Goal: Task Accomplishment & Management: Manage account settings

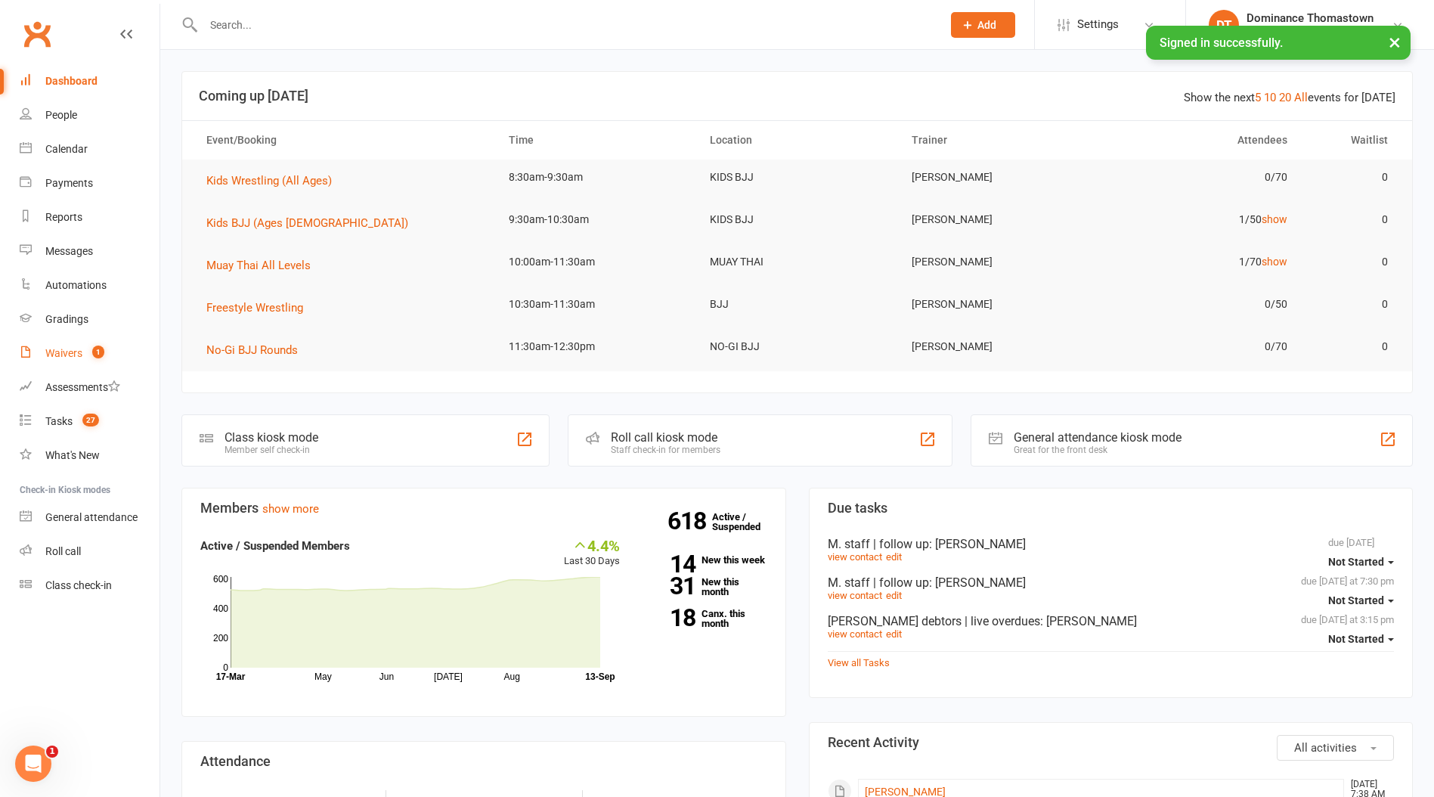
click at [68, 355] on div "Waivers" at bounding box center [63, 353] width 37 height 12
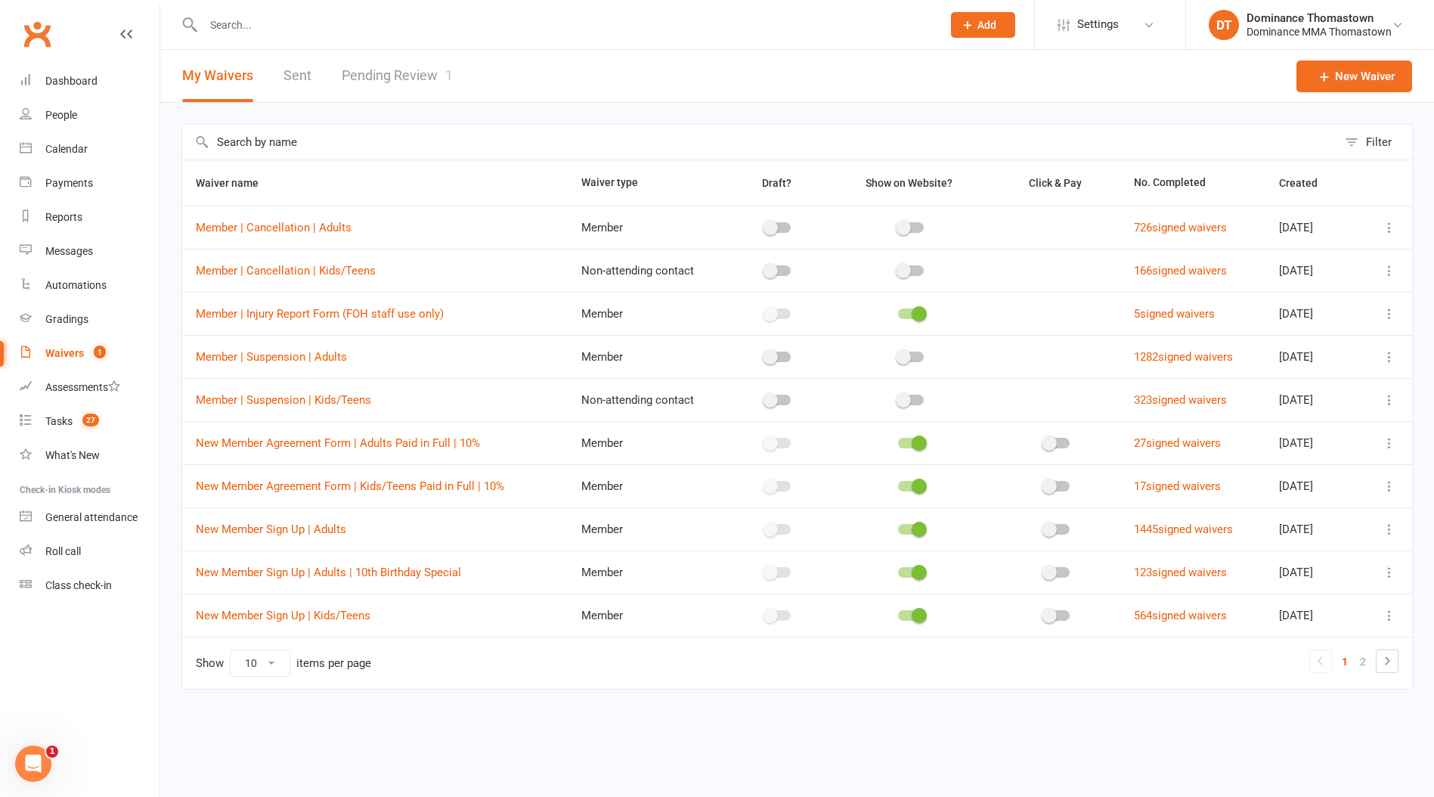
click at [403, 82] on link "Pending Review 1" at bounding box center [397, 76] width 111 height 52
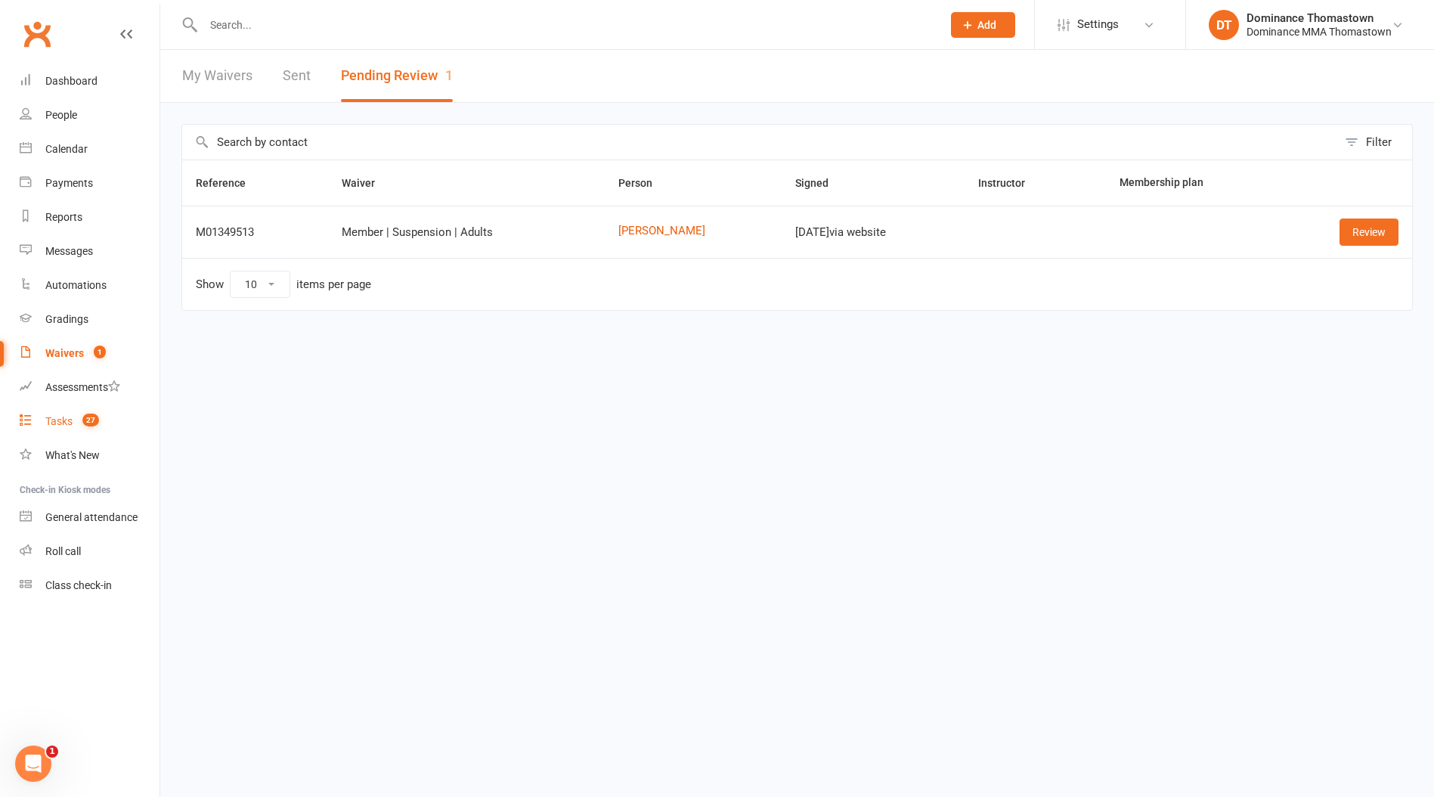
click at [68, 425] on div "Tasks" at bounding box center [58, 421] width 27 height 12
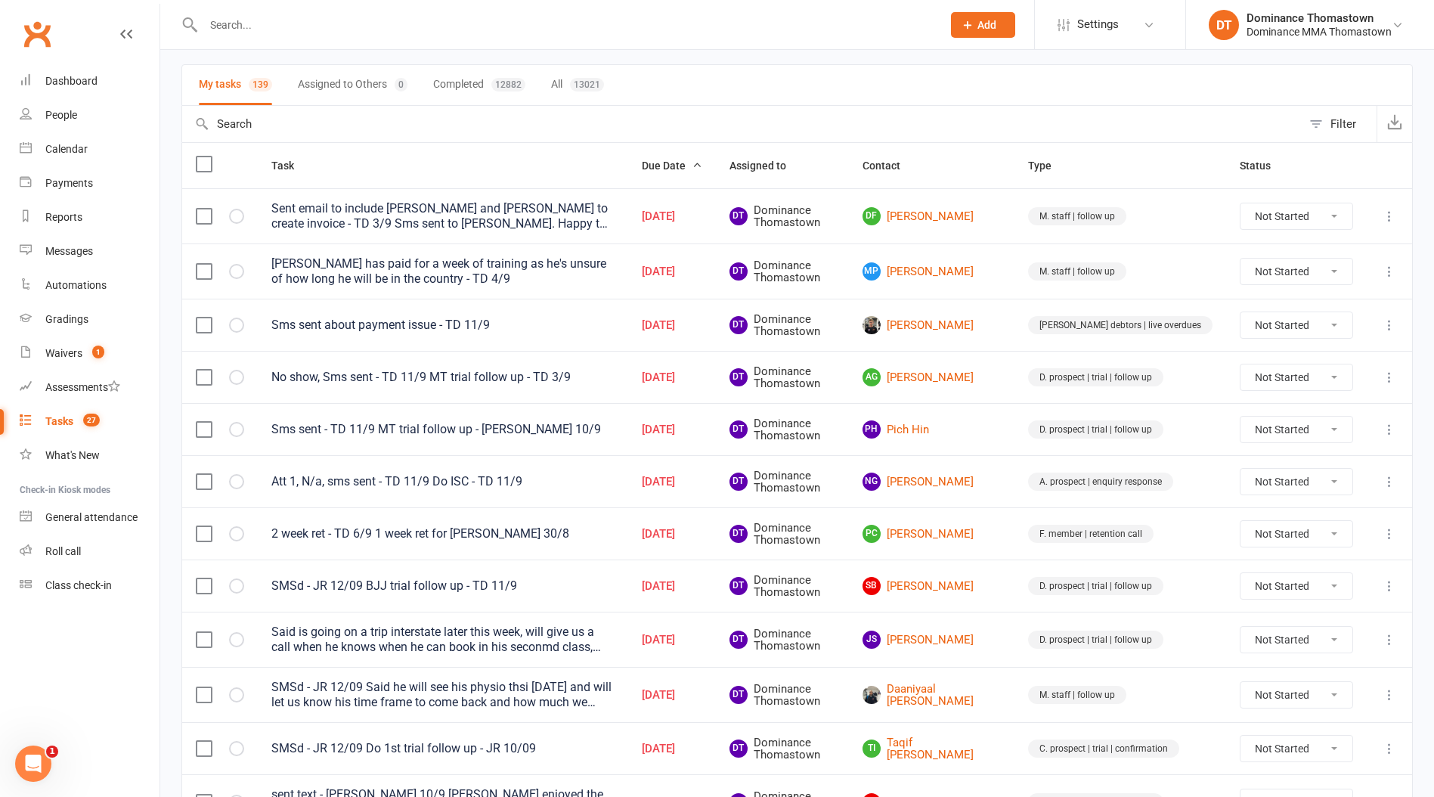
scroll to position [97, 0]
click at [967, 330] on link "[PERSON_NAME]" at bounding box center [931, 324] width 138 height 18
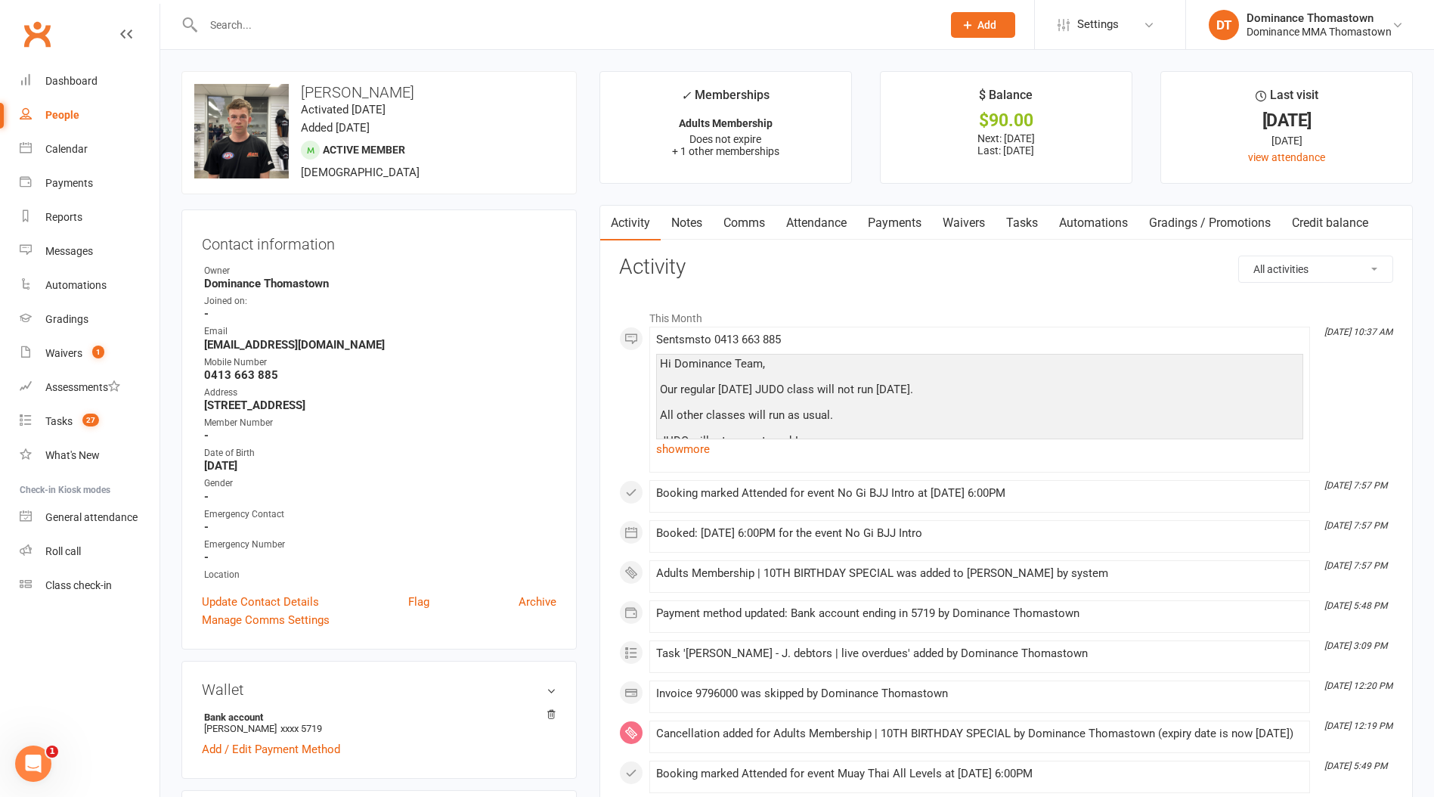
click at [1024, 222] on link "Tasks" at bounding box center [1022, 223] width 53 height 35
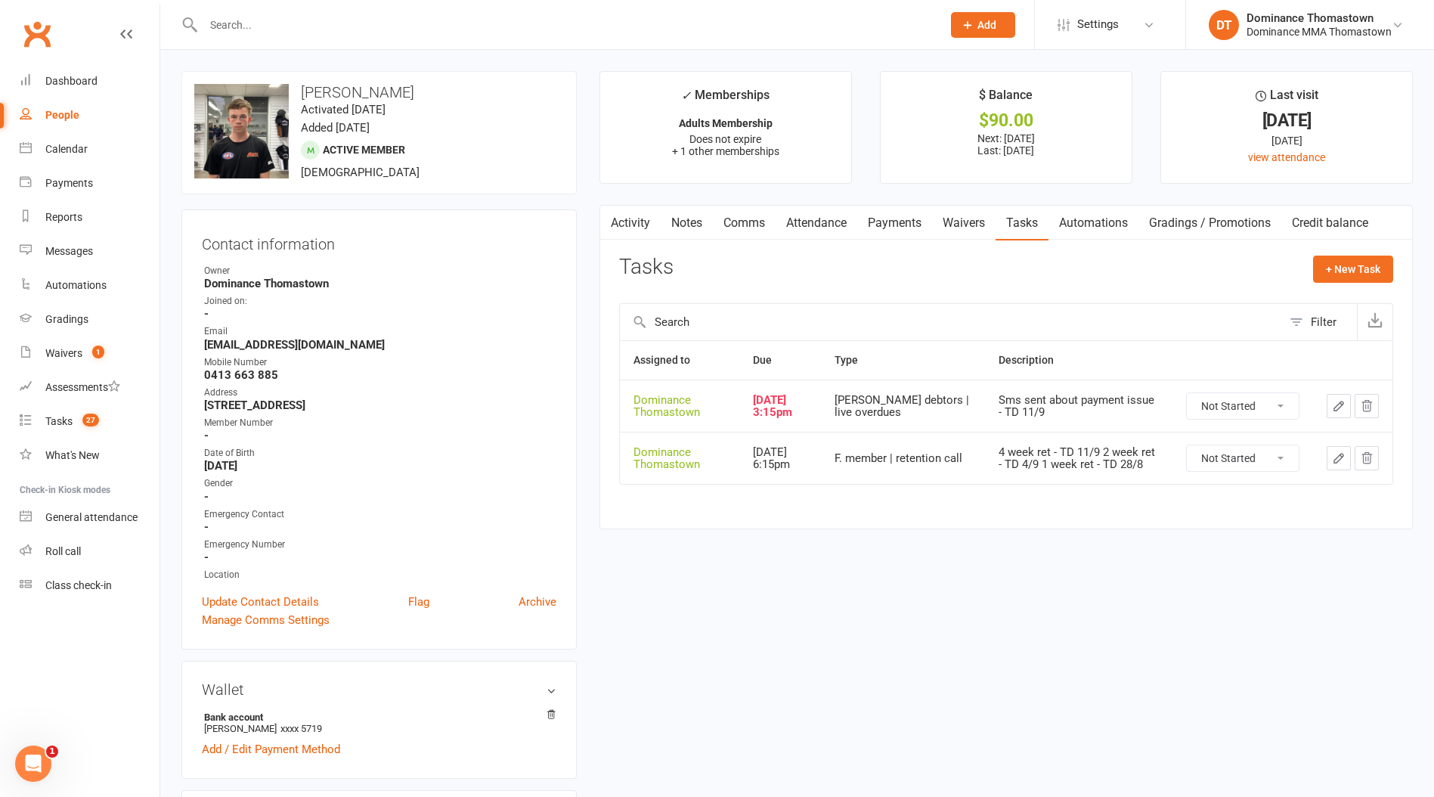
click at [1215, 409] on select "Not Started In Progress Waiting Complete" at bounding box center [1243, 406] width 112 height 26
click at [1187, 393] on select "Not Started In Progress Waiting Complete" at bounding box center [1243, 406] width 112 height 26
select select "unstarted"
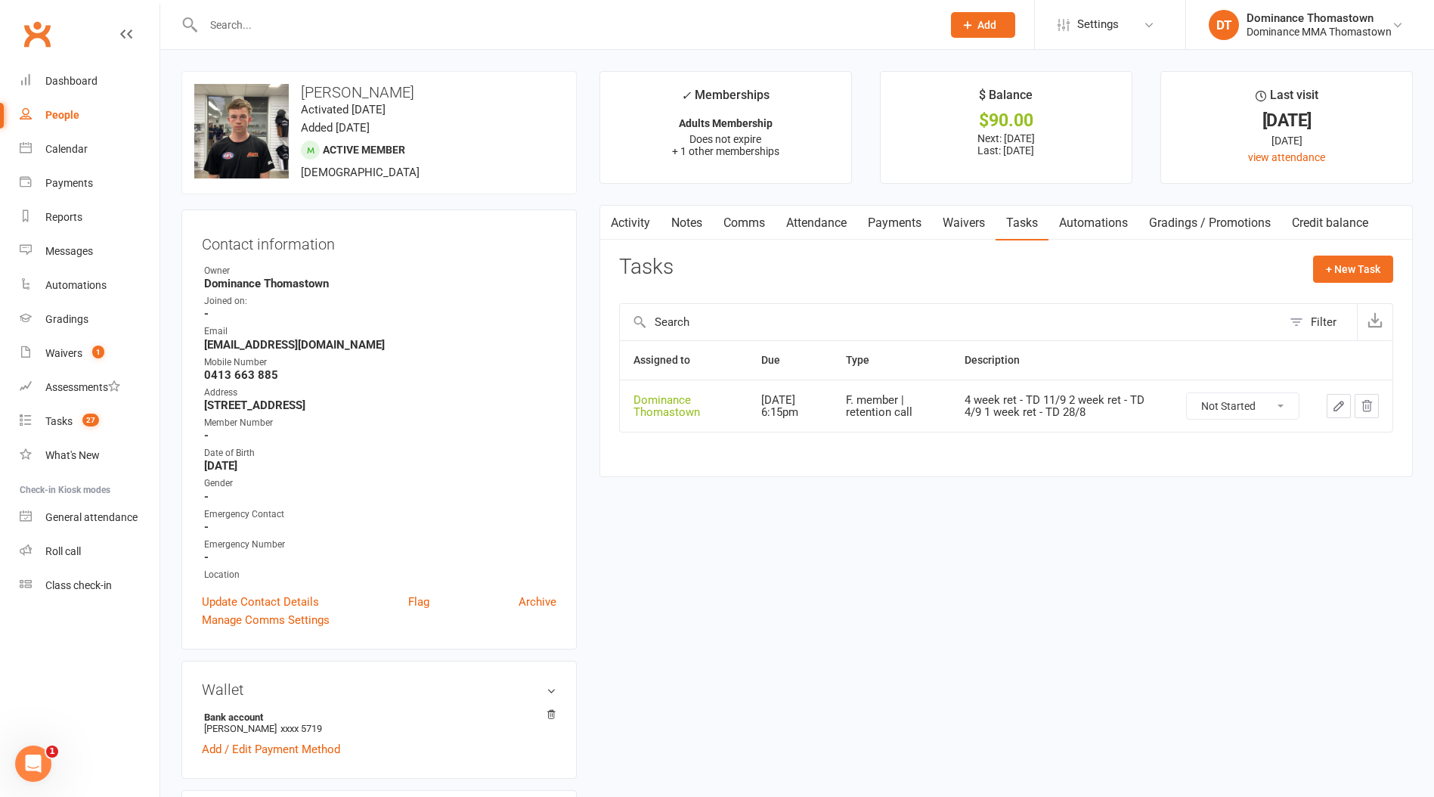
click at [909, 231] on link "Payments" at bounding box center [894, 223] width 75 height 35
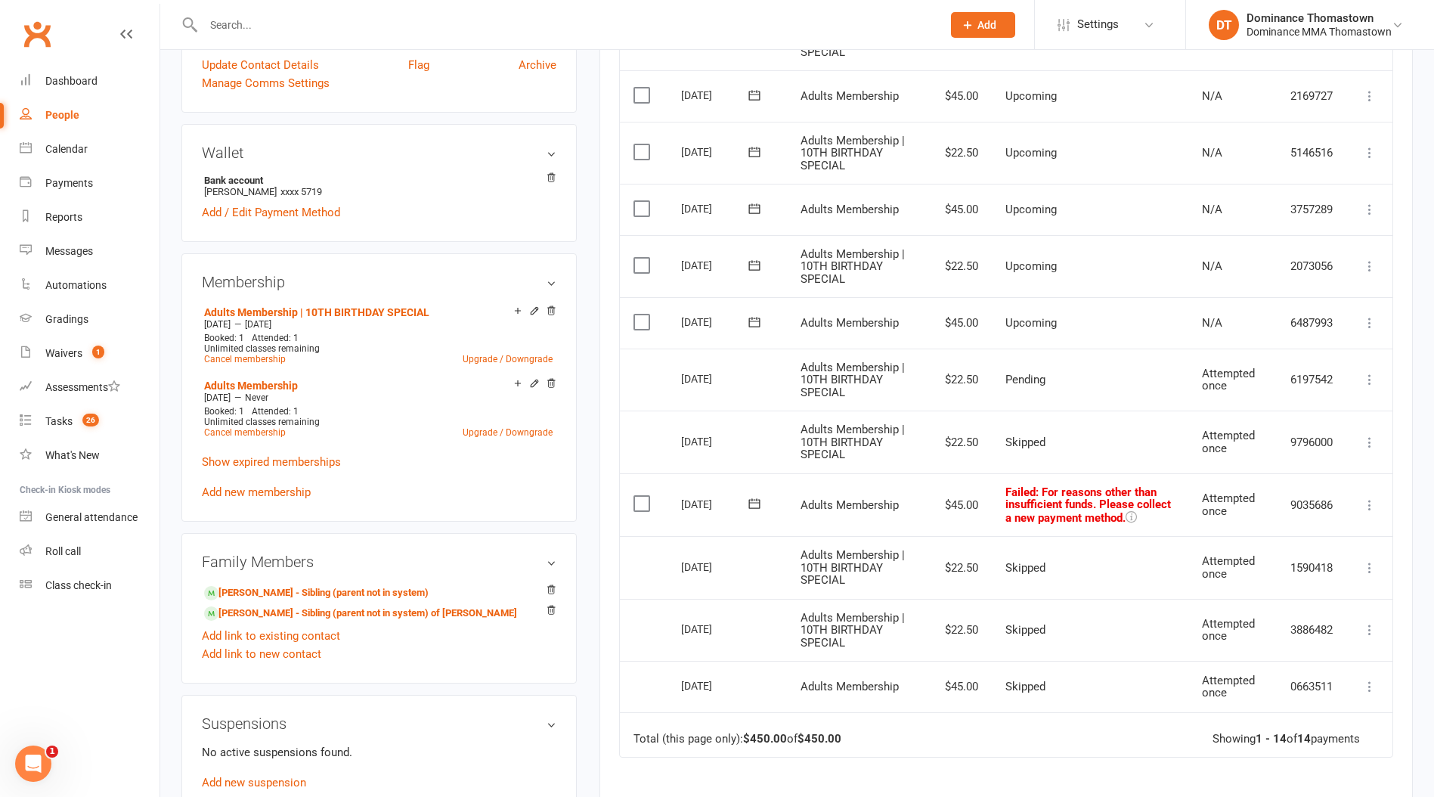
scroll to position [540, 0]
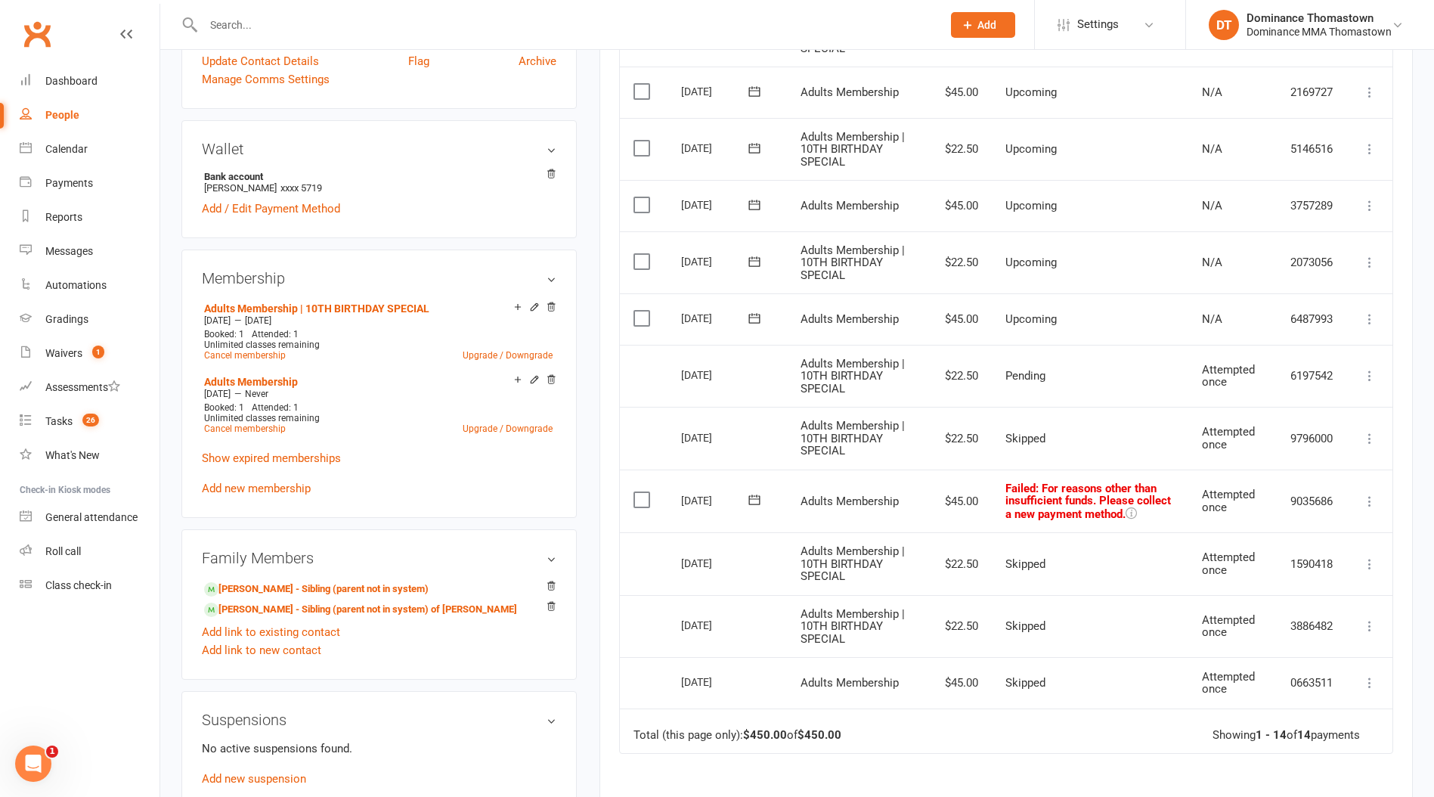
click at [1377, 495] on icon at bounding box center [1369, 501] width 15 height 15
click at [1284, 610] on link "Skip" at bounding box center [1303, 621] width 150 height 30
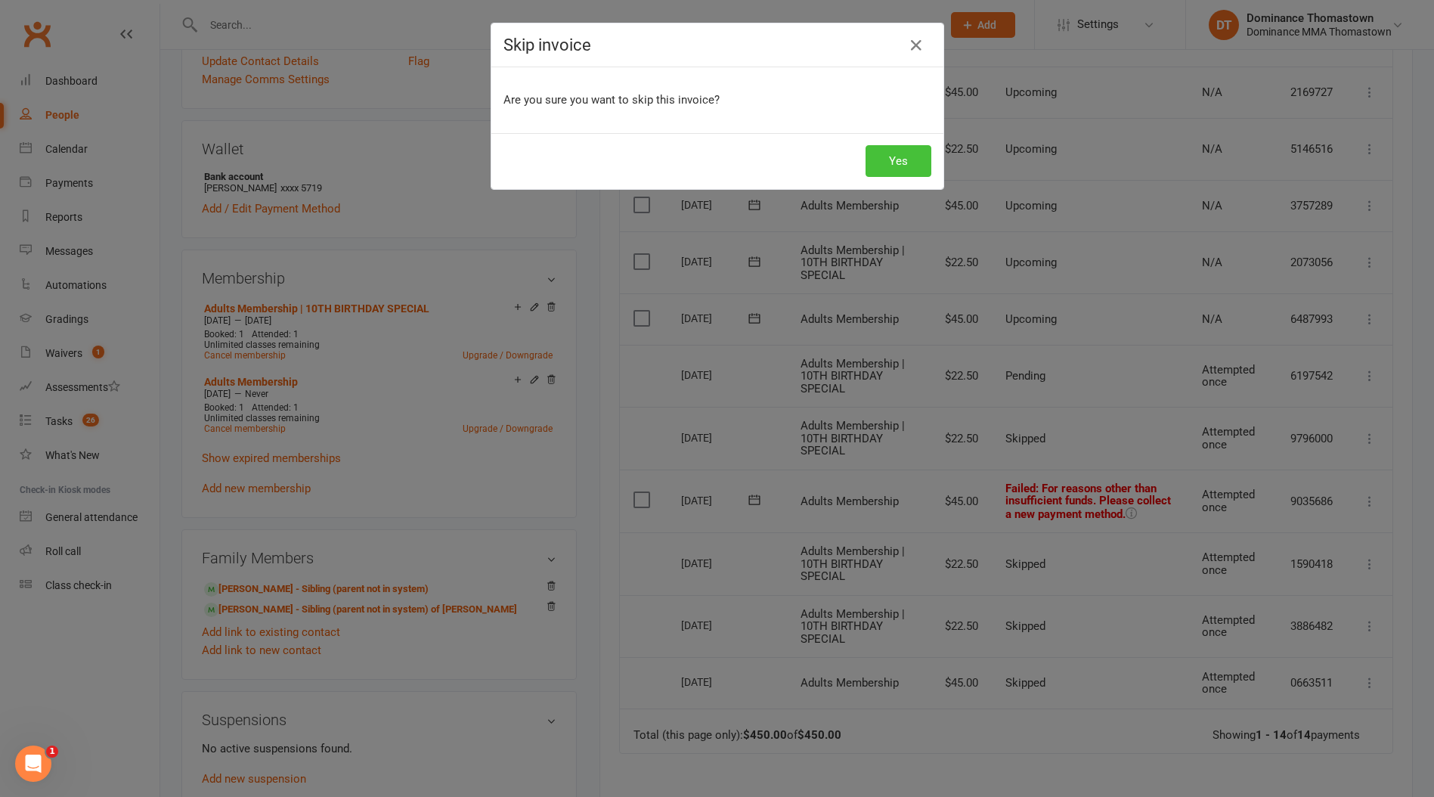
click at [913, 158] on button "Yes" at bounding box center [899, 161] width 66 height 32
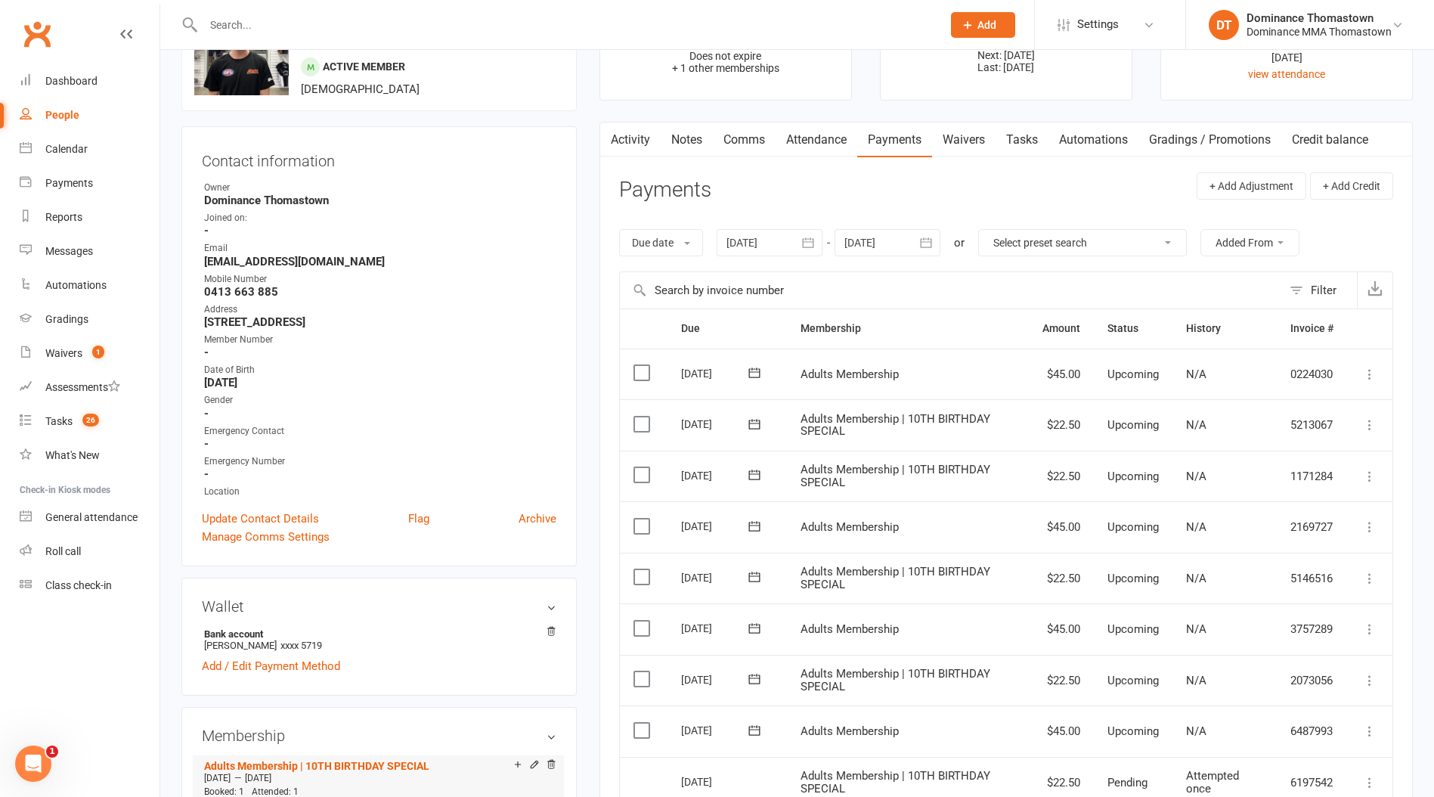
scroll to position [0, 0]
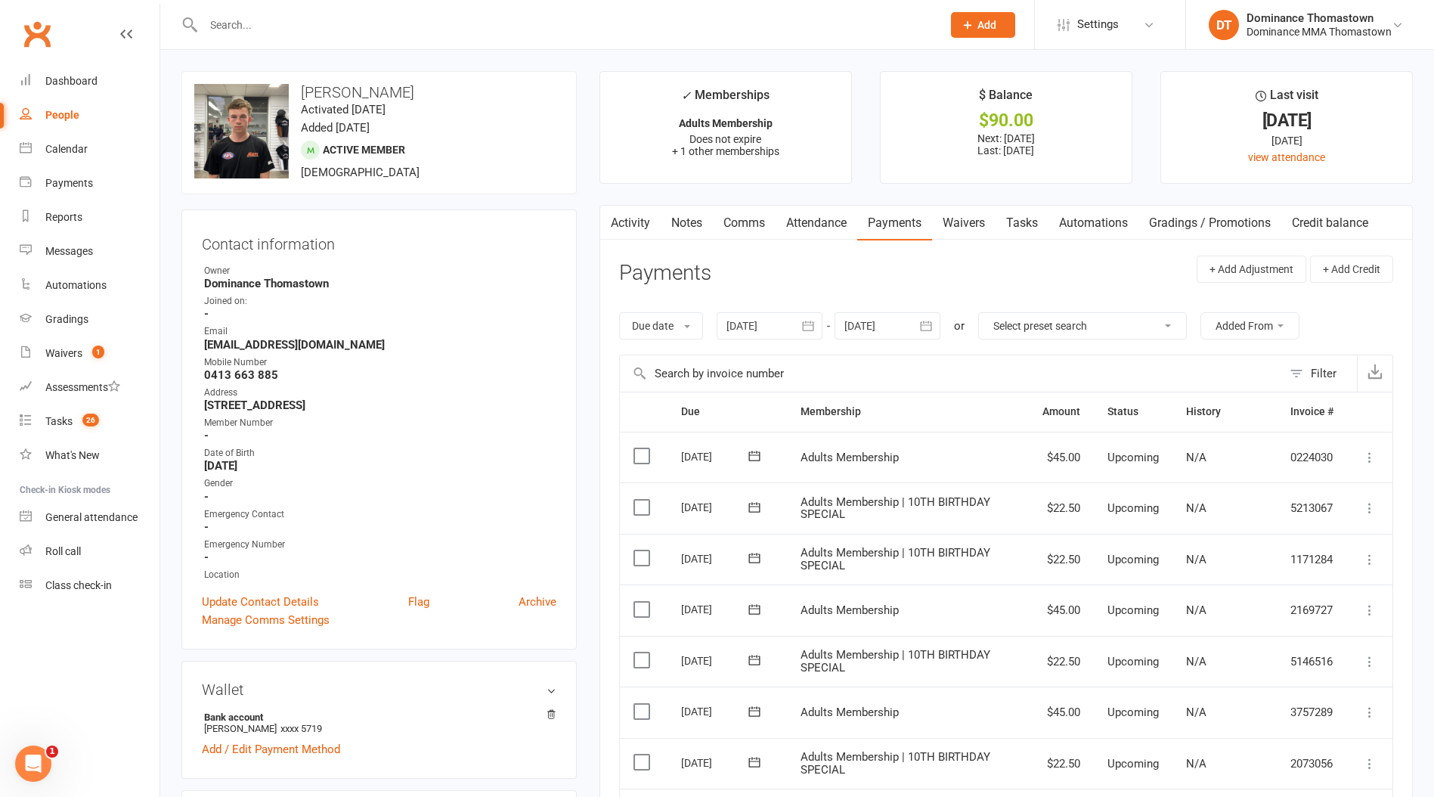
click at [1033, 227] on link "Tasks" at bounding box center [1022, 223] width 53 height 35
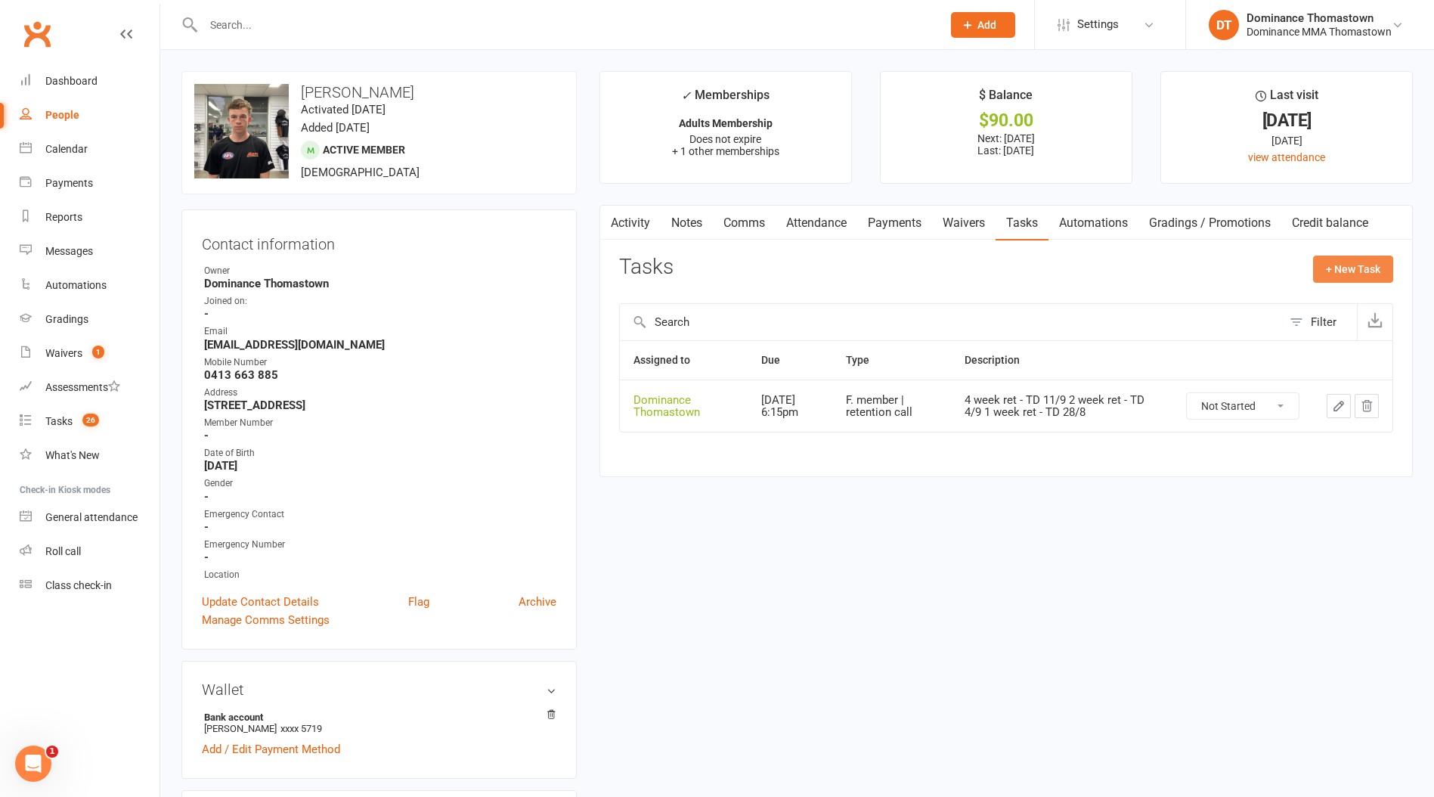
click at [1348, 277] on button "+ New Task" at bounding box center [1353, 268] width 80 height 27
select select "12547"
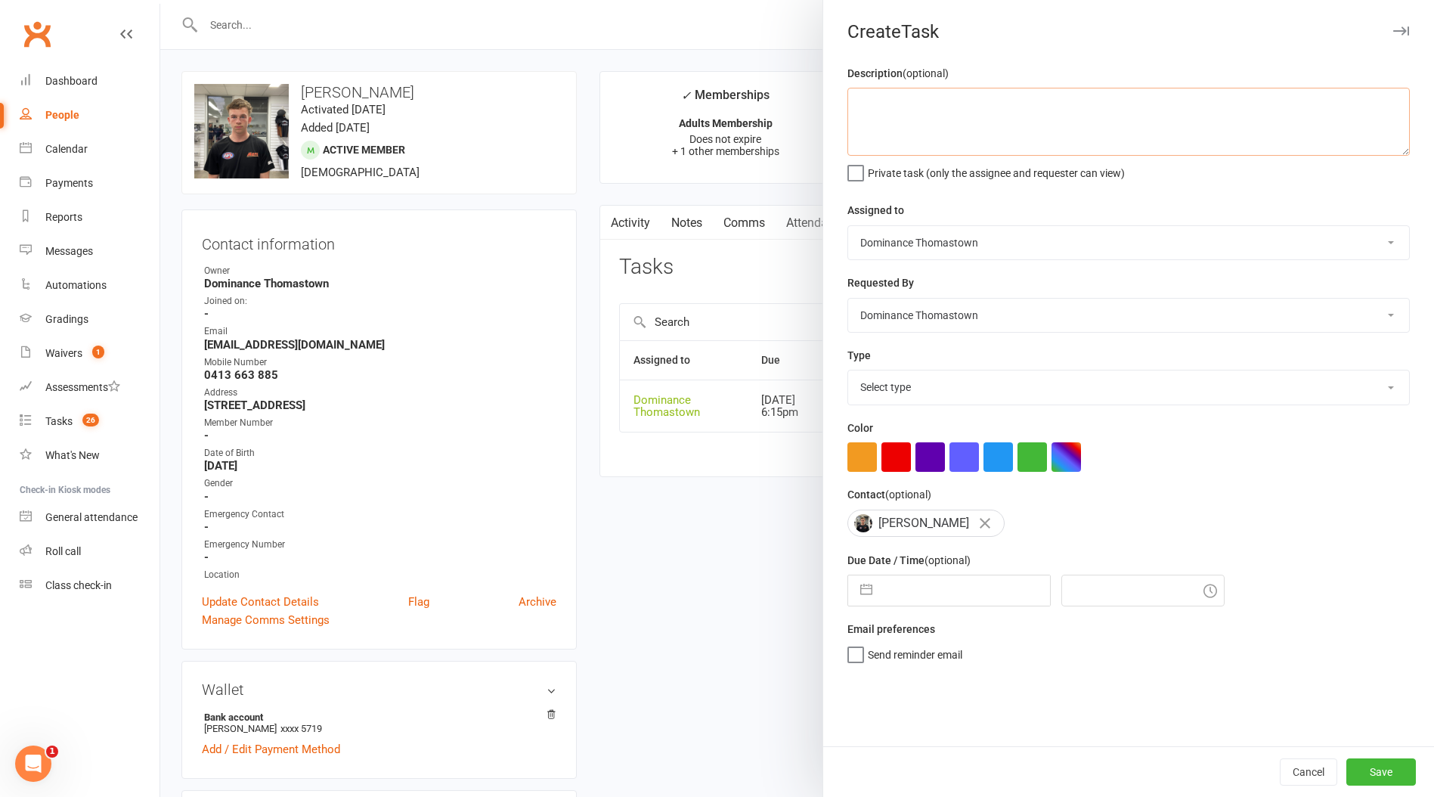
click at [915, 141] on textarea at bounding box center [1128, 122] width 562 height 68
type textarea "Ask [PERSON_NAME] why the birthday membership keeps re-instating for [PERSON_NA…"
click at [970, 395] on select "Select type A. prospect | enquiry response B. prospect | trial | booking [PERSO…" at bounding box center [1128, 386] width 561 height 33
select select "3858"
click at [848, 372] on select "Select type A. prospect | enquiry response B. prospect | trial | booking [PERSO…" at bounding box center [1128, 386] width 561 height 33
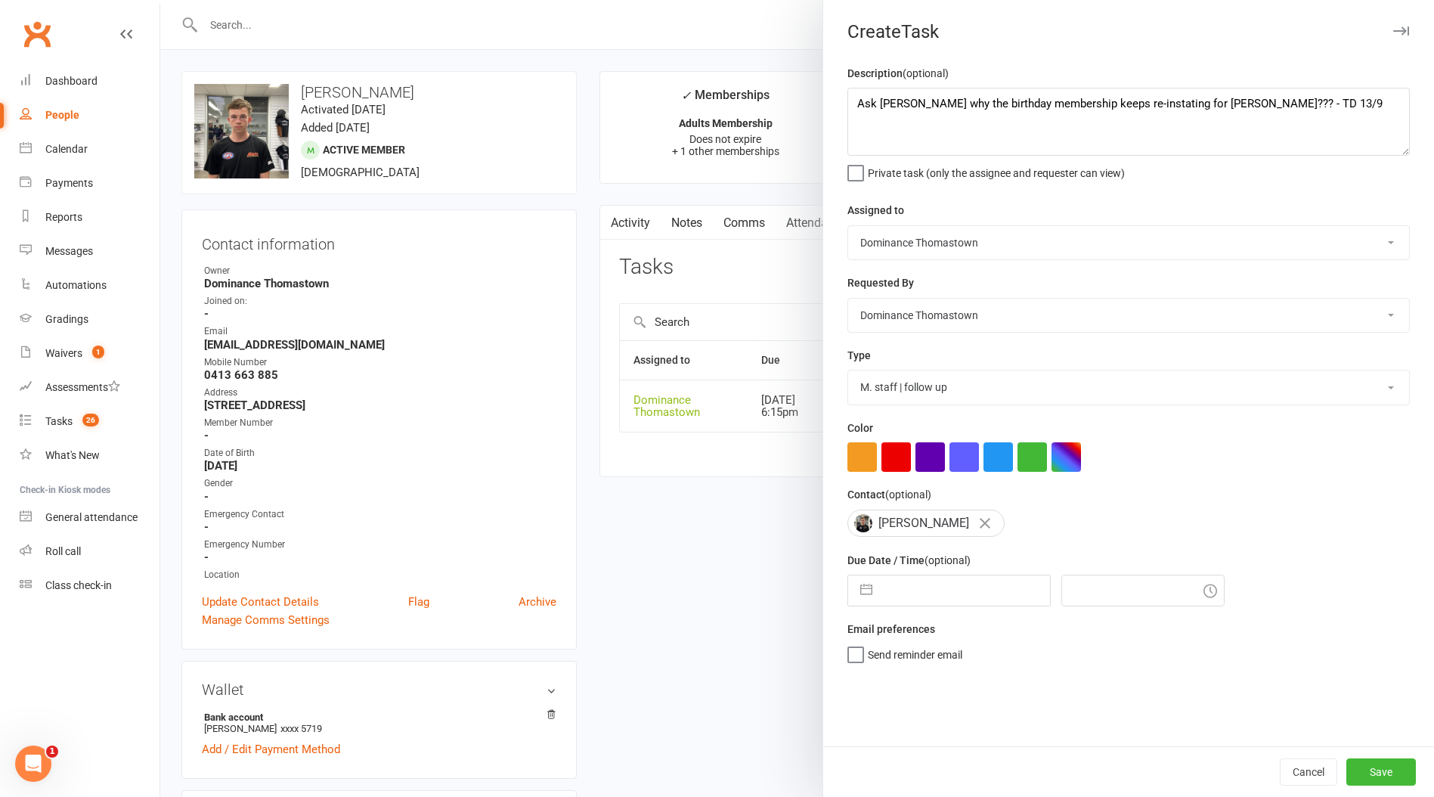
select select "7"
select select "2025"
select select "8"
select select "2025"
select select "9"
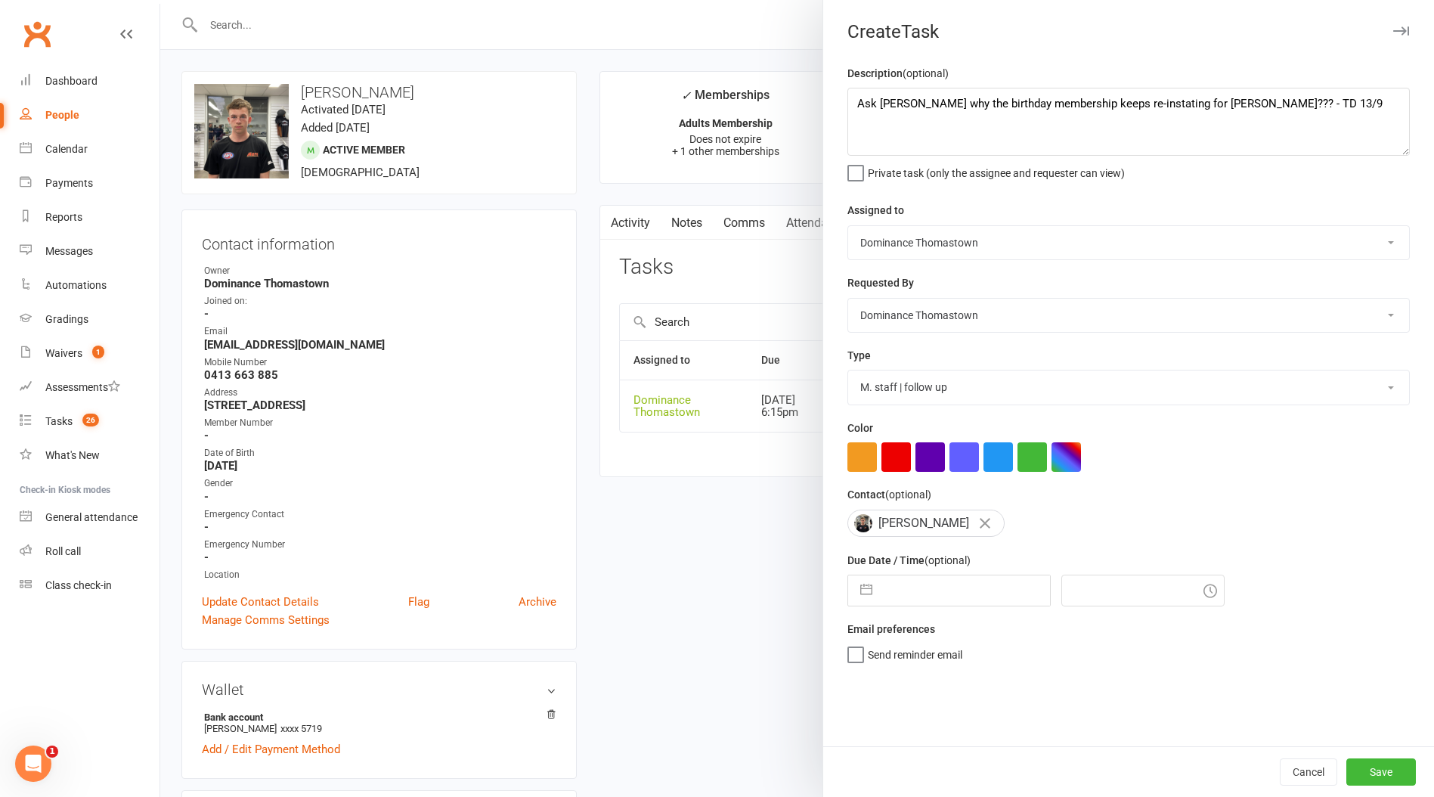
select select "2025"
click at [936, 602] on input "text" at bounding box center [965, 590] width 170 height 30
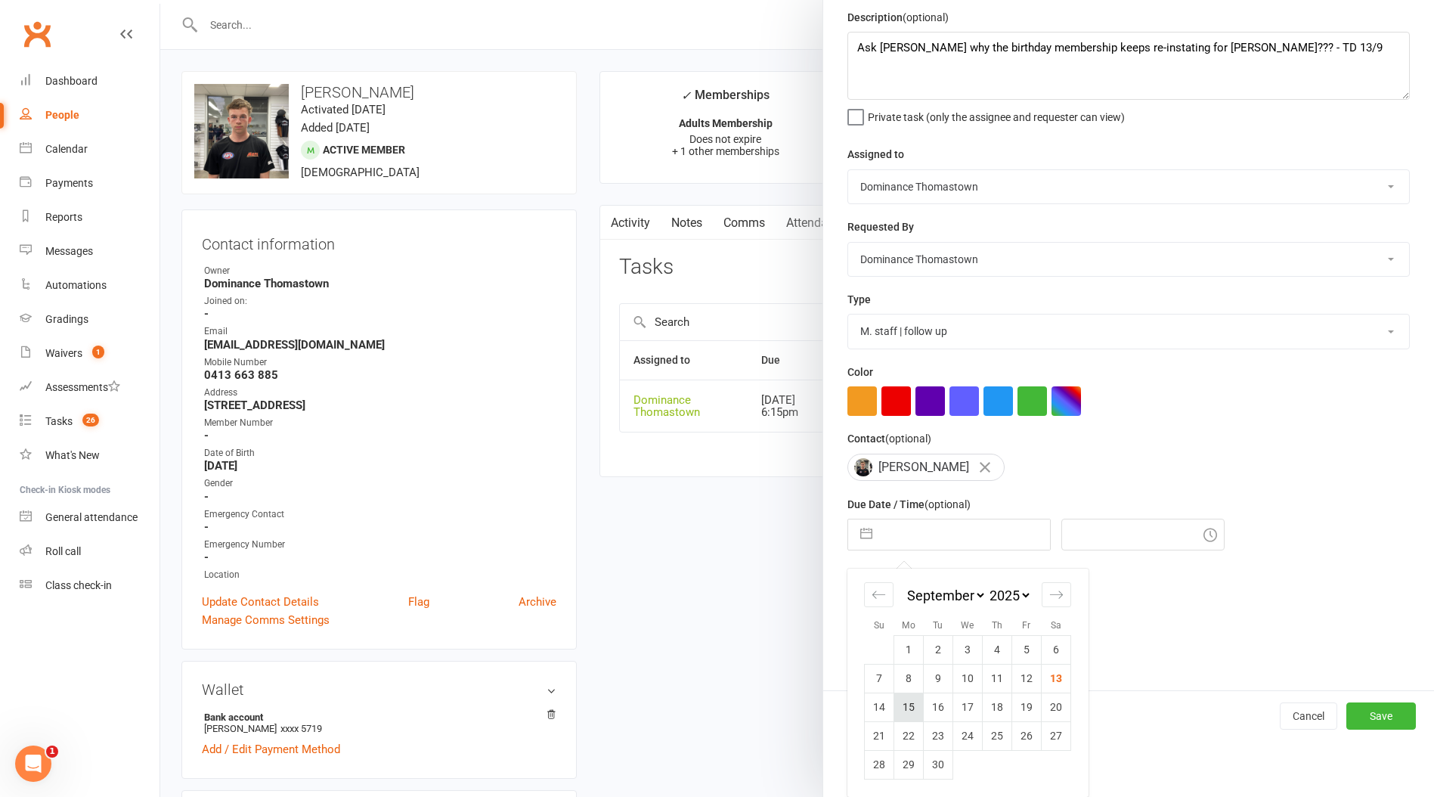
click at [916, 708] on td "15" at bounding box center [908, 706] width 29 height 29
type input "[DATE]"
type input "8:45am"
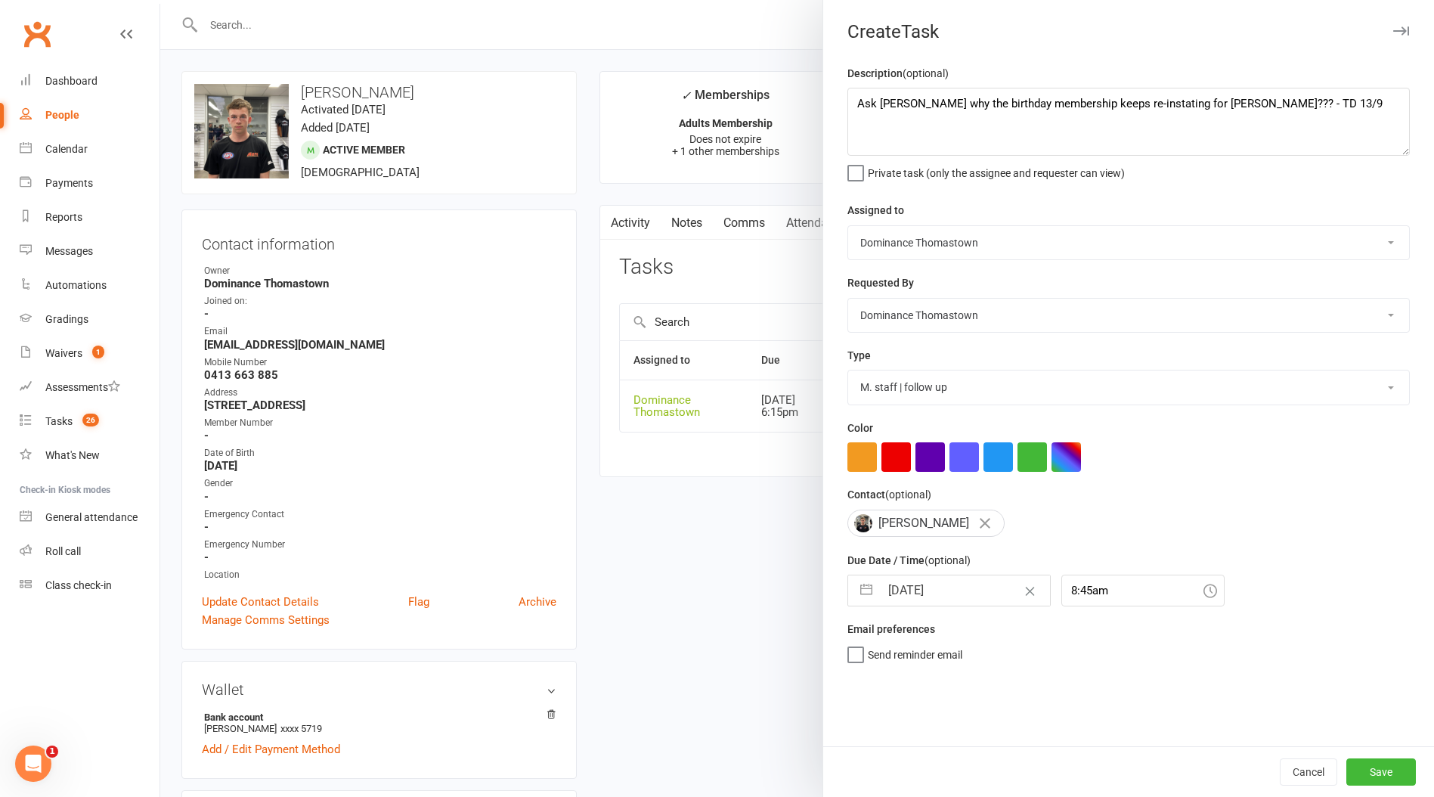
scroll to position [0, 0]
click at [1392, 773] on button "Save" at bounding box center [1381, 771] width 70 height 27
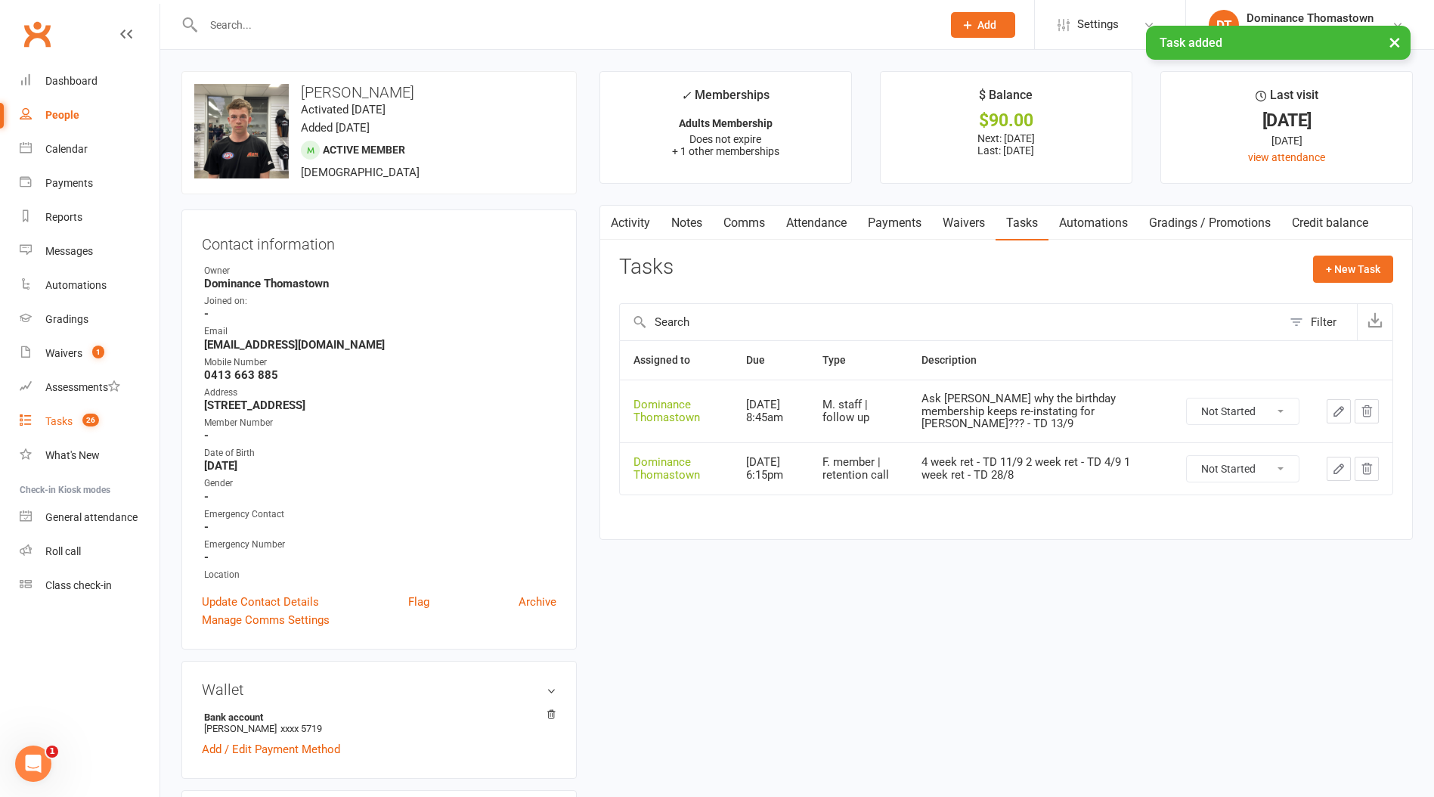
click at [44, 425] on link "Tasks 26" at bounding box center [90, 421] width 140 height 34
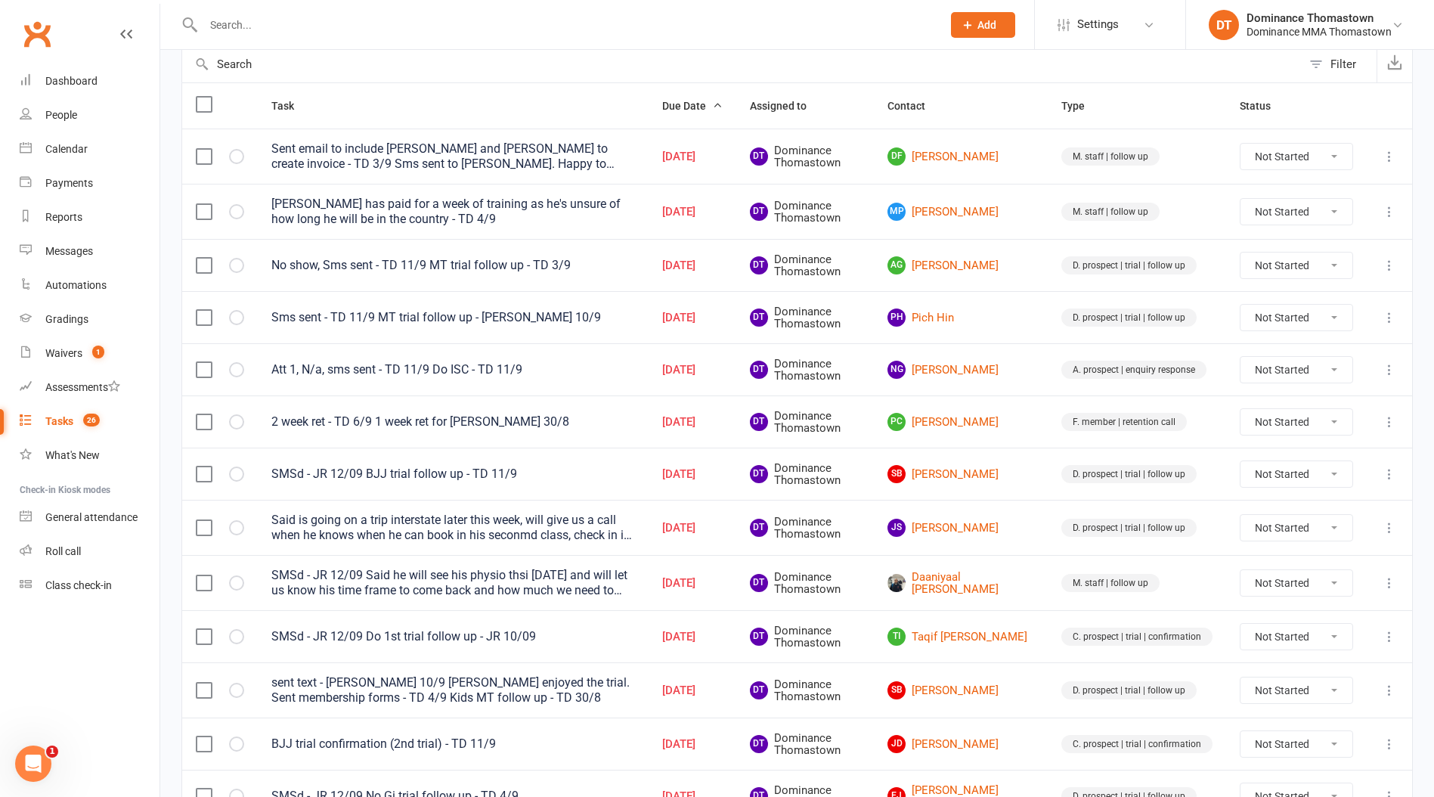
scroll to position [144, 0]
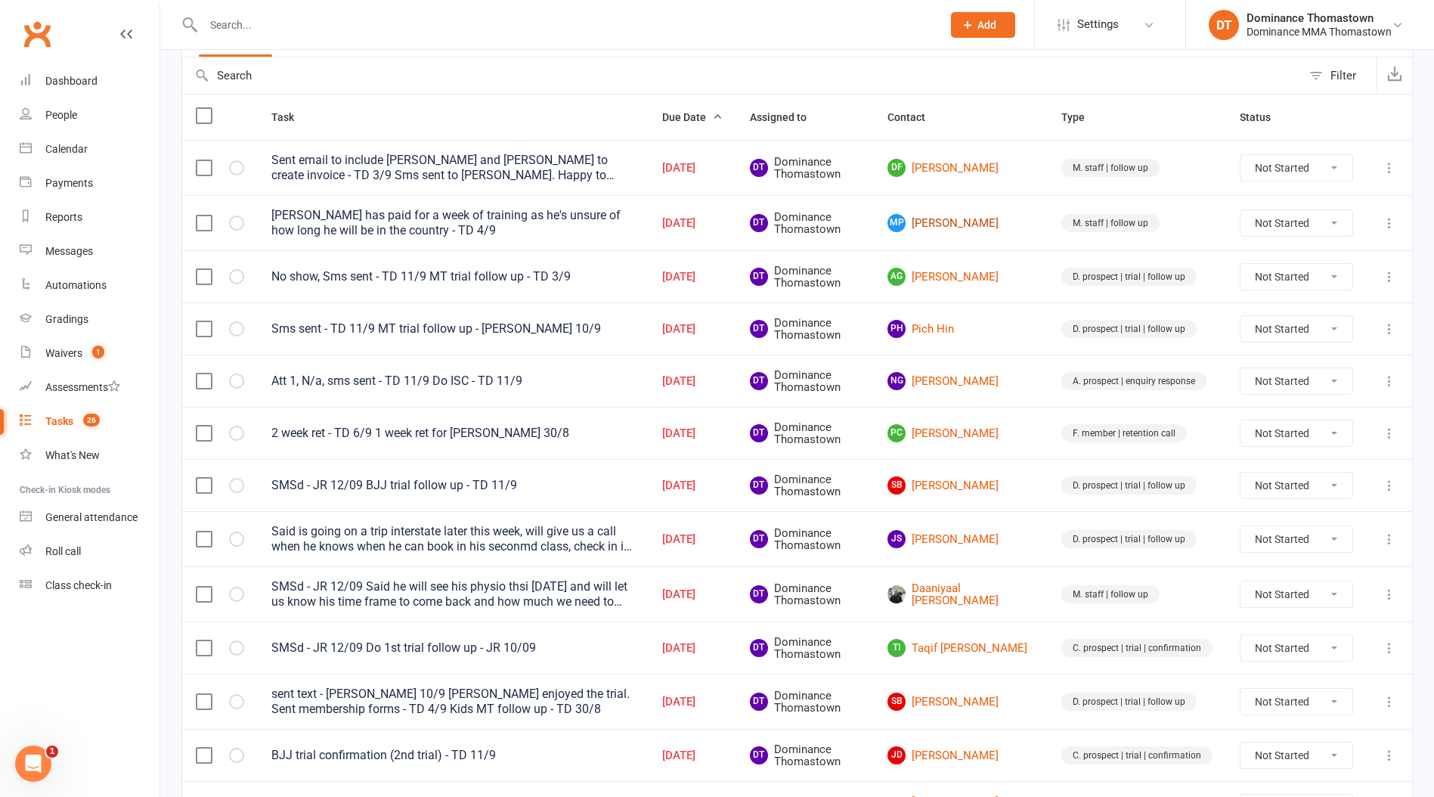
click at [980, 228] on link "[PERSON_NAME] [PERSON_NAME]" at bounding box center [960, 223] width 147 height 18
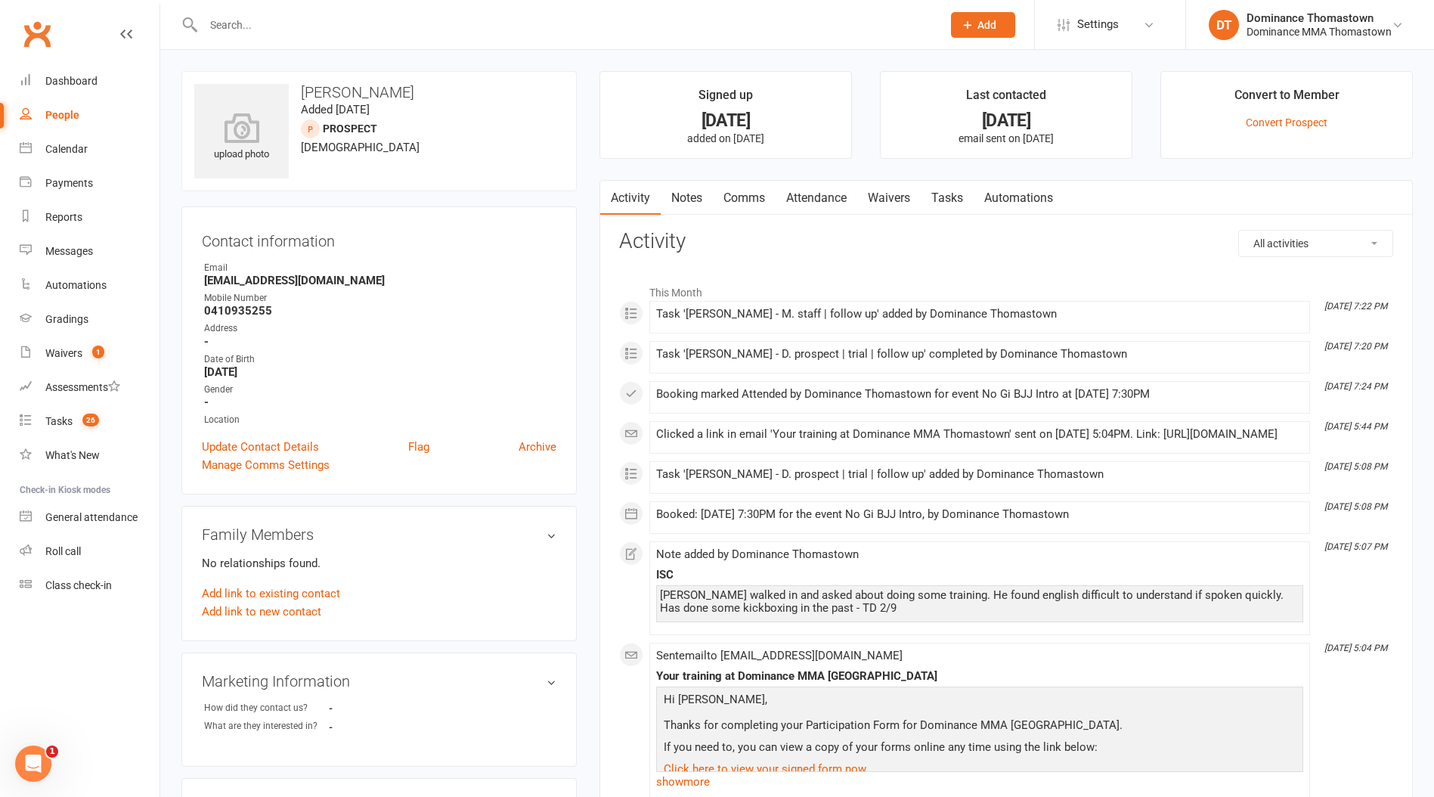
click at [942, 206] on link "Tasks" at bounding box center [947, 198] width 53 height 35
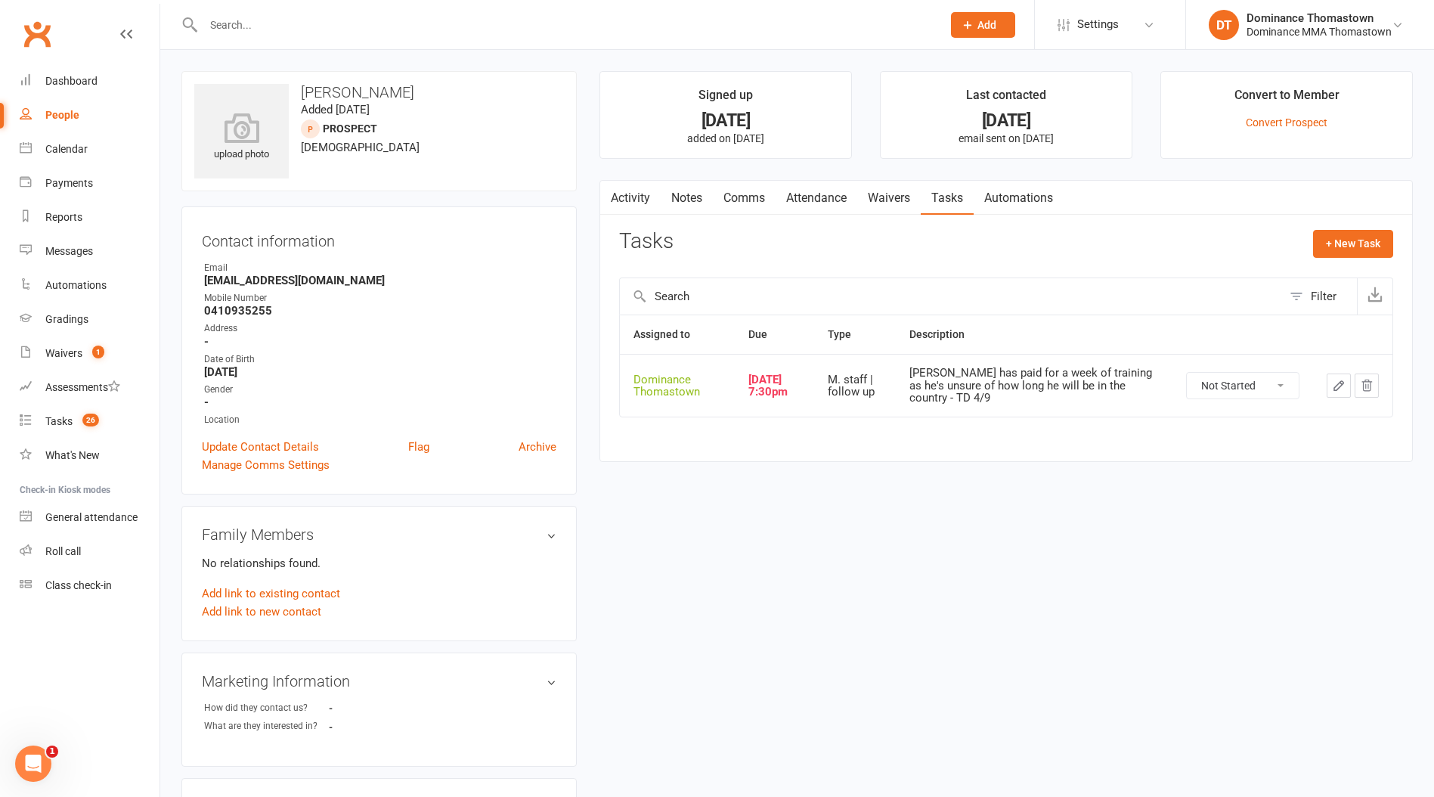
click at [1229, 381] on select "Not Started In Progress Waiting Complete" at bounding box center [1243, 386] width 112 height 26
click at [1187, 373] on select "Not Started In Progress Waiting Complete" at bounding box center [1243, 386] width 112 height 26
select select "unstarted"
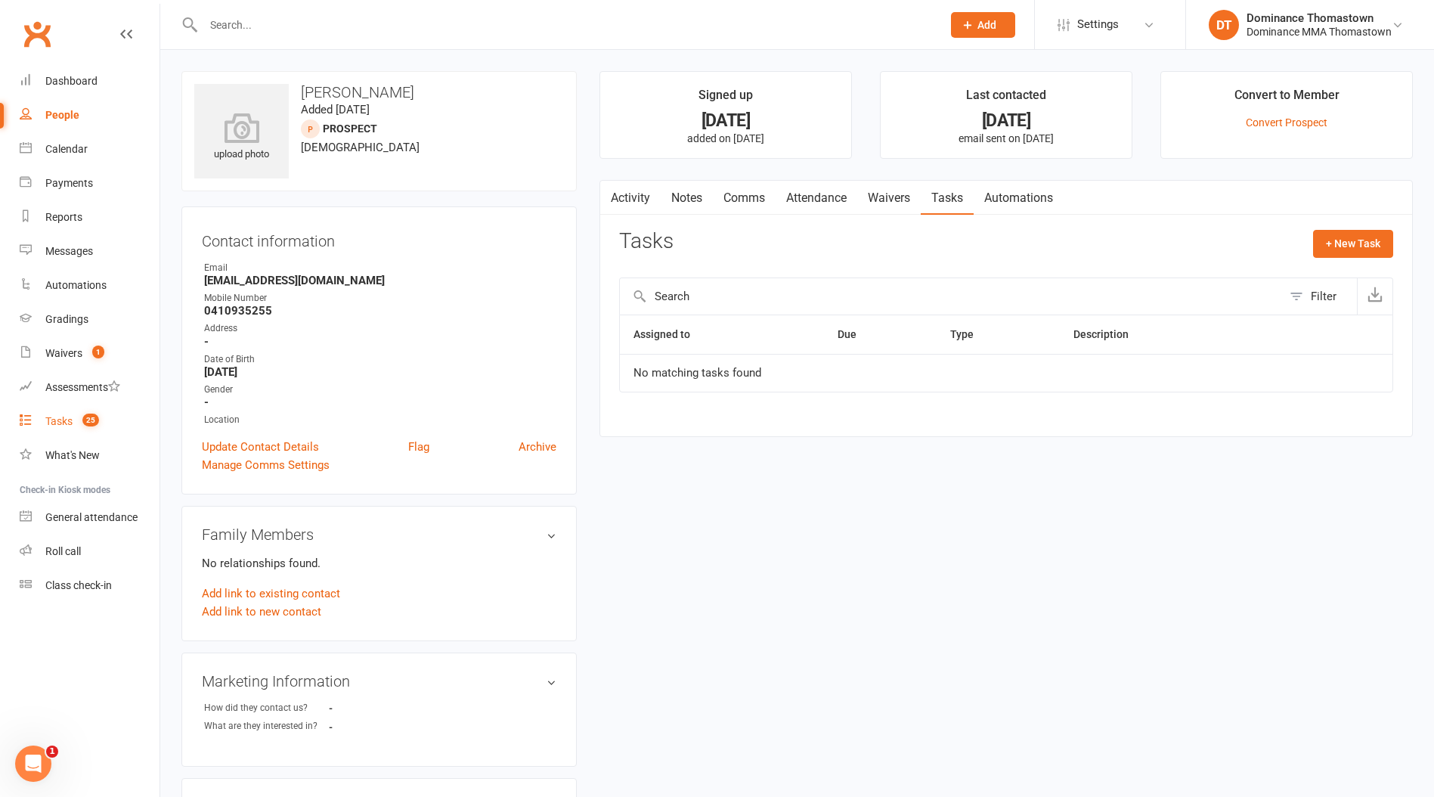
click at [50, 420] on div "Tasks" at bounding box center [58, 421] width 27 height 12
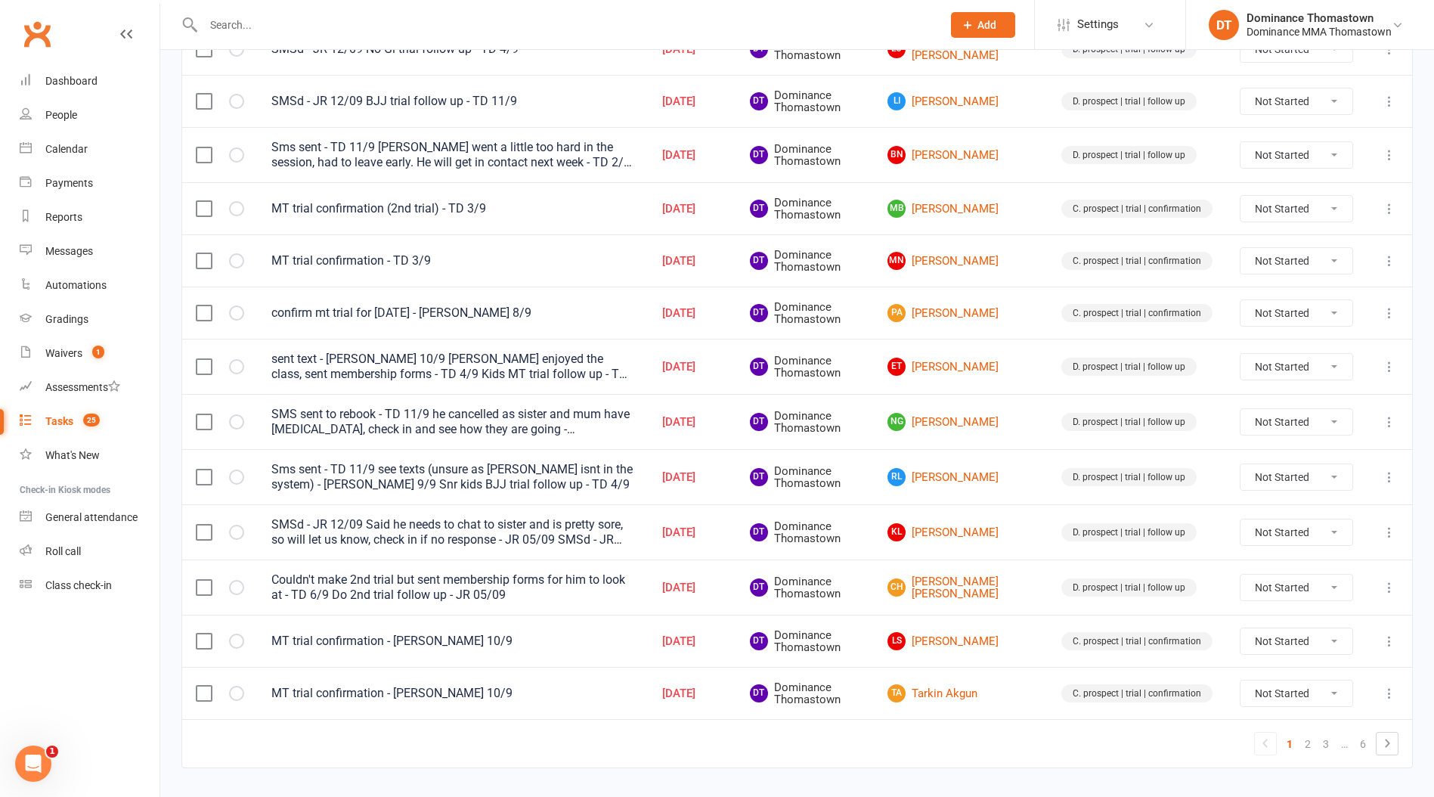
scroll to position [934, 0]
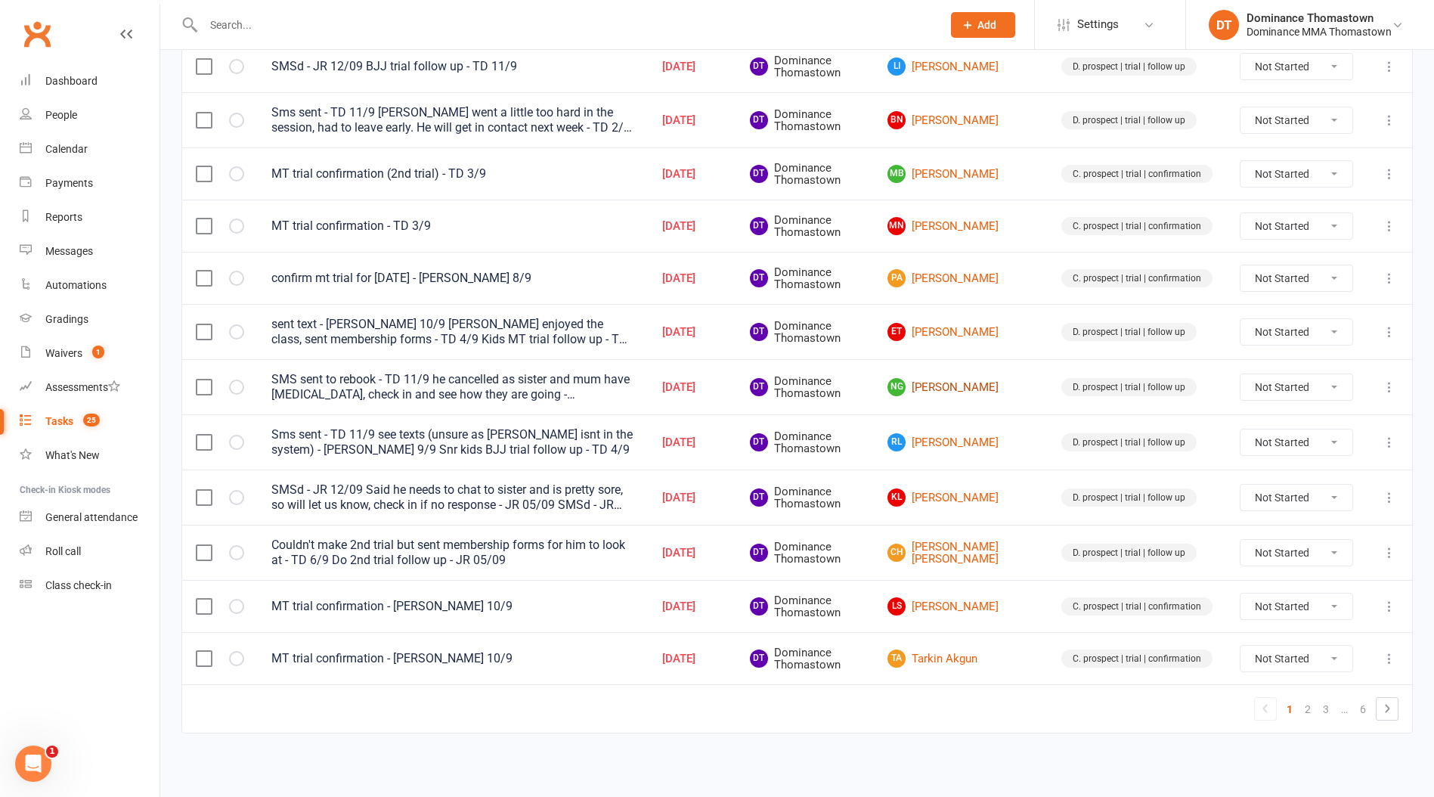
click at [961, 390] on link "NG [PERSON_NAME]" at bounding box center [960, 387] width 147 height 18
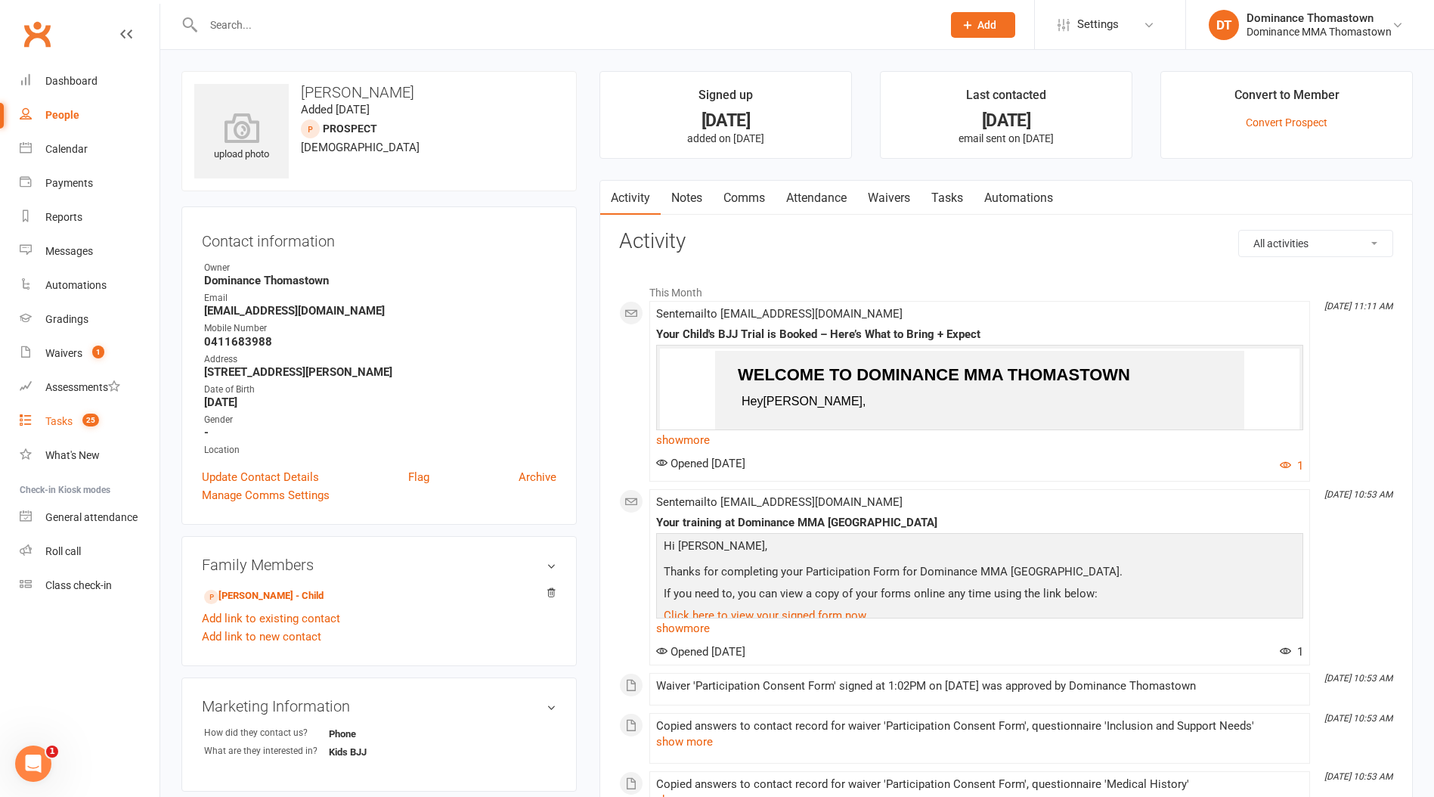
click at [59, 423] on div "Tasks" at bounding box center [58, 421] width 27 height 12
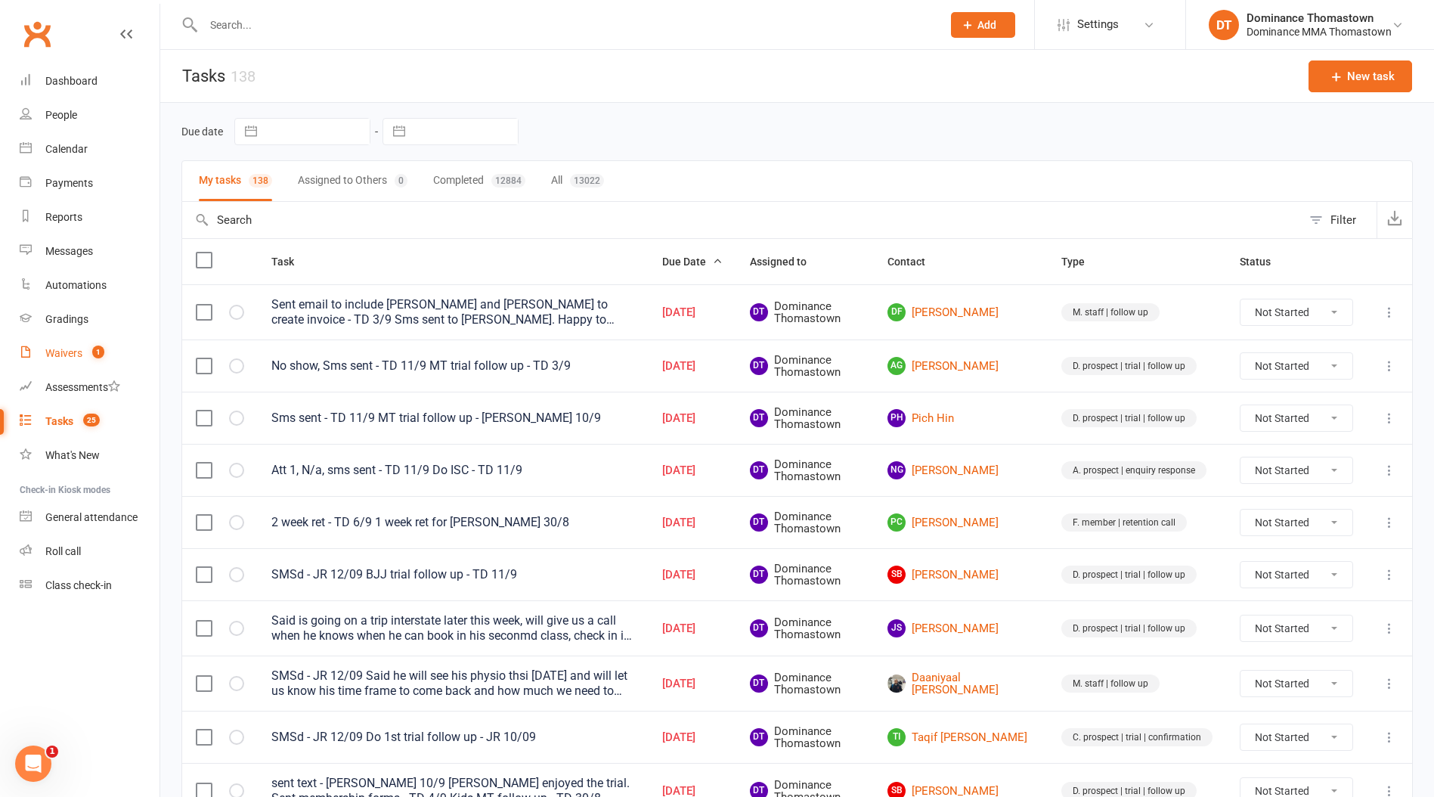
click at [63, 355] on div "Waivers" at bounding box center [63, 353] width 37 height 12
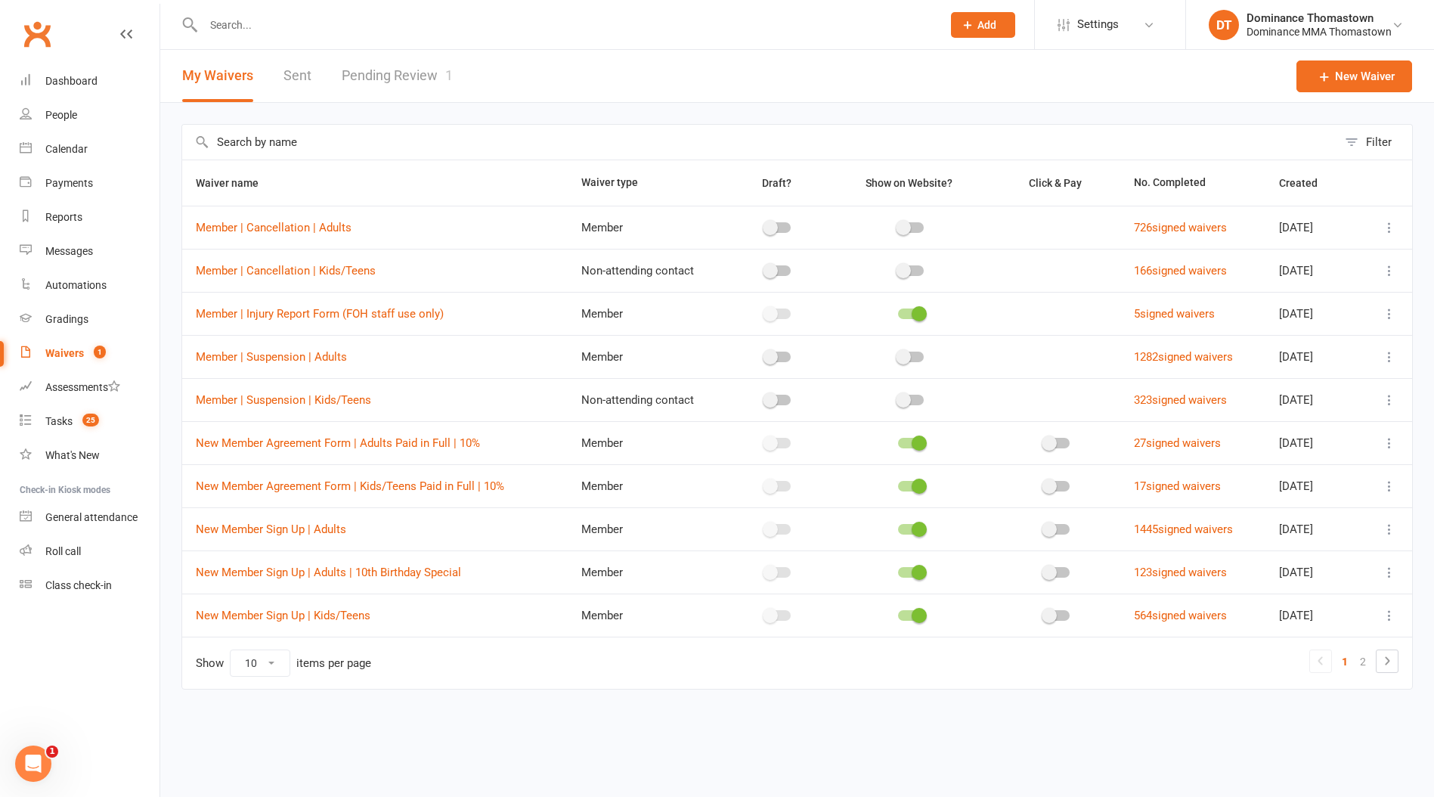
click at [403, 78] on link "Pending Review 1" at bounding box center [397, 76] width 111 height 52
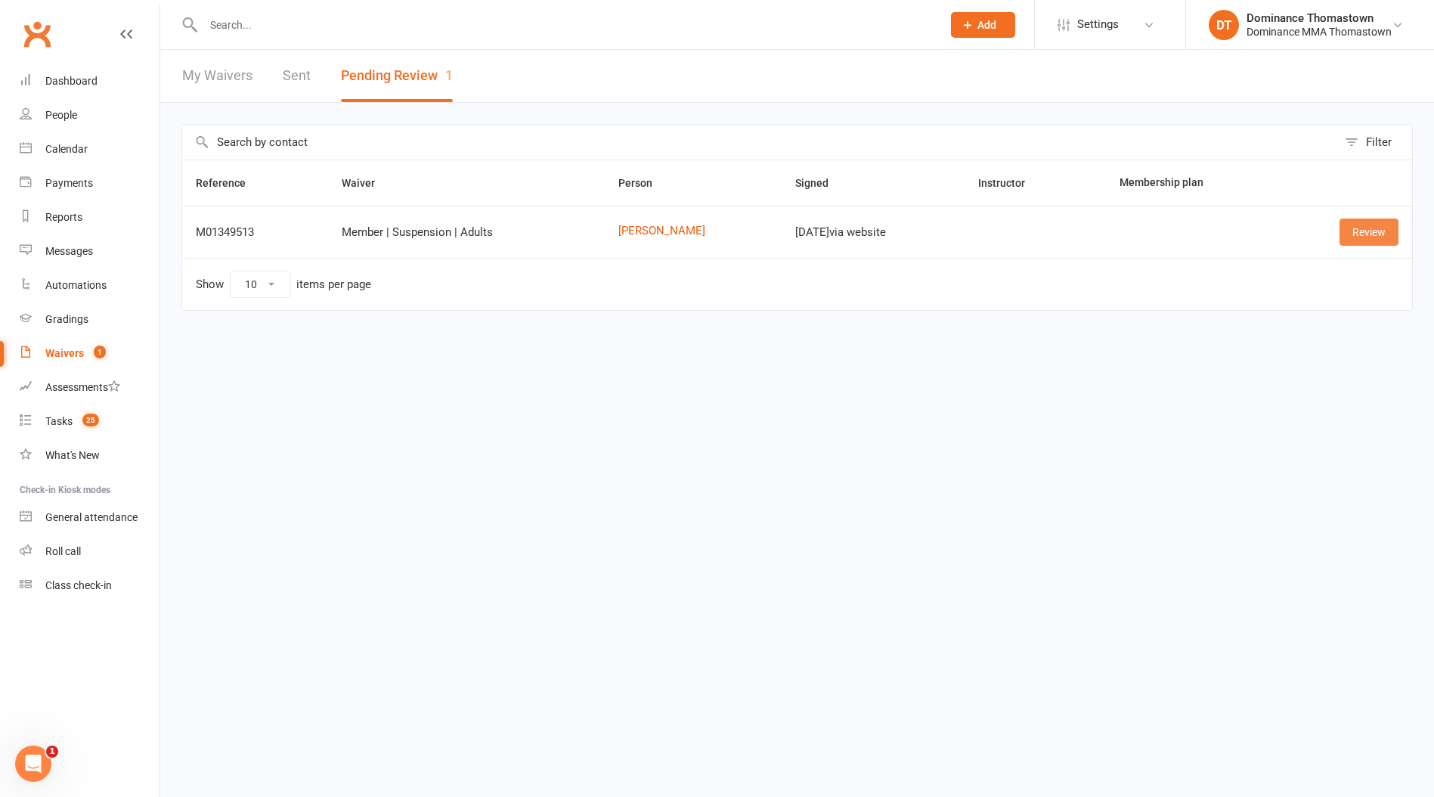
click at [1394, 240] on link "Review" at bounding box center [1368, 231] width 59 height 27
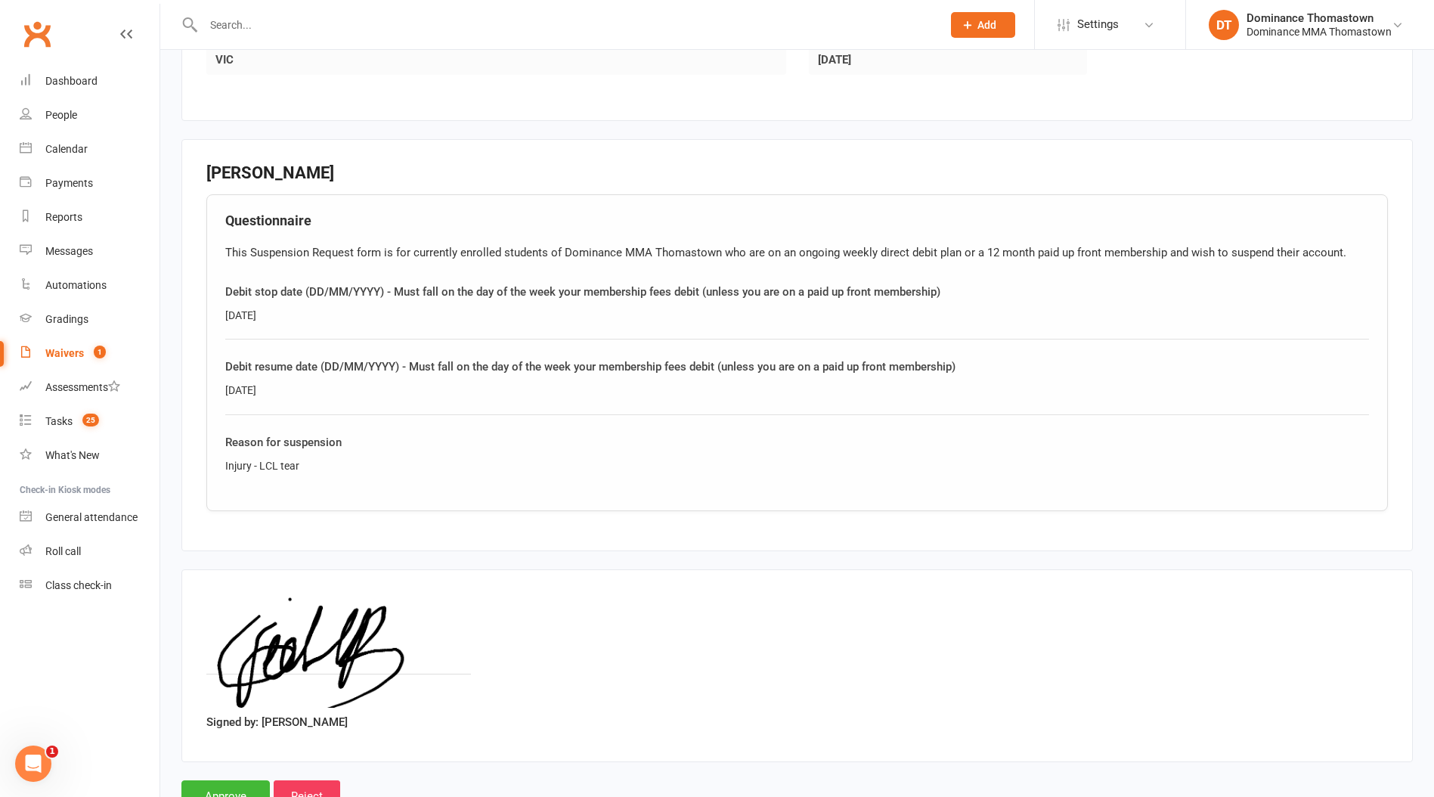
scroll to position [606, 0]
drag, startPoint x: 324, startPoint y: 463, endPoint x: 209, endPoint y: 466, distance: 115.7
click at [209, 466] on div "Questionnaire This Suspension Request form is for currently enrolled students o…" at bounding box center [796, 351] width 1181 height 317
copy div "Injury - LCL tear"
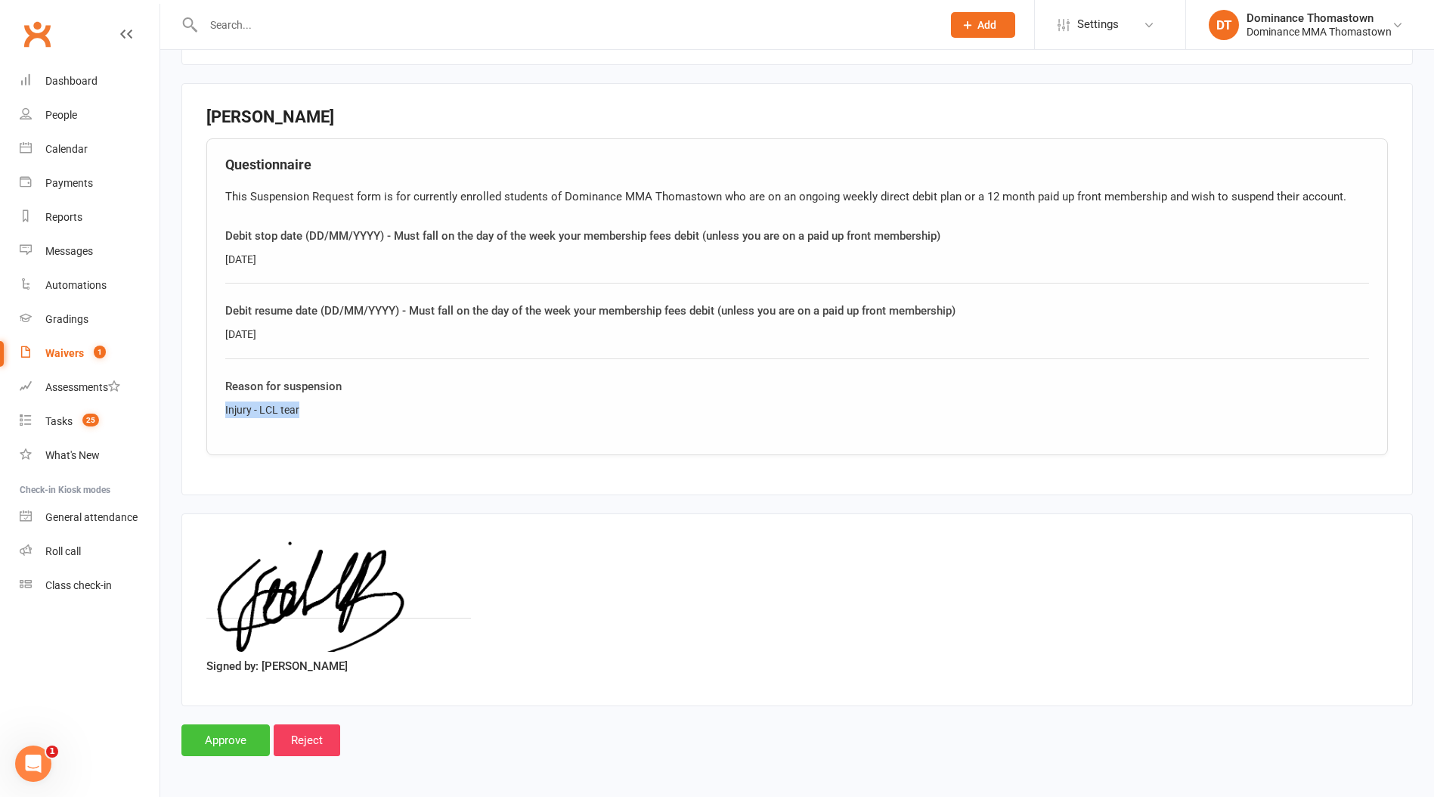
click at [238, 736] on input "Approve" at bounding box center [225, 740] width 88 height 32
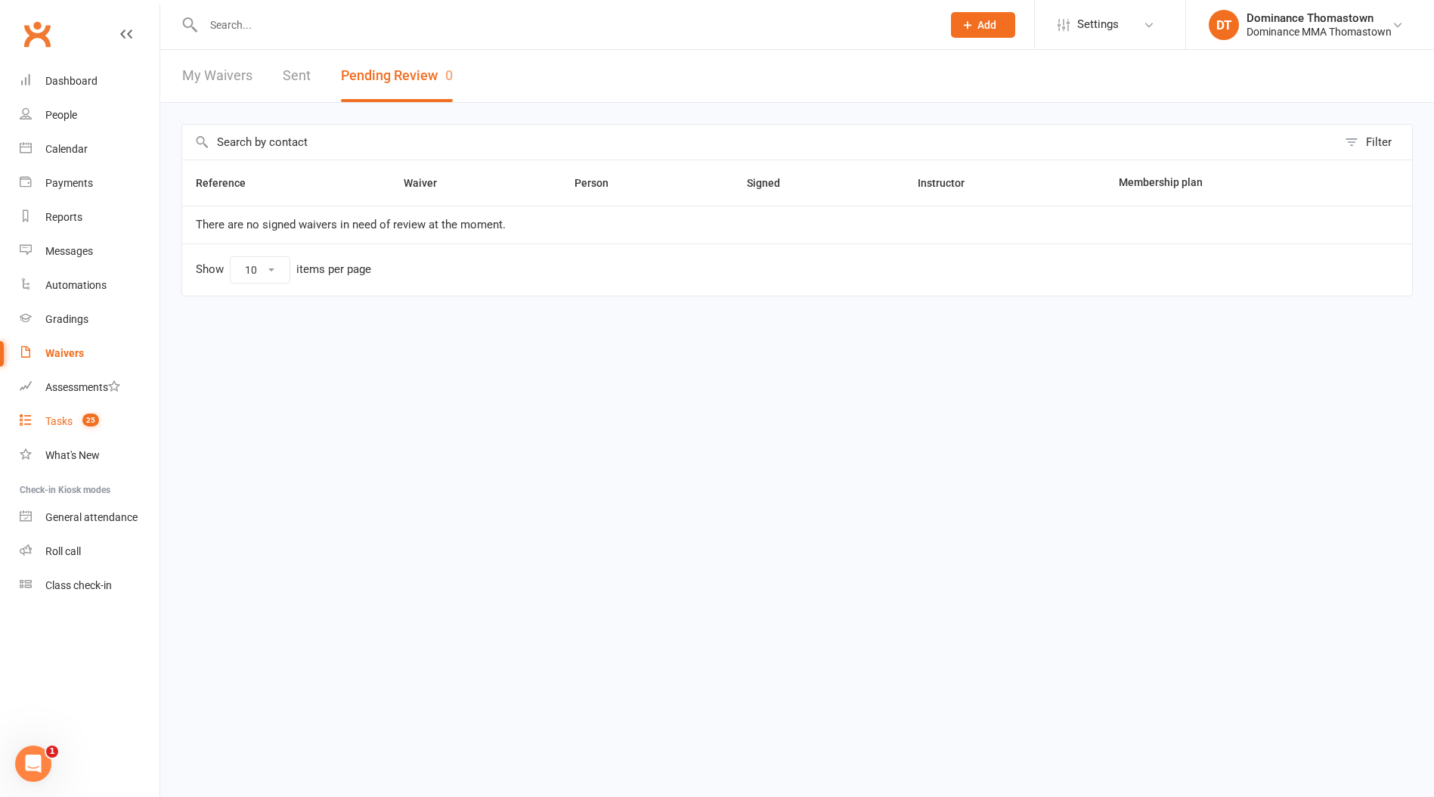
click at [63, 422] on div "Tasks" at bounding box center [58, 421] width 27 height 12
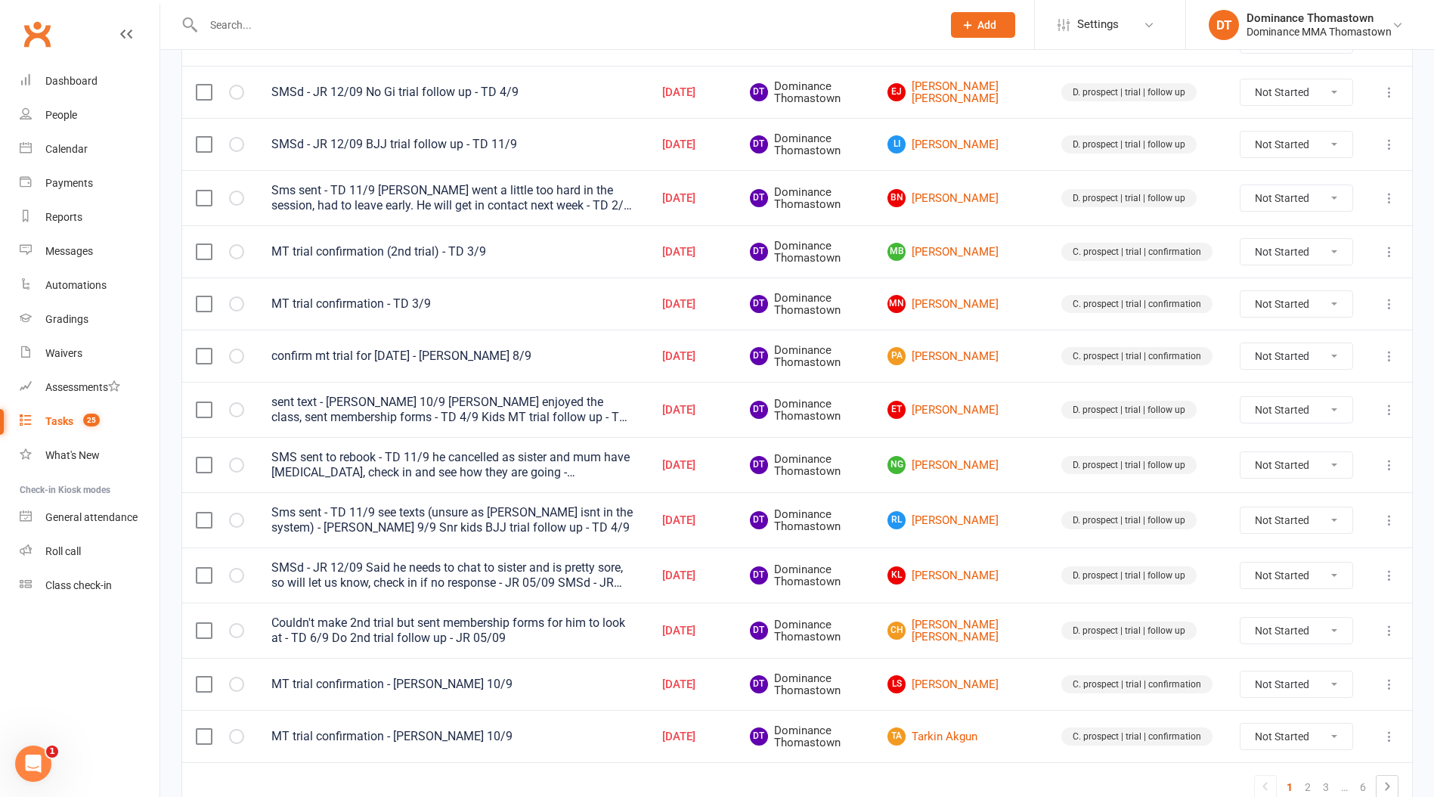
scroll to position [934, 0]
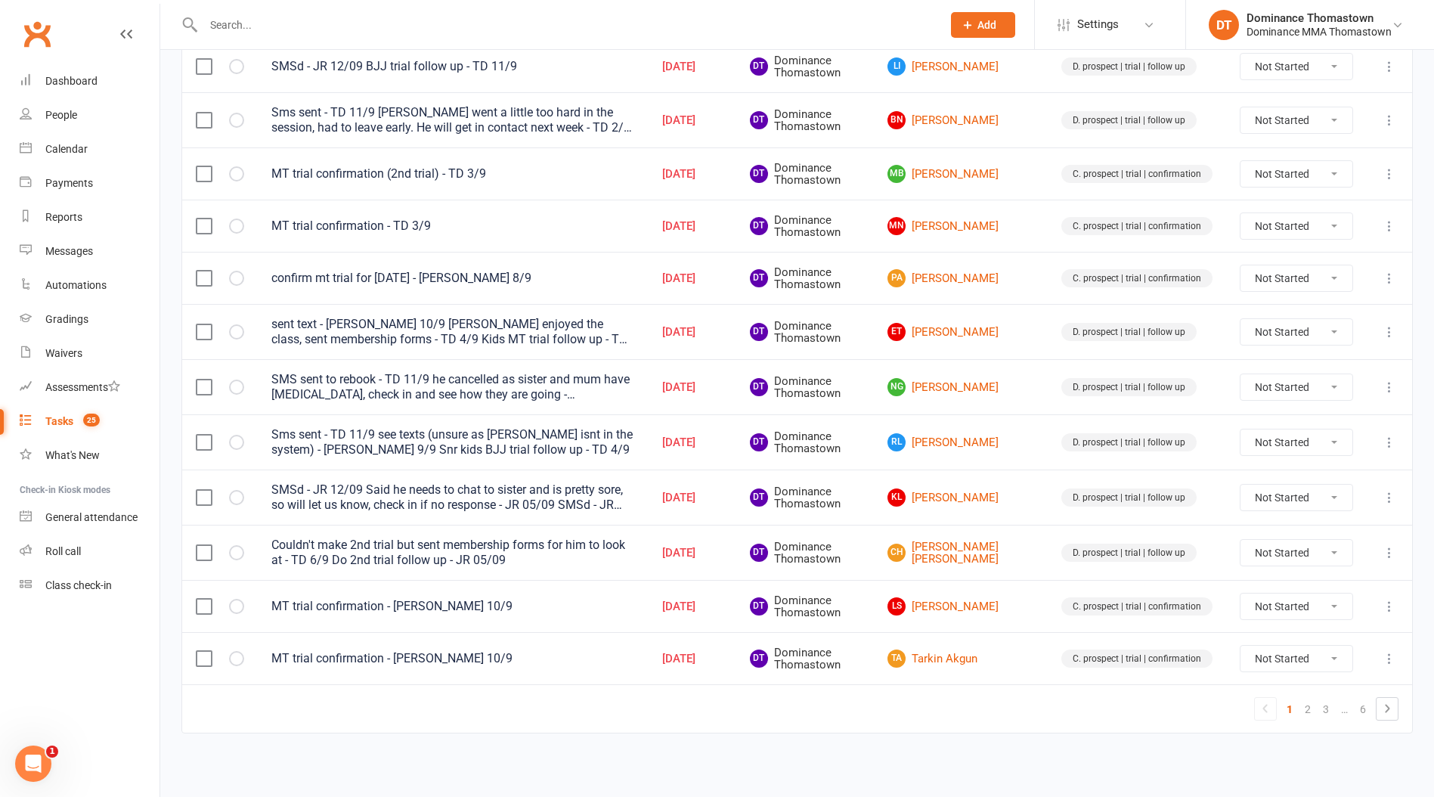
click at [246, 20] on input "text" at bounding box center [565, 24] width 732 height 21
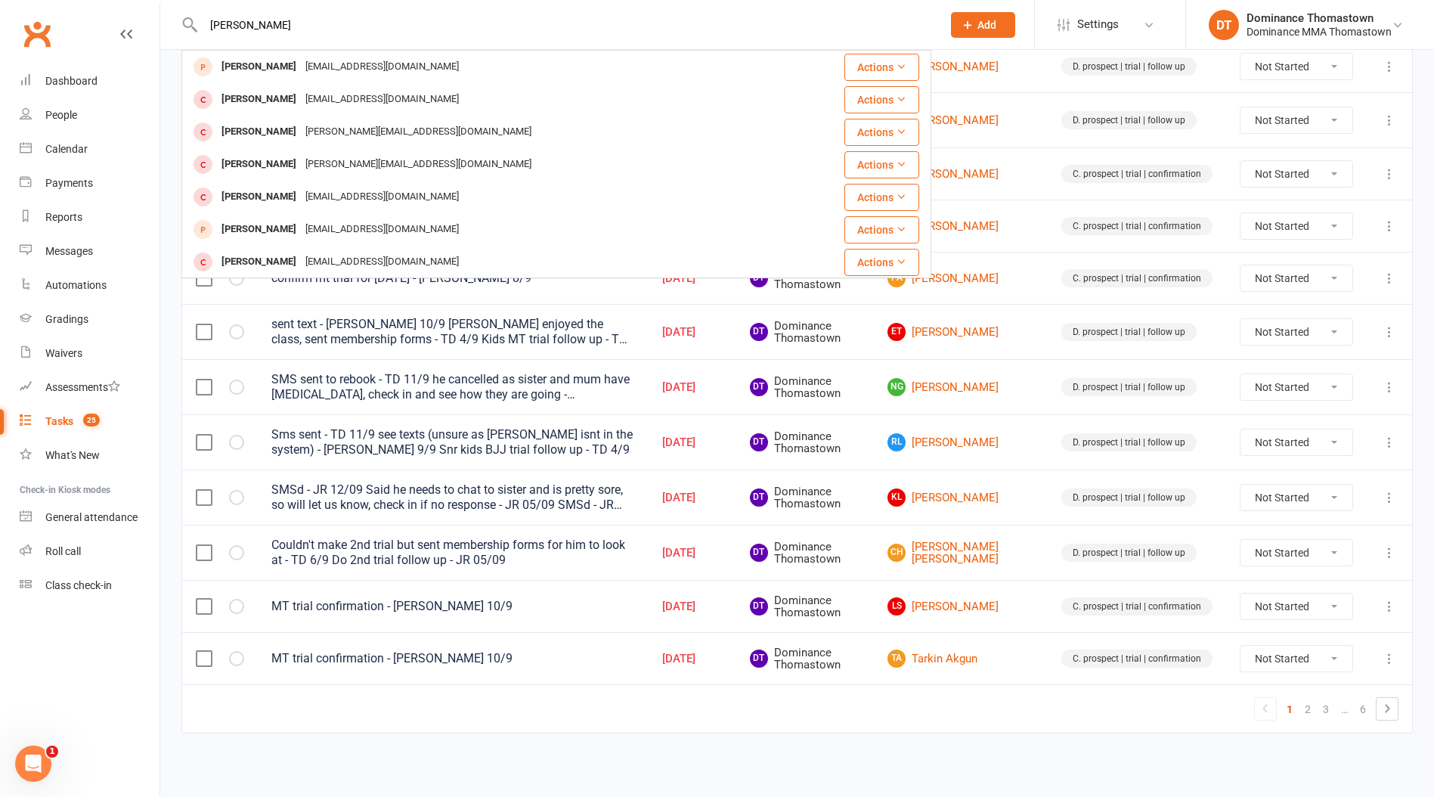
type input "[PERSON_NAME]"
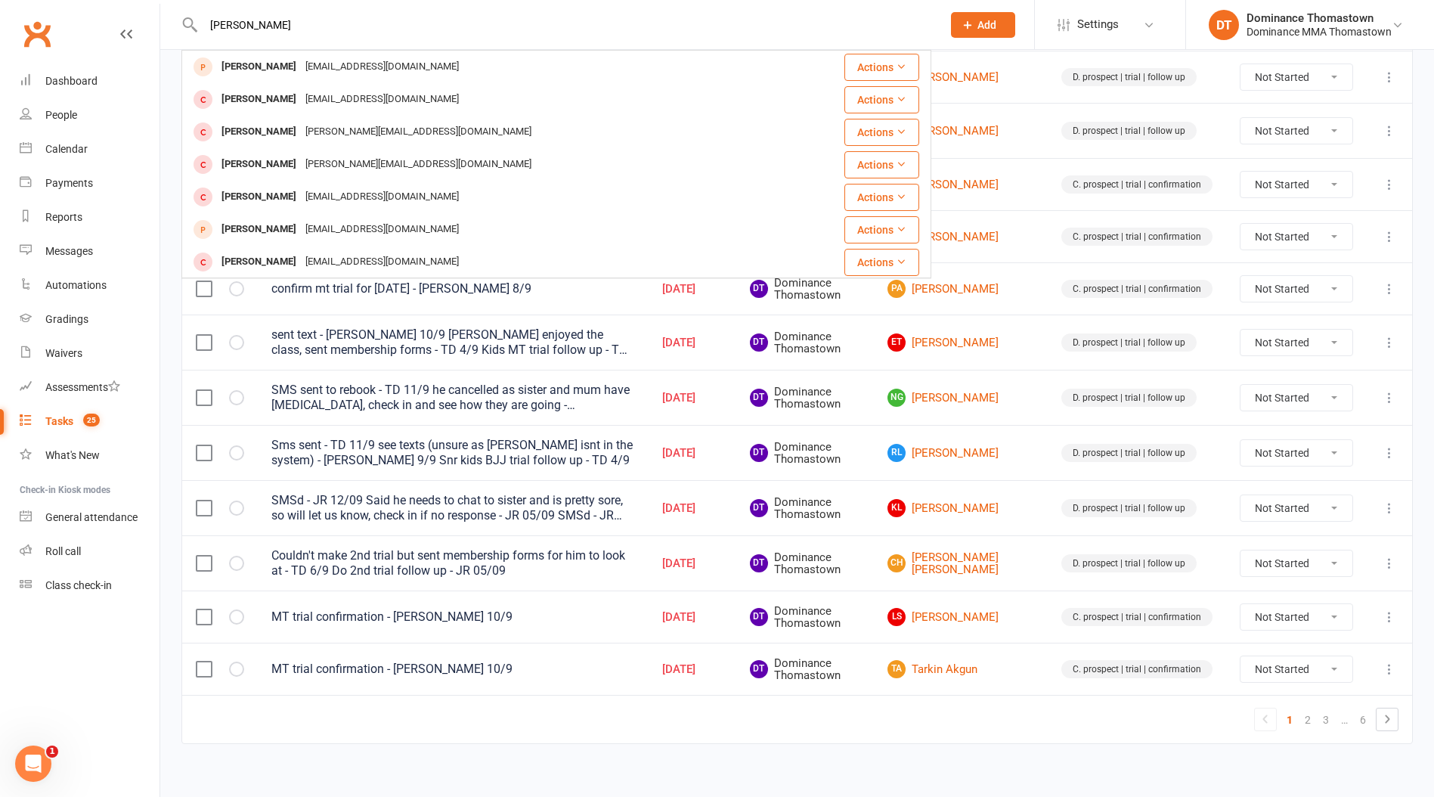
click at [301, 66] on div "[EMAIL_ADDRESS][DOMAIN_NAME]" at bounding box center [382, 67] width 163 height 22
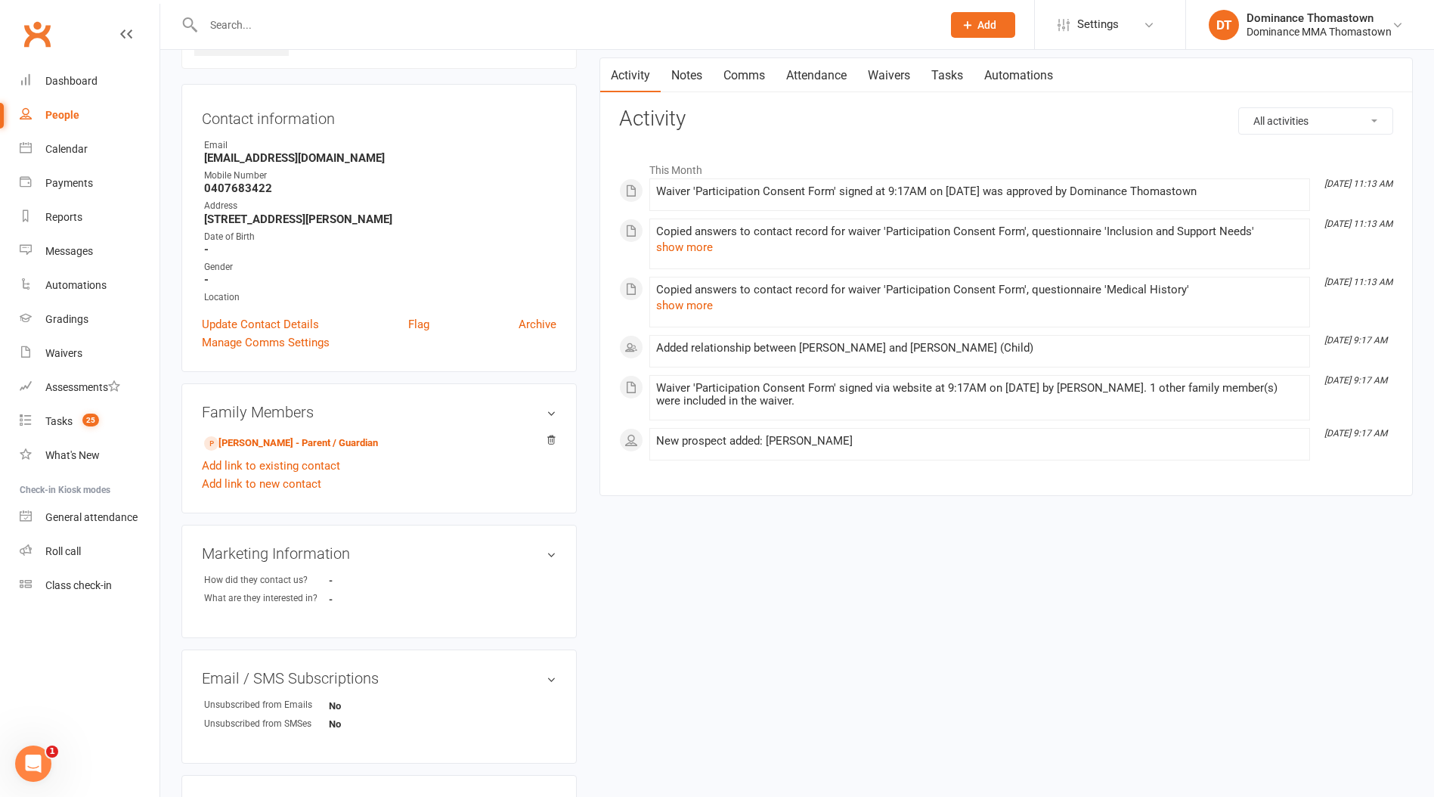
scroll to position [132, 0]
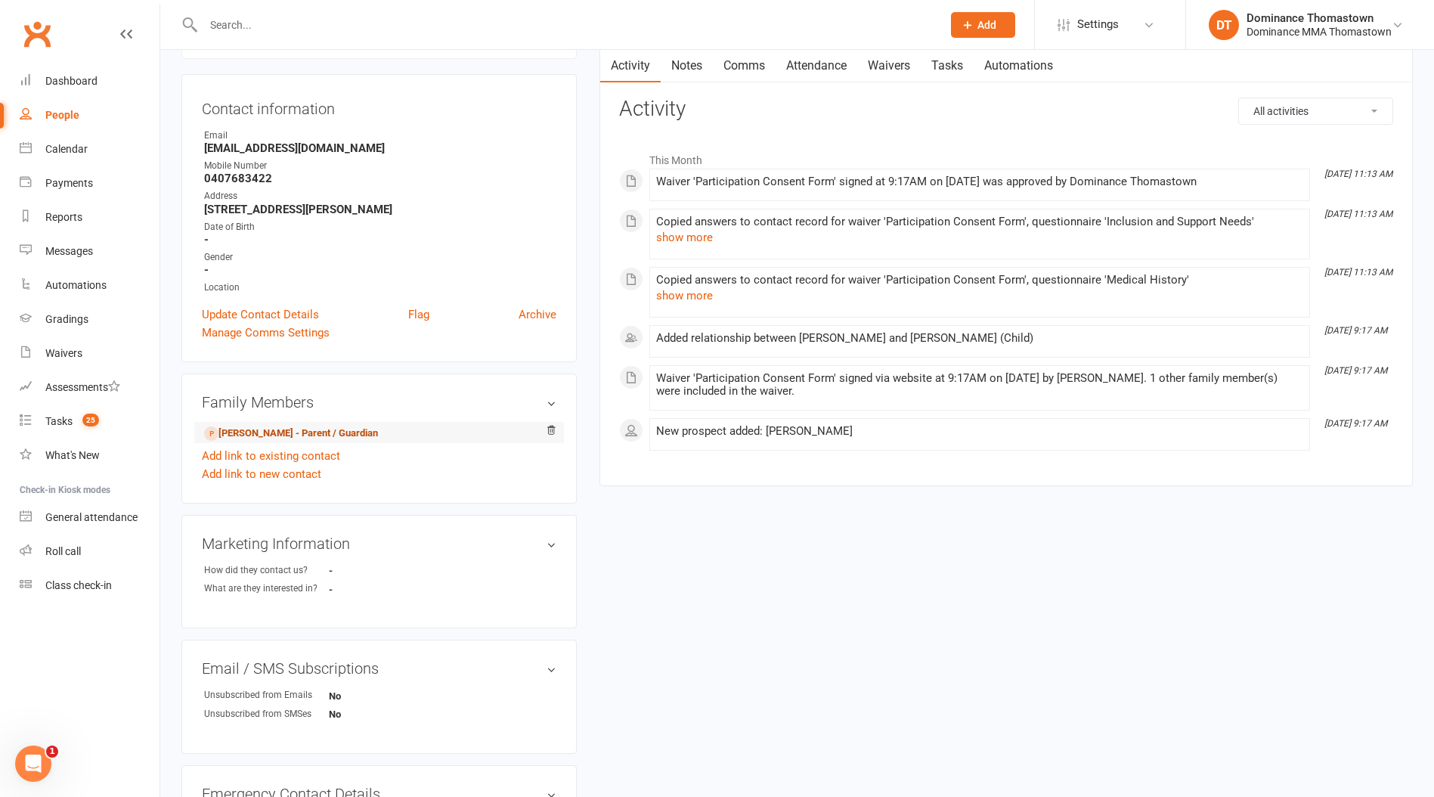
click at [353, 435] on link "[PERSON_NAME] - Parent / Guardian" at bounding box center [291, 434] width 174 height 16
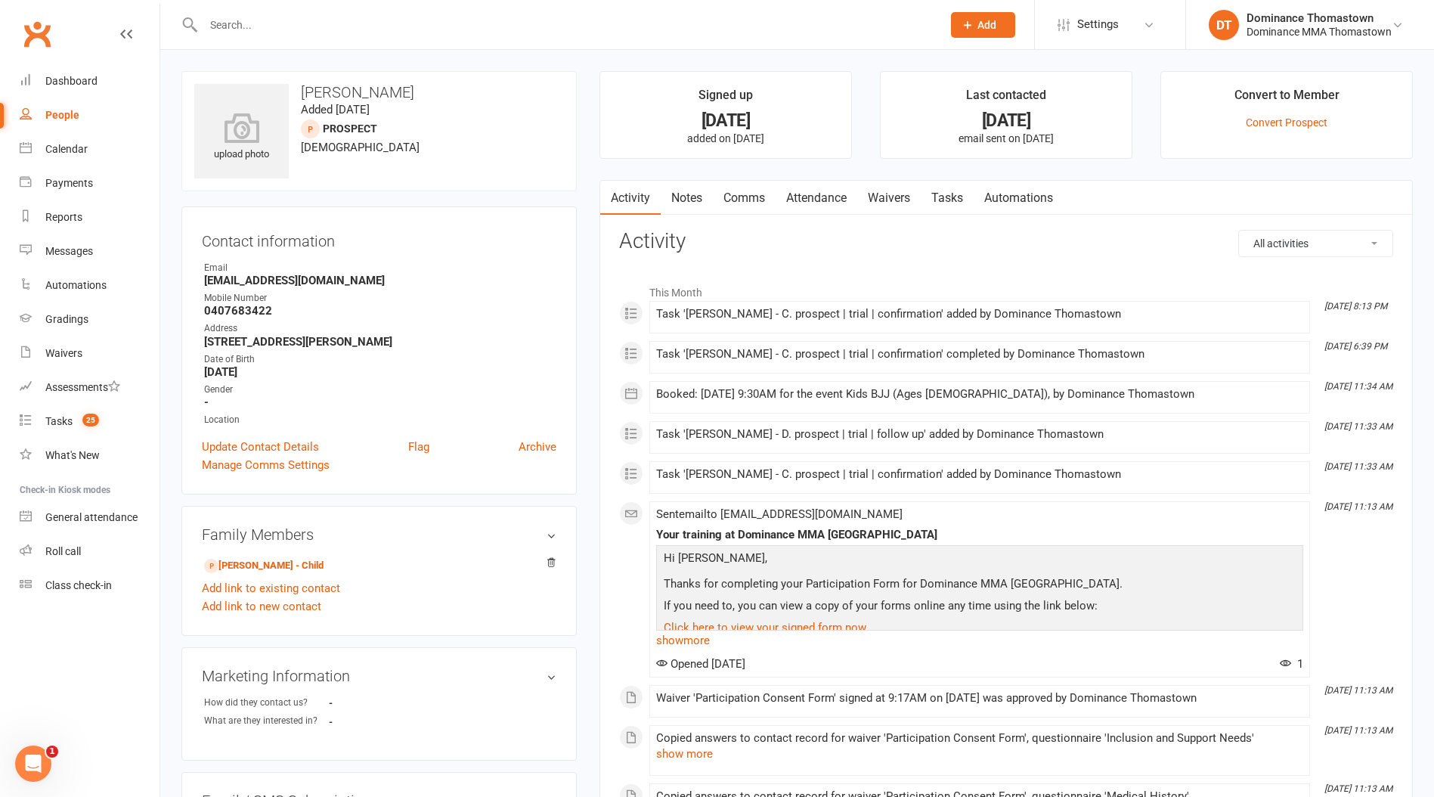
click at [697, 206] on link "Notes" at bounding box center [687, 198] width 52 height 35
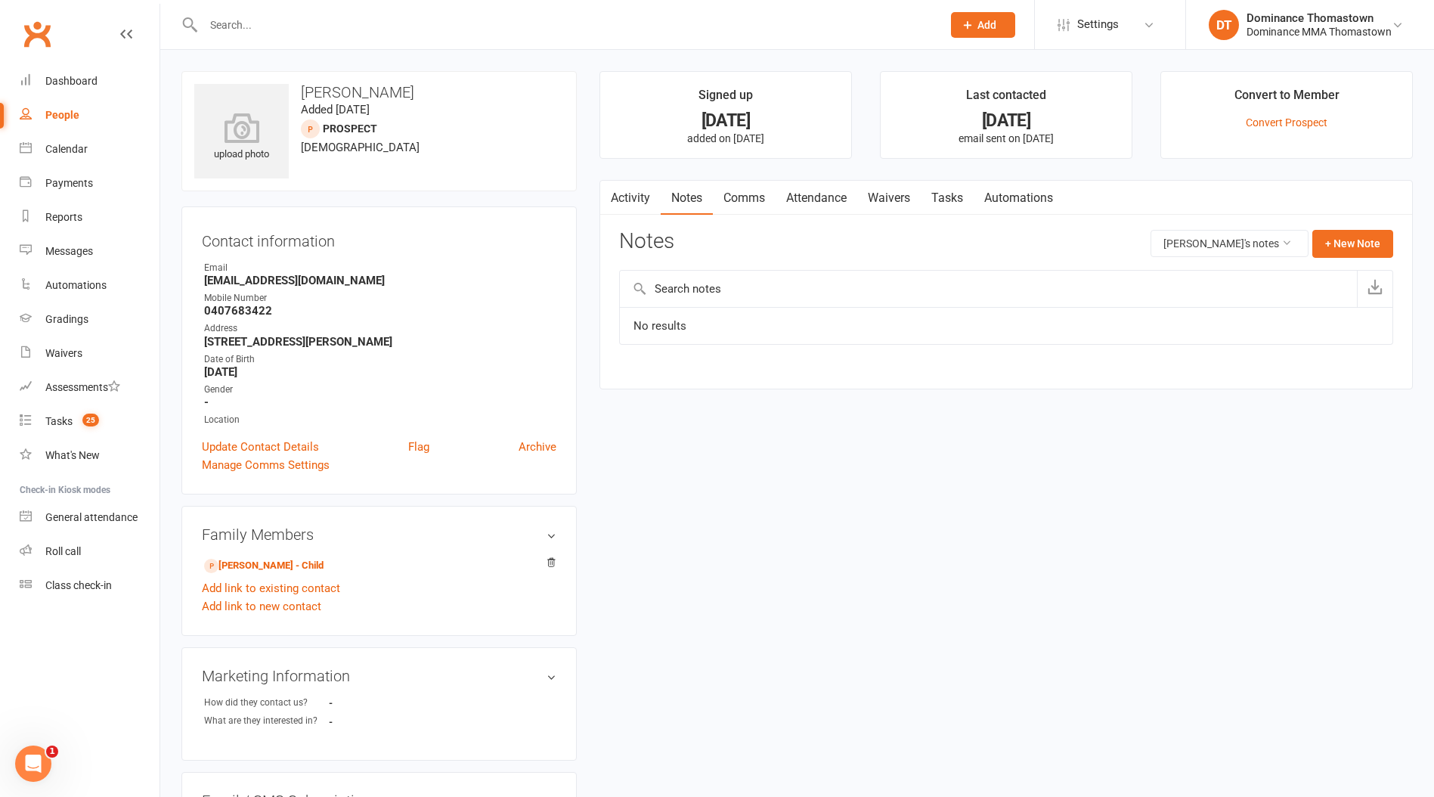
click at [764, 198] on link "Comms" at bounding box center [744, 198] width 63 height 35
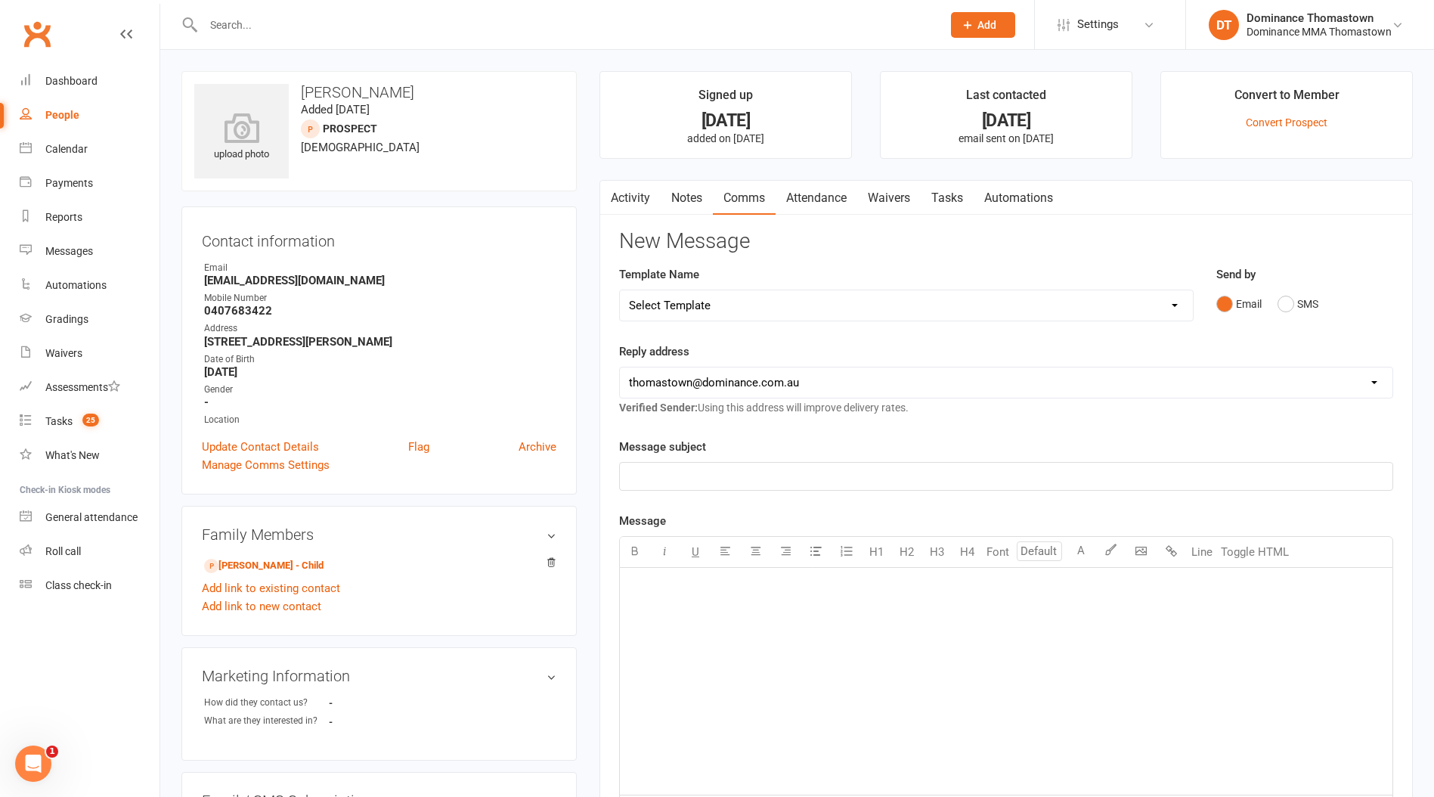
click at [829, 197] on link "Attendance" at bounding box center [817, 198] width 82 height 35
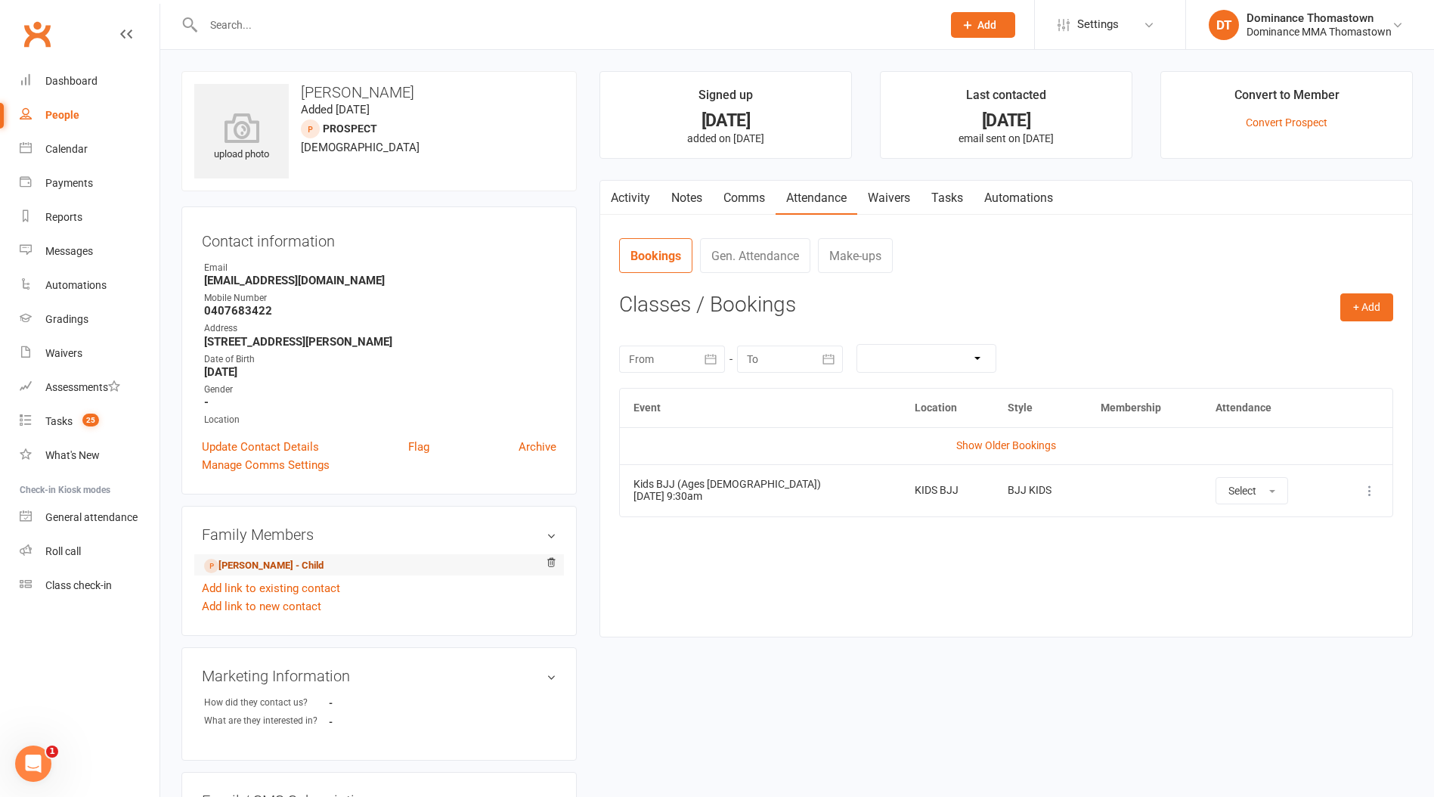
click at [277, 567] on link "[PERSON_NAME] - Child" at bounding box center [263, 566] width 119 height 16
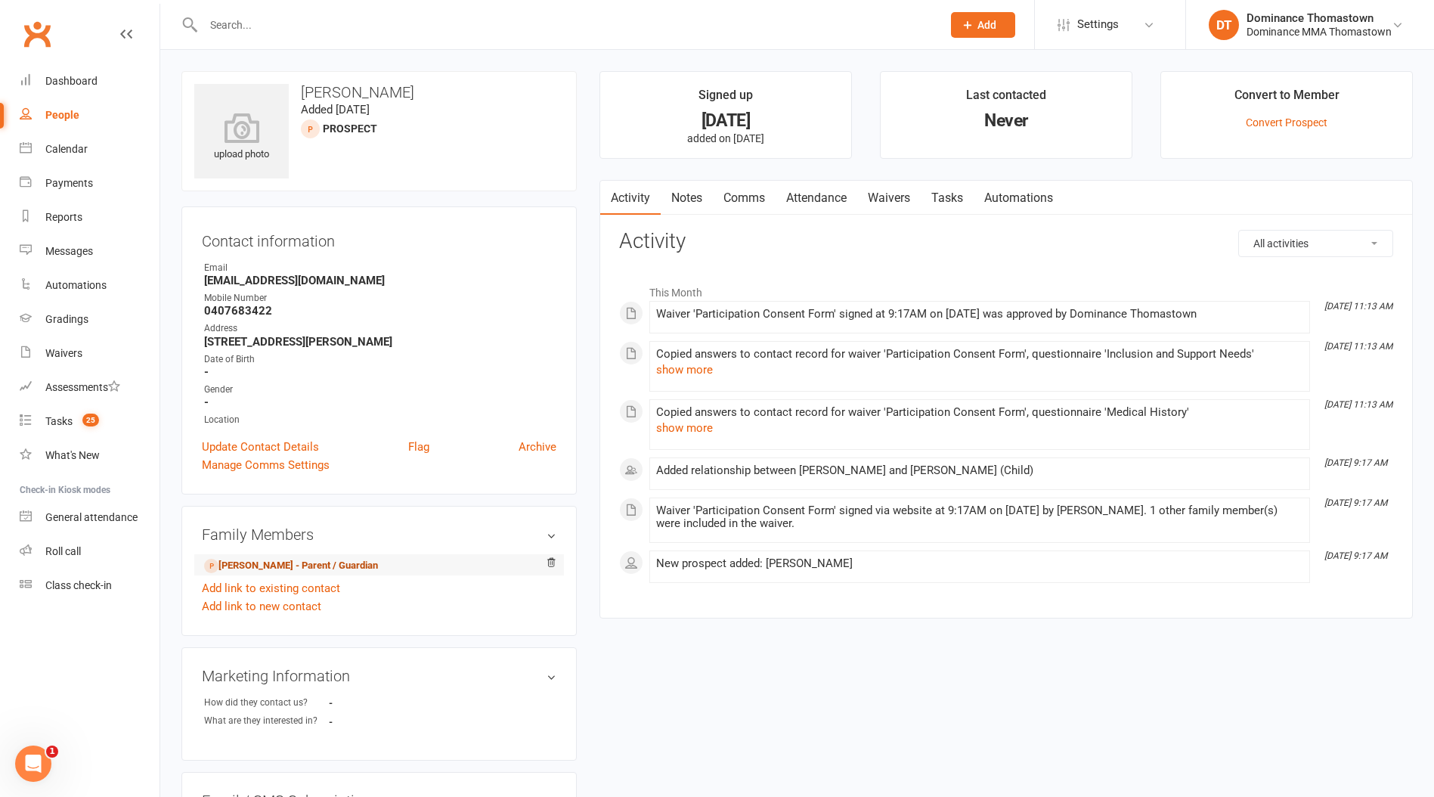
click at [282, 561] on link "[PERSON_NAME] - Parent / Guardian" at bounding box center [291, 566] width 174 height 16
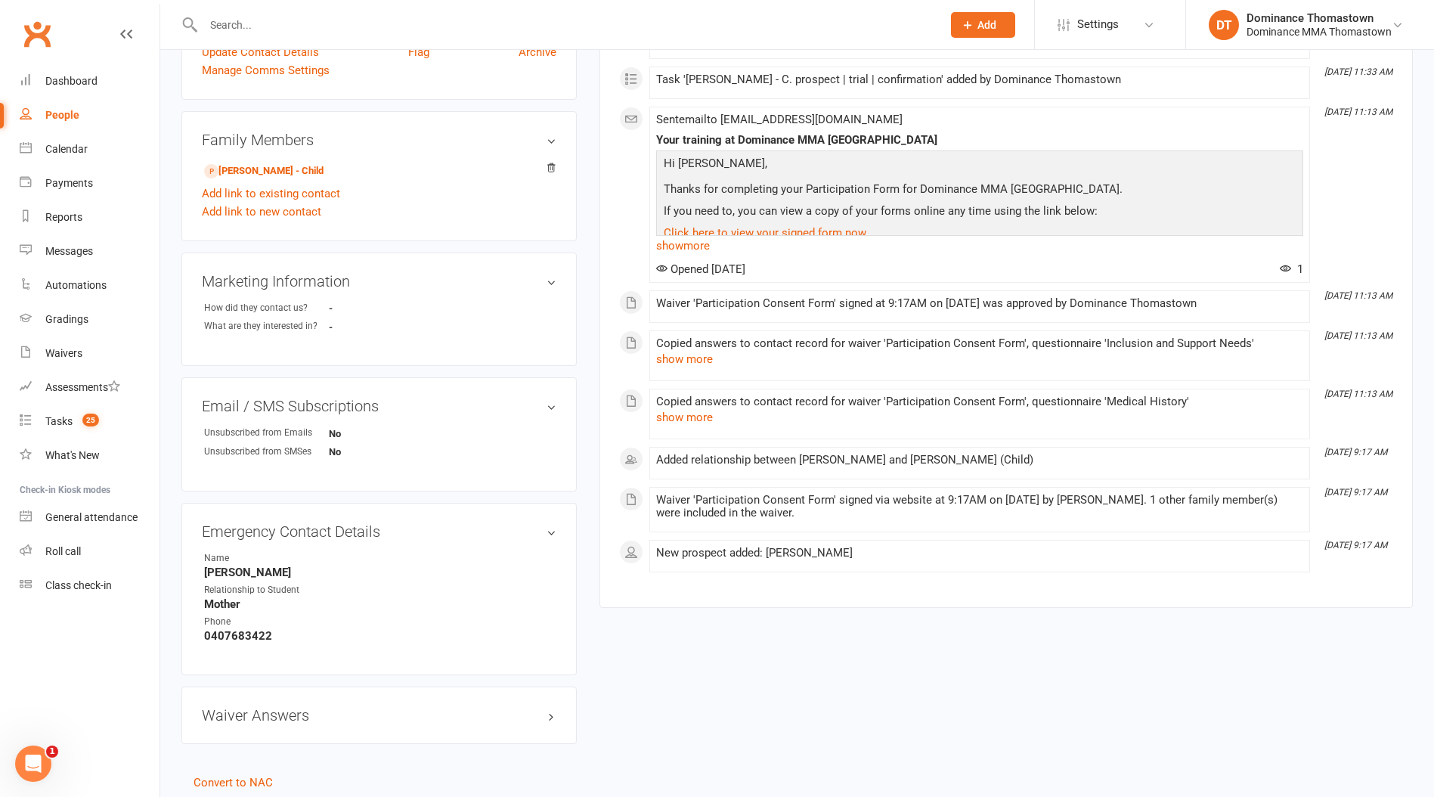
scroll to position [447, 0]
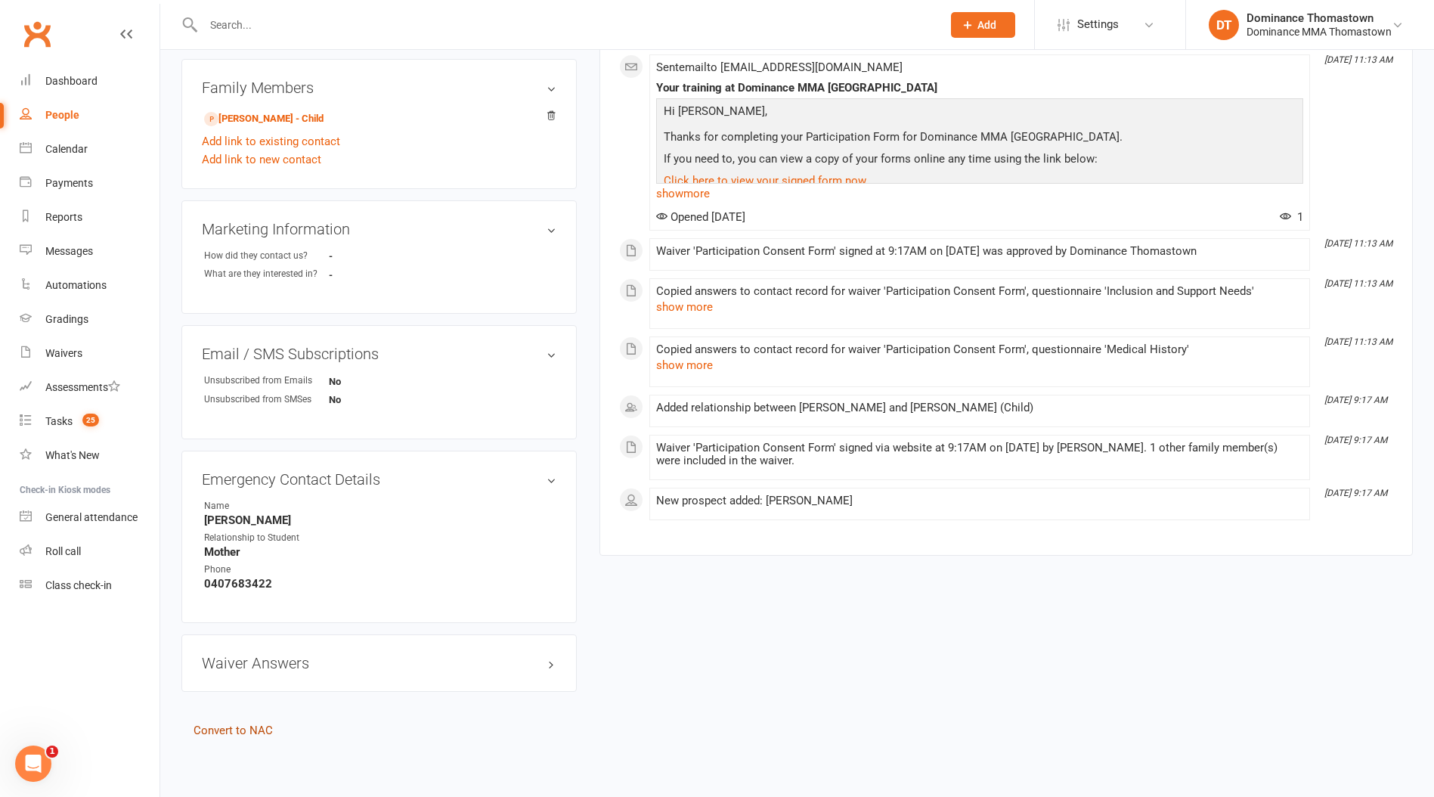
click at [234, 730] on link "Convert to NAC" at bounding box center [233, 730] width 79 height 14
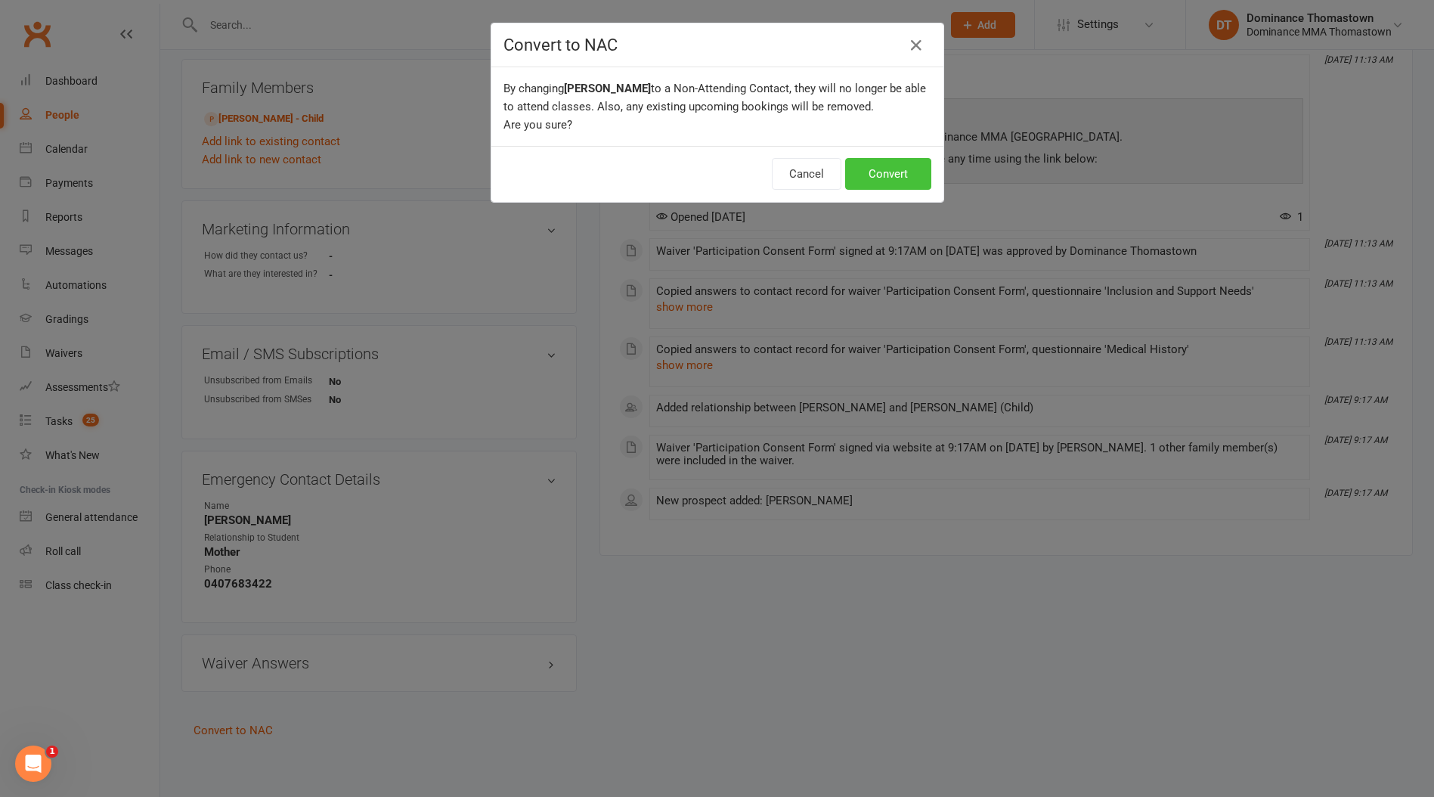
click at [876, 167] on button "Convert" at bounding box center [888, 174] width 86 height 32
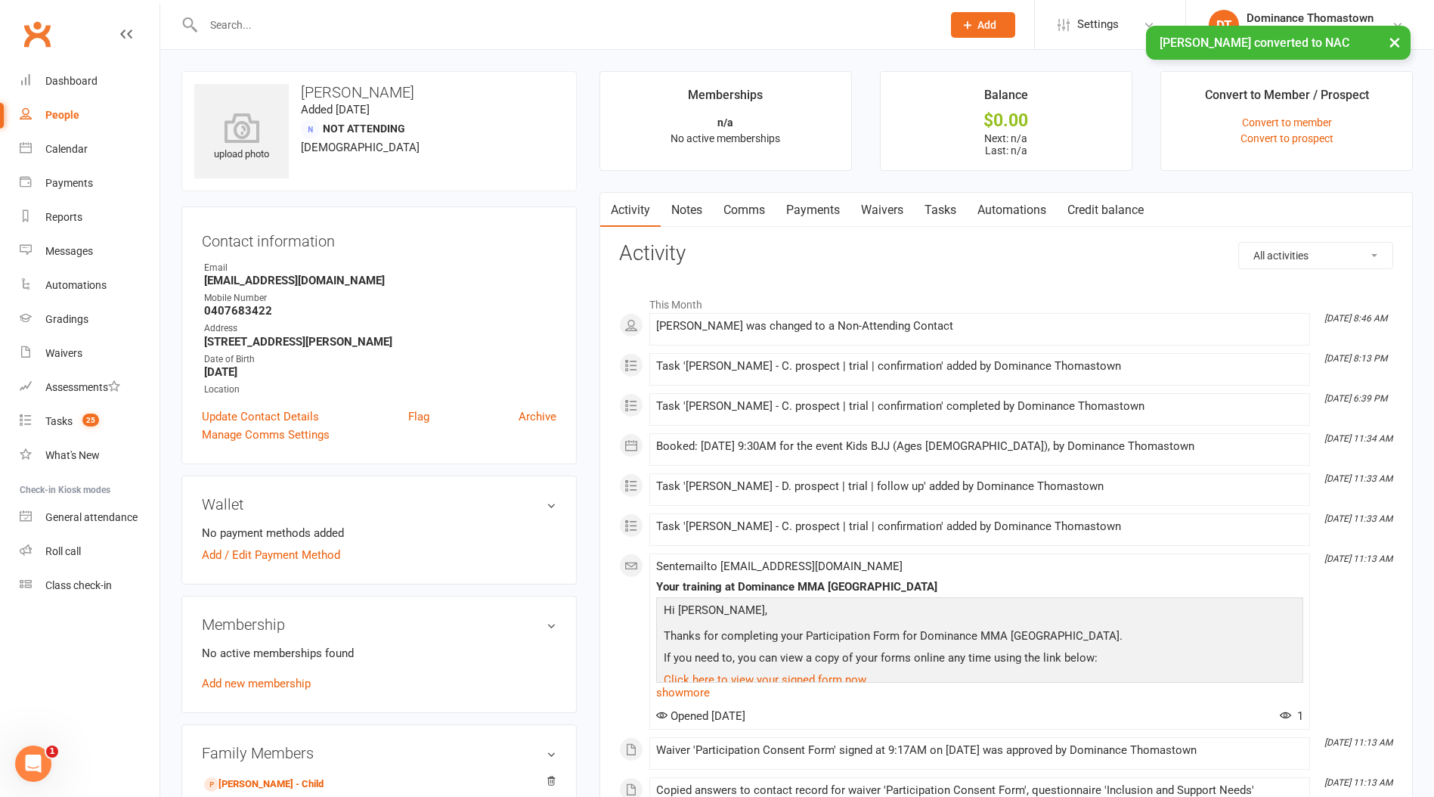
click at [271, 26] on div "× [PERSON_NAME] converted to NAC" at bounding box center [707, 26] width 1414 height 0
click at [274, 26] on div "× [PERSON_NAME] converted to NAC" at bounding box center [707, 26] width 1414 height 0
drag, startPoint x: 219, startPoint y: 26, endPoint x: 248, endPoint y: 20, distance: 29.4
click at [219, 26] on div "× [PERSON_NAME] converted to NAC" at bounding box center [707, 26] width 1414 height 0
drag, startPoint x: 212, startPoint y: 24, endPoint x: 359, endPoint y: 29, distance: 146.7
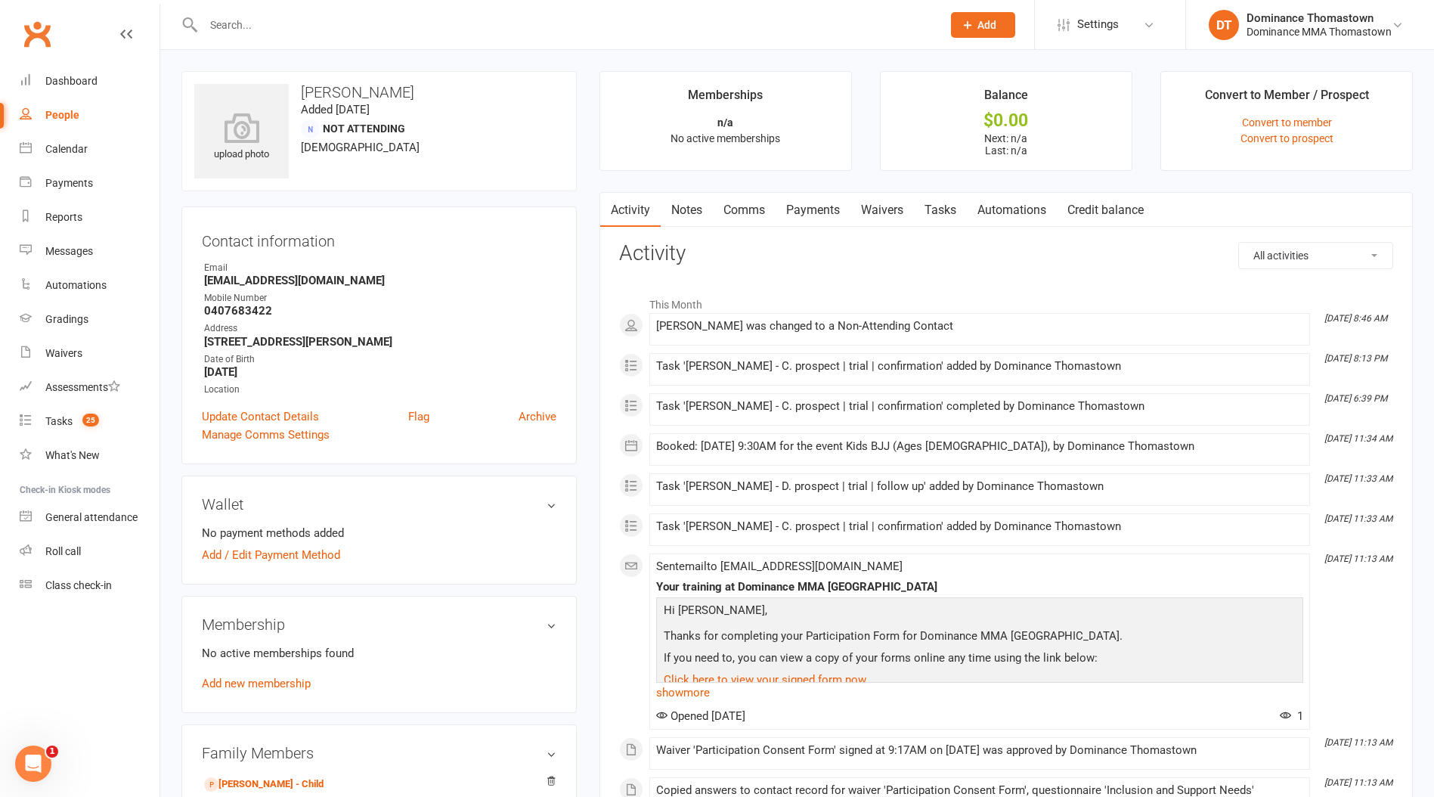
click at [215, 24] on input "text" at bounding box center [565, 24] width 732 height 21
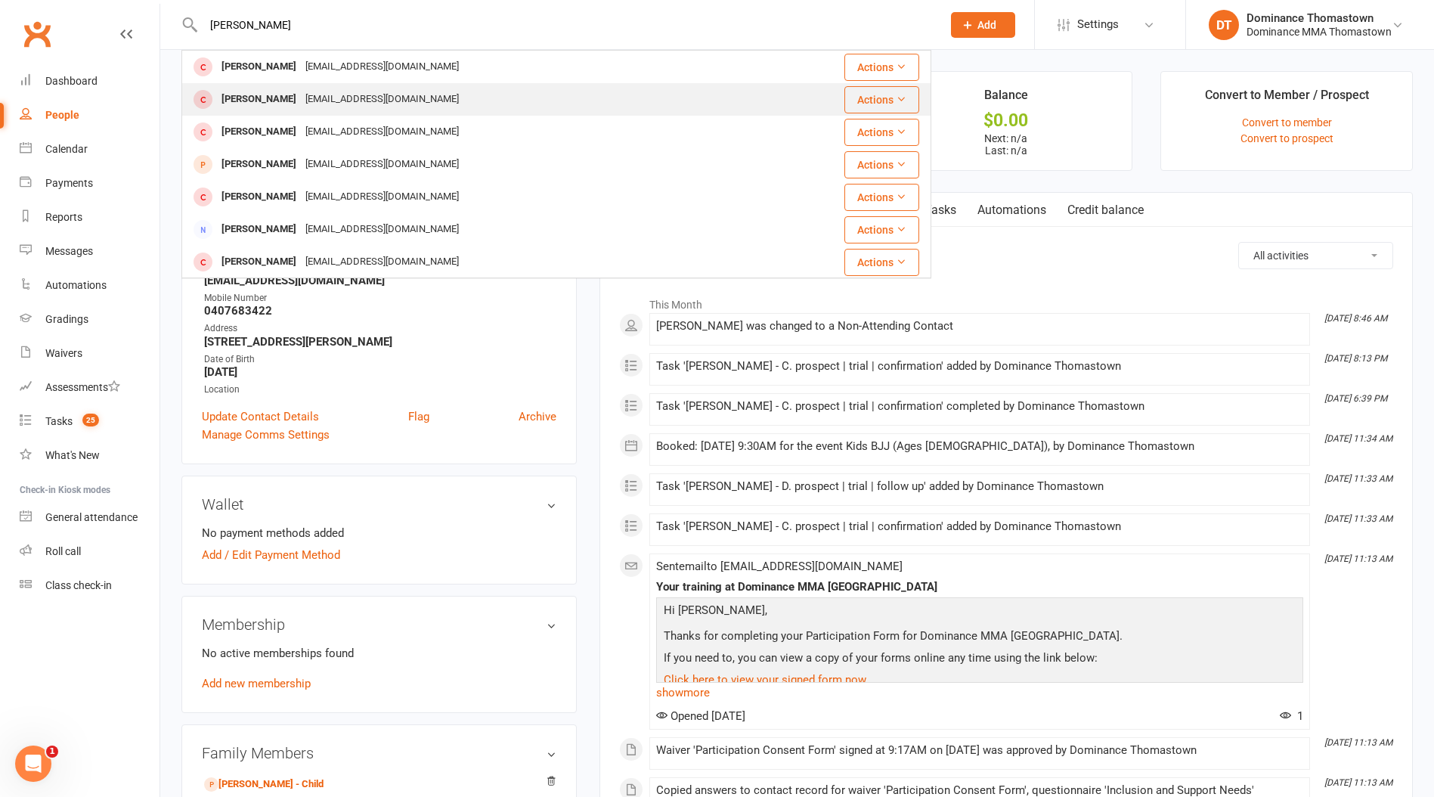
type input "[PERSON_NAME]"
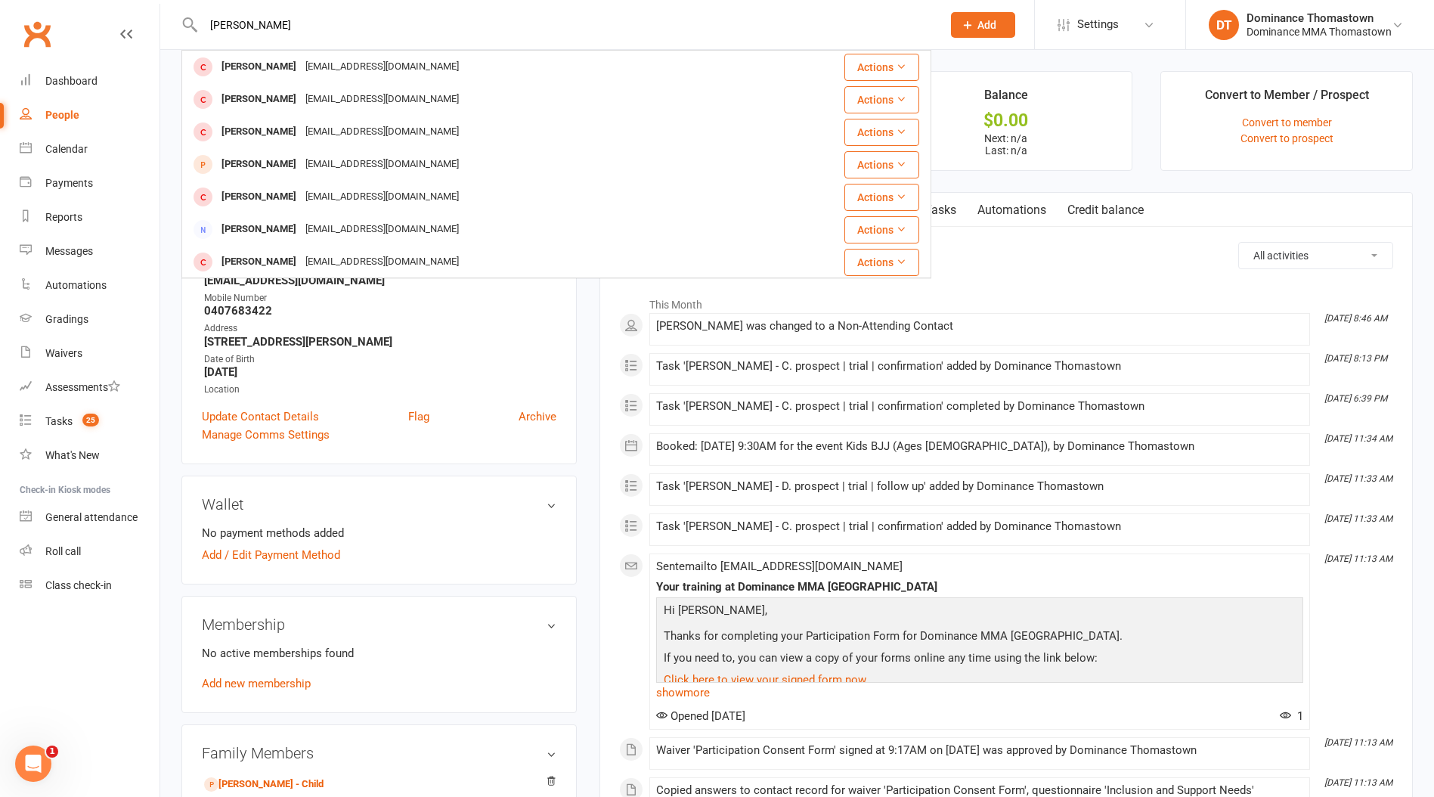
click at [351, 96] on div "[EMAIL_ADDRESS][DOMAIN_NAME]" at bounding box center [382, 99] width 163 height 22
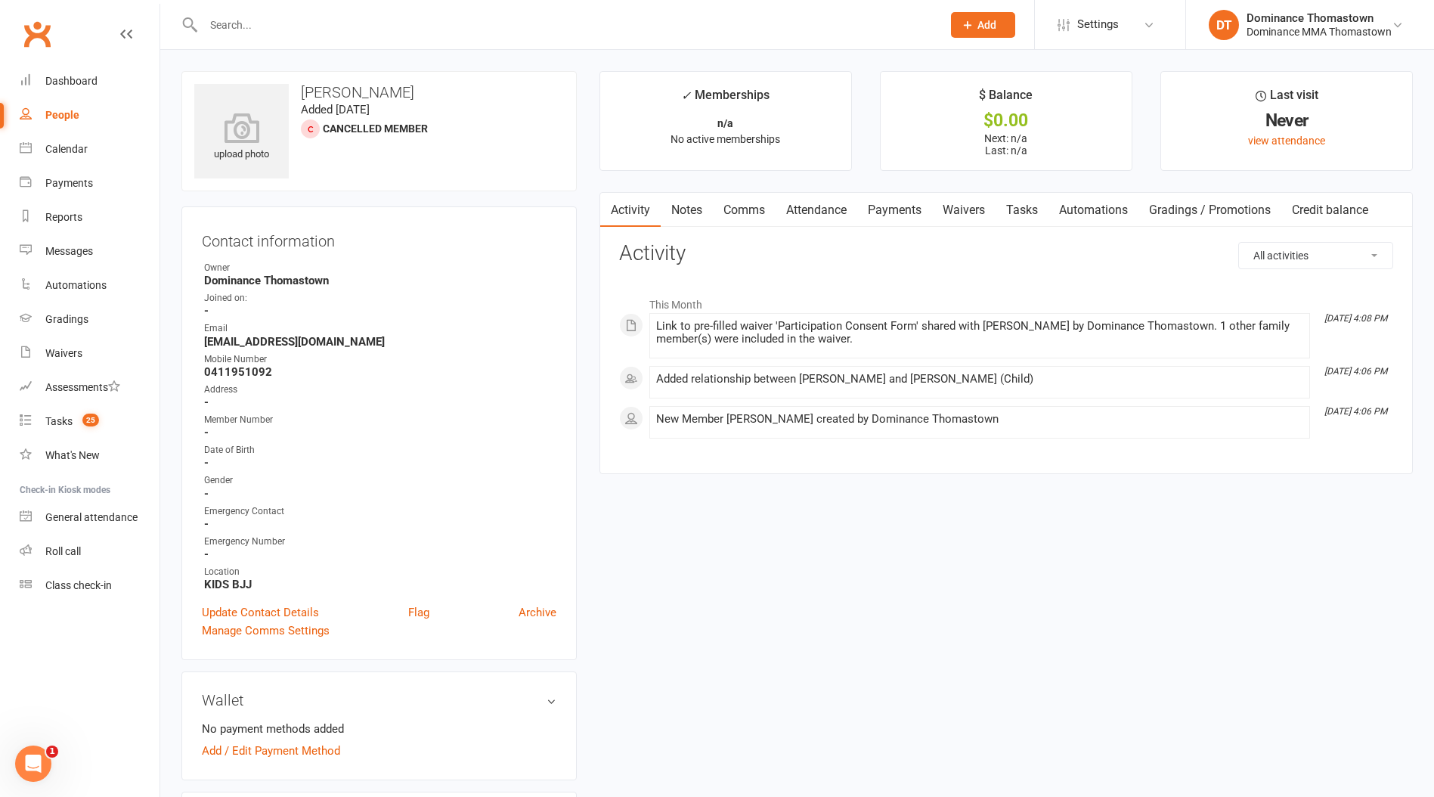
click at [802, 212] on link "Attendance" at bounding box center [817, 210] width 82 height 35
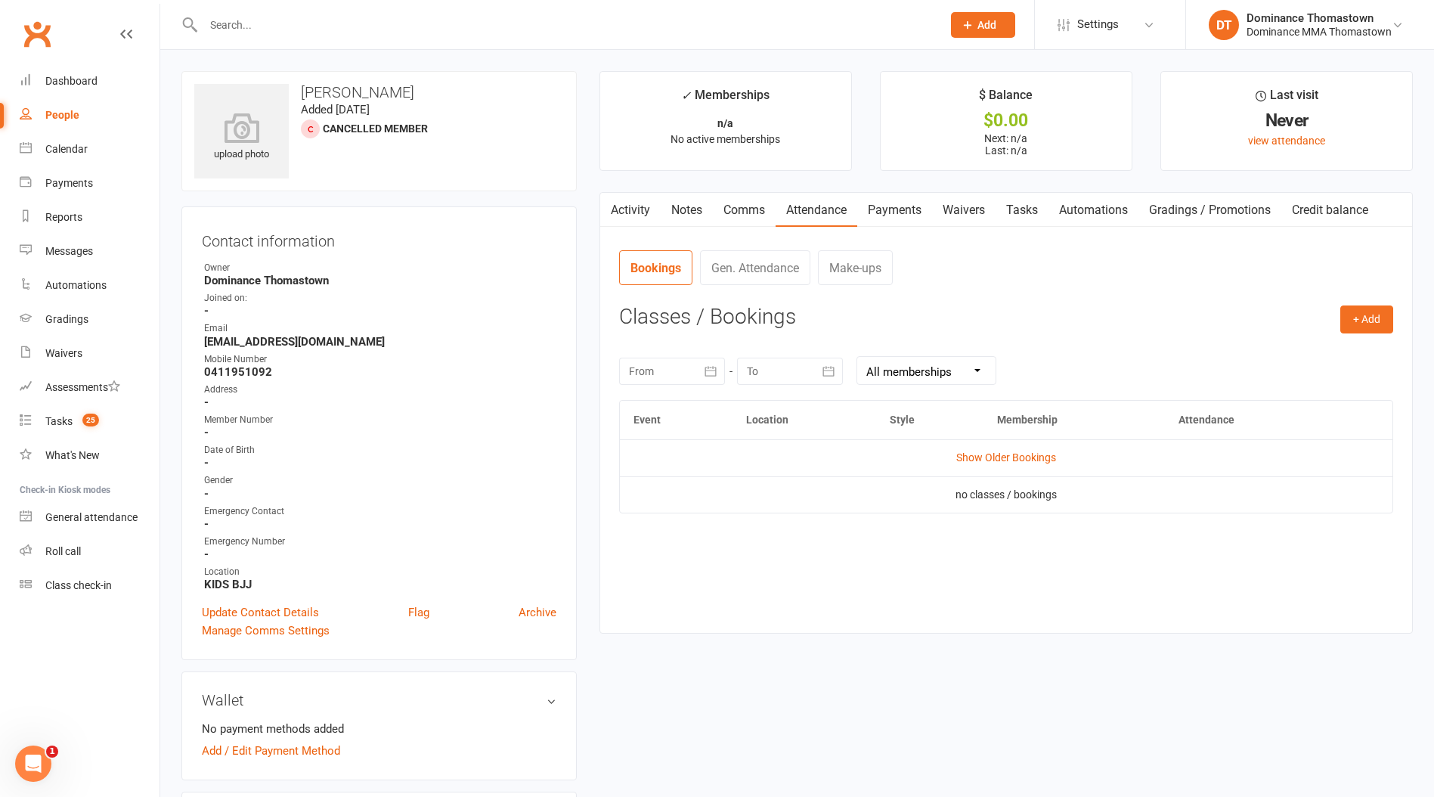
click at [754, 210] on link "Comms" at bounding box center [744, 210] width 63 height 35
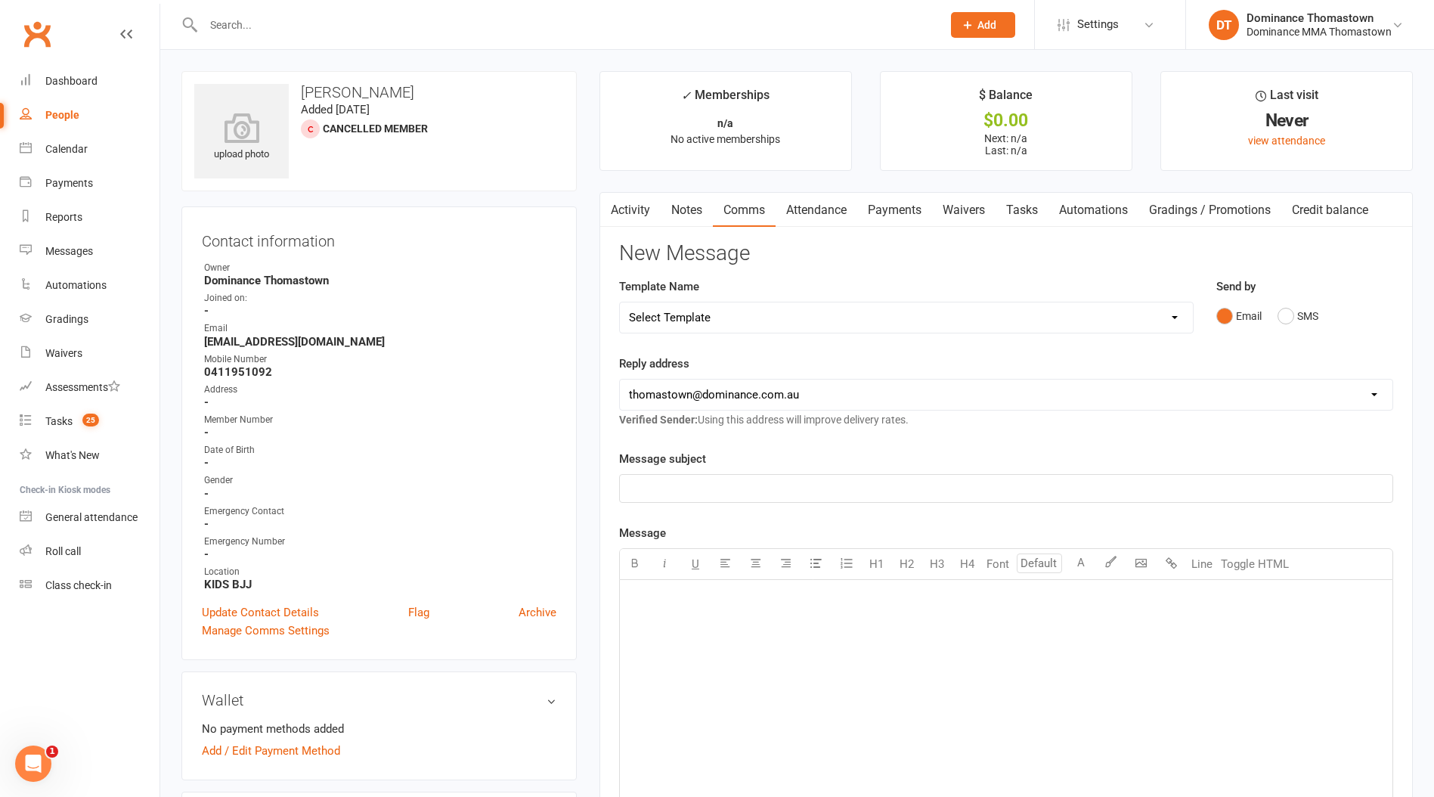
click at [667, 213] on link "Notes" at bounding box center [687, 210] width 52 height 35
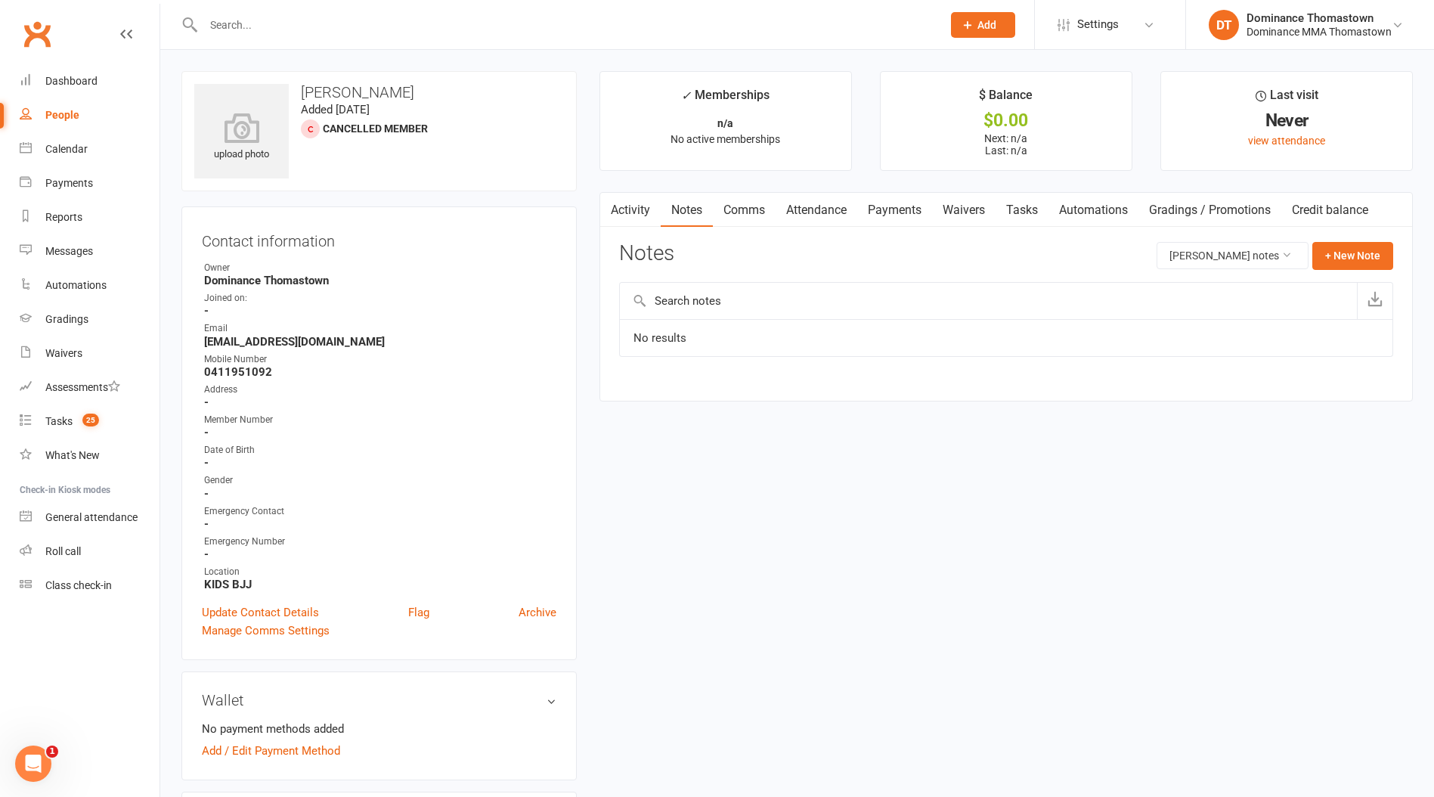
click at [729, 211] on link "Comms" at bounding box center [744, 210] width 63 height 35
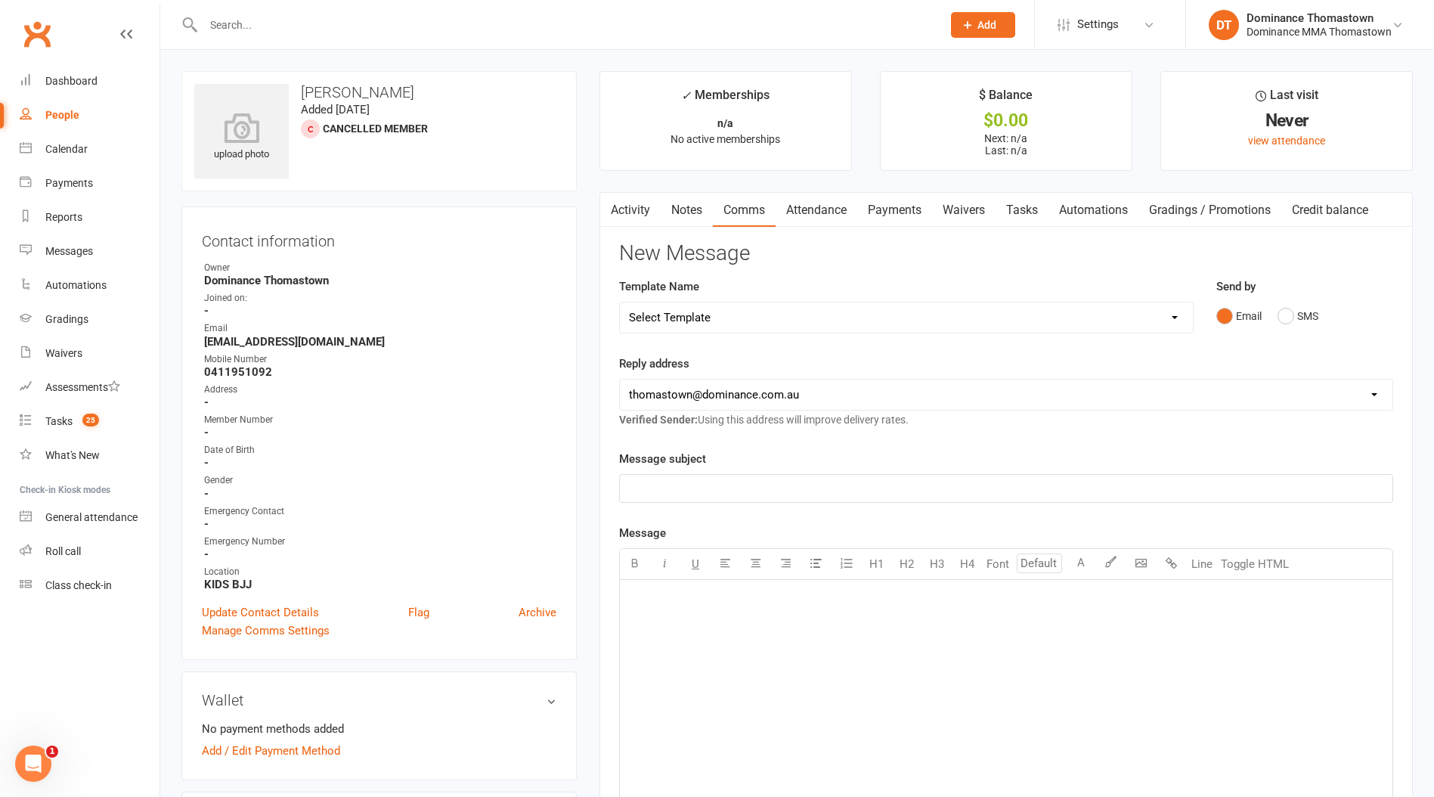
click at [707, 212] on link "Notes" at bounding box center [687, 210] width 52 height 35
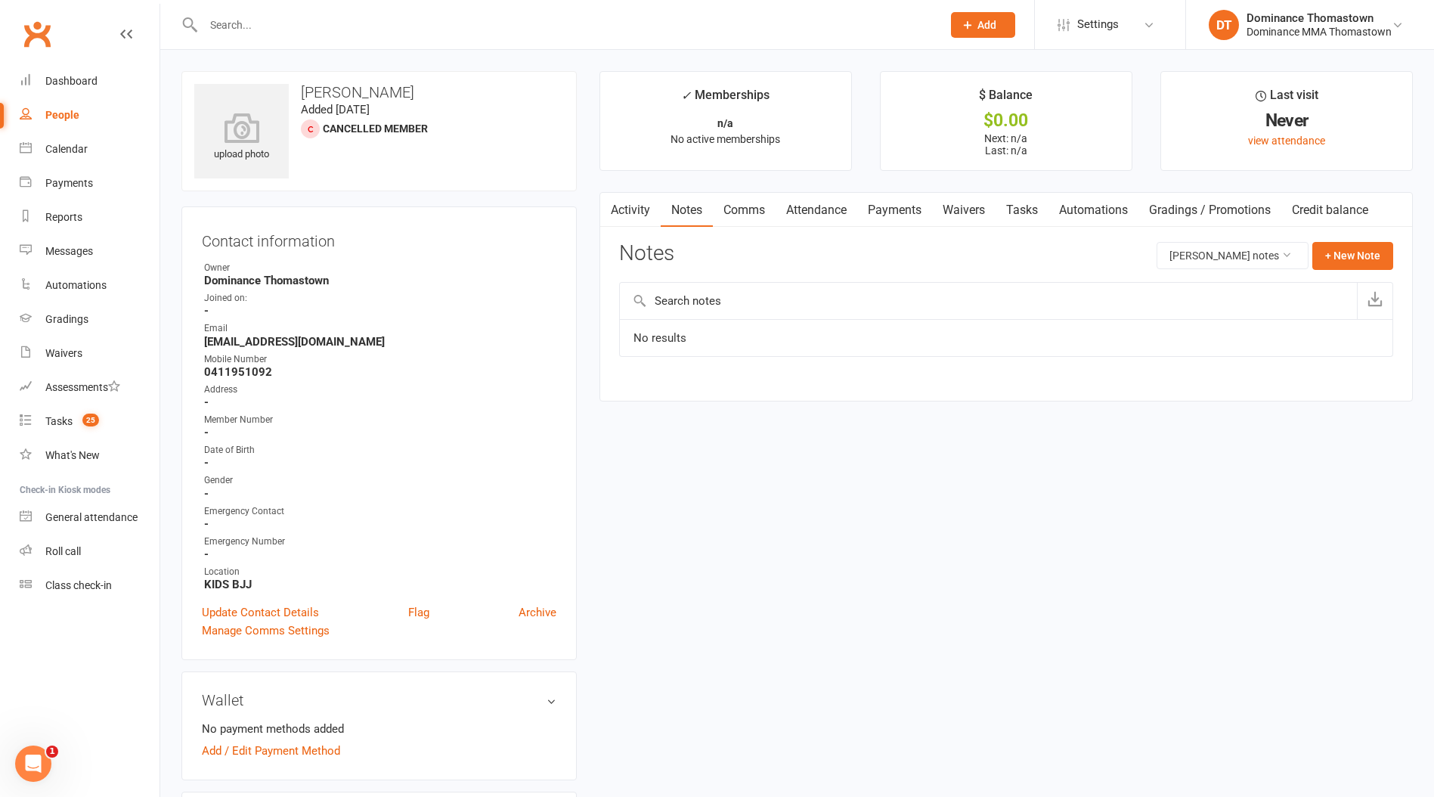
click at [881, 214] on link "Payments" at bounding box center [894, 210] width 75 height 35
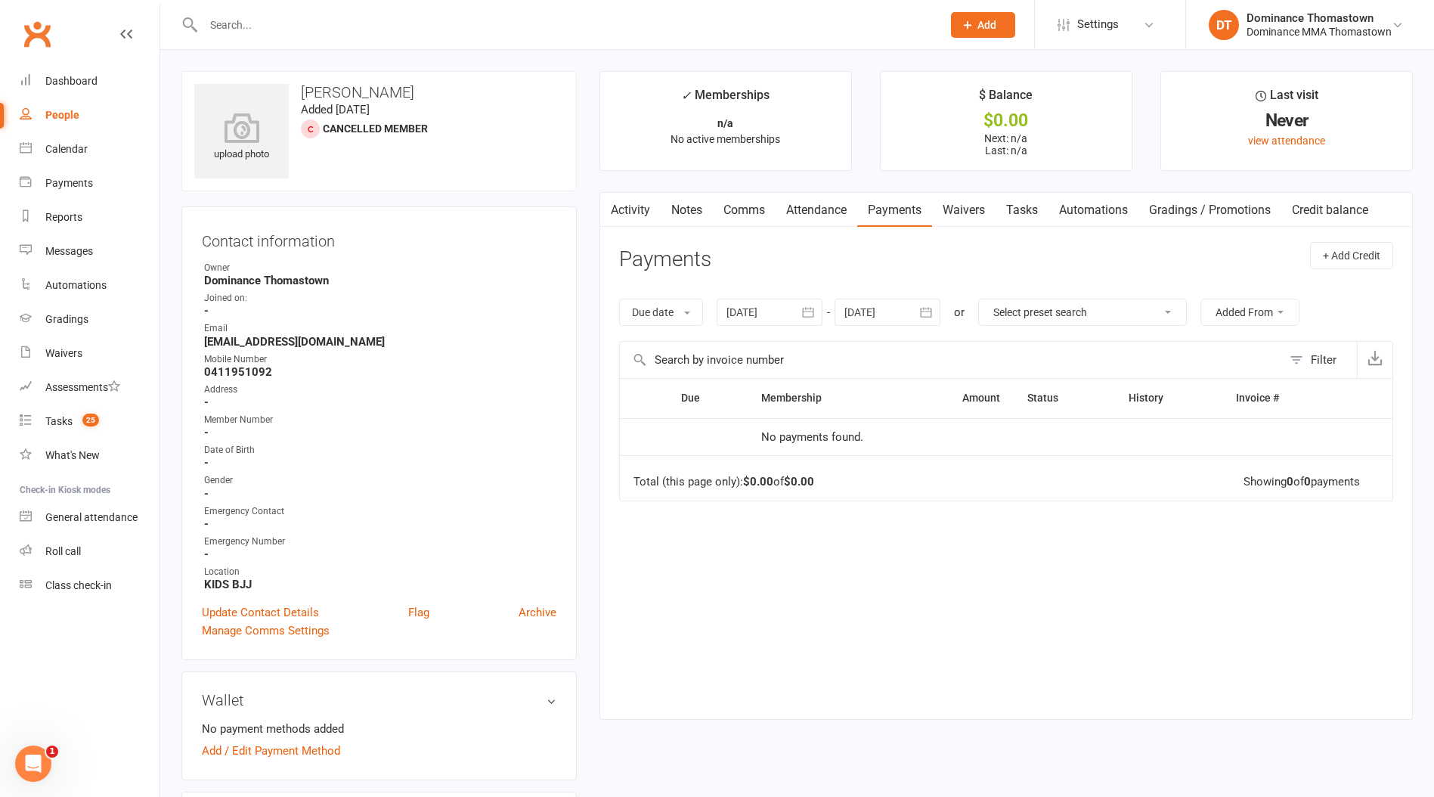
click at [949, 215] on link "Waivers" at bounding box center [963, 210] width 63 height 35
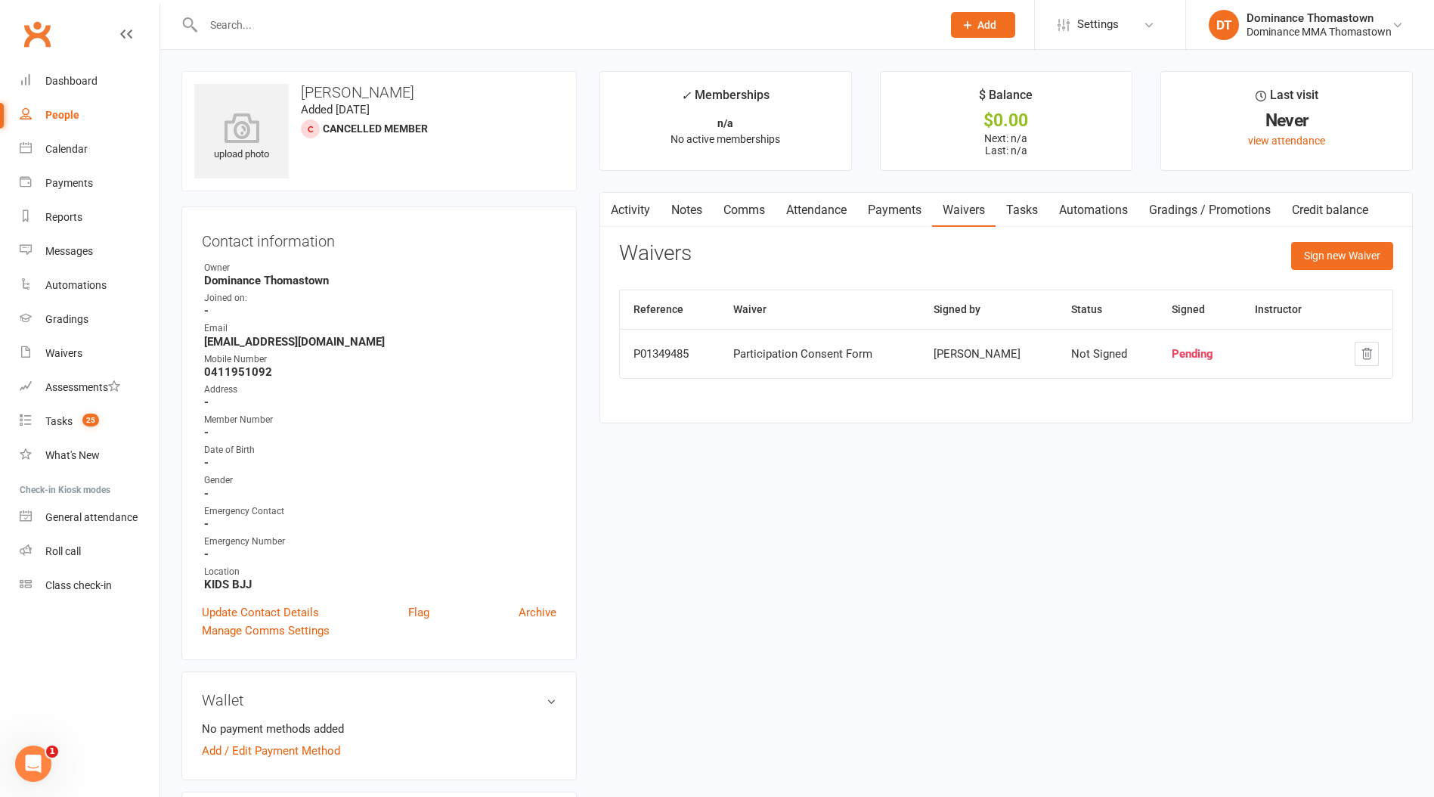
click at [1019, 208] on link "Tasks" at bounding box center [1022, 210] width 53 height 35
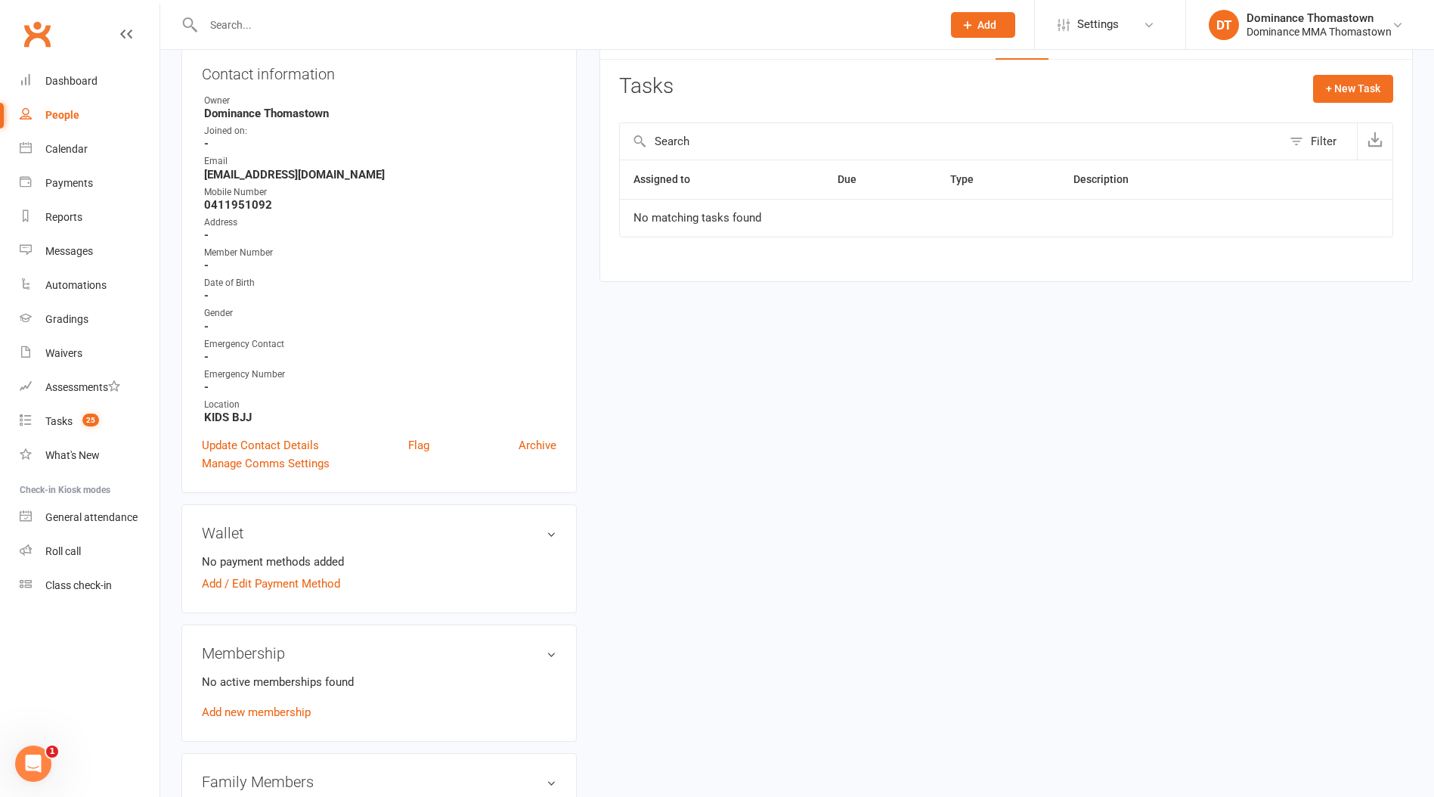
scroll to position [212, 0]
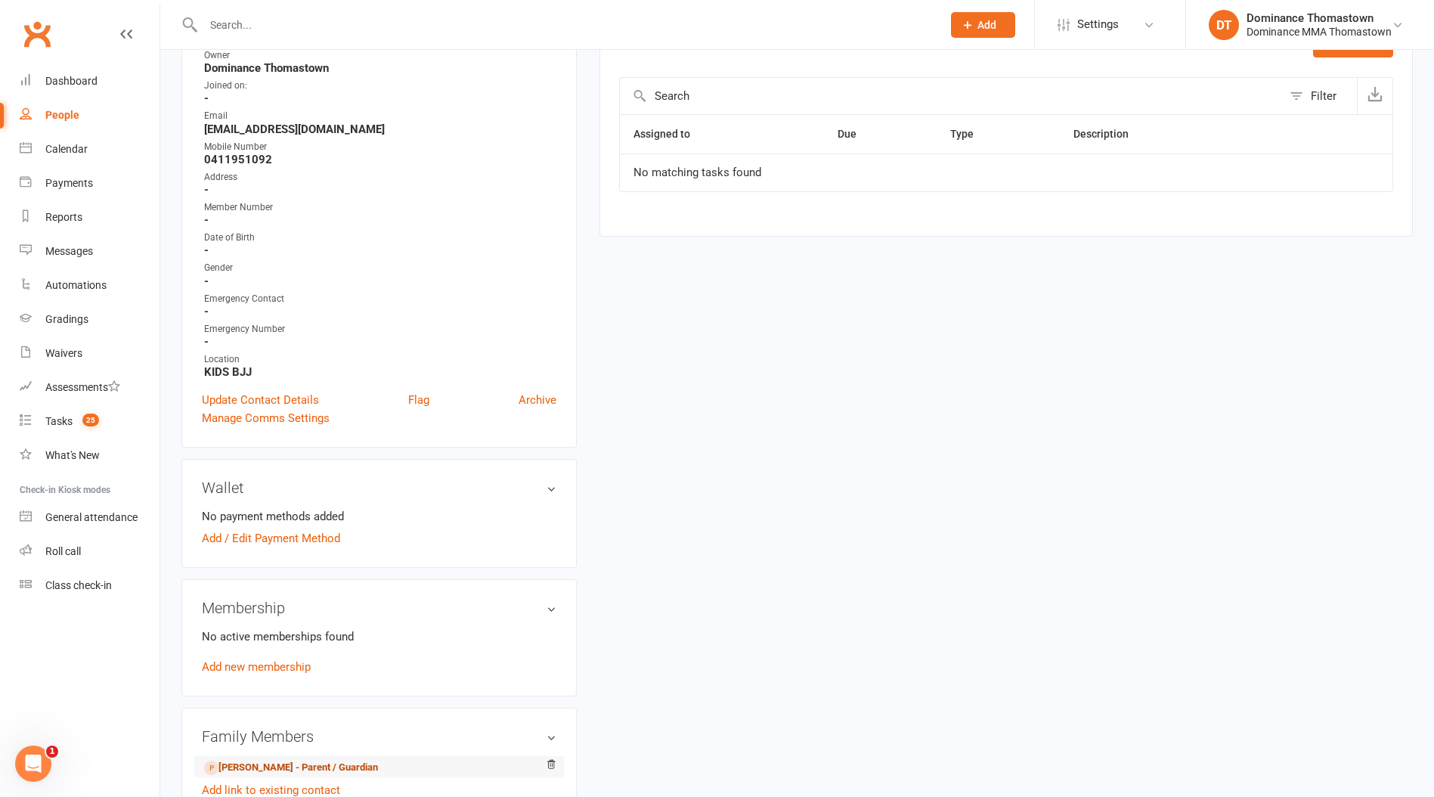
click at [284, 760] on link "[PERSON_NAME] - Parent / Guardian" at bounding box center [291, 768] width 174 height 16
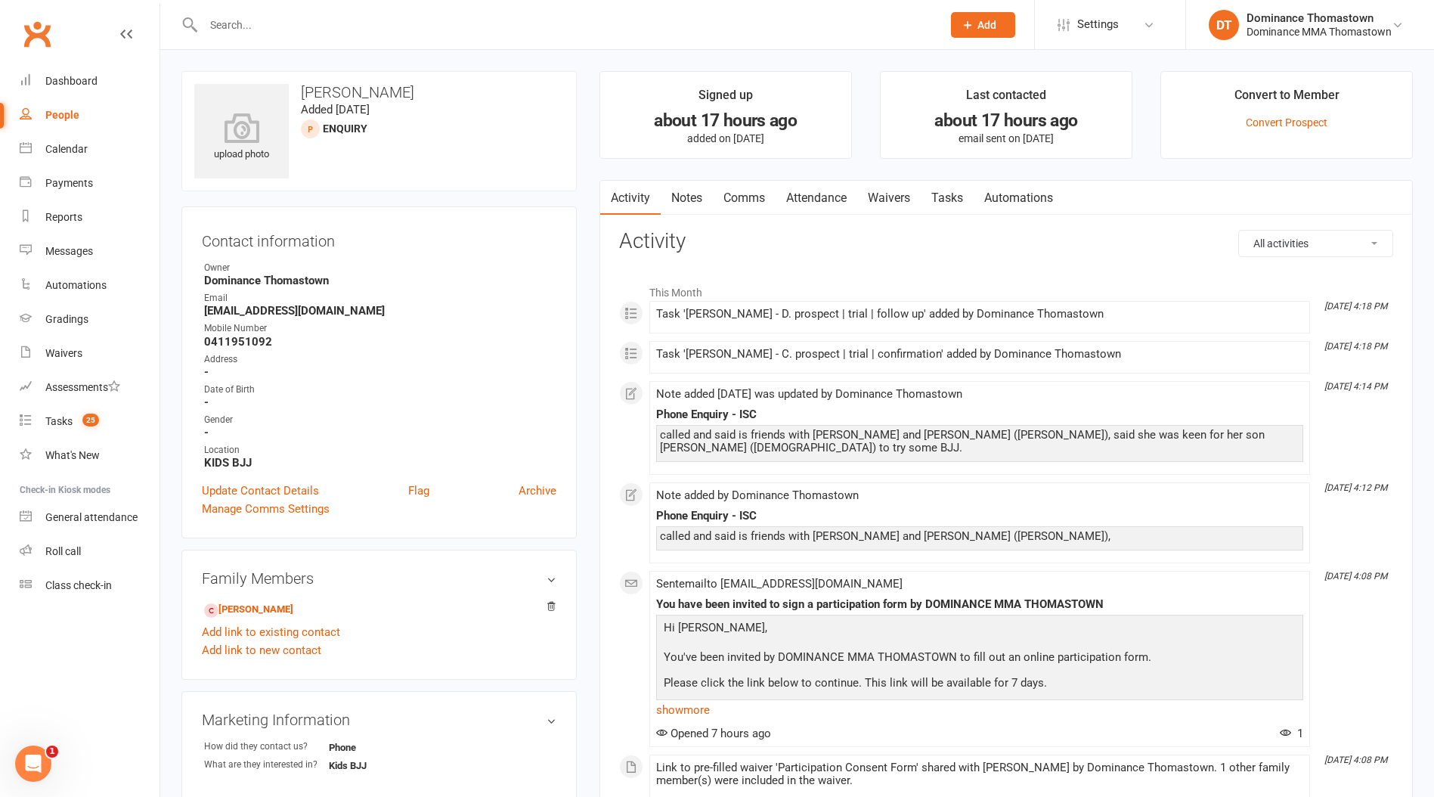
click at [946, 204] on link "Tasks" at bounding box center [947, 198] width 53 height 35
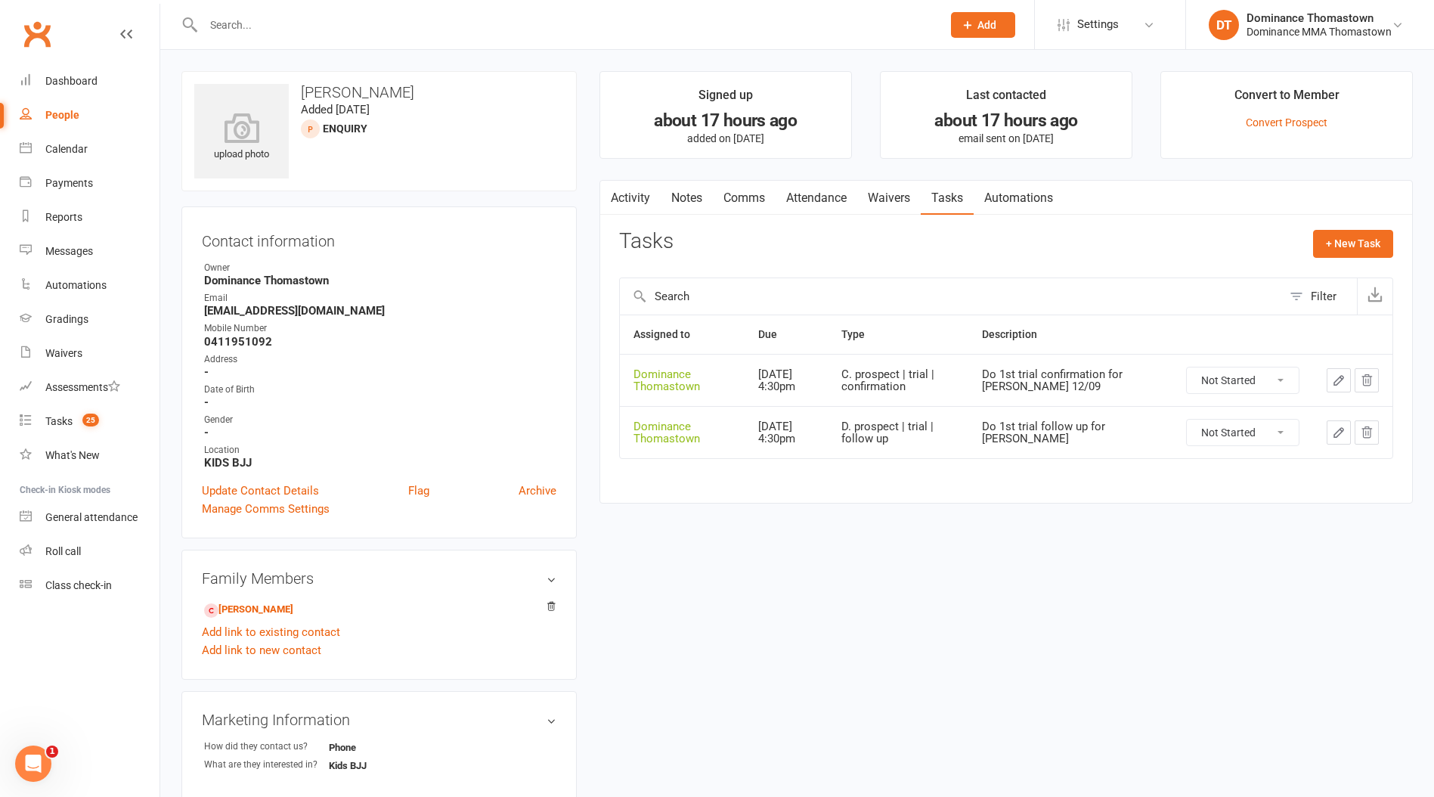
click at [887, 197] on link "Waivers" at bounding box center [888, 198] width 63 height 35
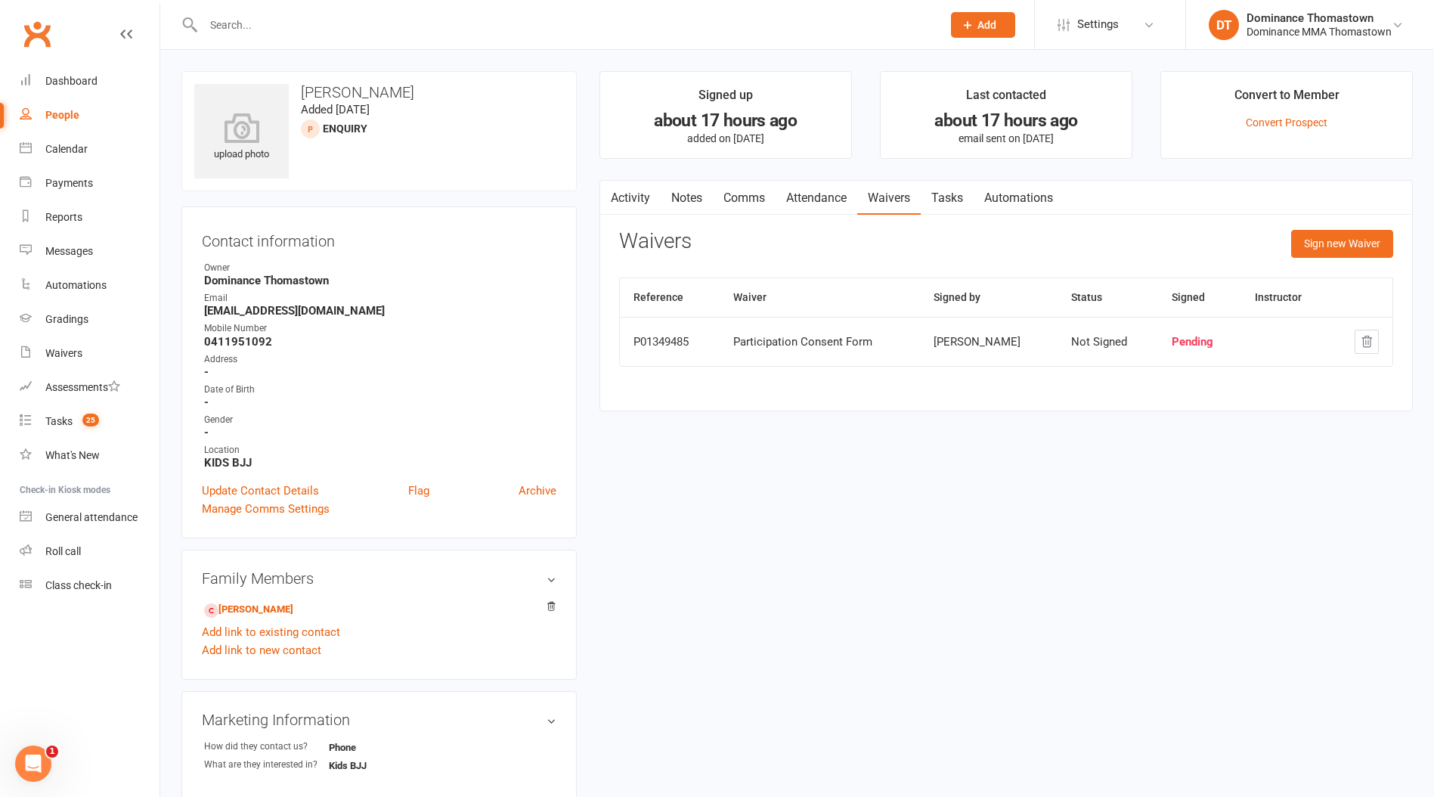
click at [695, 192] on link "Notes" at bounding box center [687, 198] width 52 height 35
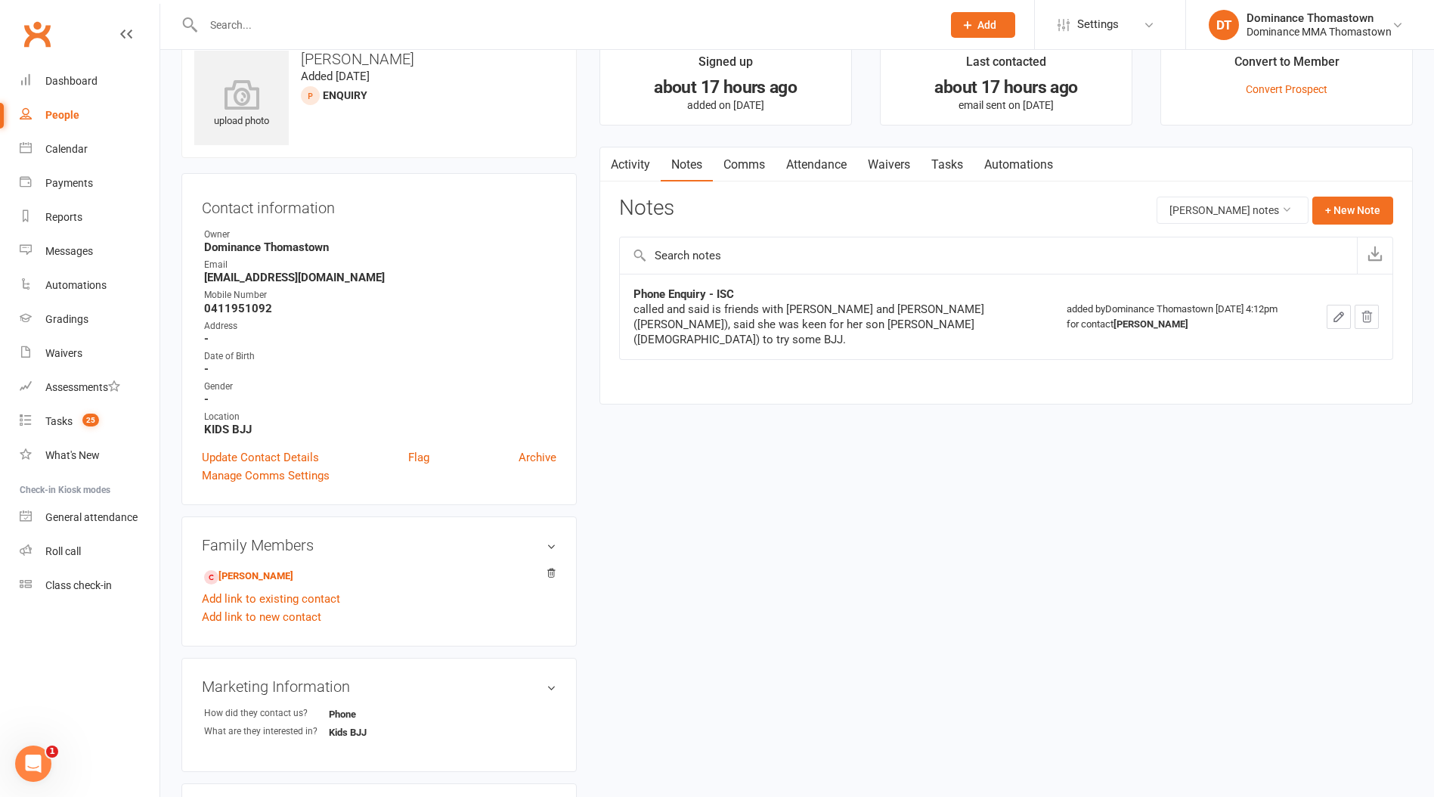
scroll to position [490, 0]
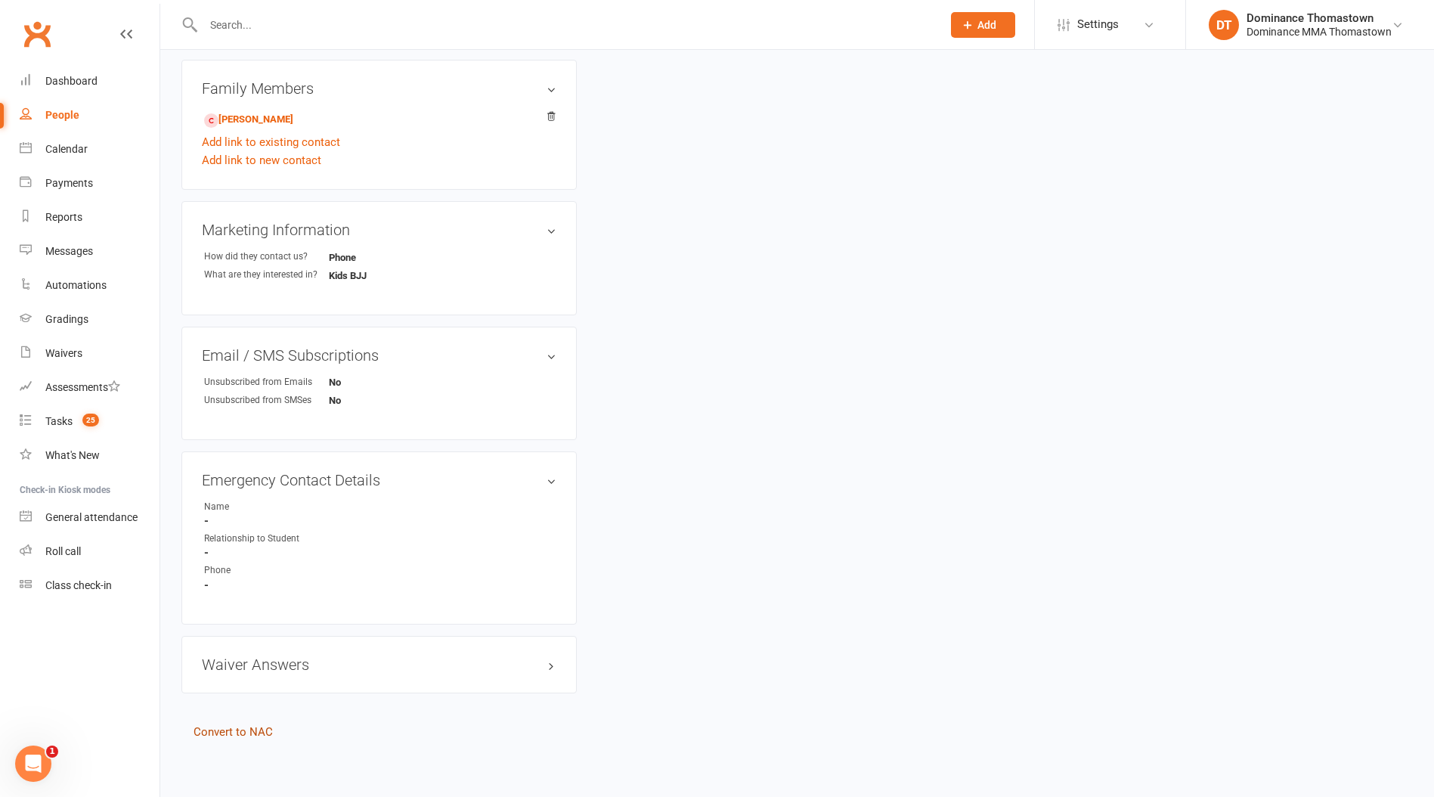
click at [249, 729] on link "Convert to NAC" at bounding box center [233, 732] width 79 height 14
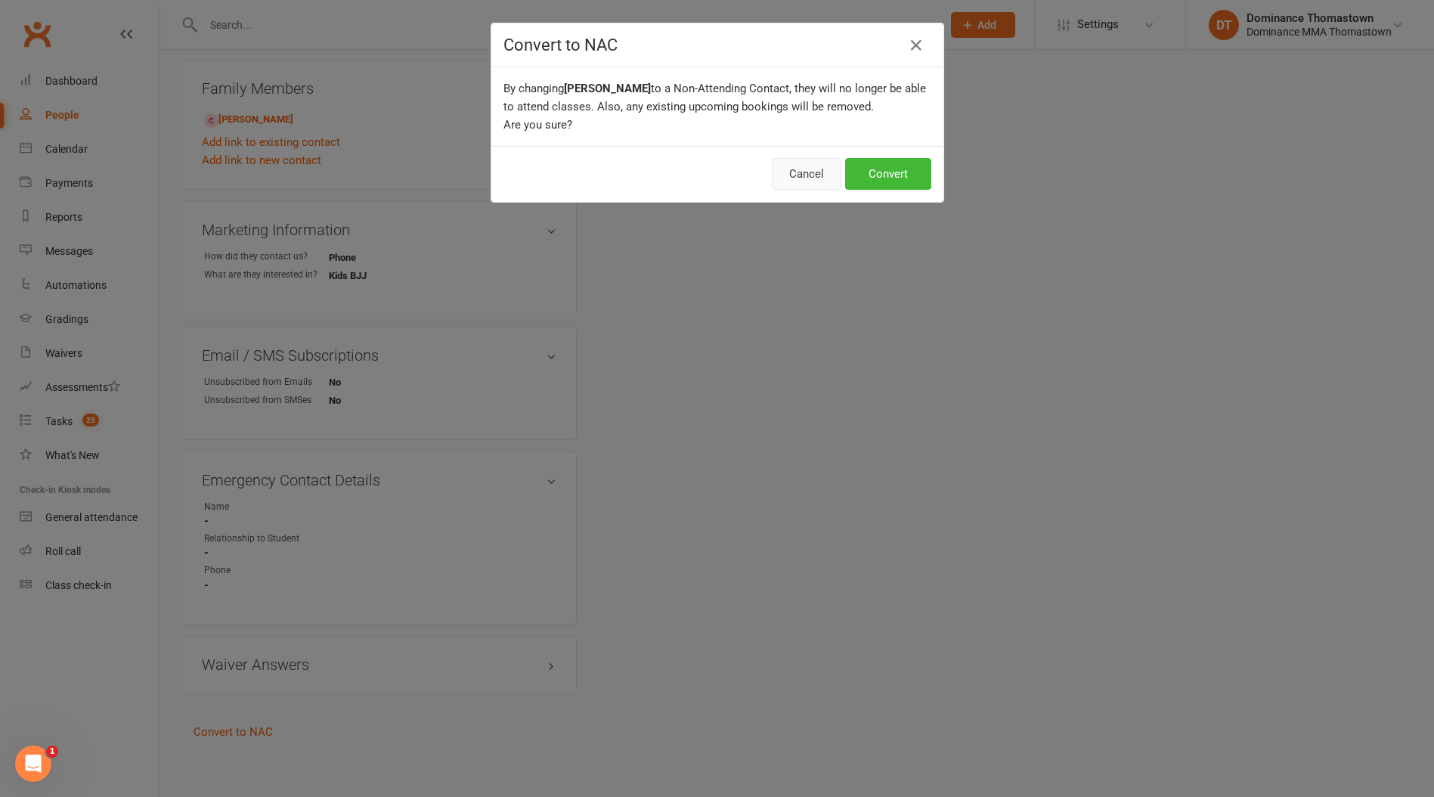
click at [803, 175] on button "Cancel" at bounding box center [807, 174] width 70 height 32
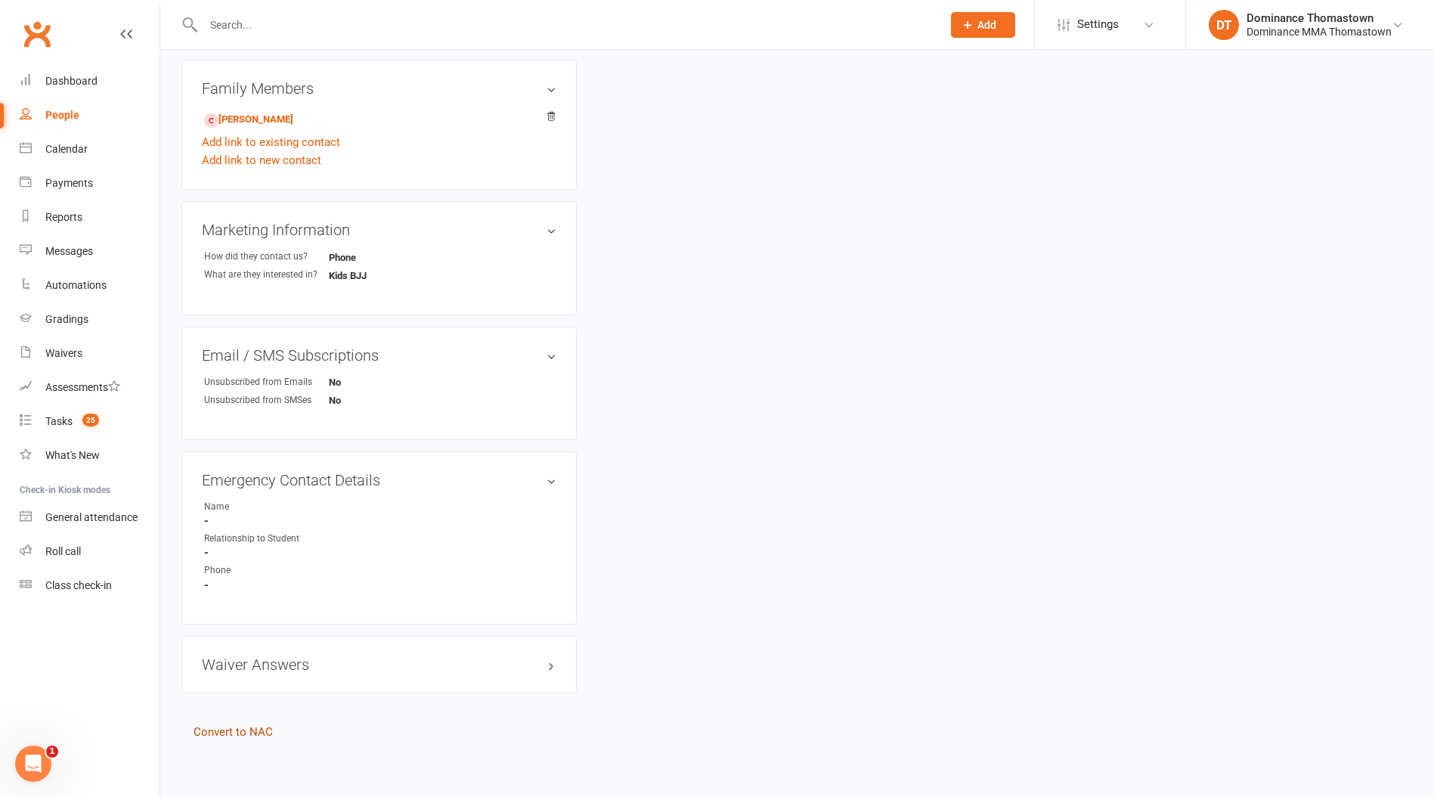
click at [235, 727] on link "Convert to NAC" at bounding box center [233, 732] width 79 height 14
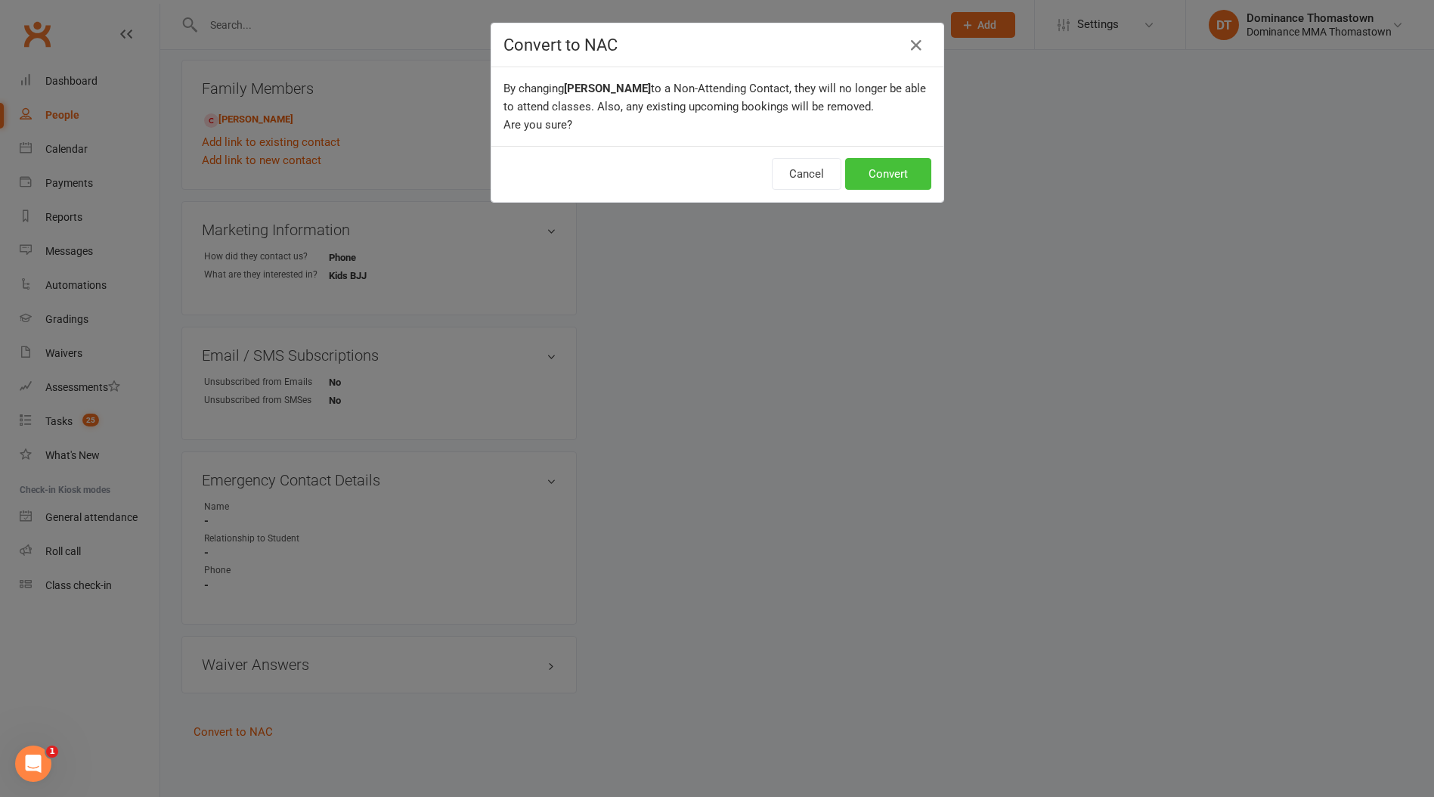
click at [882, 164] on button "Convert" at bounding box center [888, 174] width 86 height 32
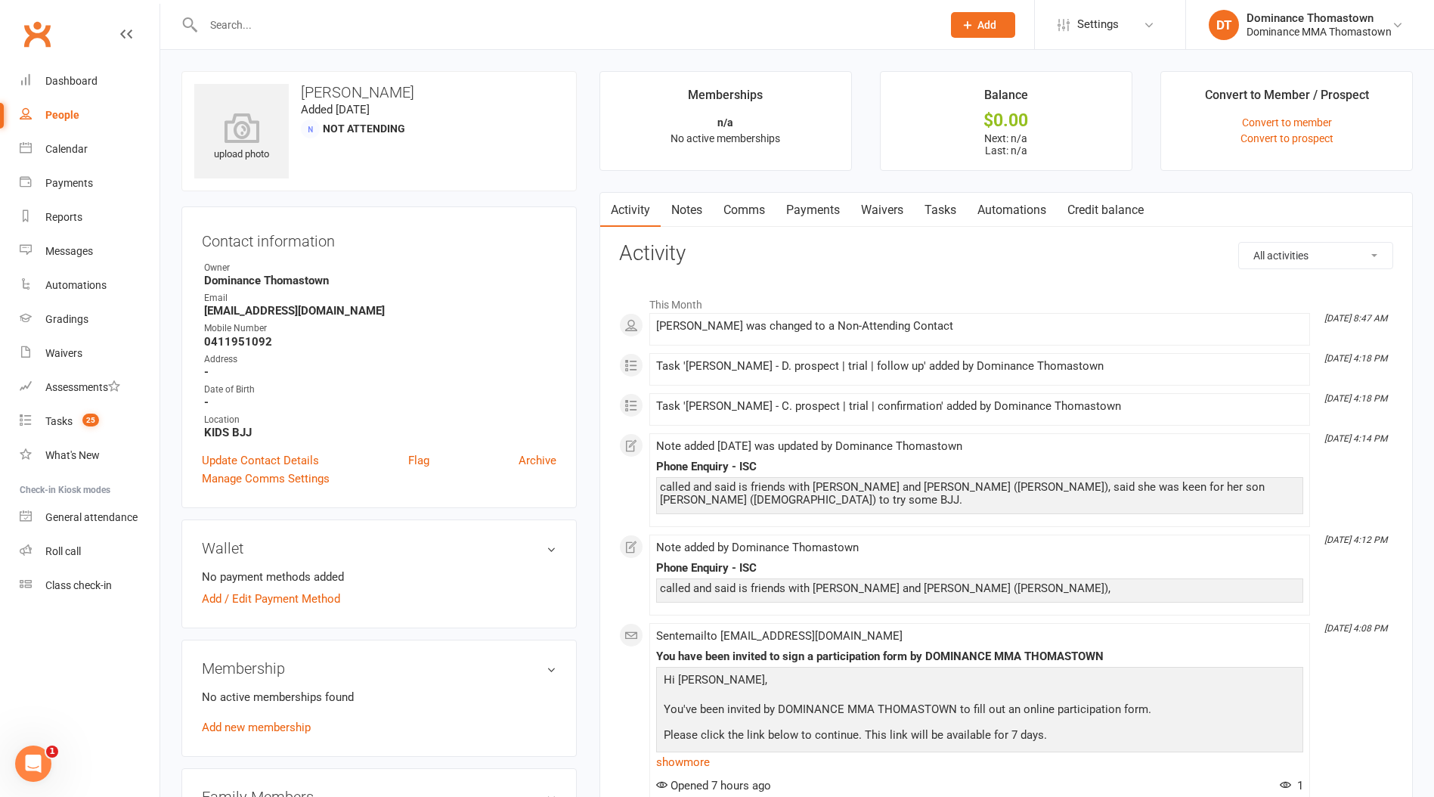
click at [230, 34] on input "text" at bounding box center [565, 24] width 732 height 21
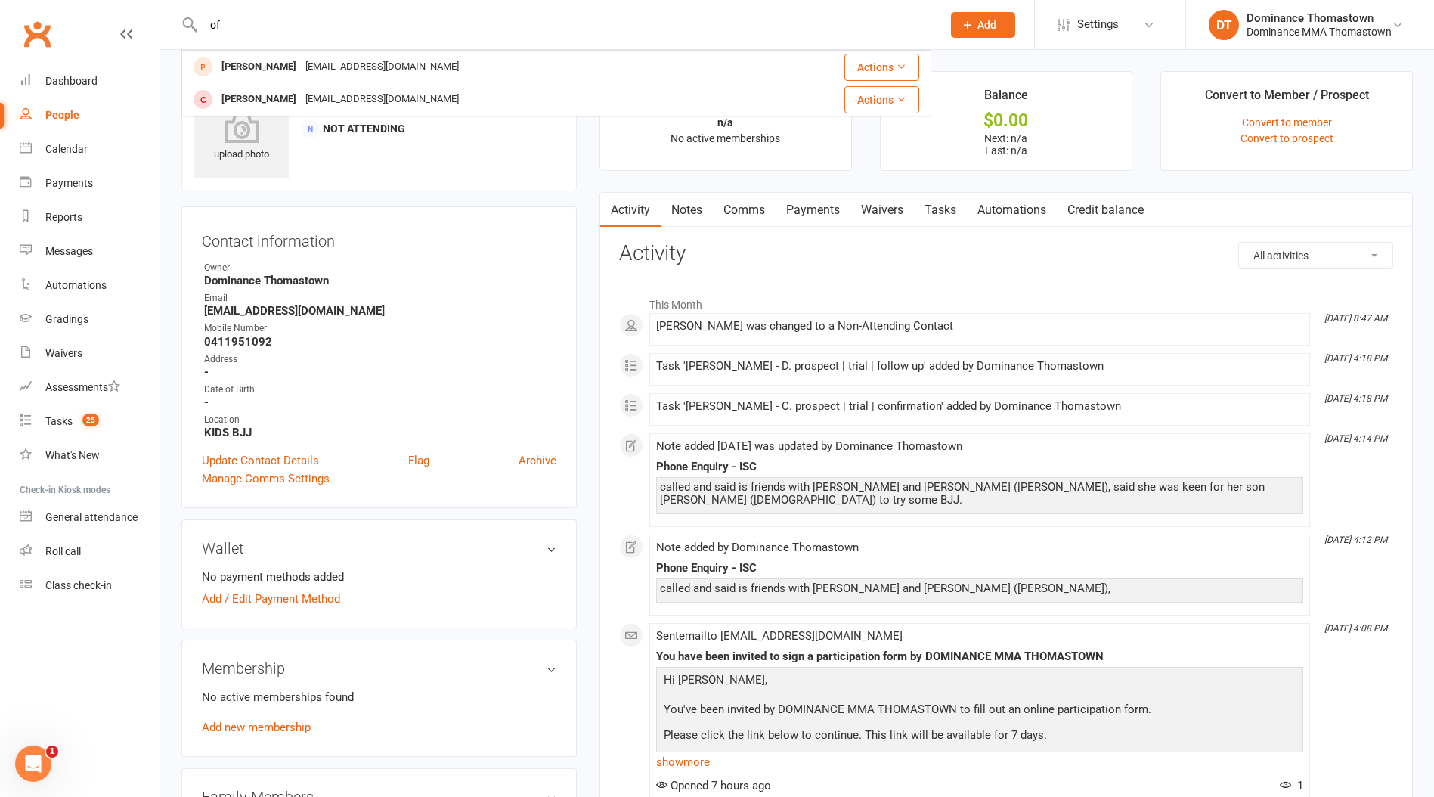
type input "o"
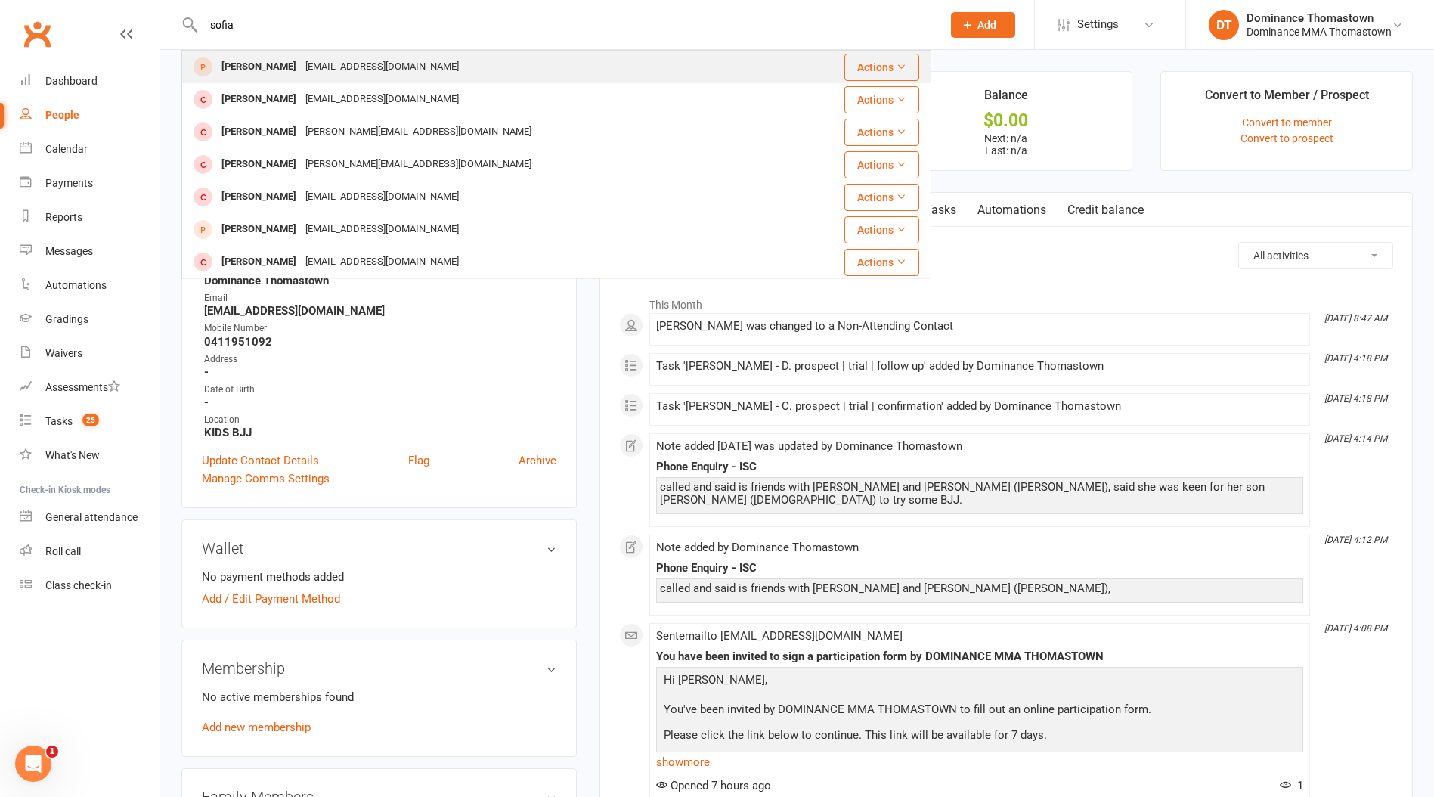
type input "sofia"
click at [266, 68] on div "[PERSON_NAME]" at bounding box center [259, 67] width 84 height 22
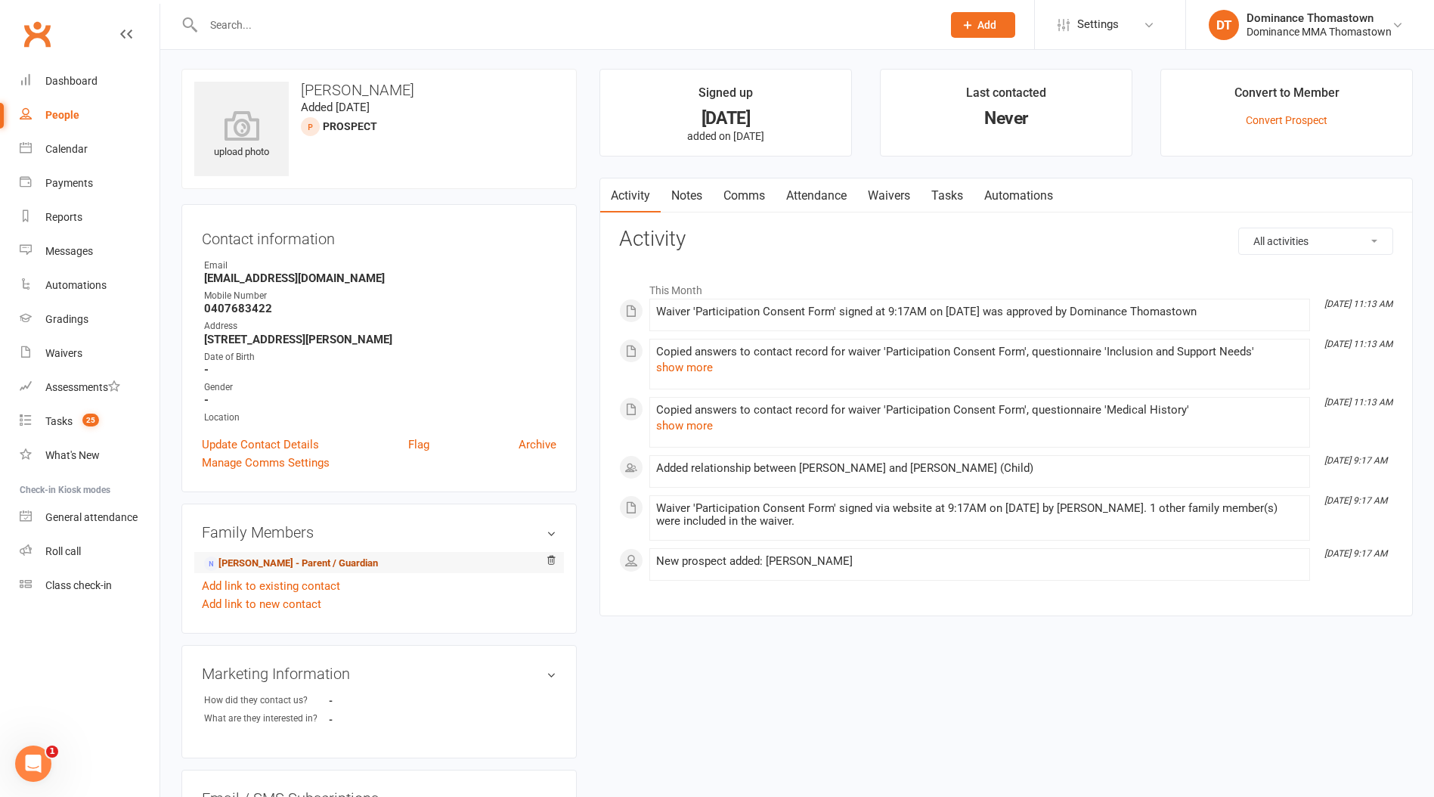
scroll to position [3, 0]
click at [327, 558] on link "[PERSON_NAME] - Parent / Guardian" at bounding box center [291, 563] width 174 height 16
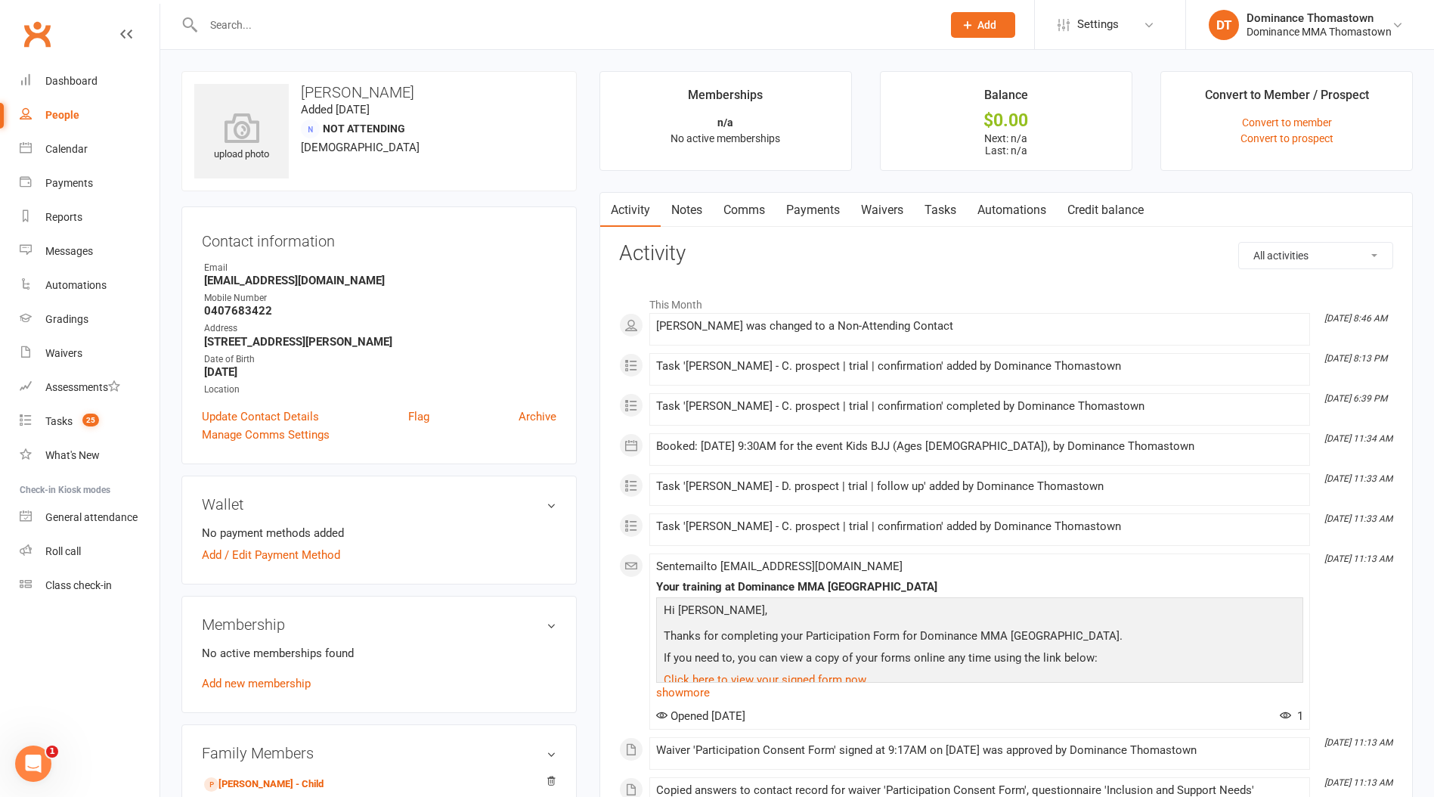
click at [689, 204] on link "Notes" at bounding box center [687, 210] width 52 height 35
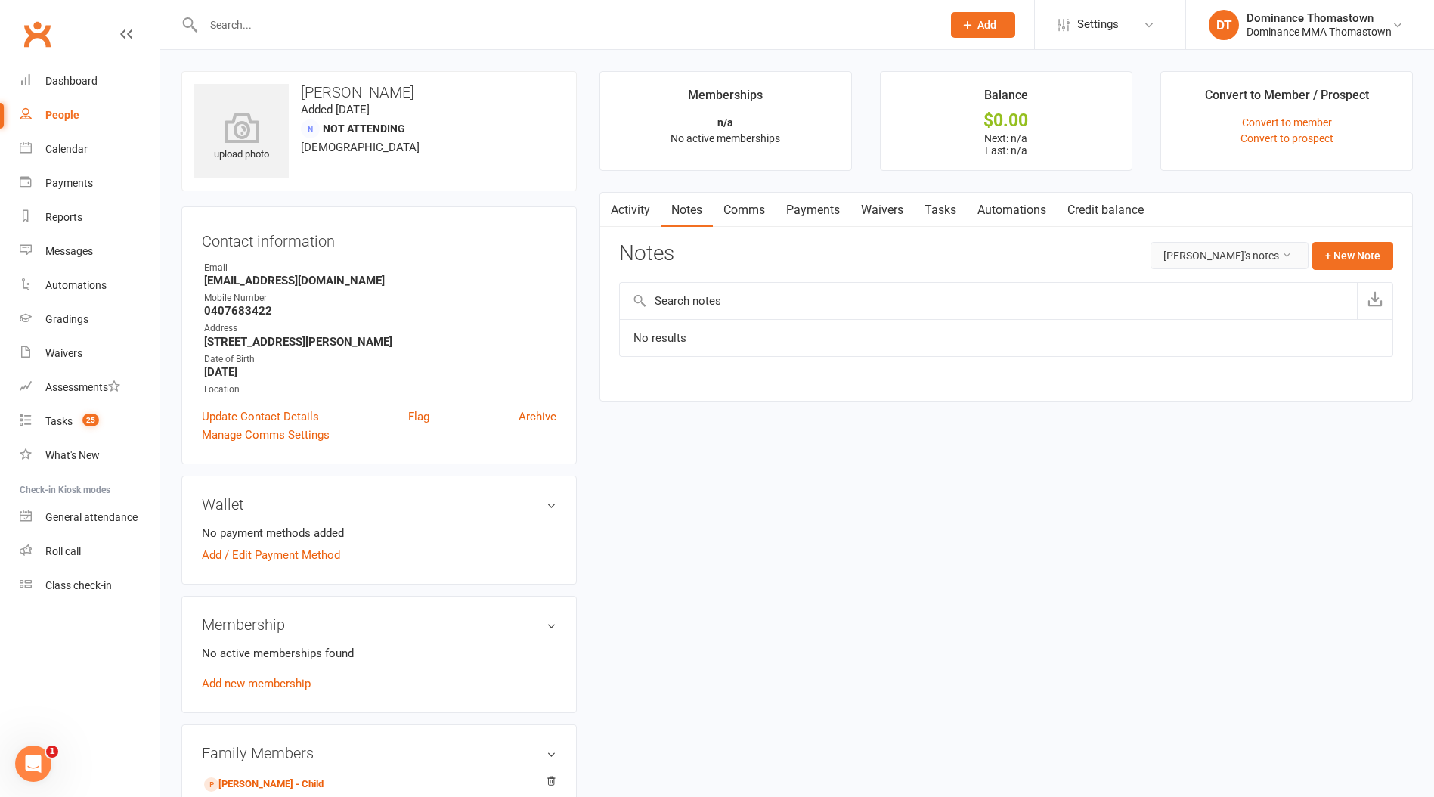
click at [1237, 262] on button "[PERSON_NAME]'s notes" at bounding box center [1229, 255] width 158 height 27
click at [1212, 321] on link "All family notes" at bounding box center [1232, 320] width 150 height 30
click at [58, 417] on div "Tasks" at bounding box center [58, 421] width 27 height 12
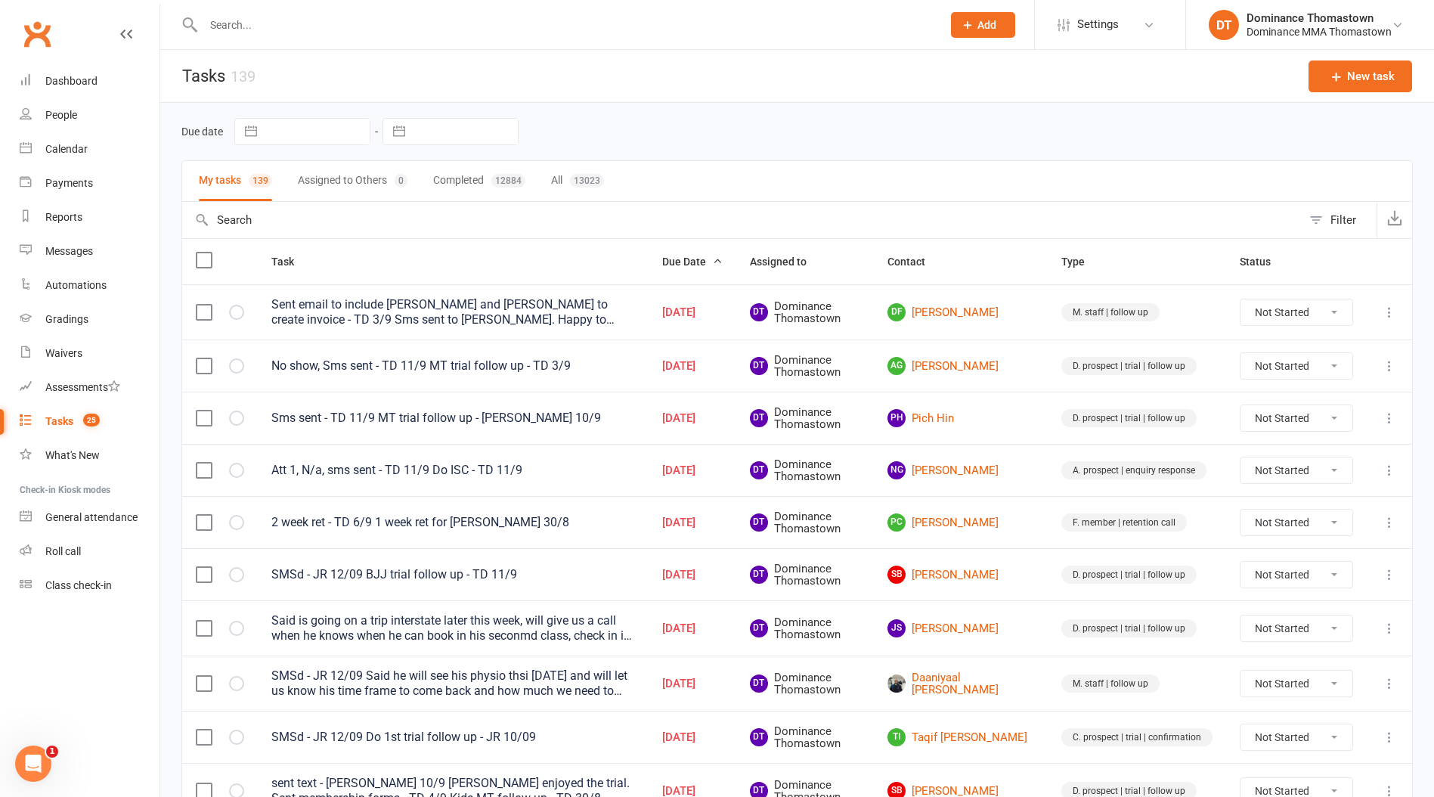
click at [233, 29] on input "text" at bounding box center [565, 24] width 732 height 21
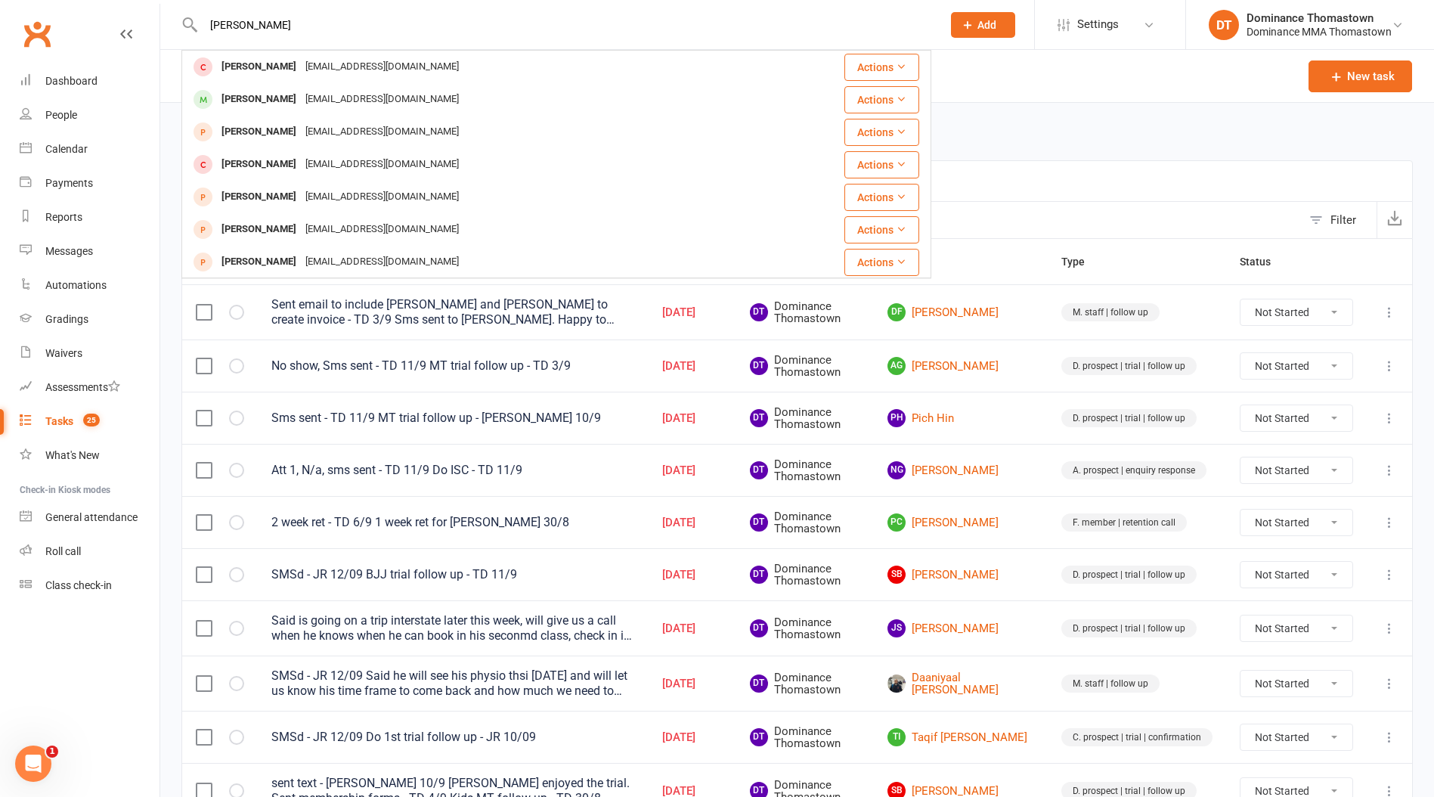
type input "[PERSON_NAME]"
click at [989, 29] on span "Add" at bounding box center [986, 25] width 19 height 12
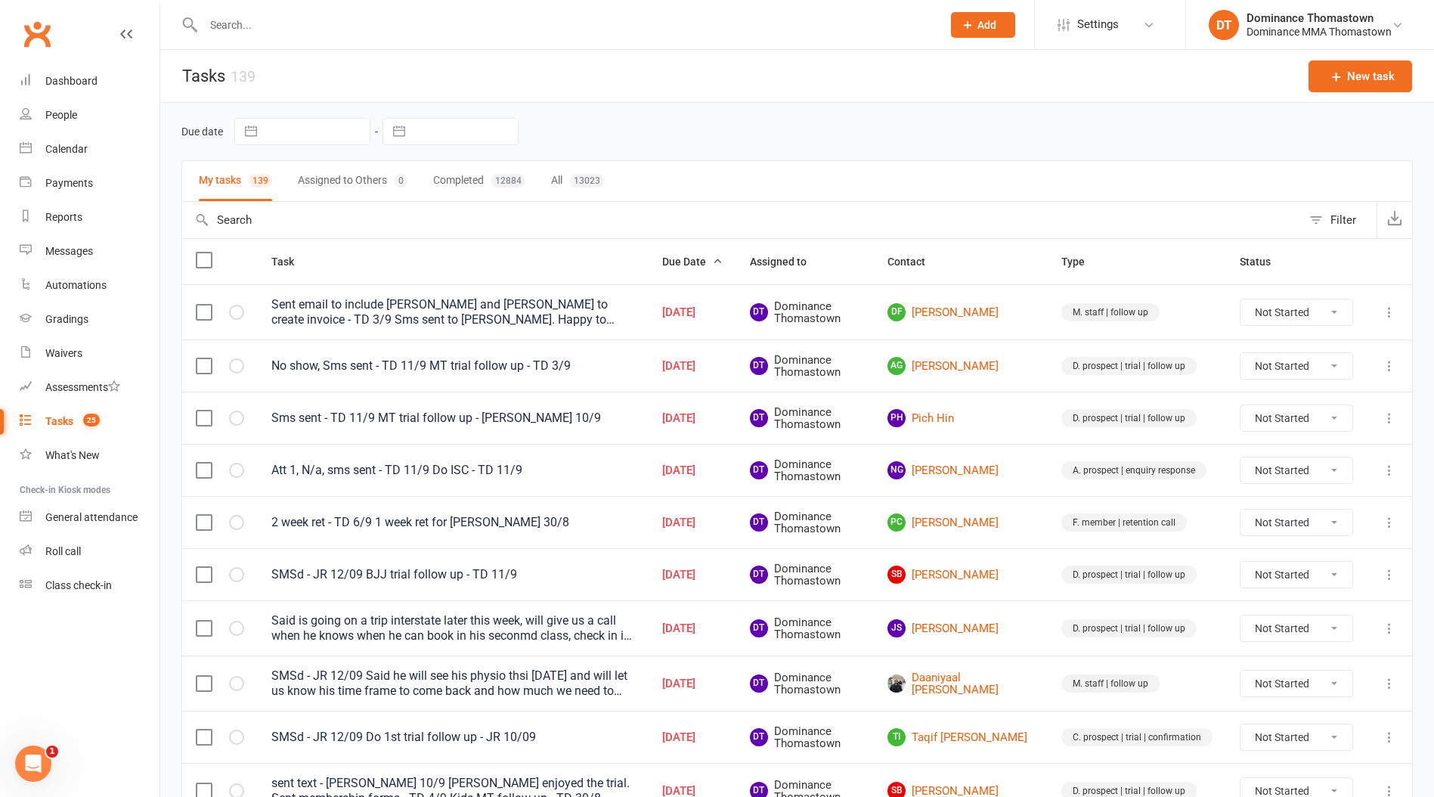
click at [971, 36] on button "Add" at bounding box center [983, 25] width 64 height 26
drag, startPoint x: 951, startPoint y: 71, endPoint x: 942, endPoint y: 73, distance: 9.2
click at [951, 71] on link "Prospect" at bounding box center [967, 67] width 135 height 35
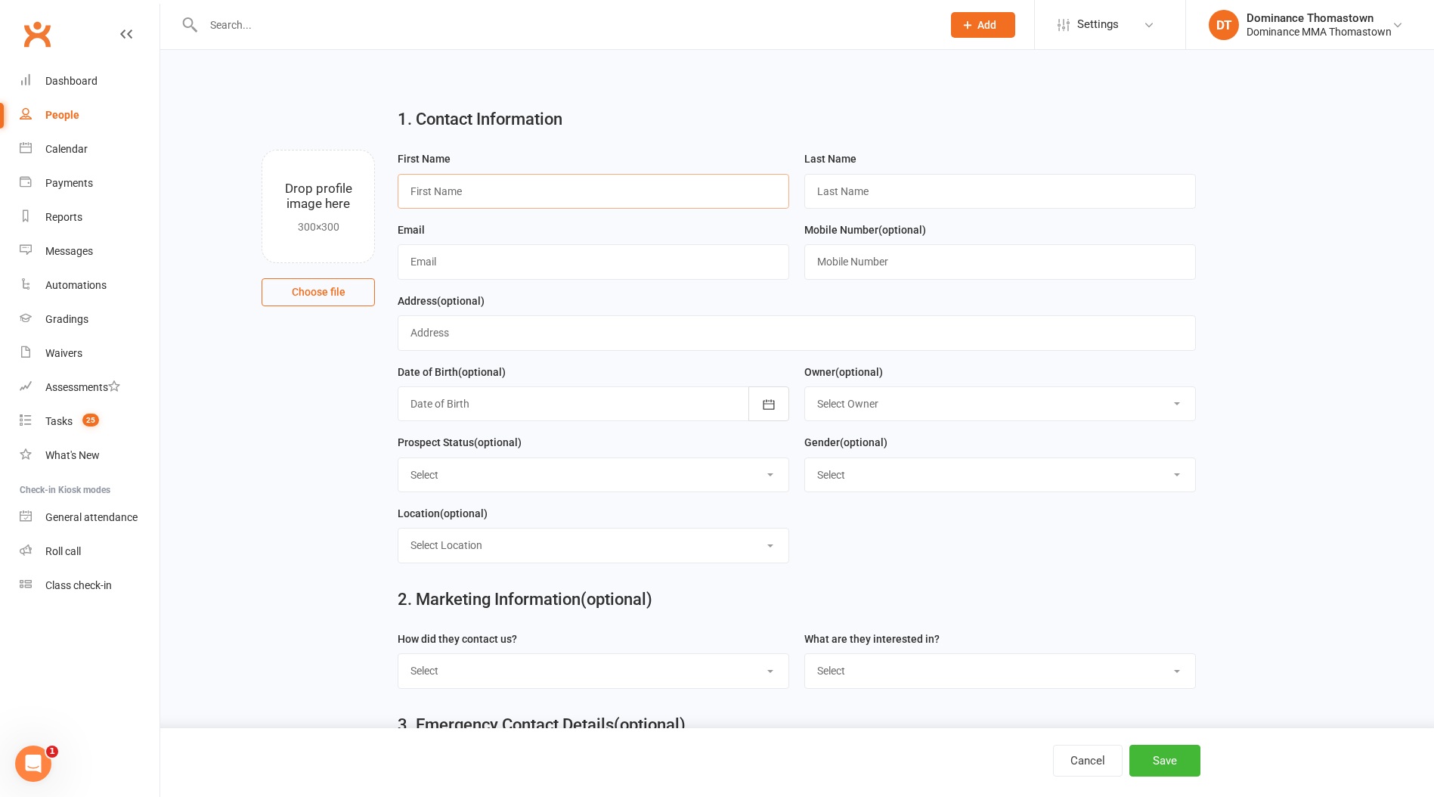
click at [448, 188] on input "text" at bounding box center [594, 191] width 392 height 35
type input "Jack"
type input "[PERSON_NAME]"
paste input "mailto:[PERSON_NAME][EMAIL_ADDRESS][PERSON_NAME][PERSON_NAME][DOMAIN_NAME]"
click at [447, 263] on input "mailto:[PERSON_NAME][EMAIL_ADDRESS][PERSON_NAME][PERSON_NAME][DOMAIN_NAME]" at bounding box center [594, 261] width 392 height 35
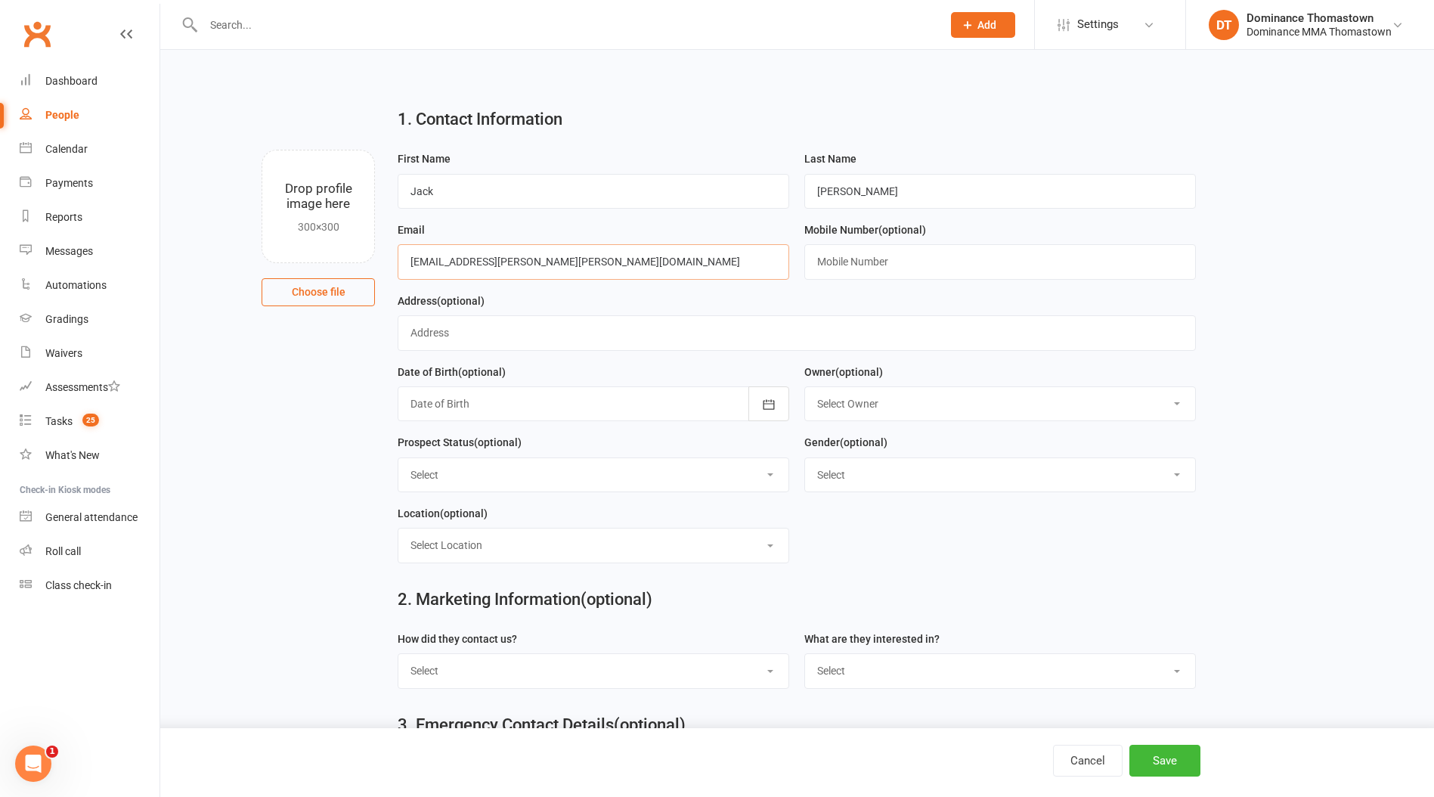
type input "[EMAIL_ADDRESS][PERSON_NAME][PERSON_NAME][DOMAIN_NAME]"
paste input "0449166876"
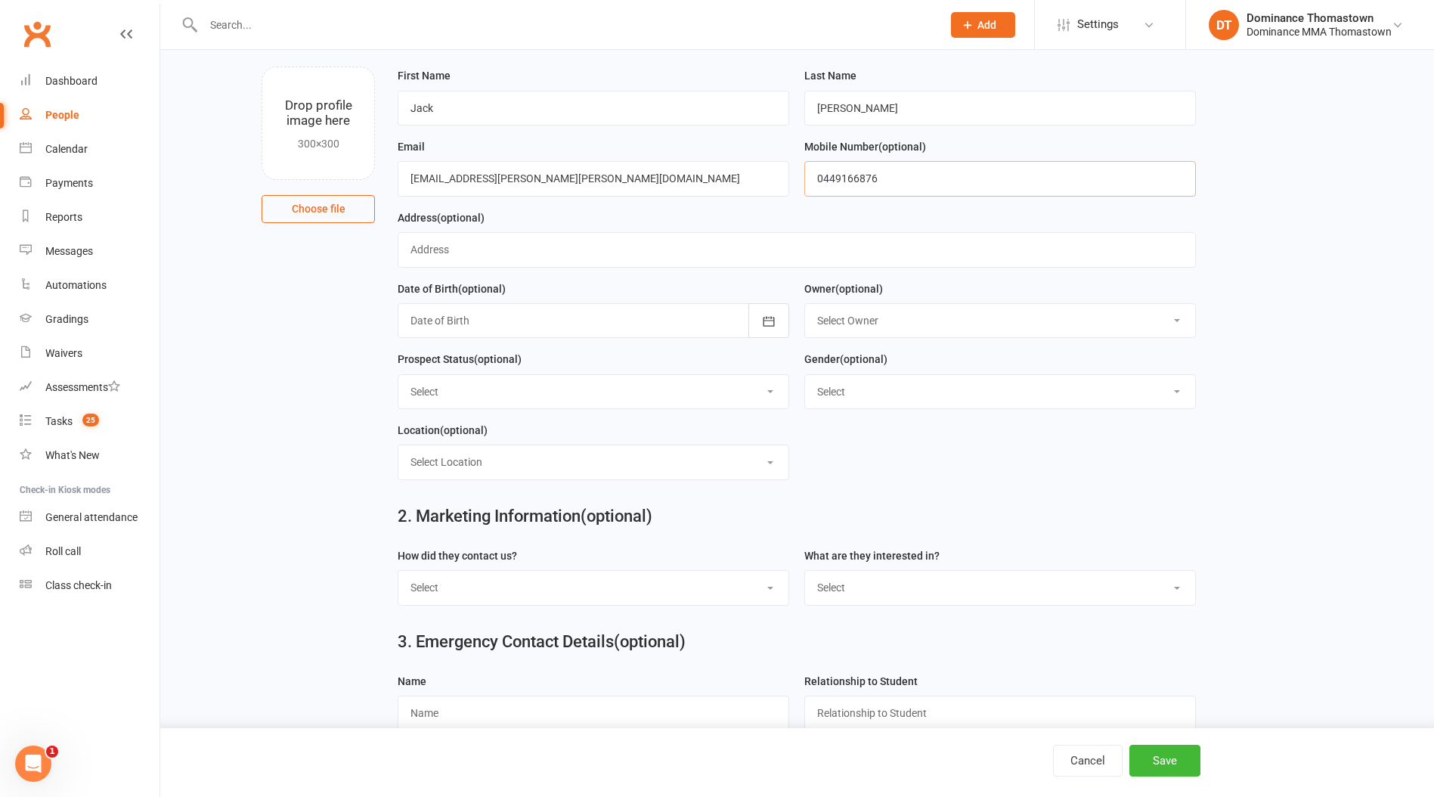
scroll to position [154, 0]
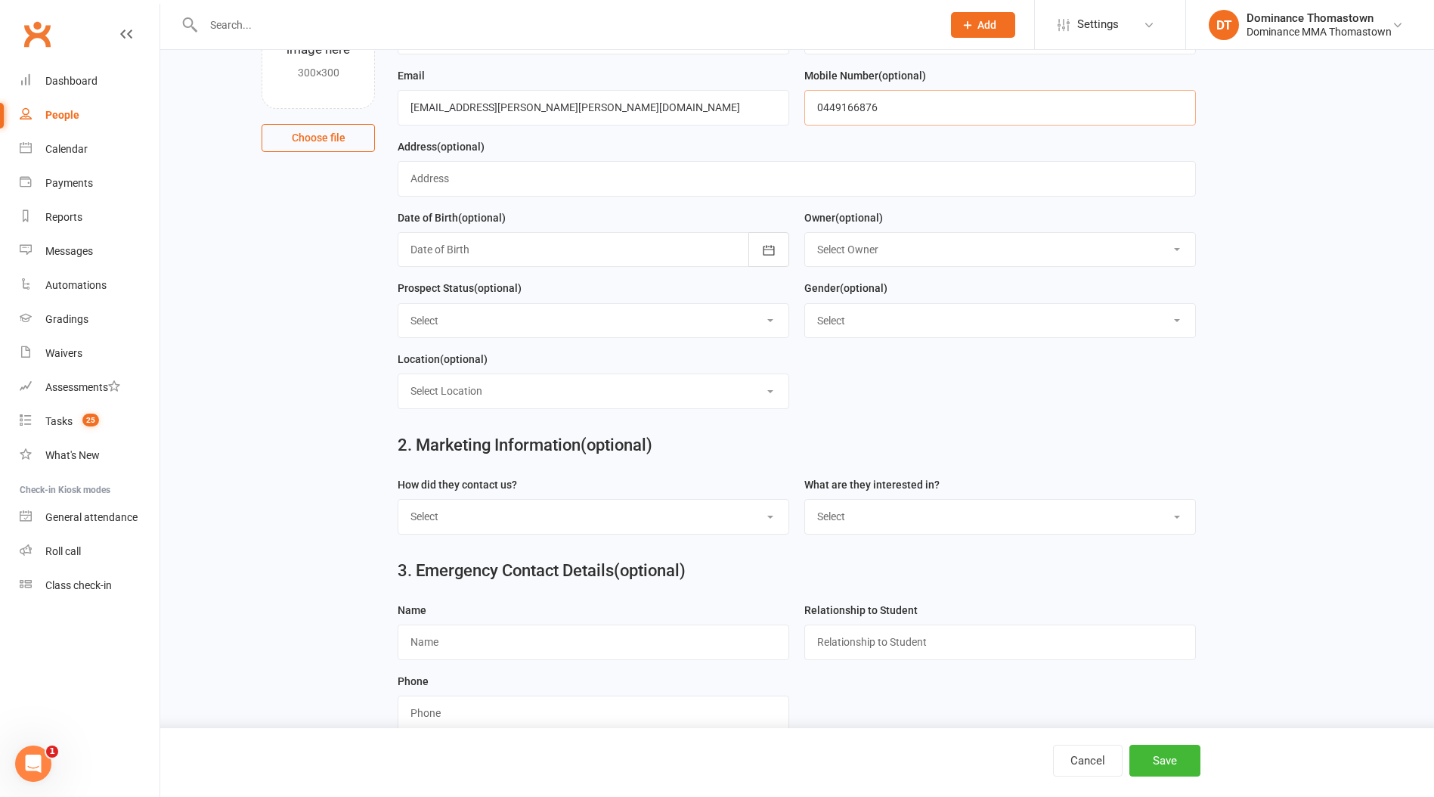
type input "0449166876"
click at [632, 518] on select "Select Phone Email In-Facility Website enquiry form Marketing Lead" at bounding box center [593, 516] width 390 height 33
select select "Website enquiry form"
click at [398, 503] on select "Select Phone Email In-Facility Website enquiry form Marketing Lead" at bounding box center [593, 516] width 390 height 33
click at [887, 524] on select "Select BJJ Muay Thai Kids BJJ Kids Muay [DEMOGRAPHIC_DATA] Teens BJJ Teens Muay…" at bounding box center [1000, 516] width 390 height 33
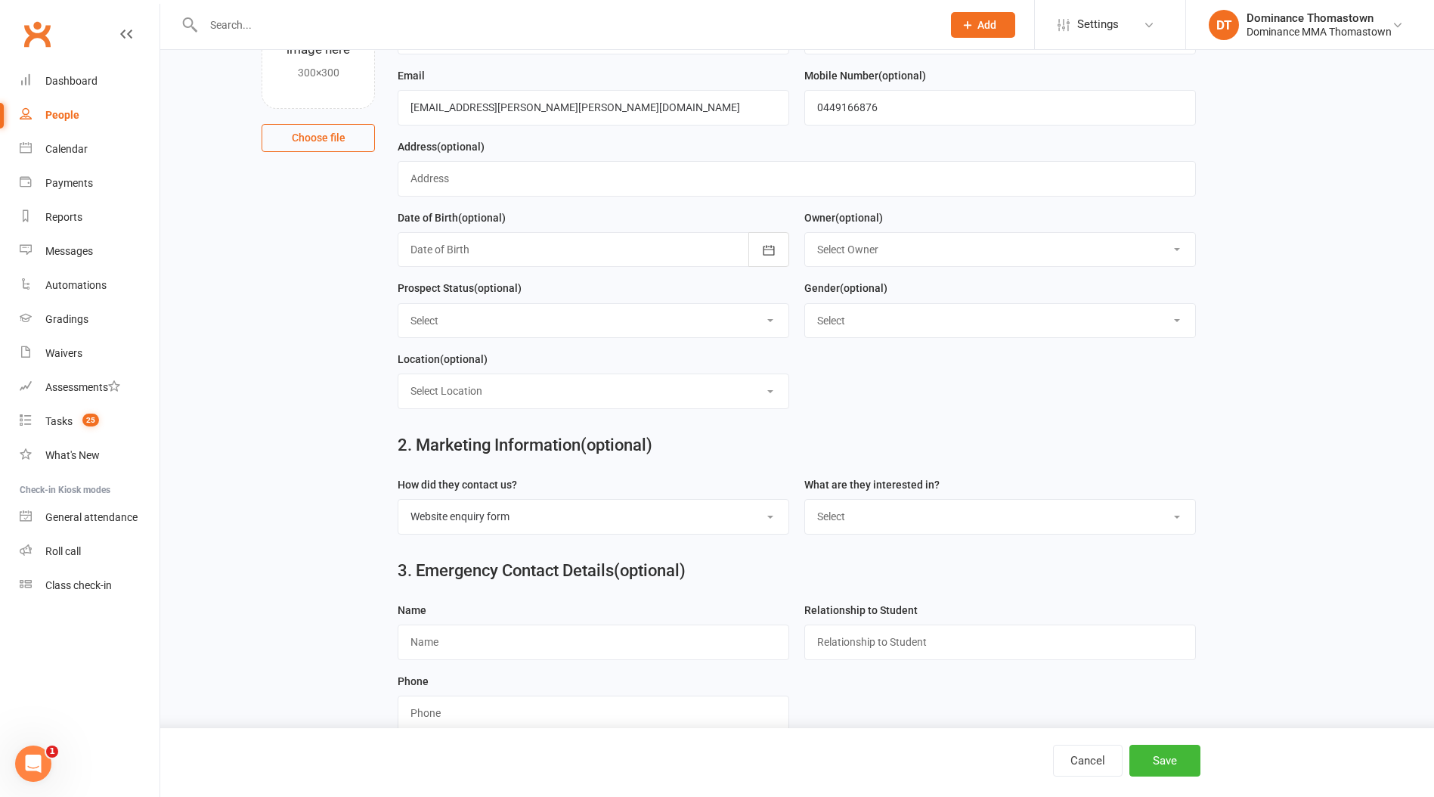
select select "BJJ"
click at [805, 503] on select "Select BJJ Muay Thai Kids BJJ Kids Muay [DEMOGRAPHIC_DATA] Teens BJJ Teens Muay…" at bounding box center [1000, 516] width 390 height 33
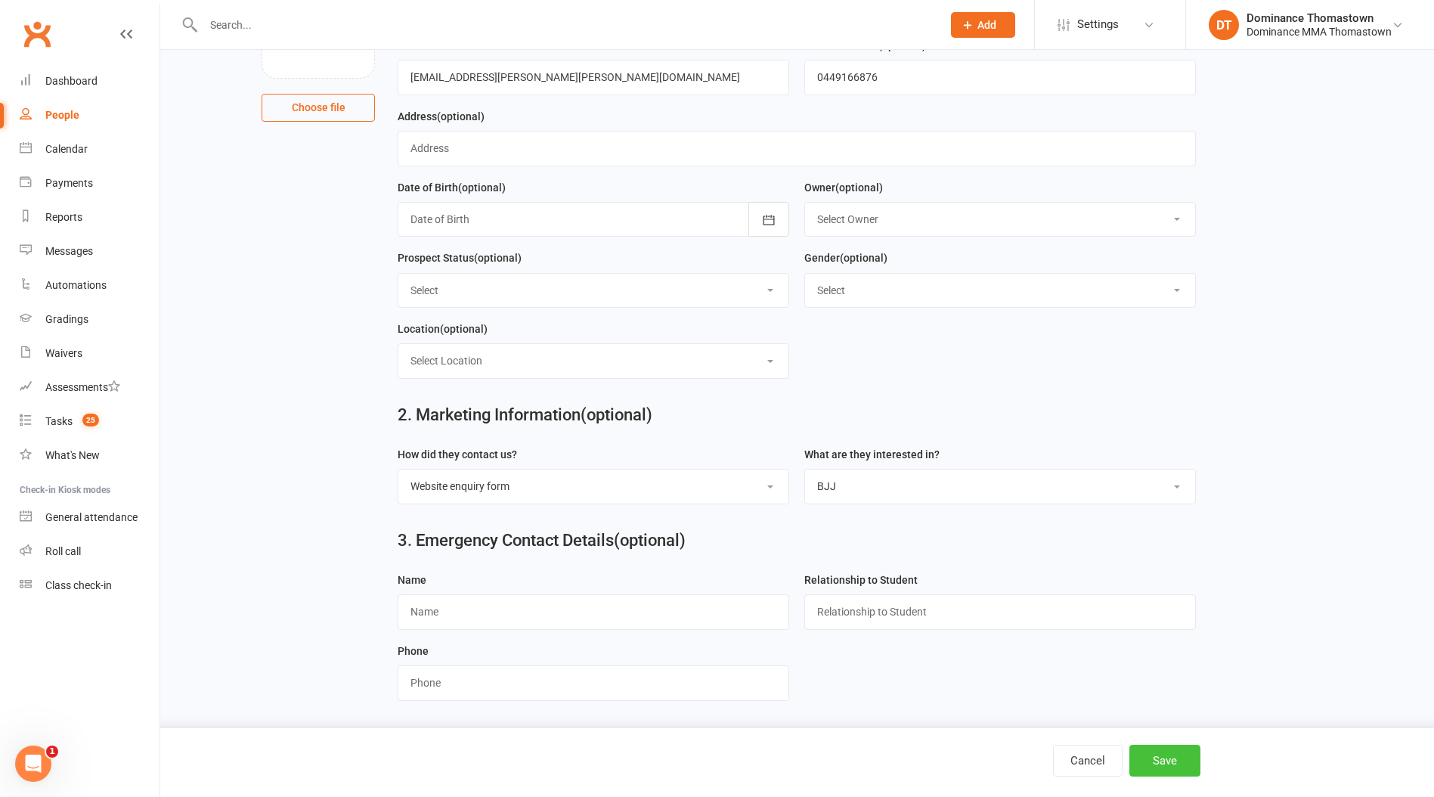
click at [1153, 756] on button "Save" at bounding box center [1164, 761] width 71 height 32
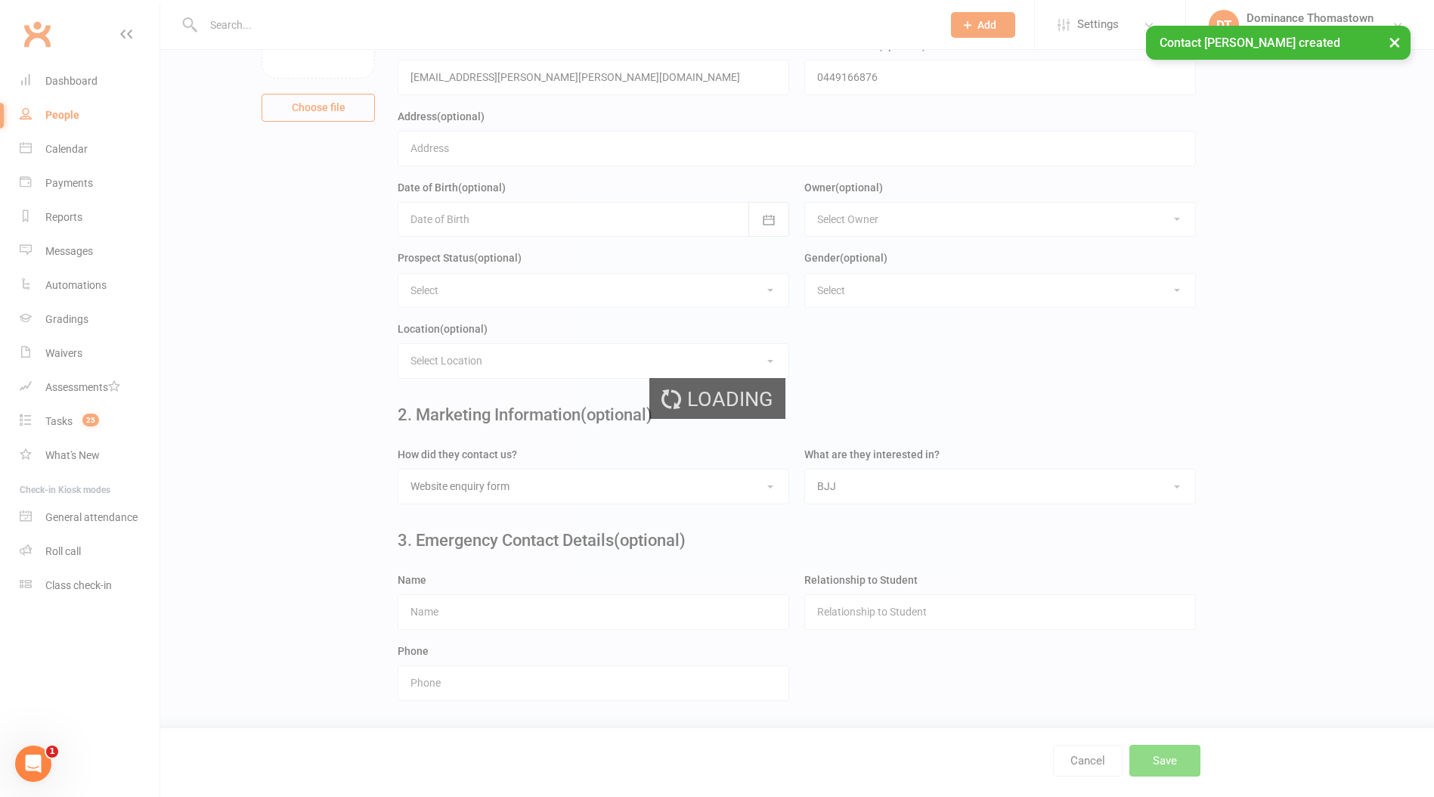
scroll to position [0, 0]
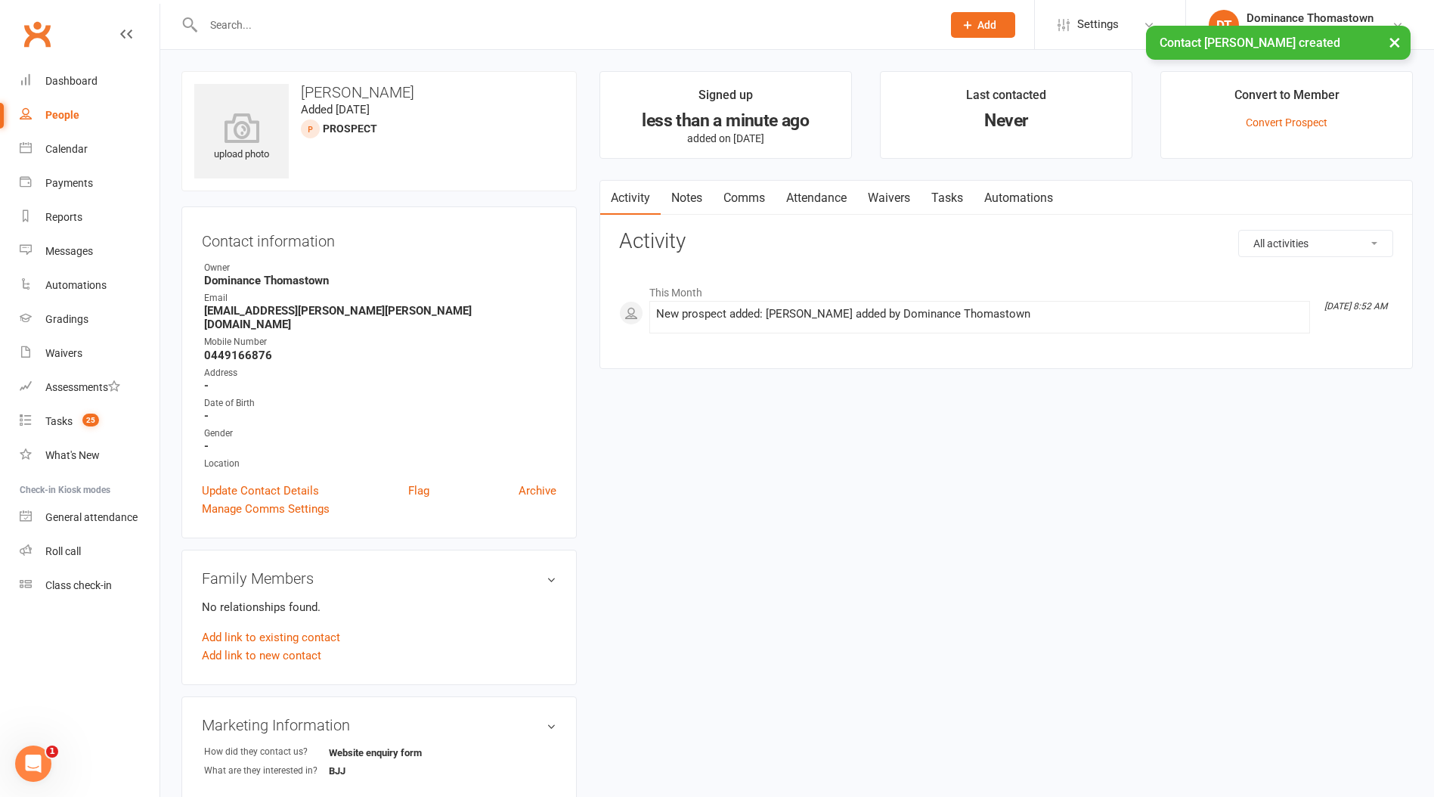
click at [683, 206] on link "Notes" at bounding box center [687, 198] width 52 height 35
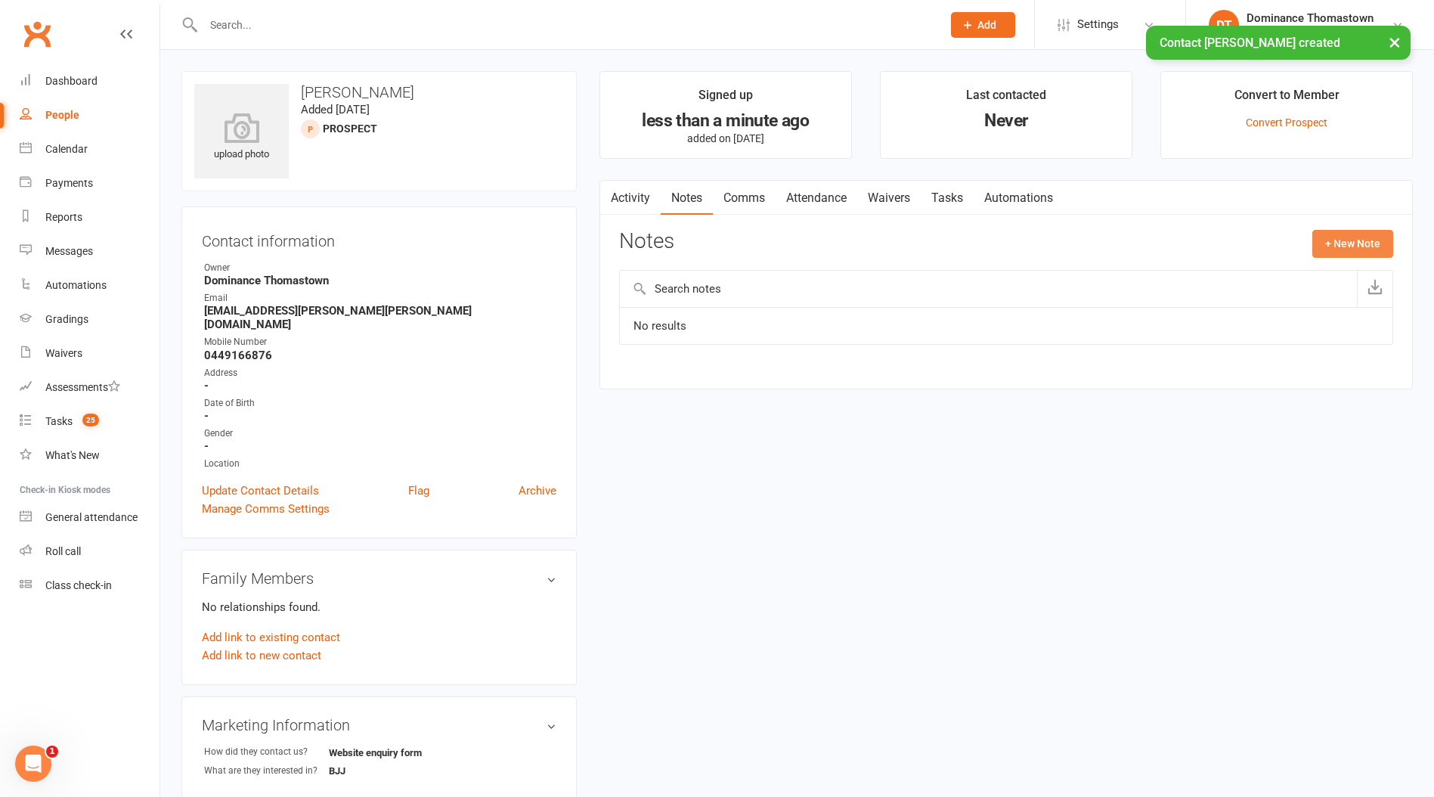
click at [1342, 242] on button "+ New Note" at bounding box center [1352, 243] width 81 height 27
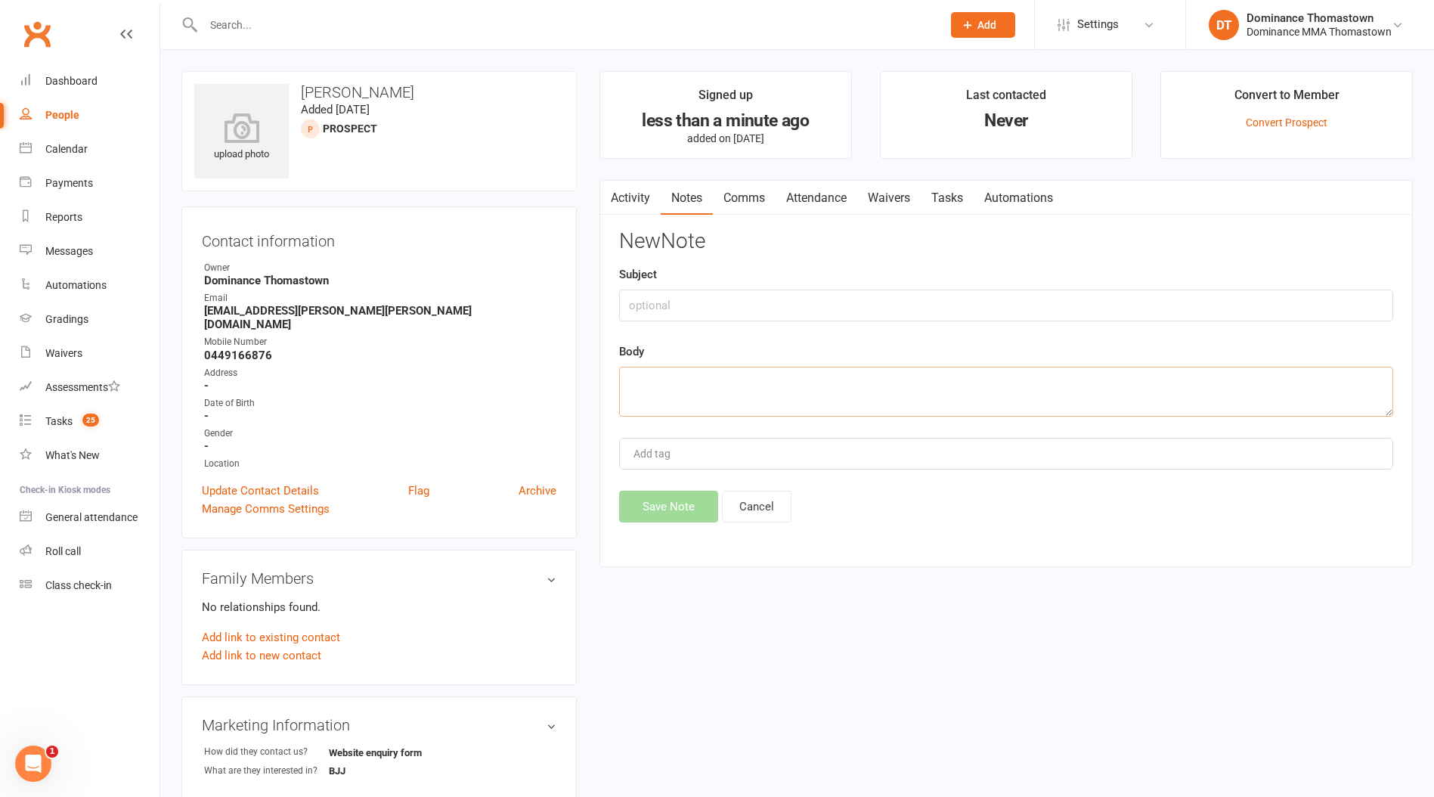
click at [634, 376] on textarea at bounding box center [1006, 392] width 774 height 50
paste textarea "First Name: [PERSON_NAME] Last Name: [PERSON_NAME] Email Address: [EMAIL_ADDRES…"
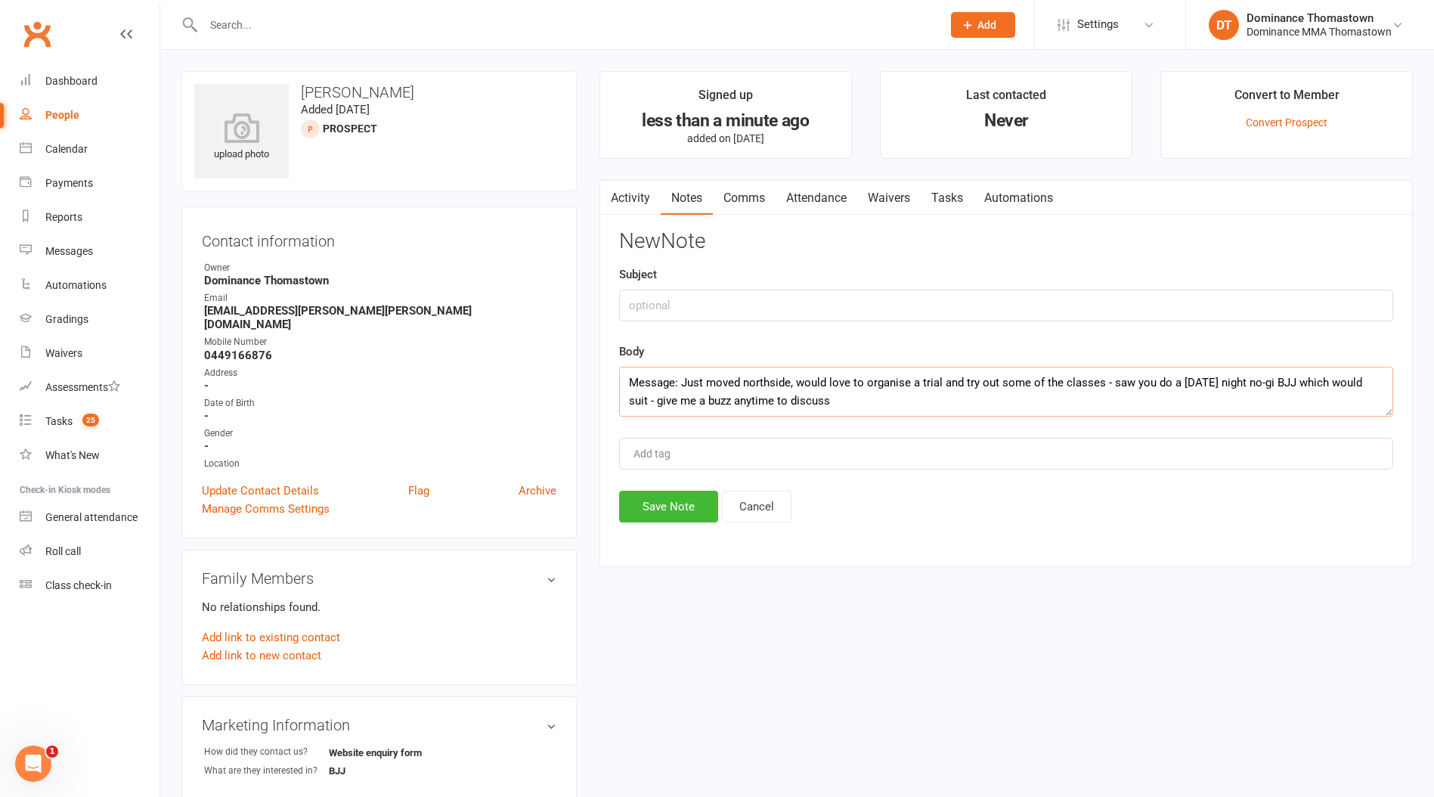
scroll to position [218, 0]
type textarea "First Name: [PERSON_NAME] Last Name: [PERSON_NAME] Email Address: [EMAIL_ADDRES…"
click at [650, 305] on input "text" at bounding box center [1006, 306] width 774 height 32
type input "Web enquiry"
click at [674, 506] on button "Save Note" at bounding box center [668, 507] width 99 height 32
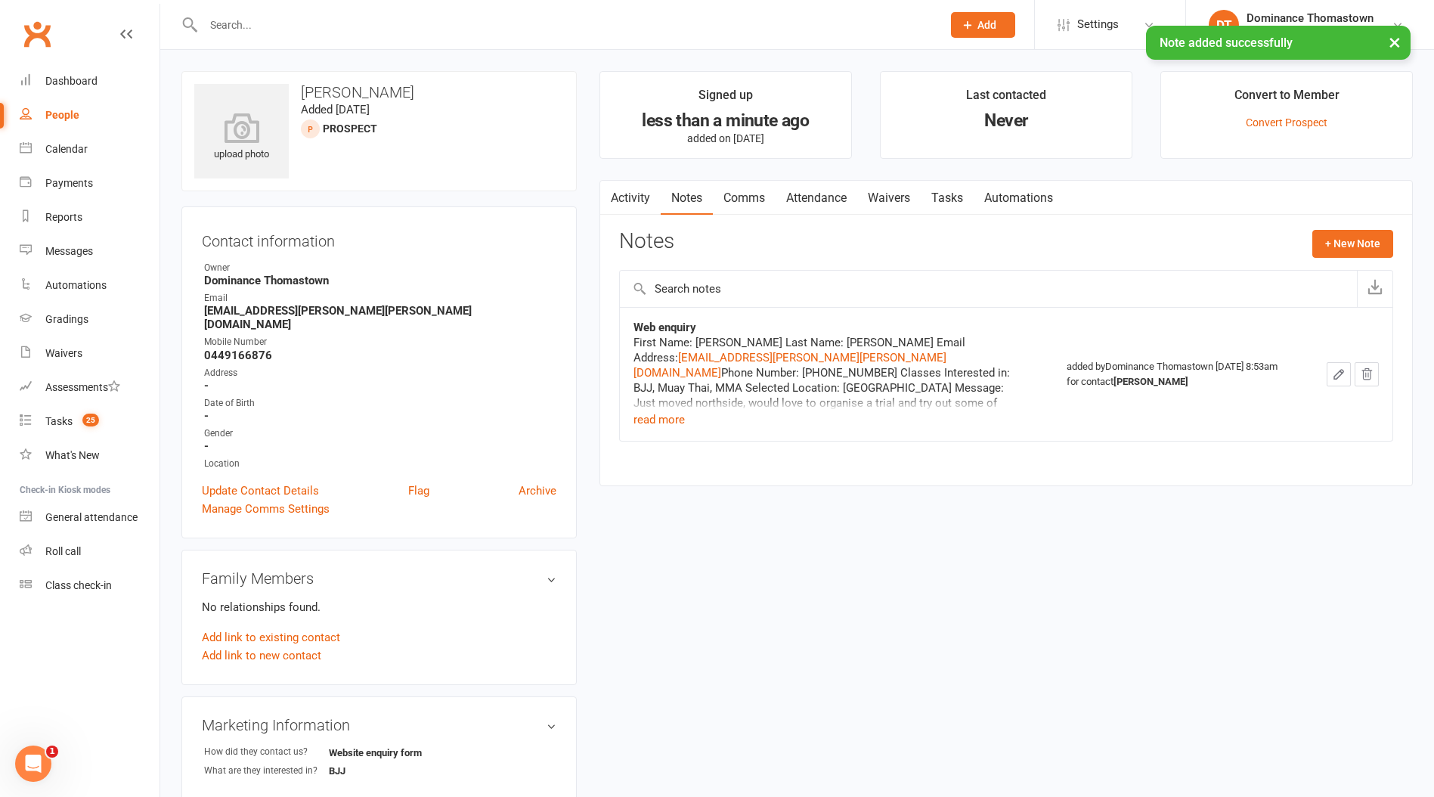
click at [944, 200] on link "Tasks" at bounding box center [947, 198] width 53 height 35
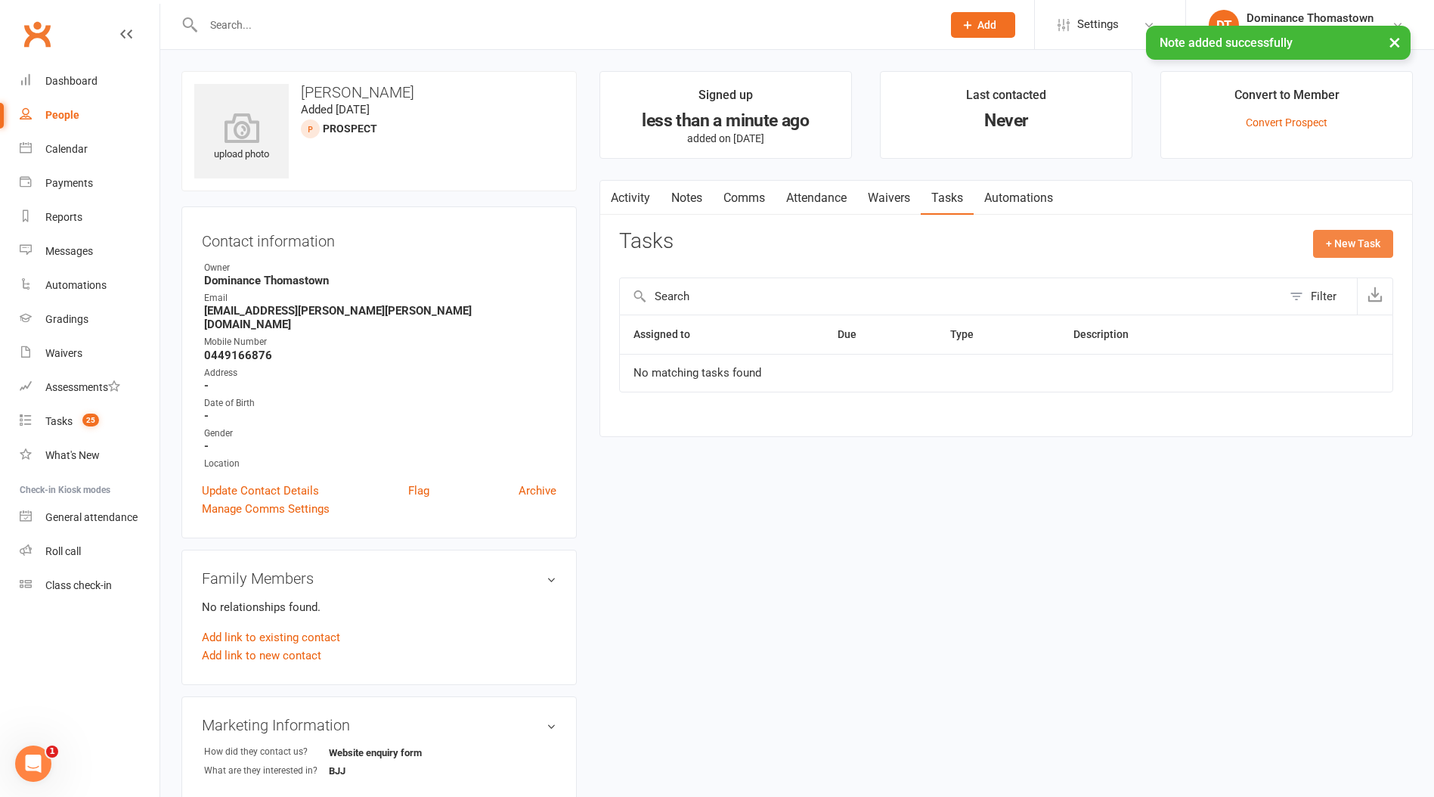
click at [1342, 243] on button "+ New Task" at bounding box center [1353, 243] width 80 height 27
select select "12547"
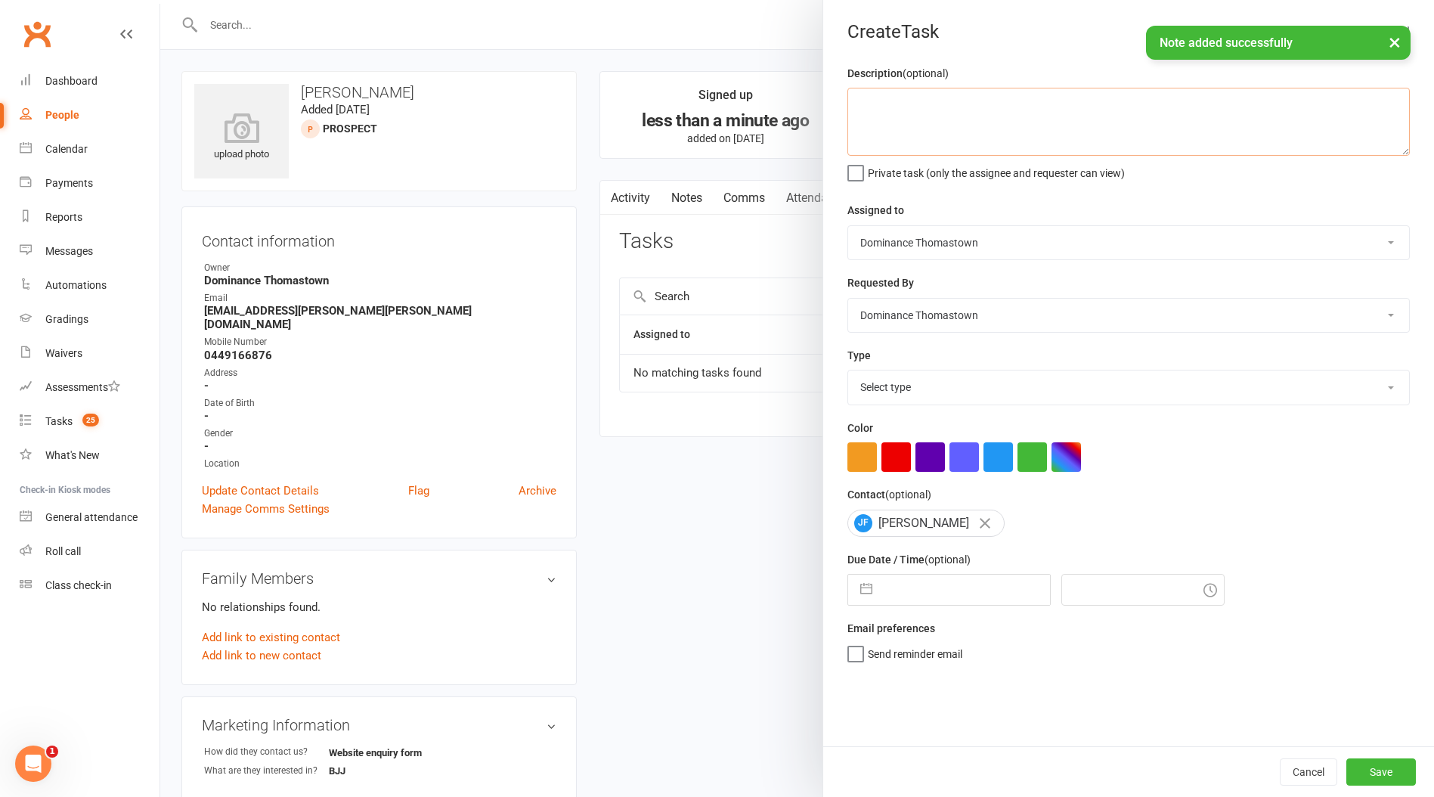
click at [907, 129] on textarea at bounding box center [1128, 122] width 562 height 68
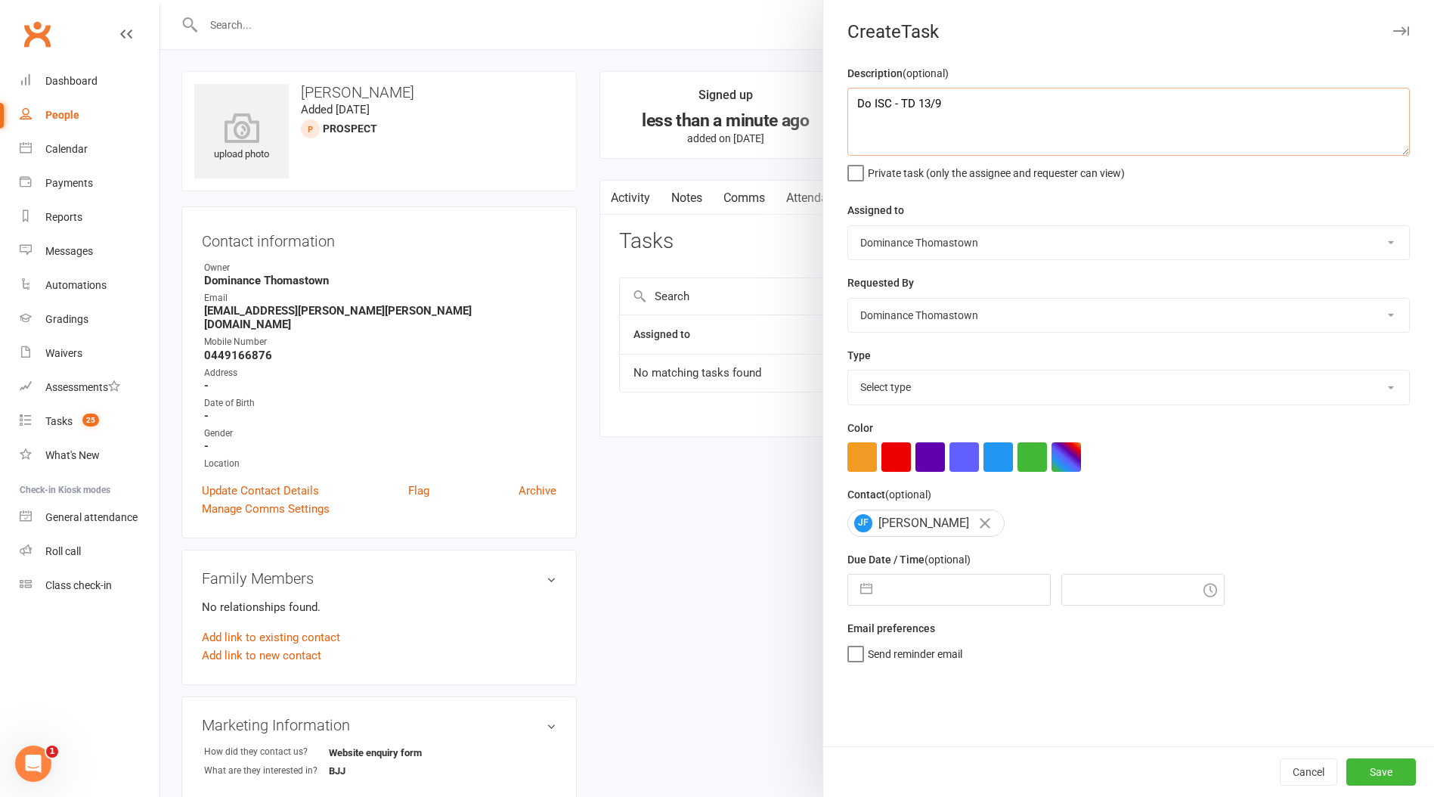
type textarea "Do ISC - TD 13/9"
click at [914, 392] on select "Select type A. prospect | enquiry response B. prospect | trial | booking [PERSO…" at bounding box center [1128, 386] width 561 height 33
select select "3809"
click at [848, 372] on select "Select type A. prospect | enquiry response B. prospect | trial | booking [PERSO…" at bounding box center [1128, 386] width 561 height 33
select select "7"
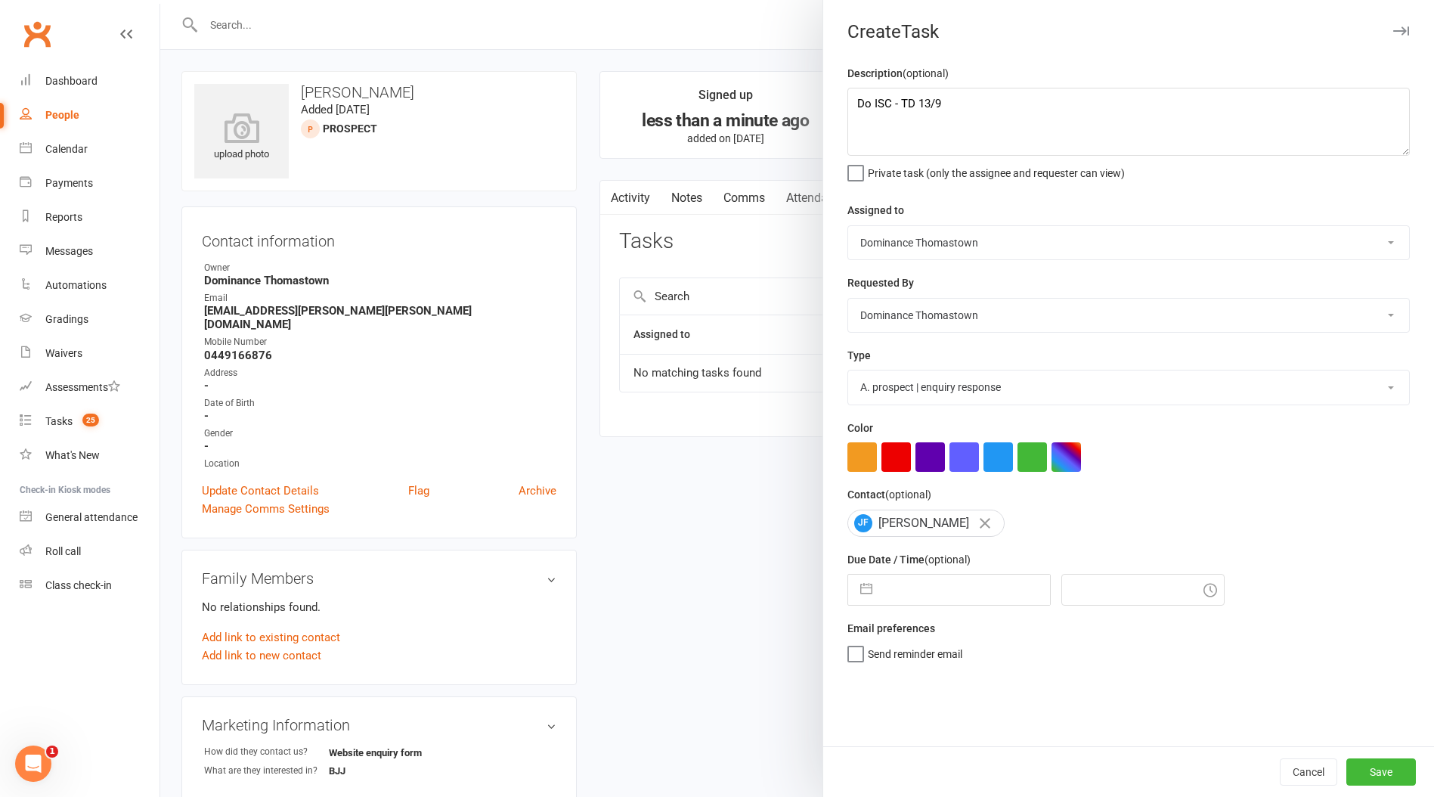
select select "2025"
select select "8"
select select "2025"
select select "9"
select select "2025"
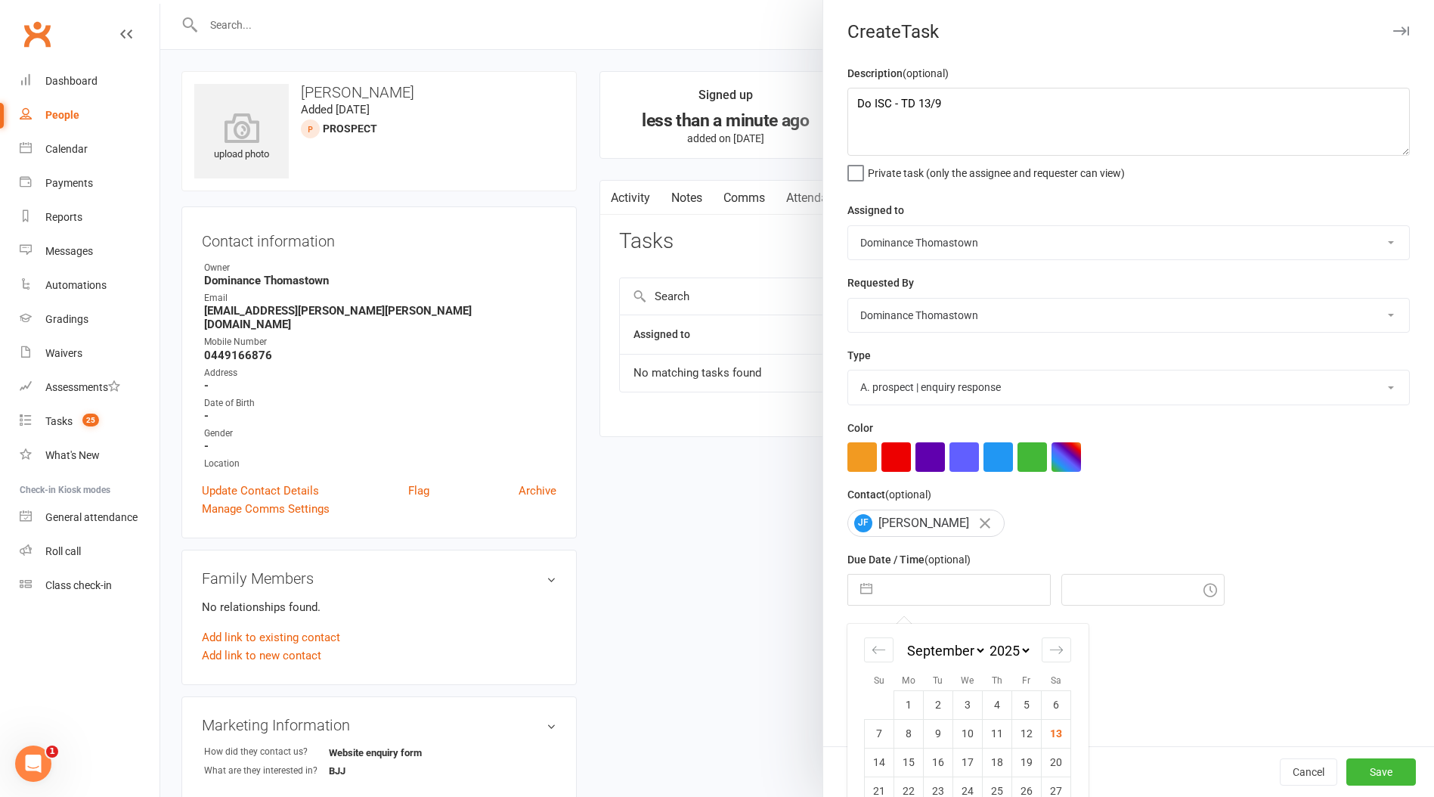
click at [896, 581] on input "text" at bounding box center [965, 589] width 170 height 30
click at [1047, 731] on td "13" at bounding box center [1056, 733] width 29 height 29
type input "[DATE]"
type input "9:00am"
drag, startPoint x: 1364, startPoint y: 774, endPoint x: 1341, endPoint y: 779, distance: 23.3
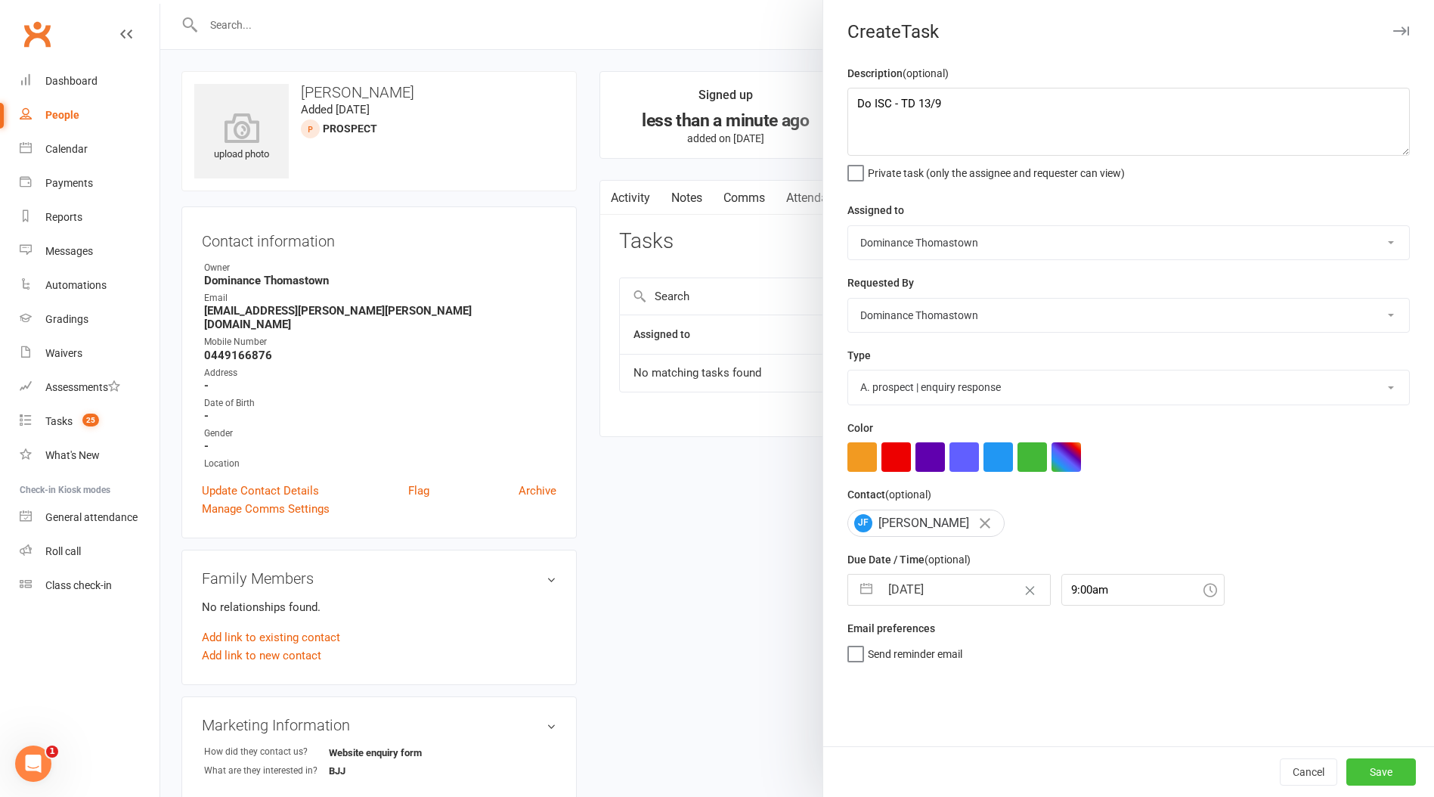
click at [1364, 774] on button "Save" at bounding box center [1381, 771] width 70 height 27
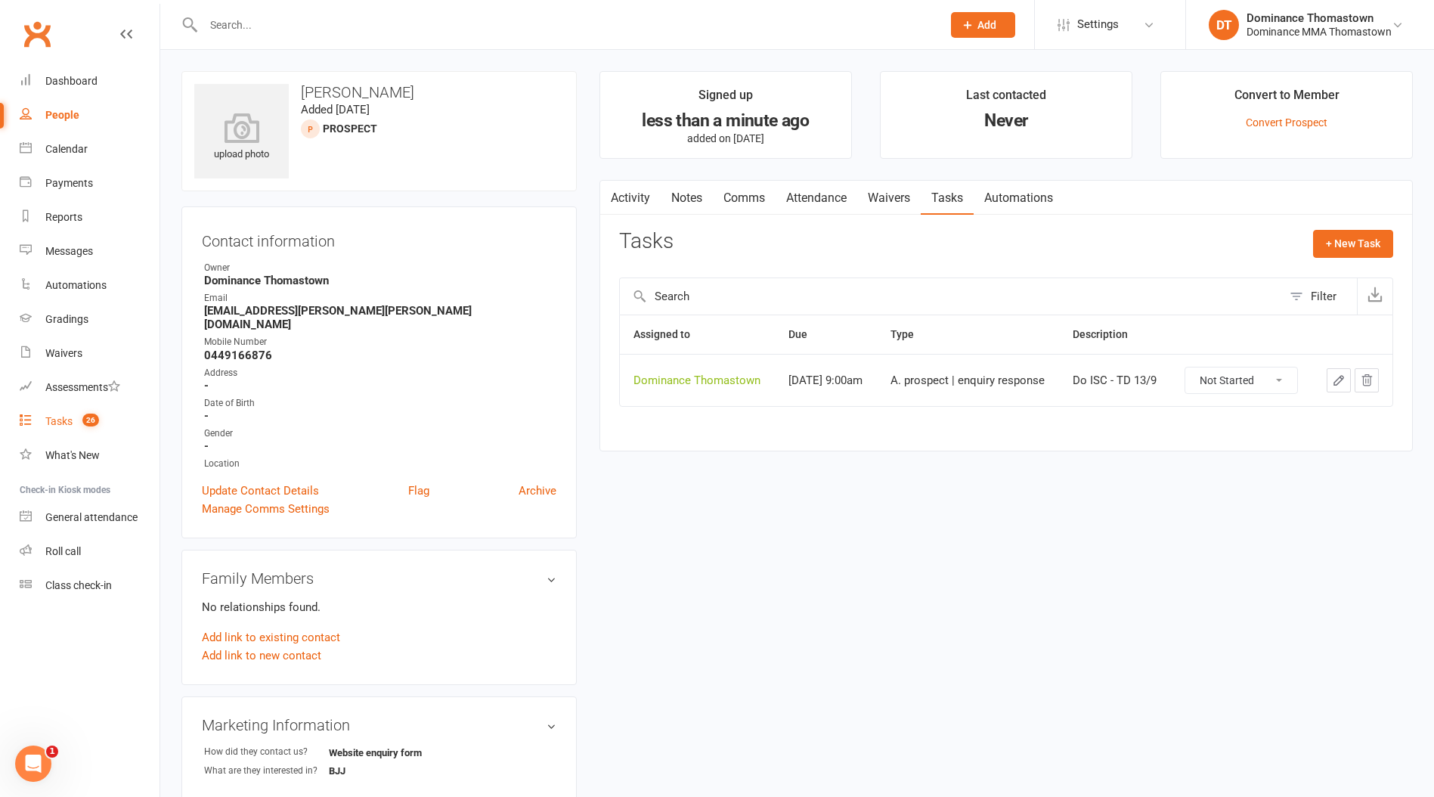
click at [61, 425] on div "Tasks" at bounding box center [58, 421] width 27 height 12
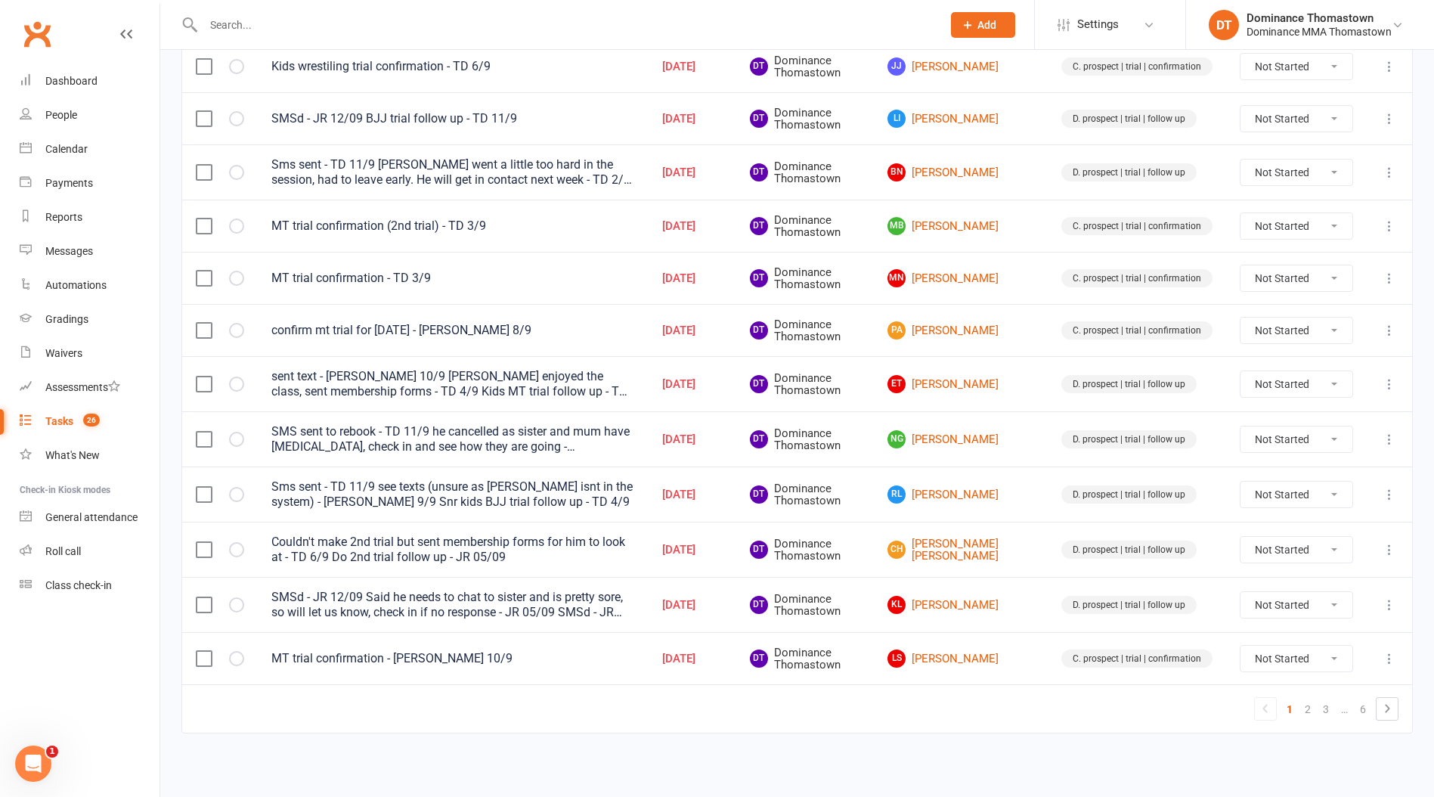
scroll to position [934, 0]
click at [1308, 709] on link "2" at bounding box center [1308, 708] width 18 height 21
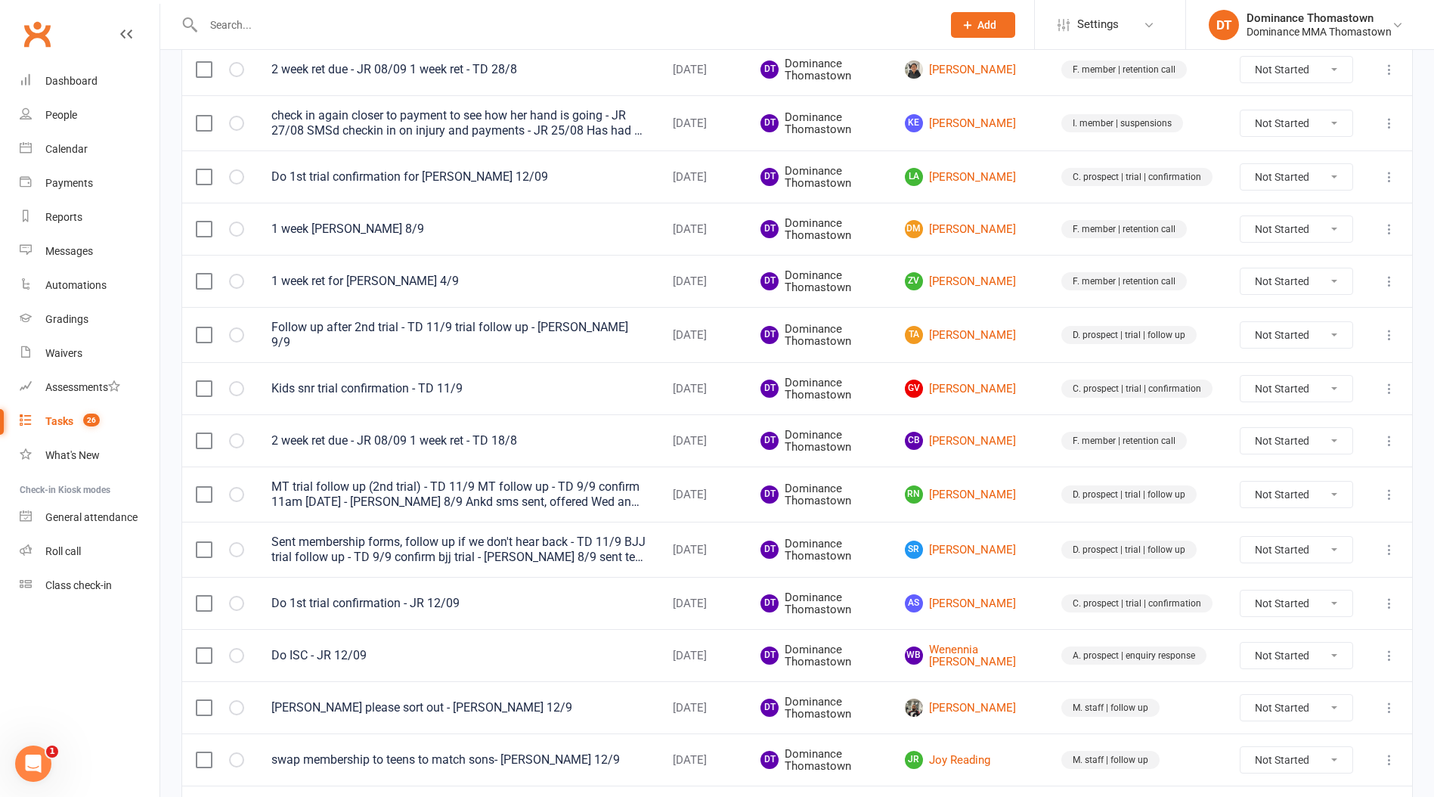
scroll to position [922, 0]
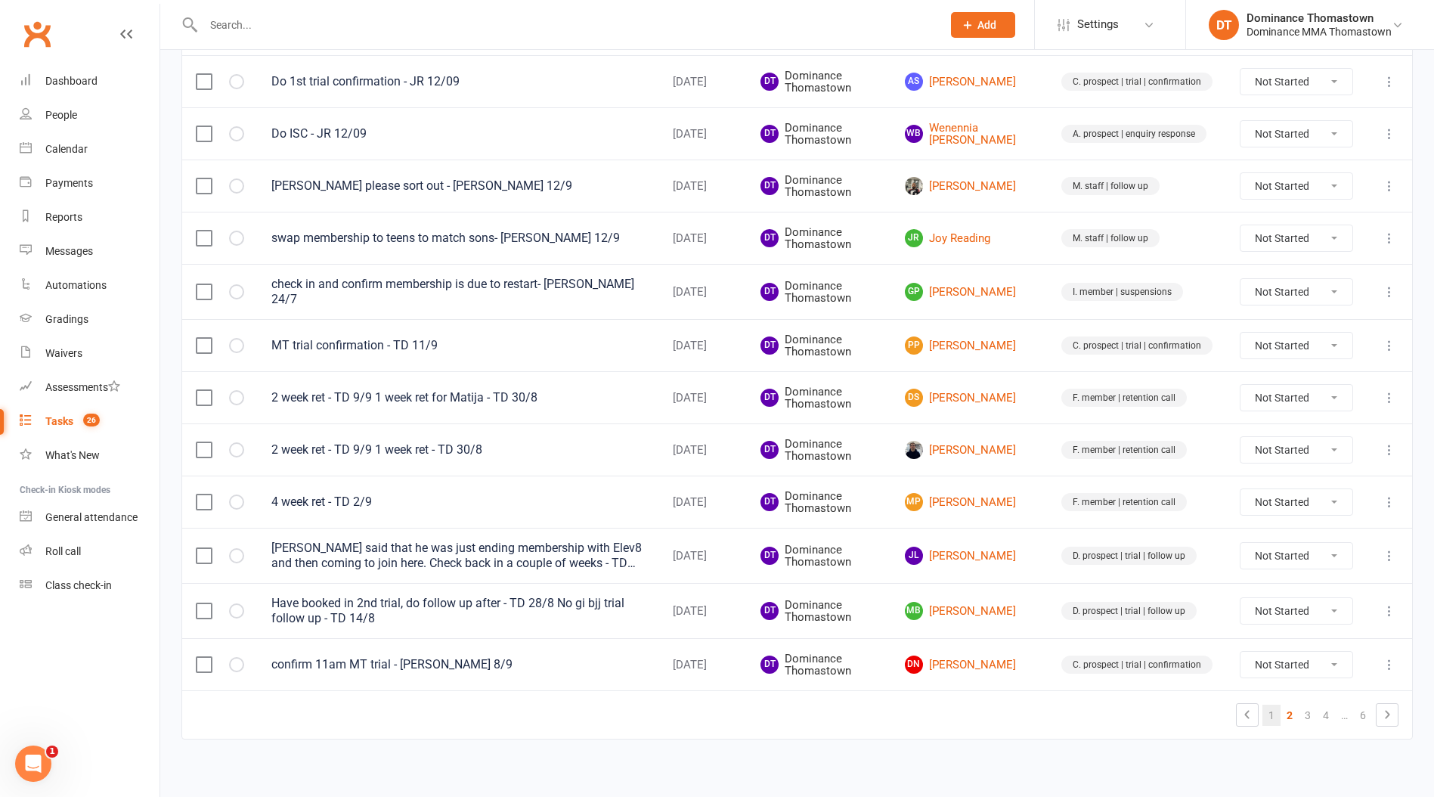
click at [1271, 708] on link "1" at bounding box center [1271, 715] width 18 height 21
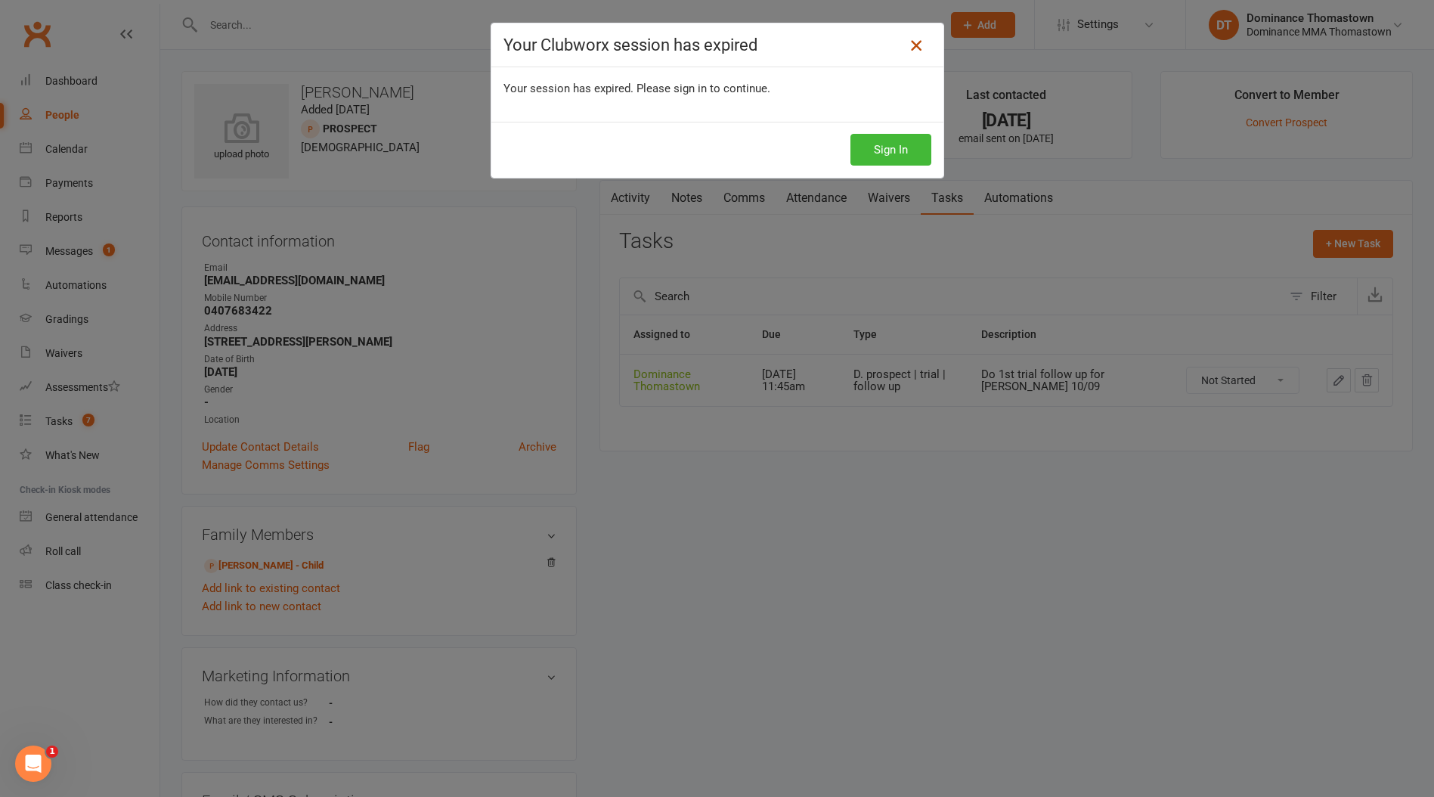
click at [919, 42] on icon at bounding box center [916, 45] width 18 height 18
click at [894, 152] on button "Sign In" at bounding box center [890, 150] width 81 height 32
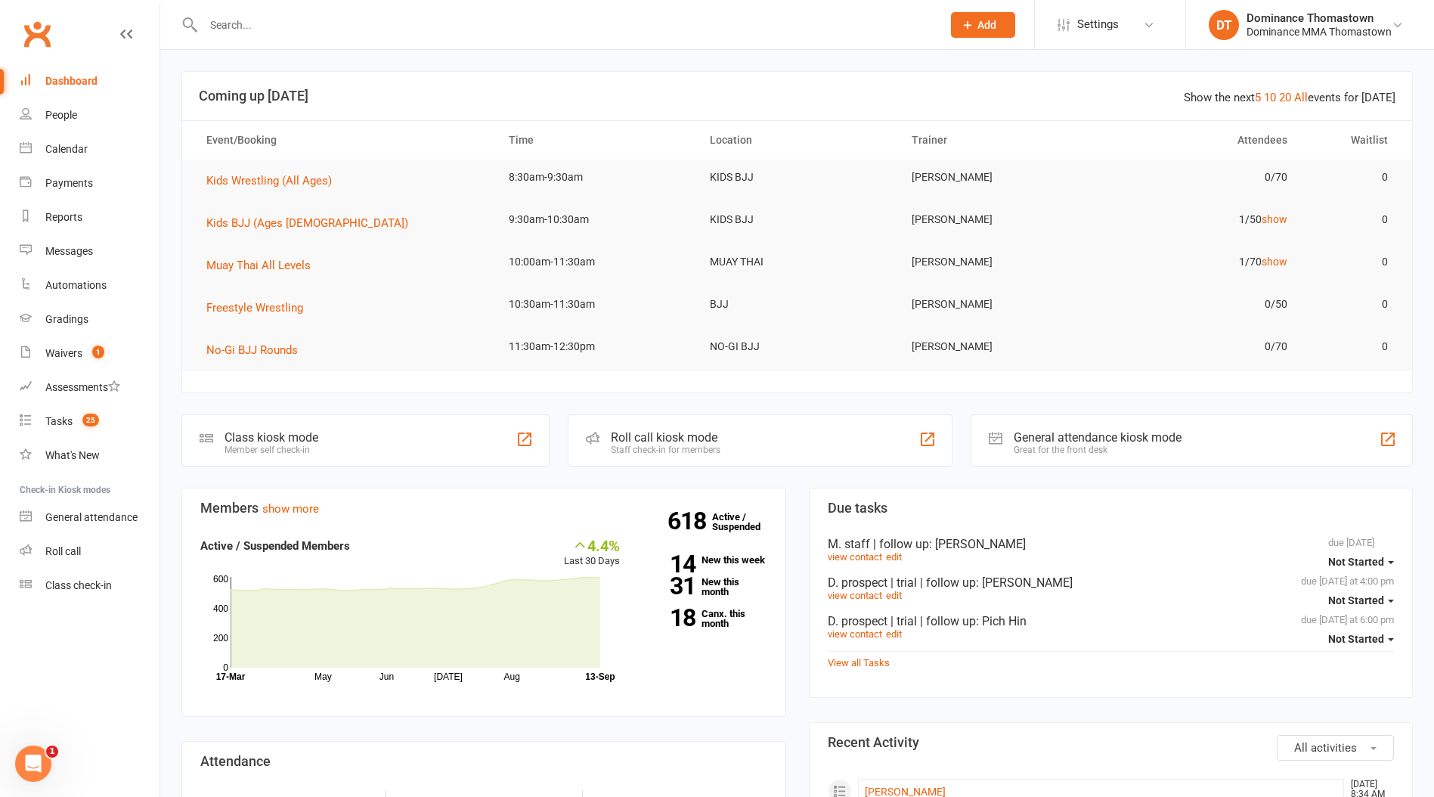
click at [277, 29] on input "text" at bounding box center [565, 24] width 732 height 21
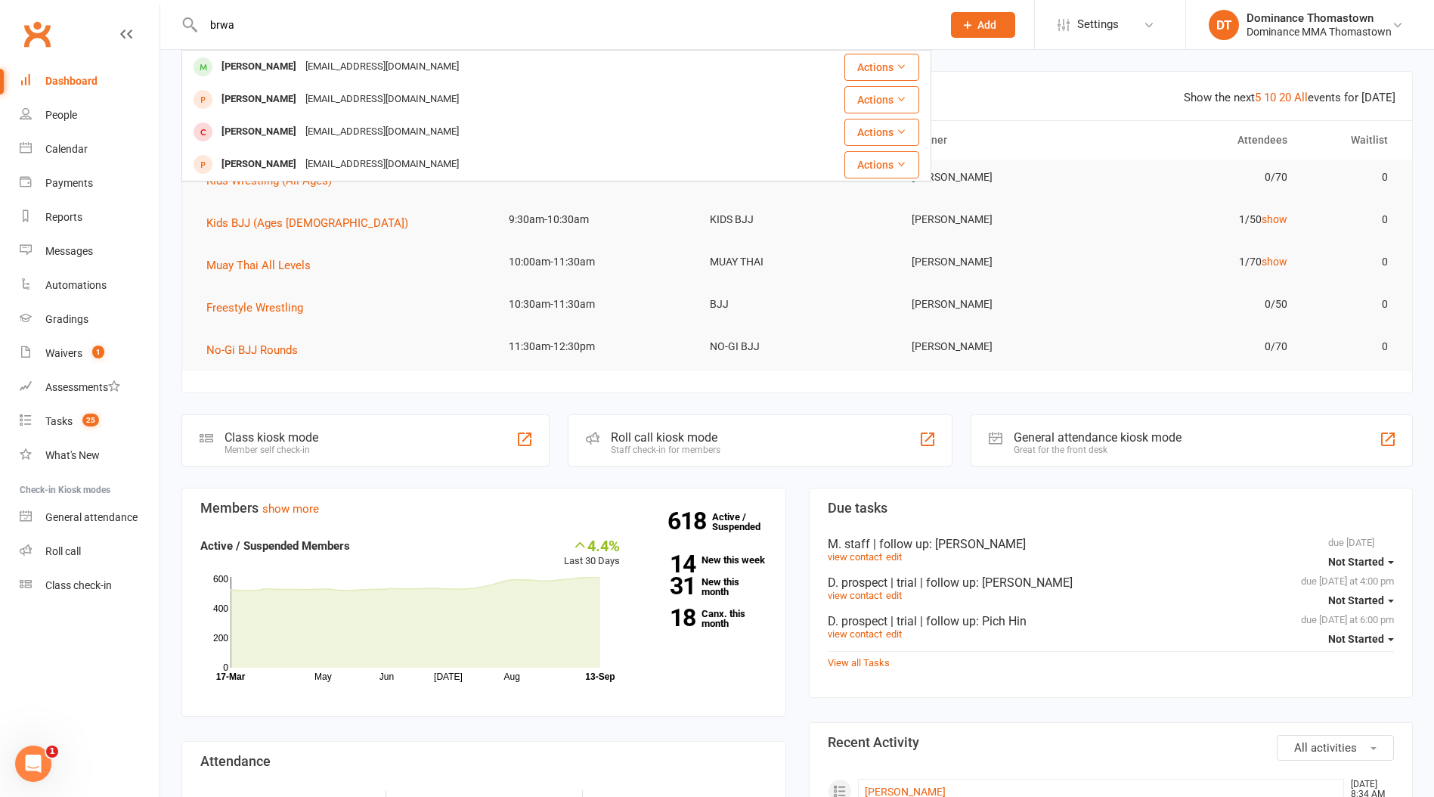
type input "brwa"
click at [294, 60] on div "[PERSON_NAME]" at bounding box center [259, 67] width 84 height 22
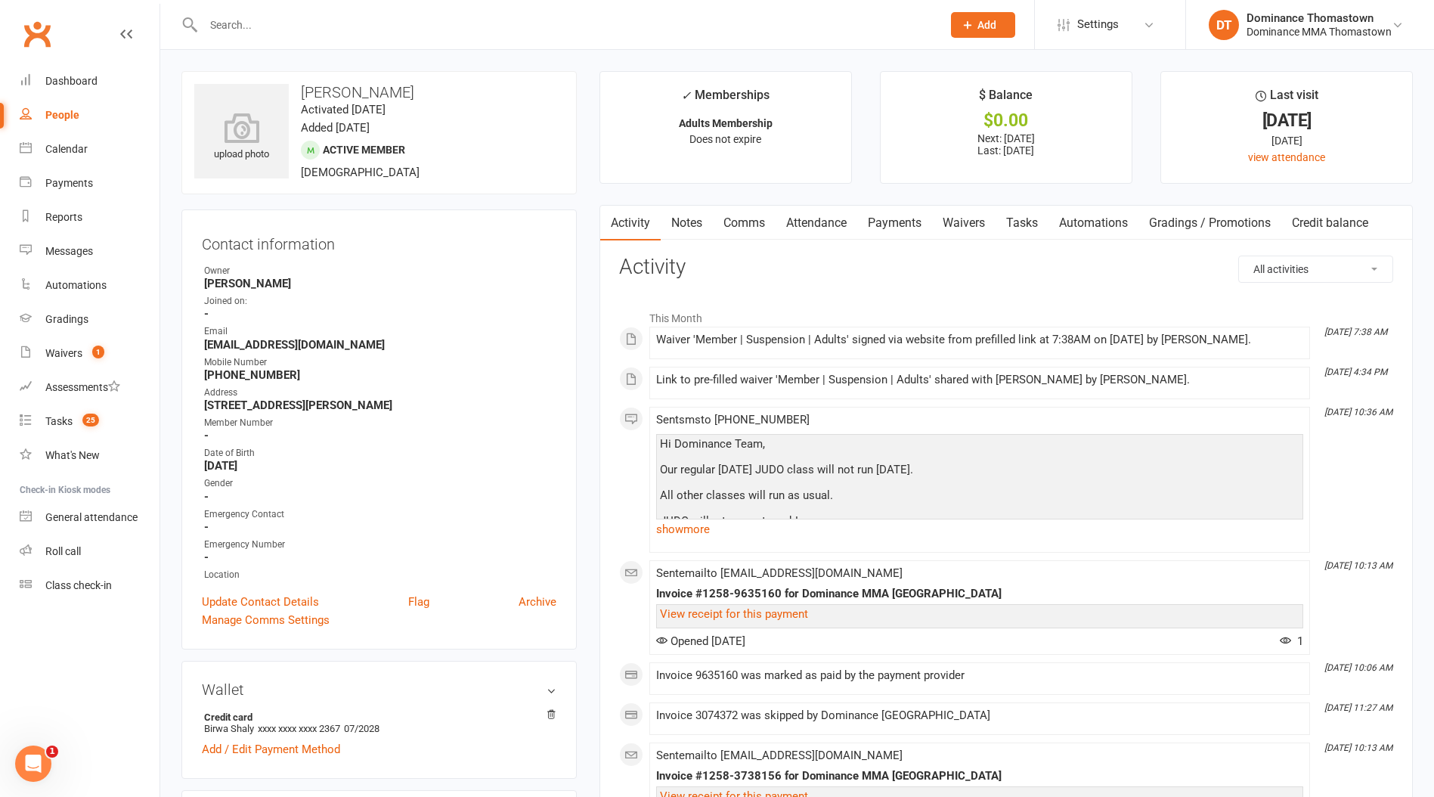
click at [888, 228] on link "Payments" at bounding box center [894, 223] width 75 height 35
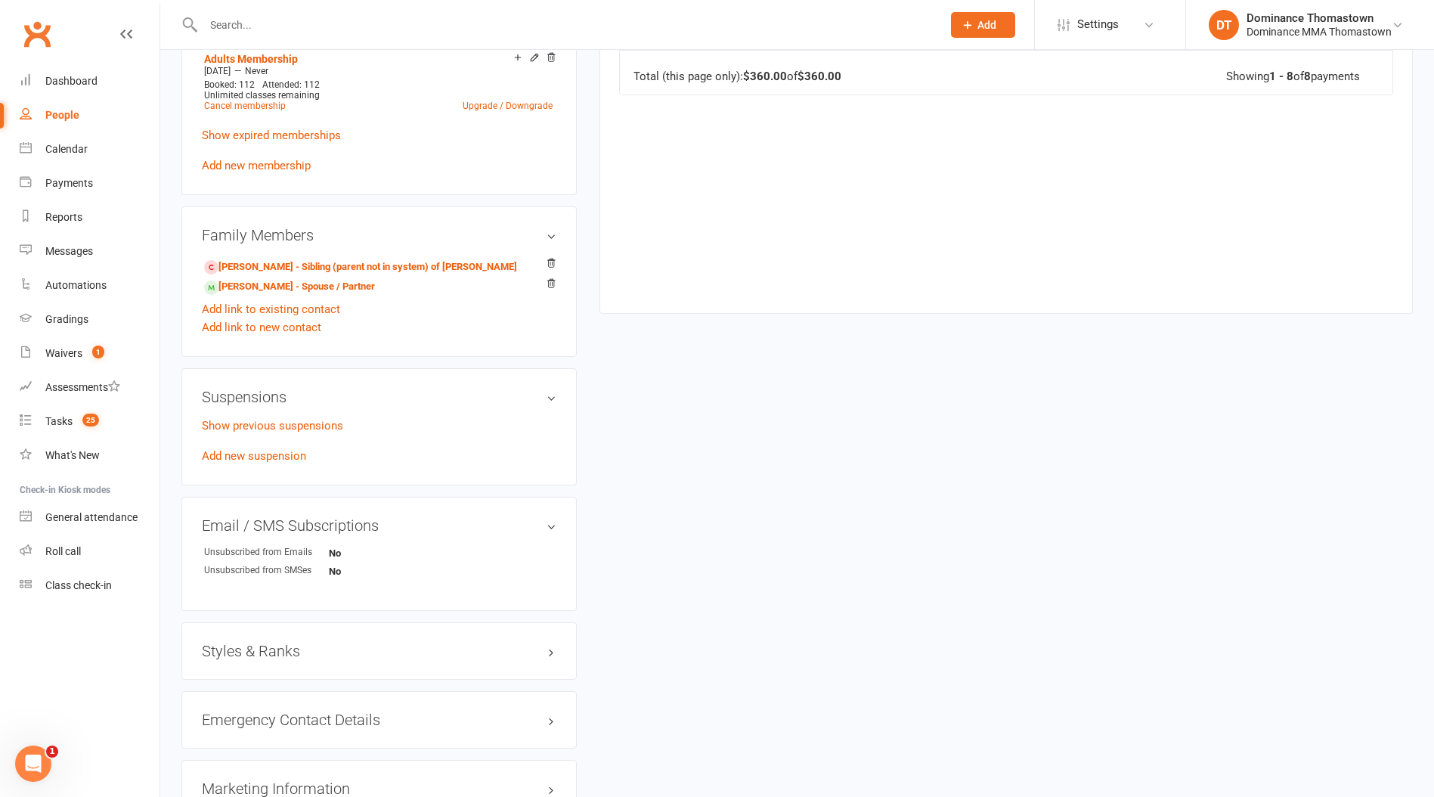
scroll to position [797, 0]
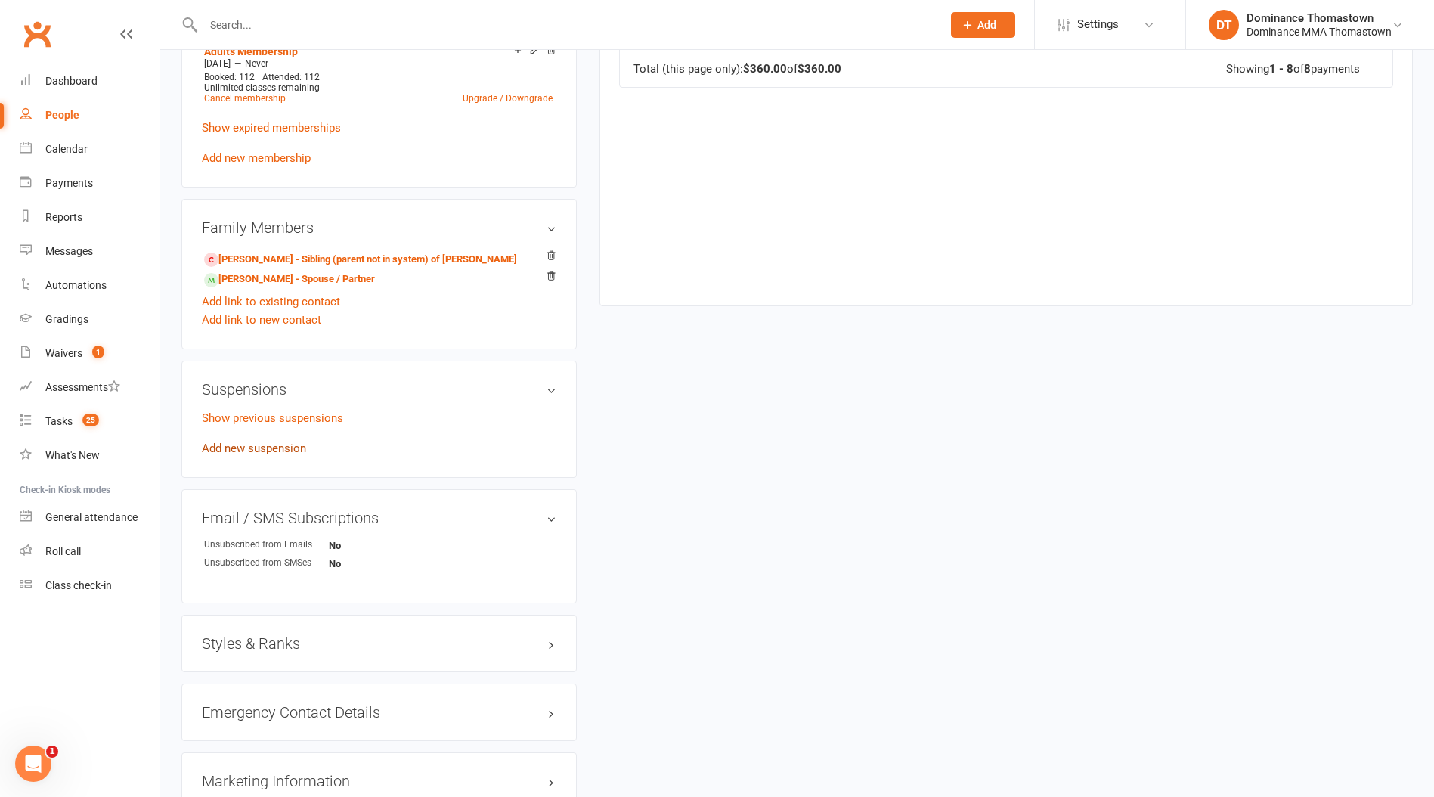
click at [293, 447] on link "Add new suspension" at bounding box center [254, 448] width 104 height 14
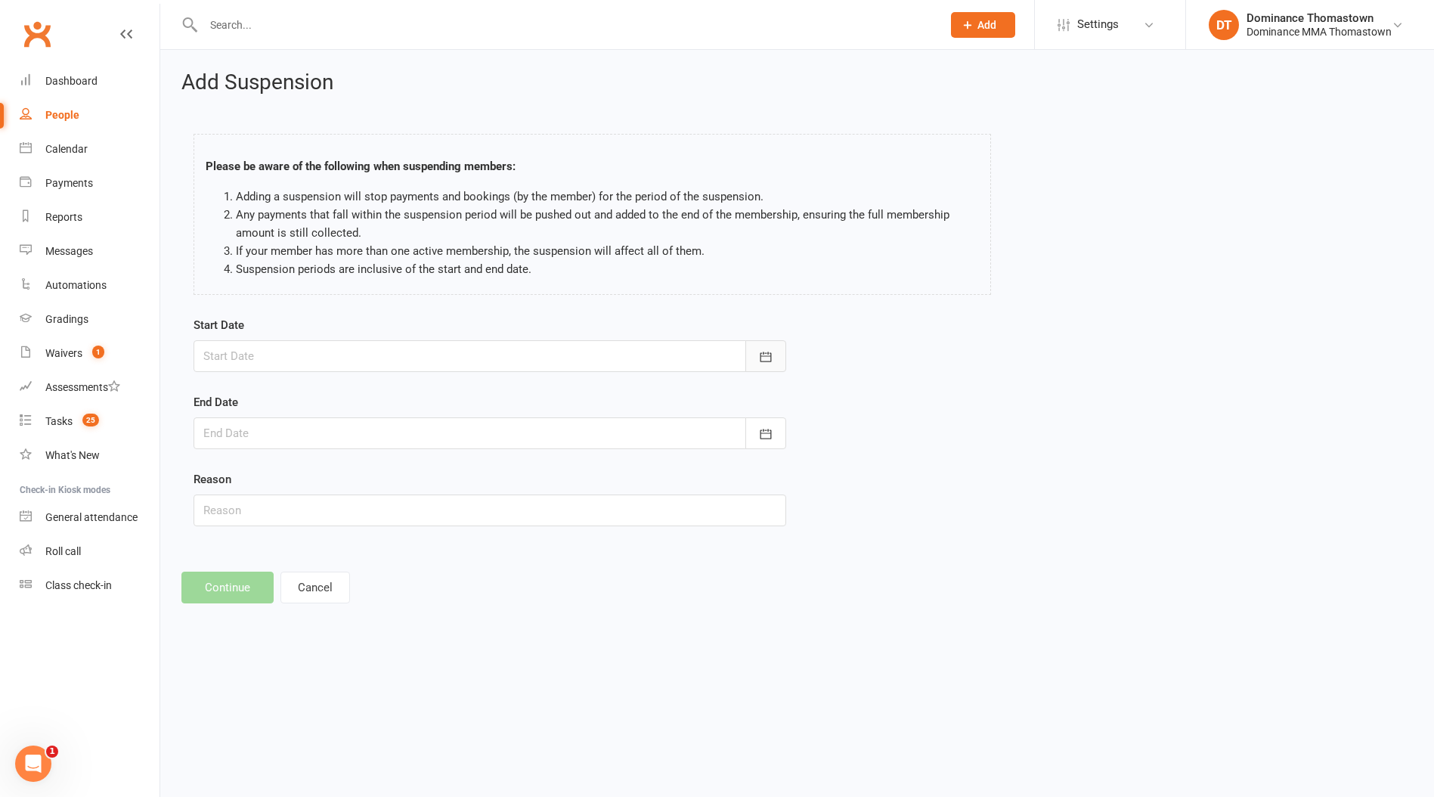
click at [766, 365] on button "button" at bounding box center [765, 356] width 41 height 32
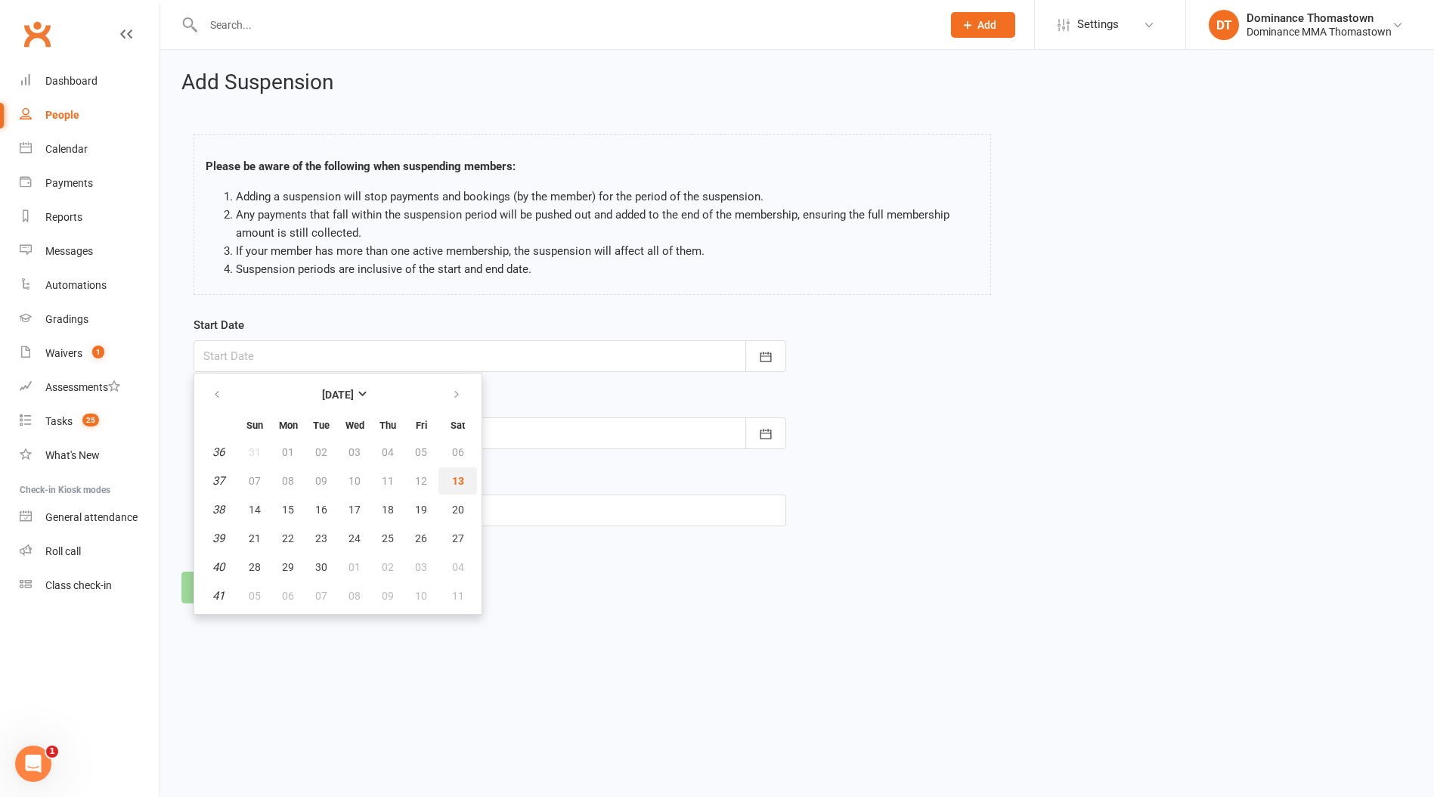
click at [458, 482] on span "13" at bounding box center [458, 481] width 12 height 12
type input "[DATE]"
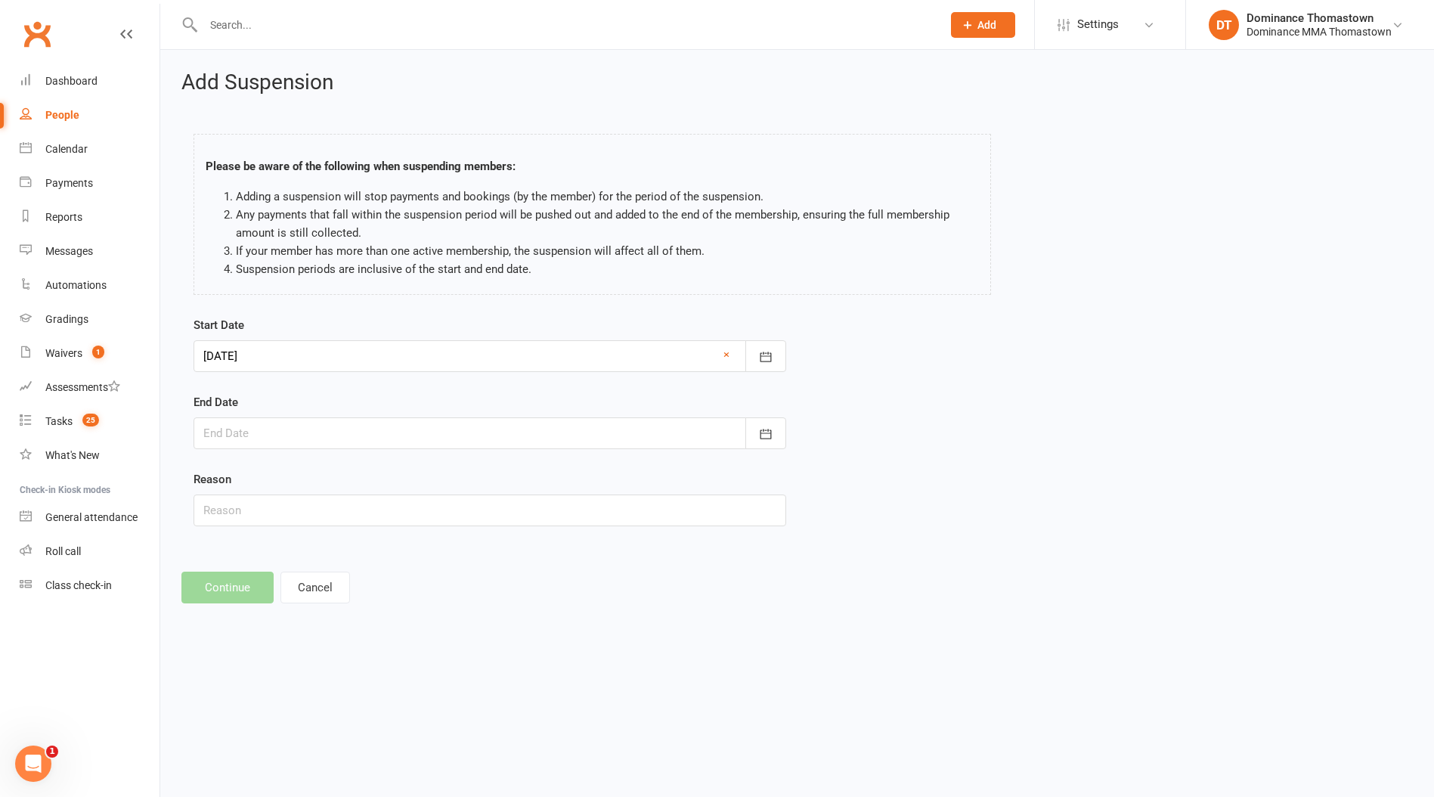
click at [256, 426] on div at bounding box center [490, 433] width 593 height 32
click at [257, 644] on span "28" at bounding box center [255, 644] width 12 height 12
type input "28 Sep 2025"
click at [218, 501] on input "text" at bounding box center [490, 510] width 593 height 32
paste input "Injury - LCL tear"
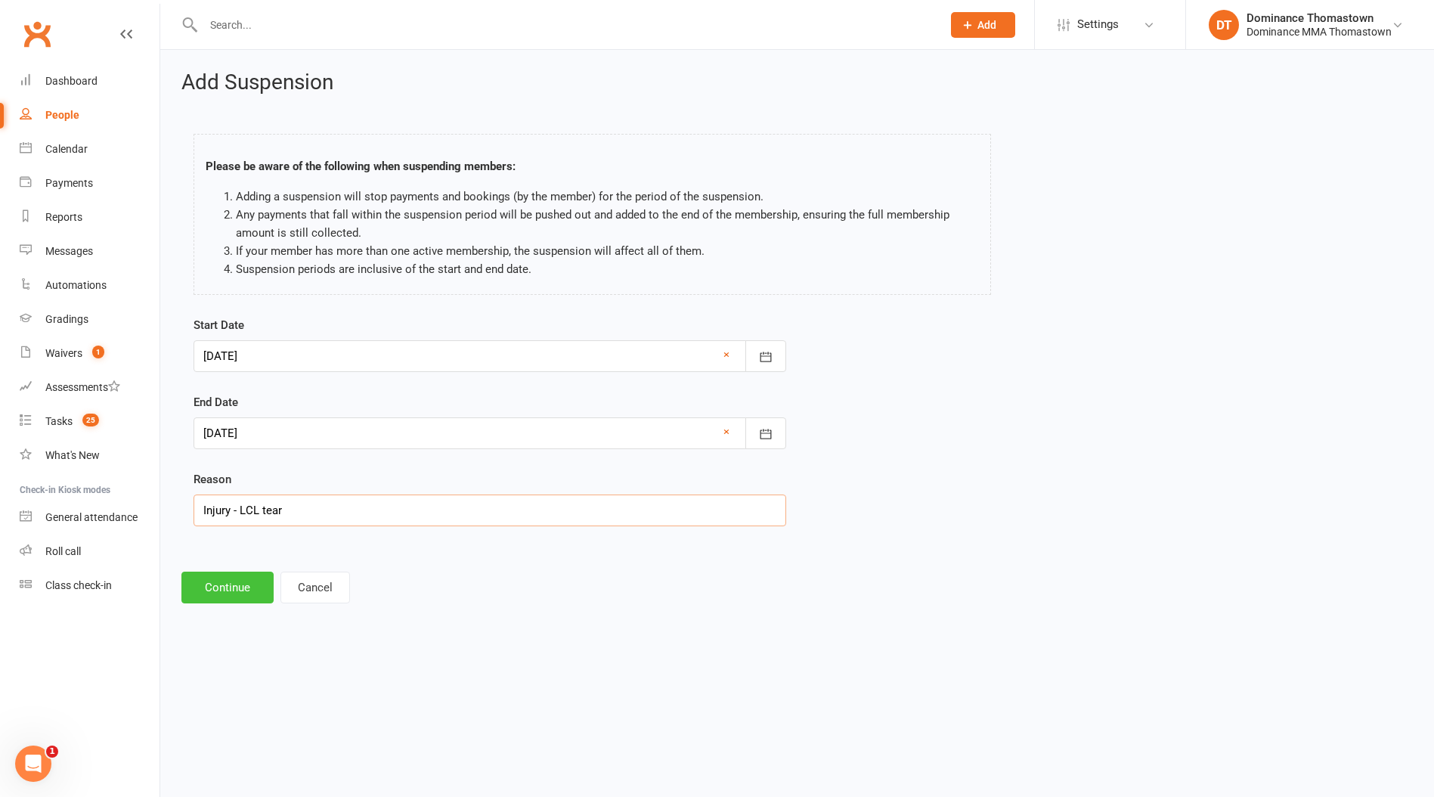
type input "Injury - LCL tear"
click at [226, 593] on button "Continue" at bounding box center [227, 587] width 92 height 32
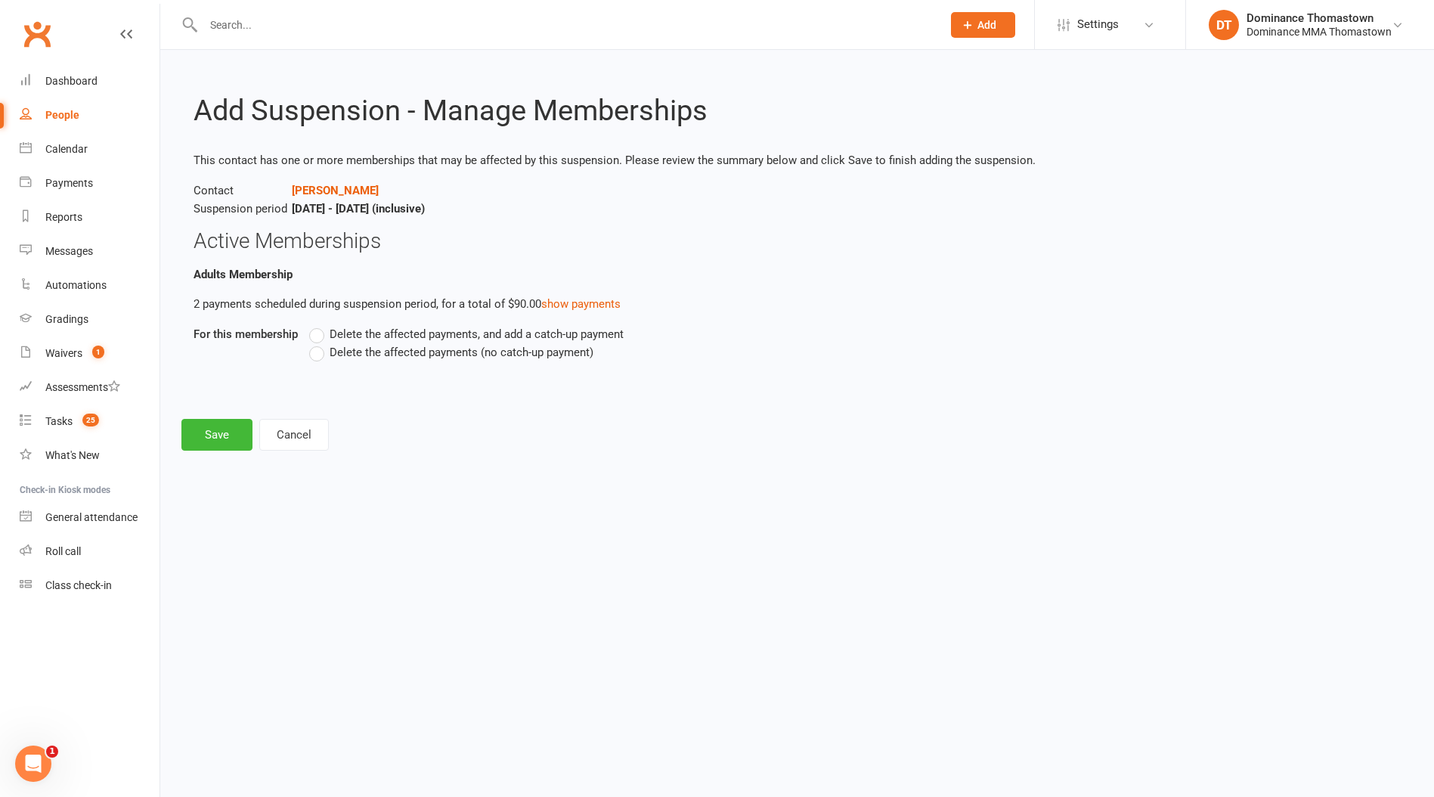
drag, startPoint x: 317, startPoint y: 351, endPoint x: 311, endPoint y: 361, distance: 10.5
click at [317, 351] on label "Delete the affected payments (no catch-up payment)" at bounding box center [451, 352] width 284 height 18
click at [317, 343] on input "Delete the affected payments (no catch-up payment)" at bounding box center [314, 343] width 10 height 0
click at [226, 447] on button "Save" at bounding box center [216, 435] width 71 height 32
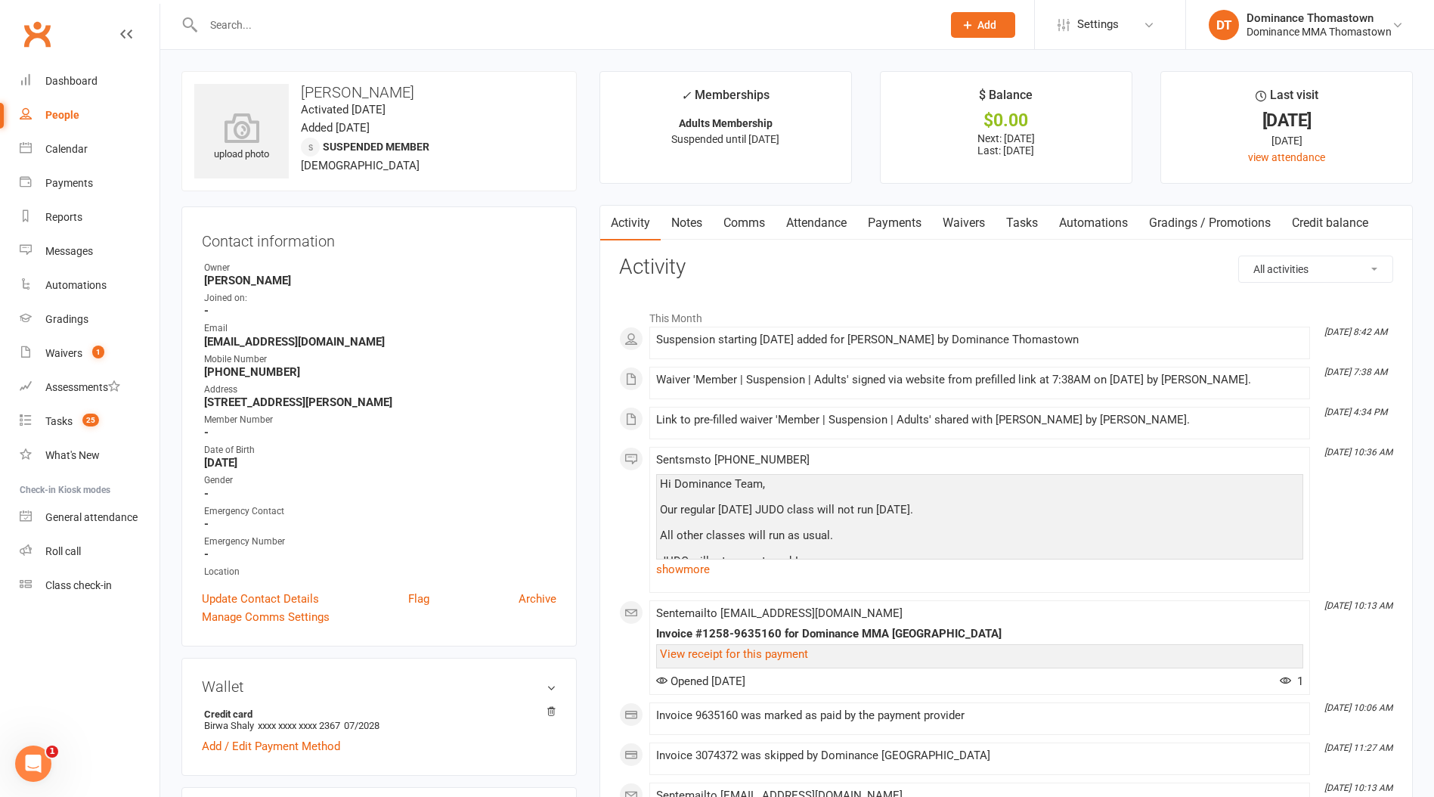
click at [695, 228] on link "Notes" at bounding box center [687, 223] width 52 height 35
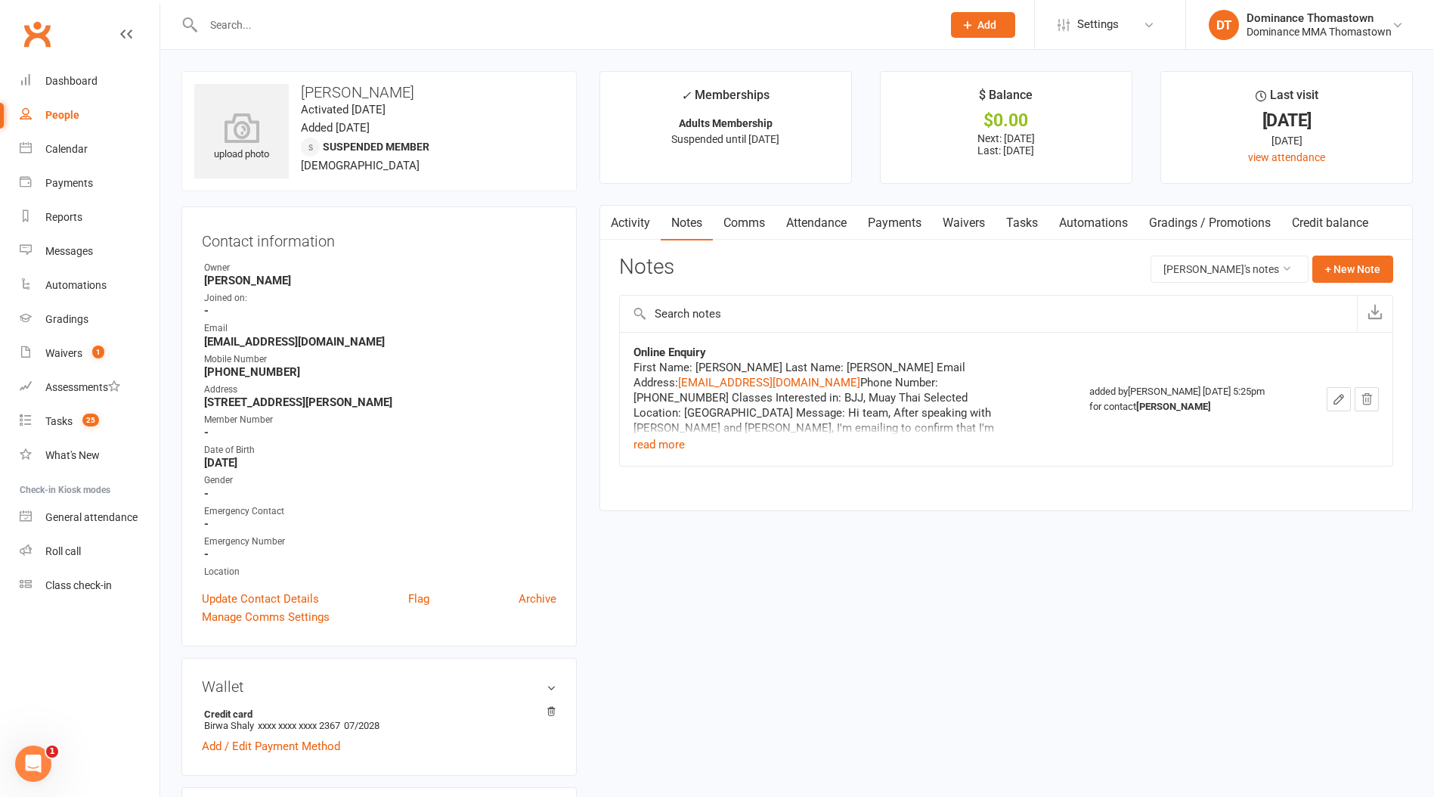
click at [740, 231] on link "Comms" at bounding box center [744, 223] width 63 height 35
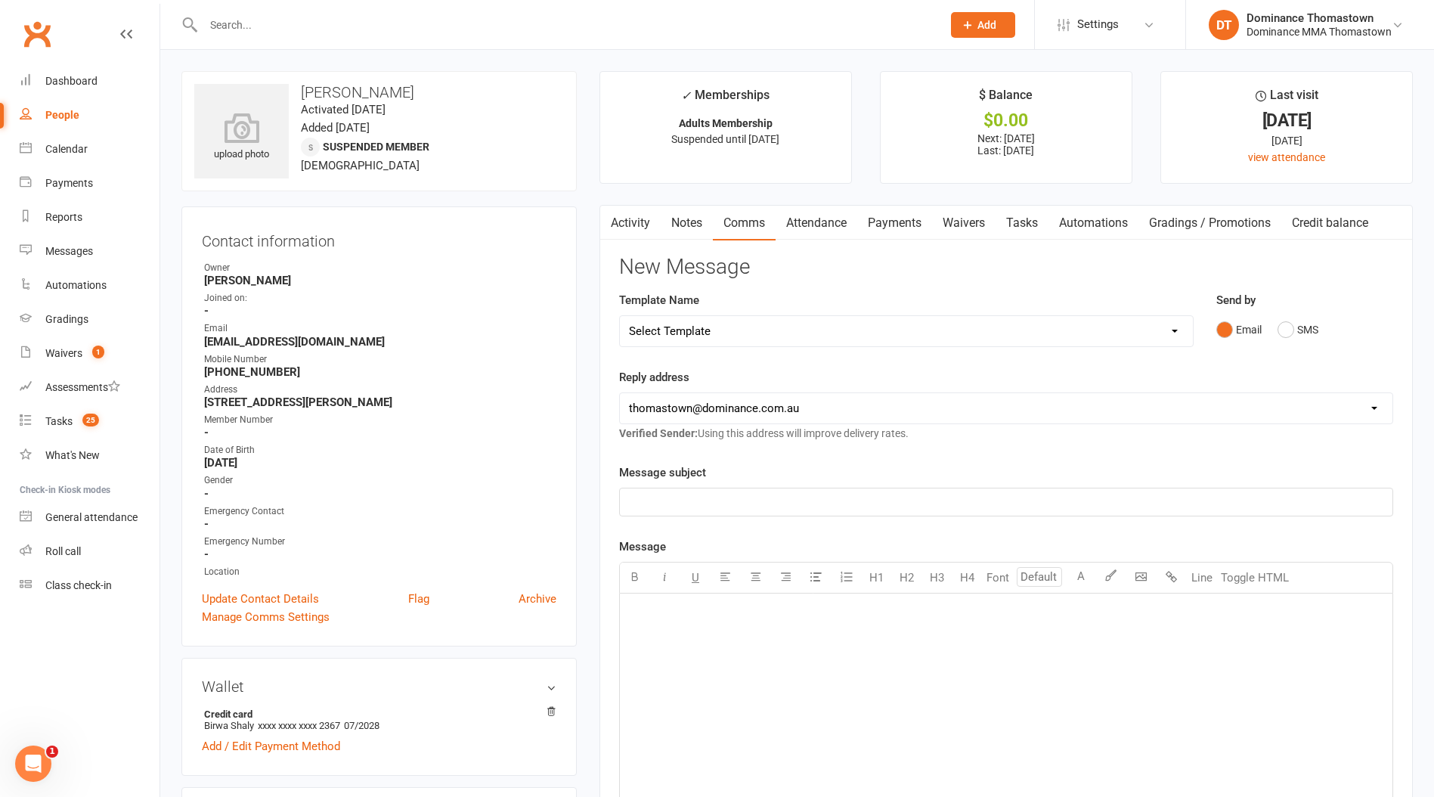
click at [813, 224] on link "Attendance" at bounding box center [817, 223] width 82 height 35
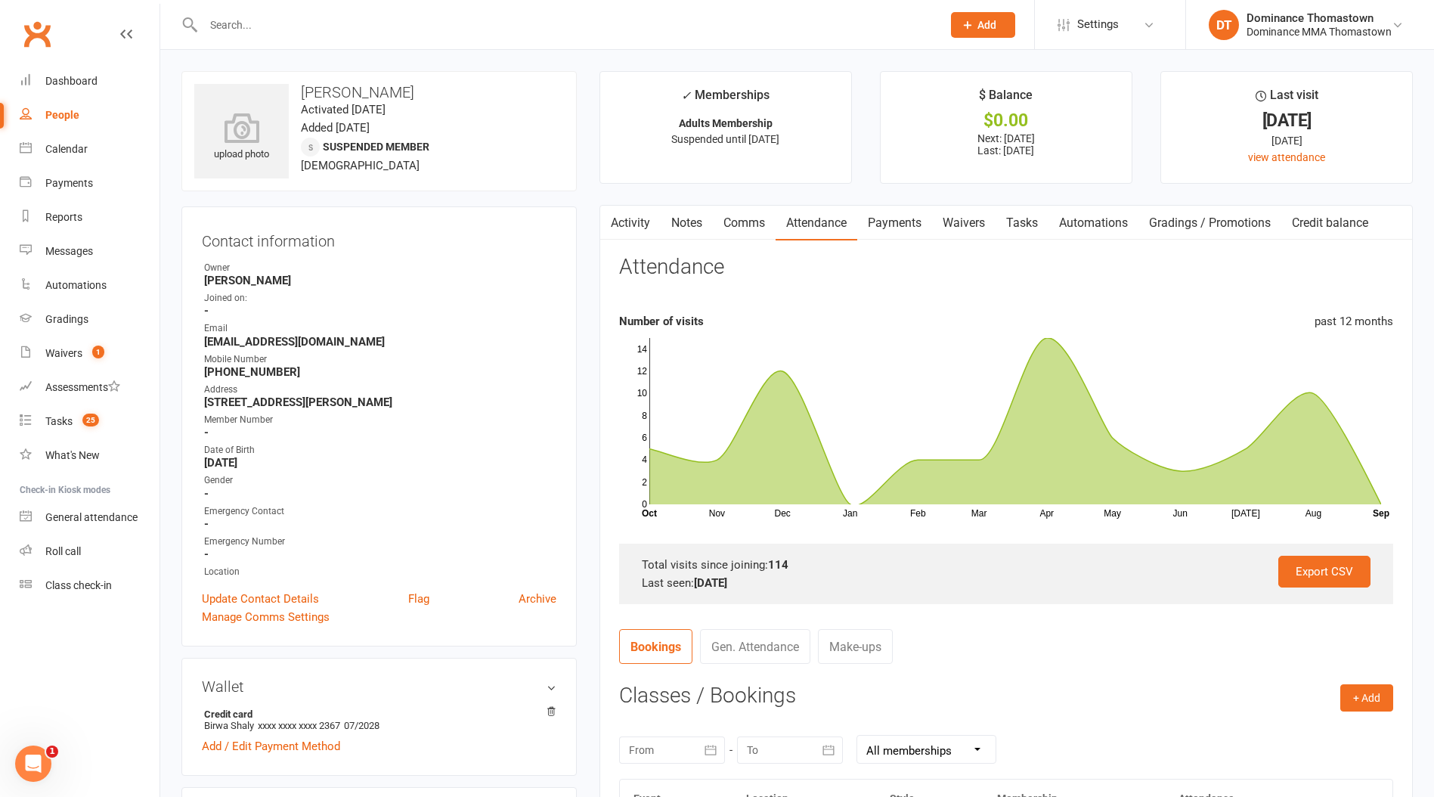
click at [1043, 228] on link "Tasks" at bounding box center [1022, 223] width 53 height 35
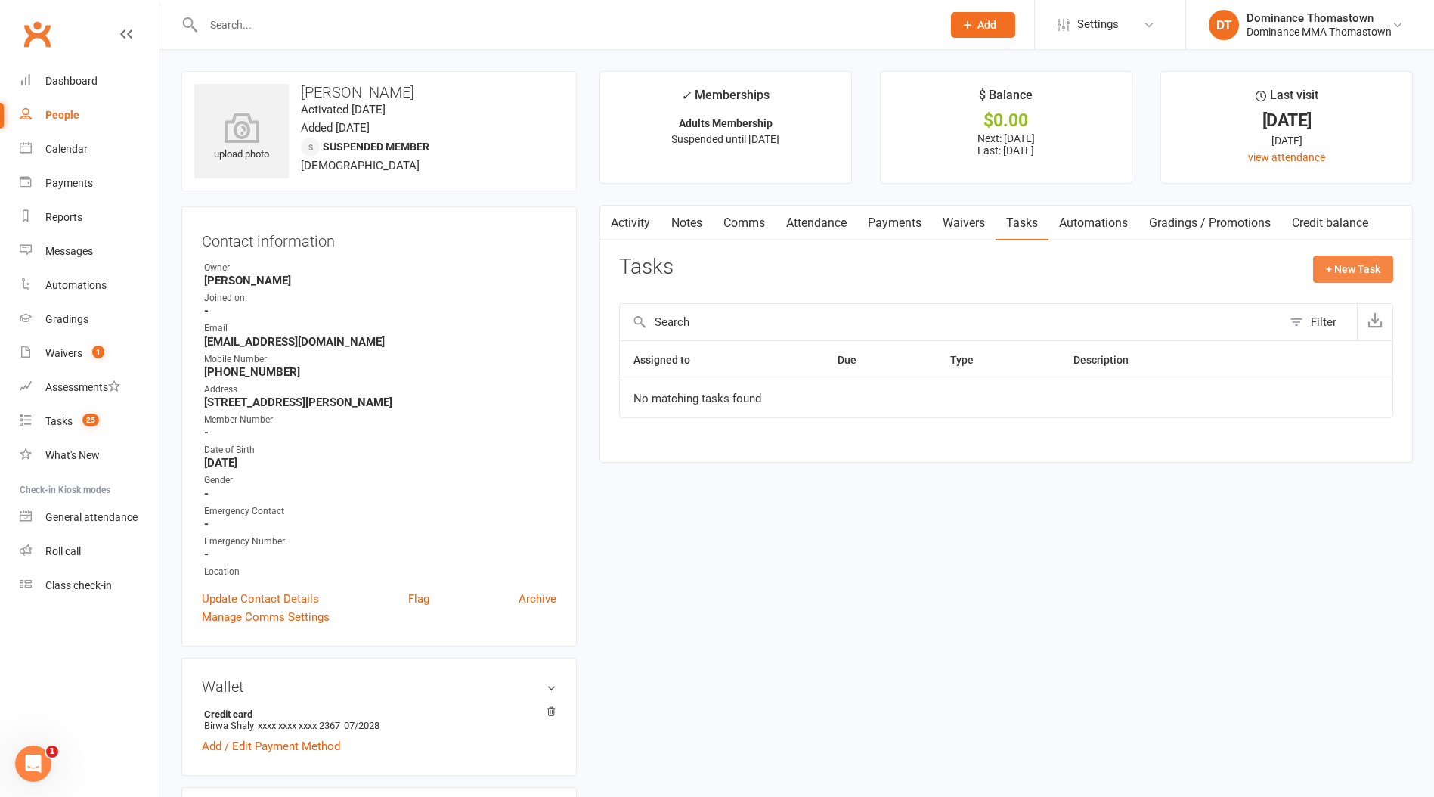
click at [1330, 271] on button "+ New Task" at bounding box center [1353, 268] width 80 height 27
select select "12547"
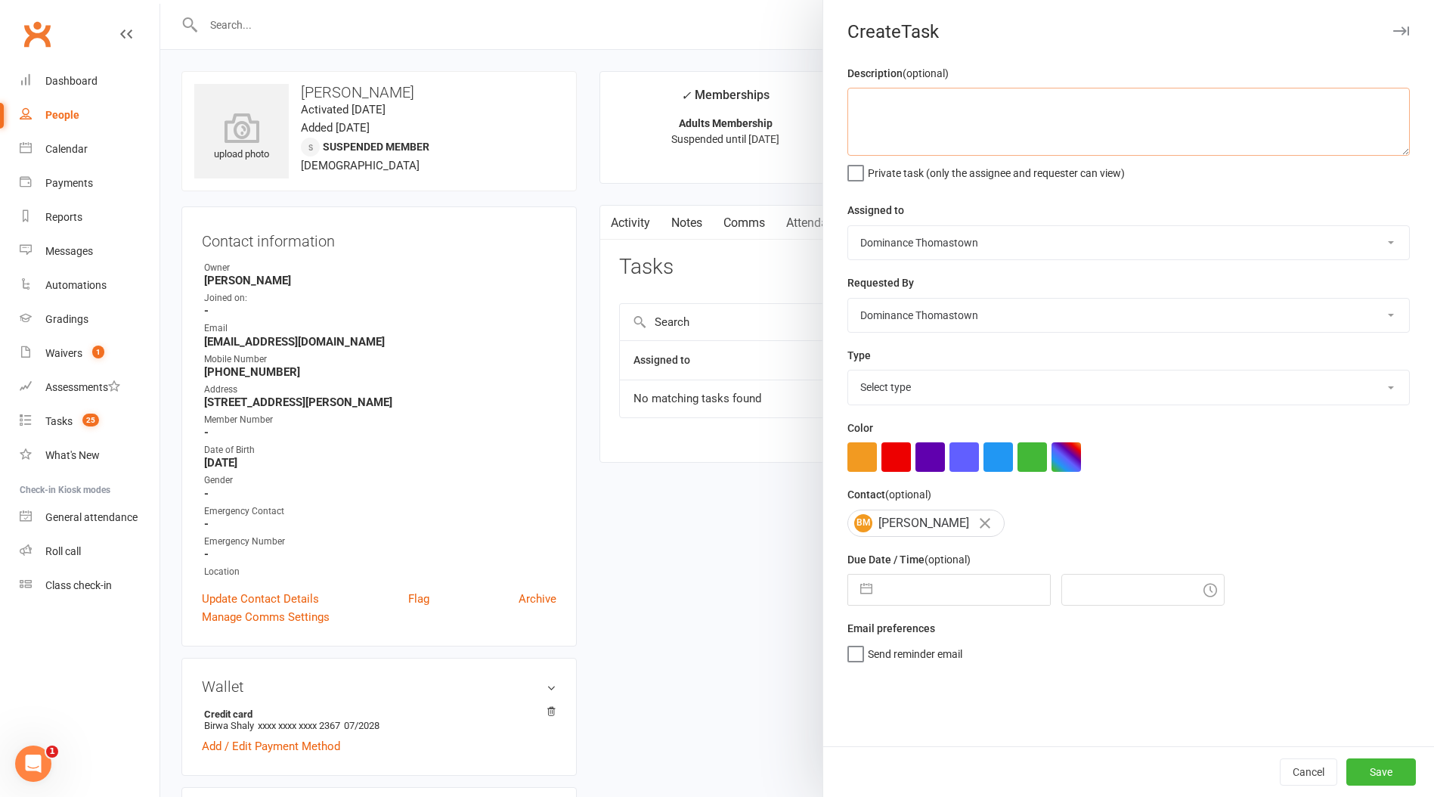
click at [942, 110] on textarea at bounding box center [1128, 122] width 562 height 68
type textarea "Check in to see if Buzz is ready to return to training - TD 13/9"
click at [900, 386] on select "Select type A. prospect | enquiry response B. prospect | trial | booking [PERSO…" at bounding box center [1128, 386] width 561 height 33
select select "3816"
click at [848, 372] on select "Select type A. prospect | enquiry response B. prospect | trial | booking [PERSO…" at bounding box center [1128, 386] width 561 height 33
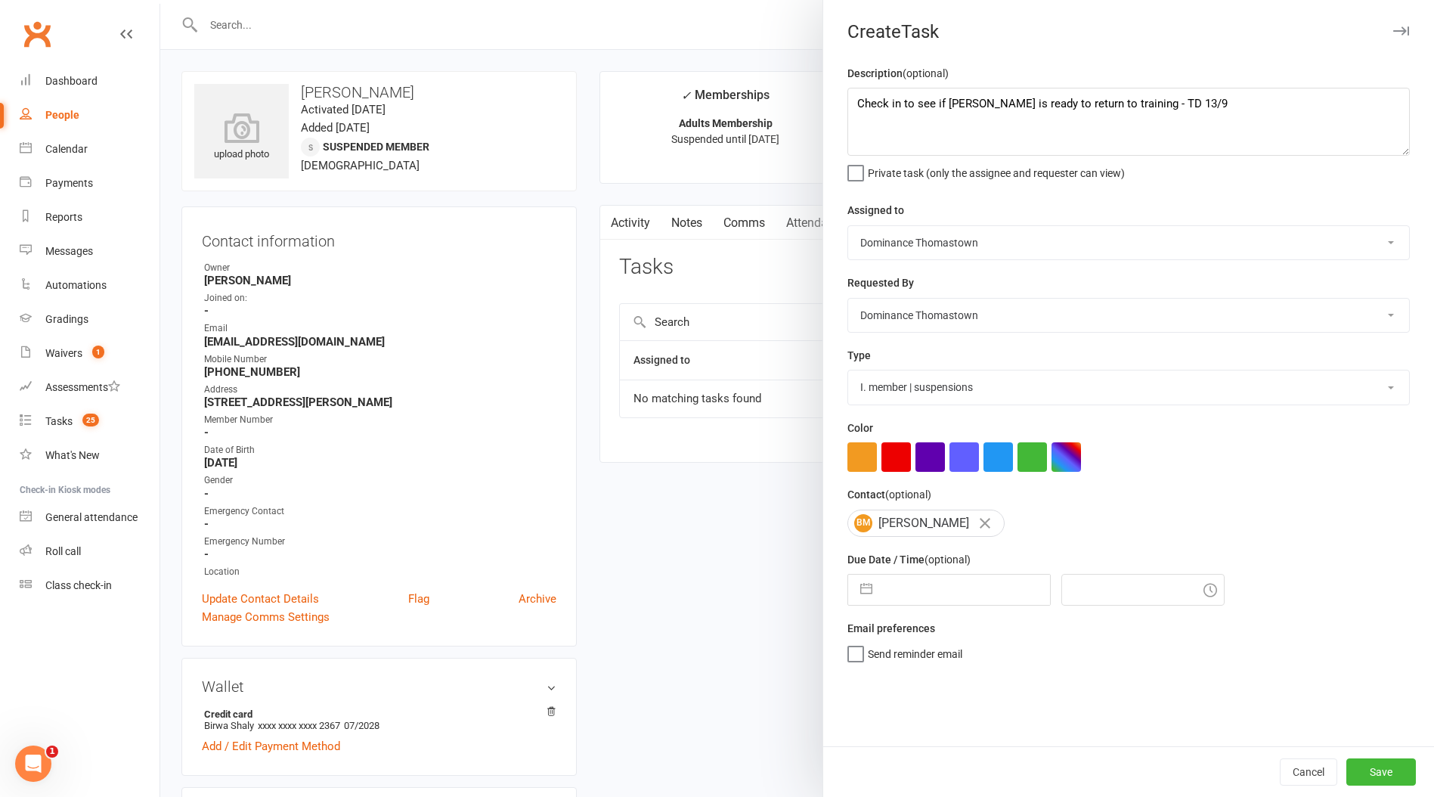
select select "7"
select select "2025"
select select "8"
select select "2025"
select select "9"
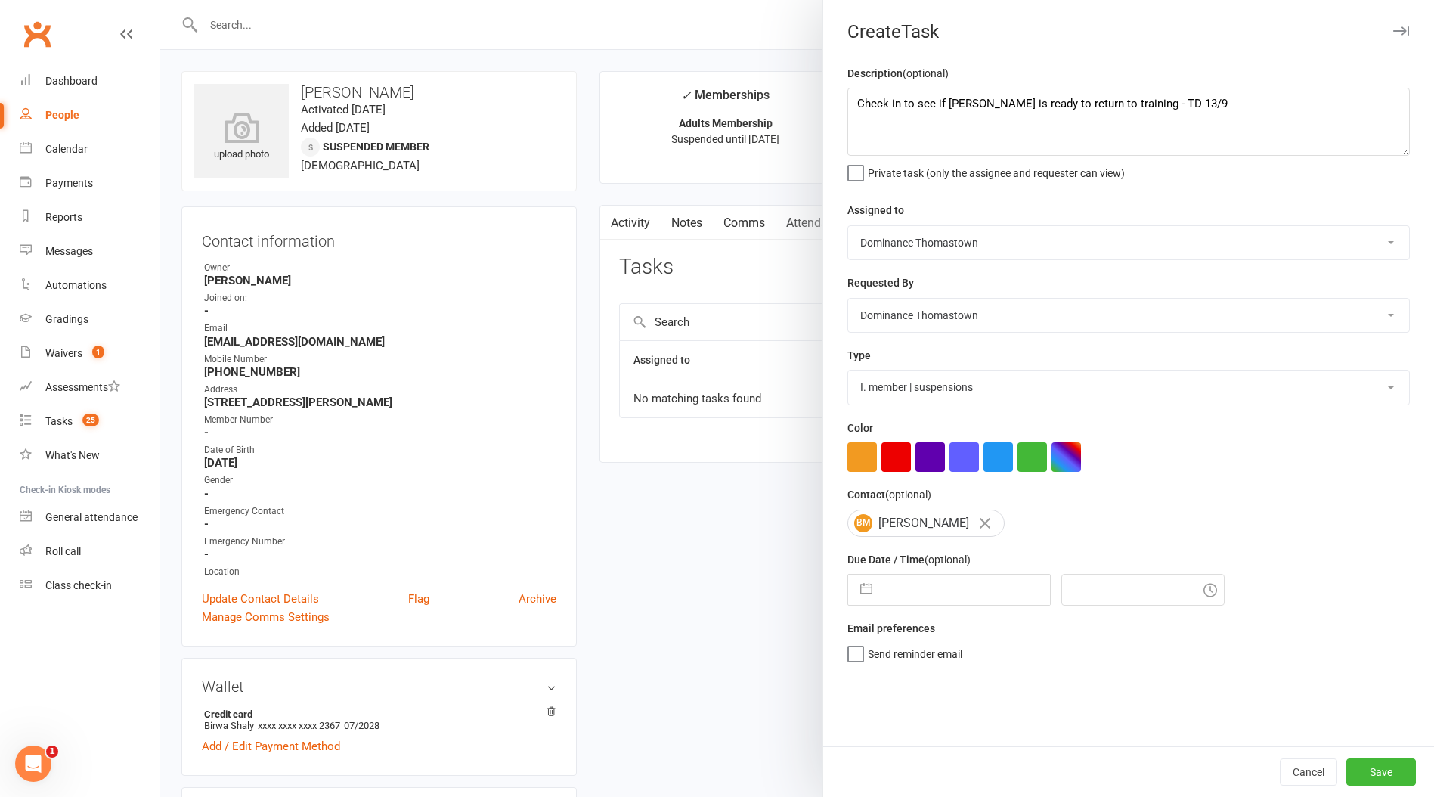
select select "2025"
click at [928, 592] on input "text" at bounding box center [965, 589] width 170 height 30
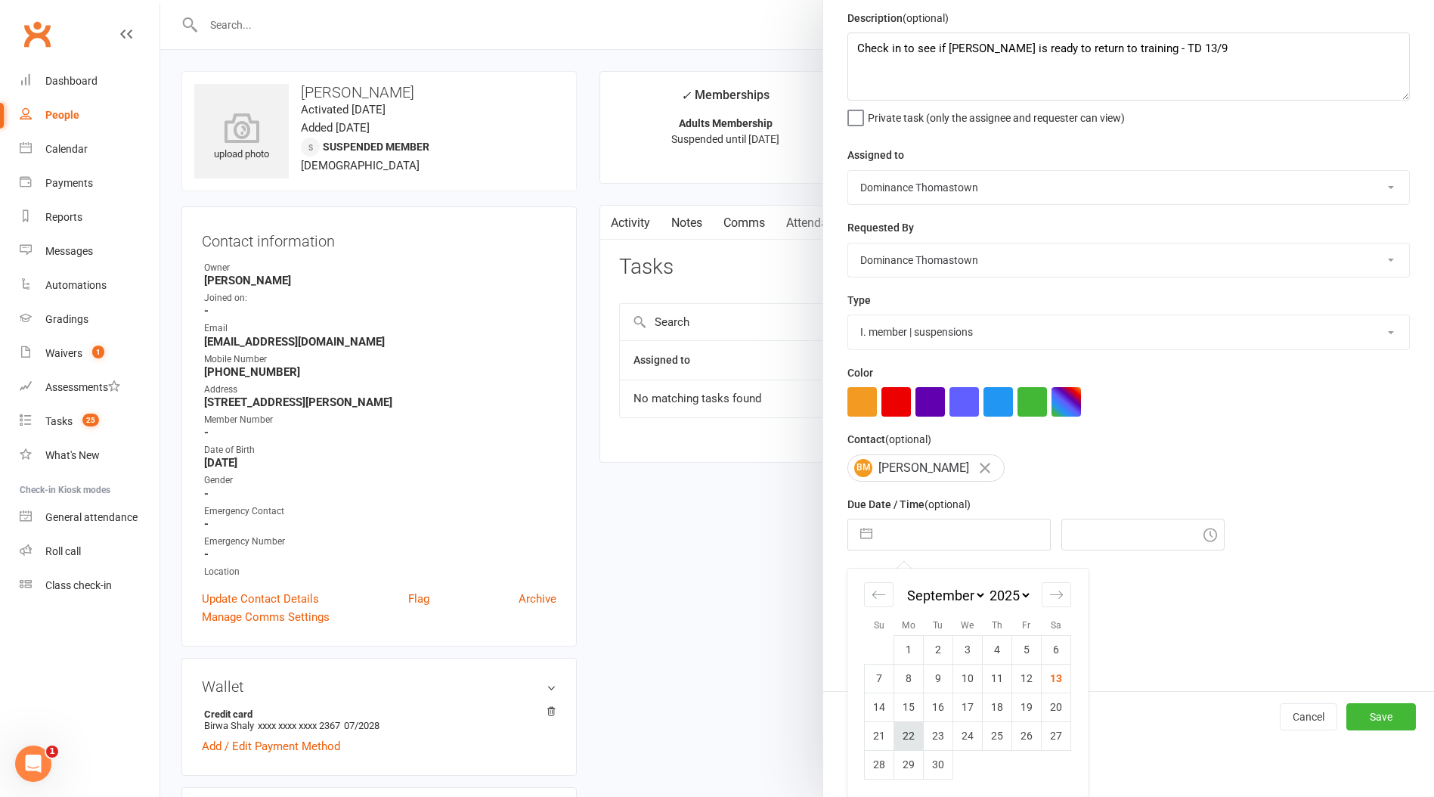
click at [915, 737] on td "22" at bounding box center [908, 735] width 29 height 29
type input "22 Sep 2025"
type input "8:45am"
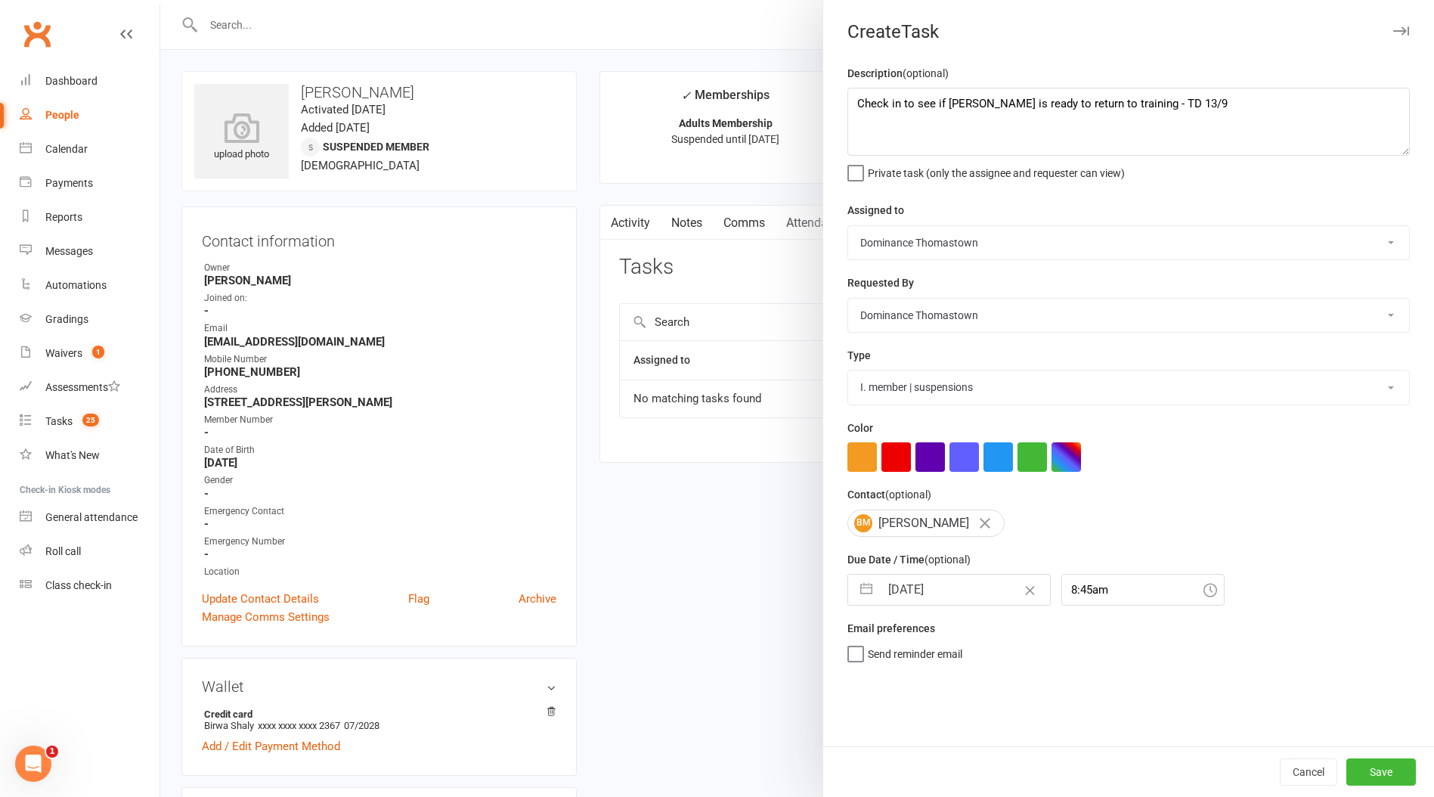
scroll to position [0, 0]
click at [1385, 770] on button "Save" at bounding box center [1381, 771] width 70 height 27
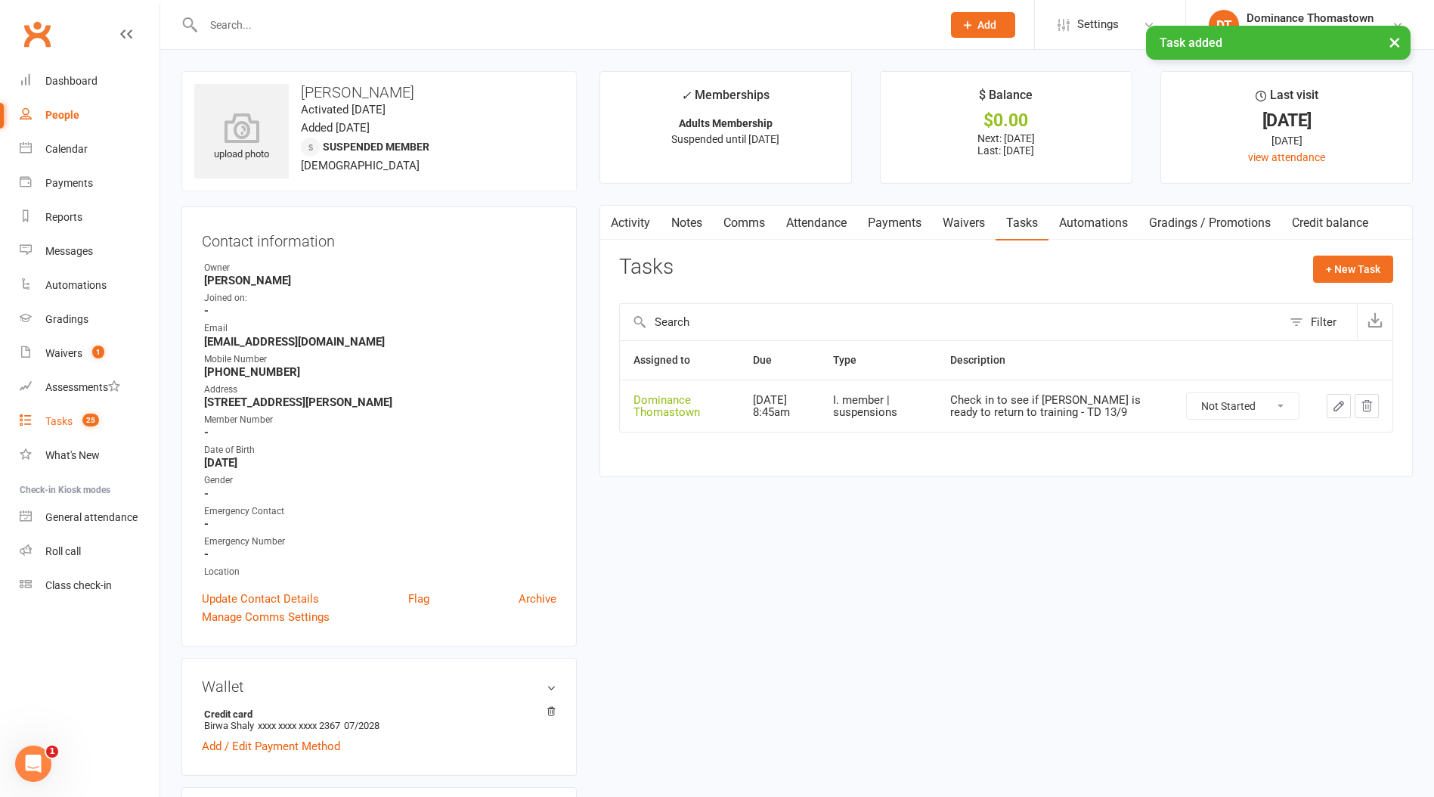
click at [63, 425] on div "Tasks" at bounding box center [58, 421] width 27 height 12
